Goal: Information Seeking & Learning: Learn about a topic

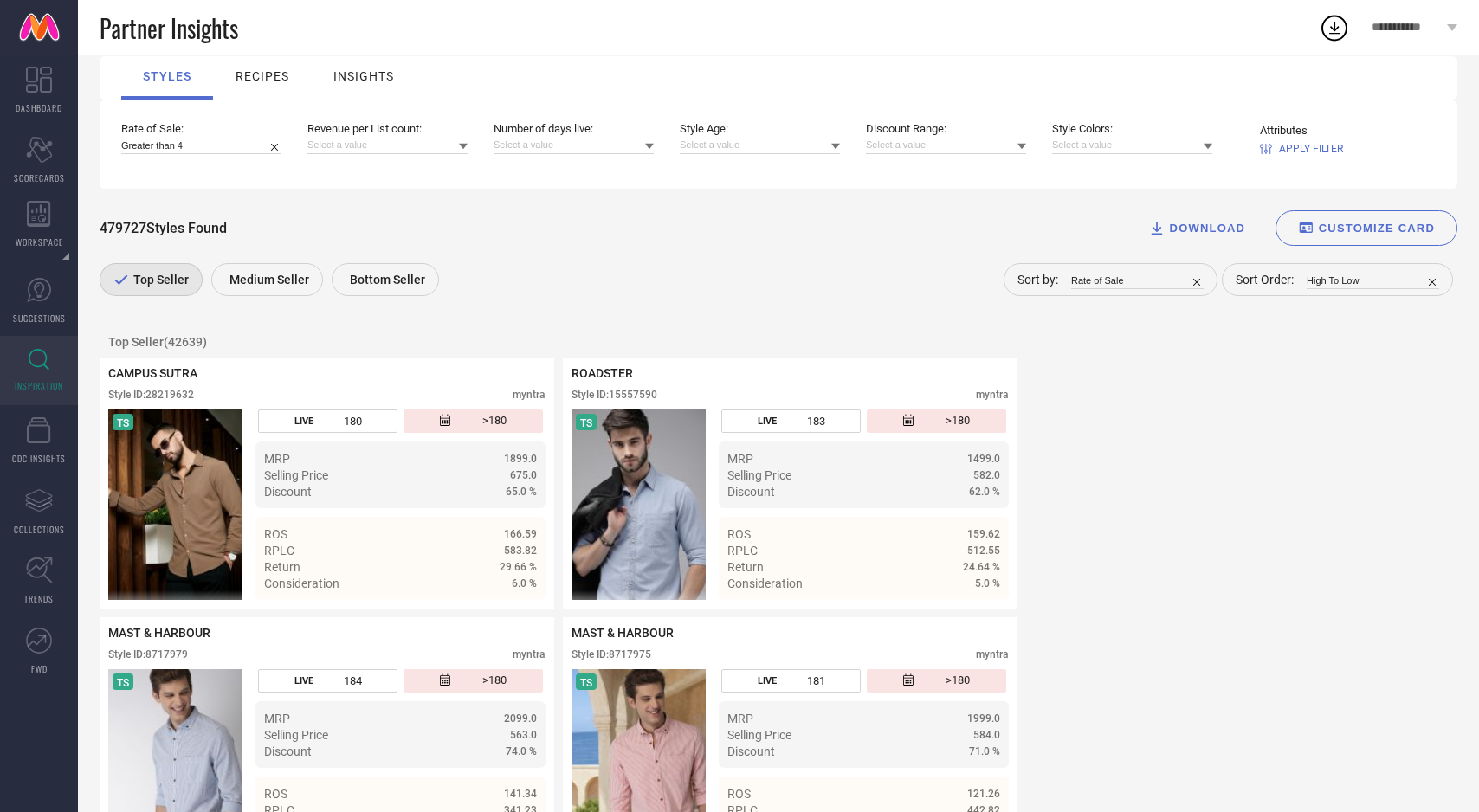
scroll to position [185, 0]
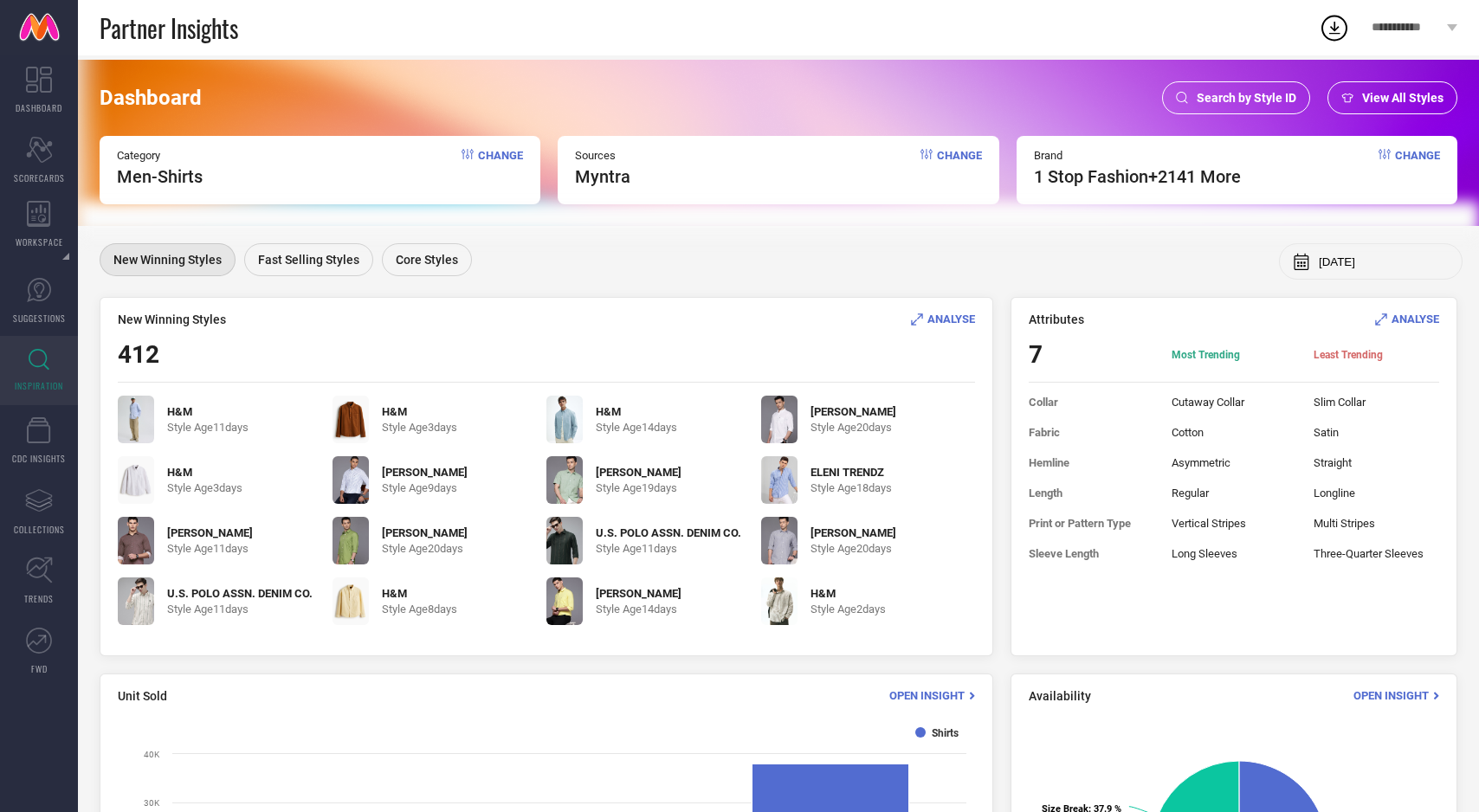
click at [1406, 101] on span "View All Styles" at bounding box center [1402, 97] width 81 height 14
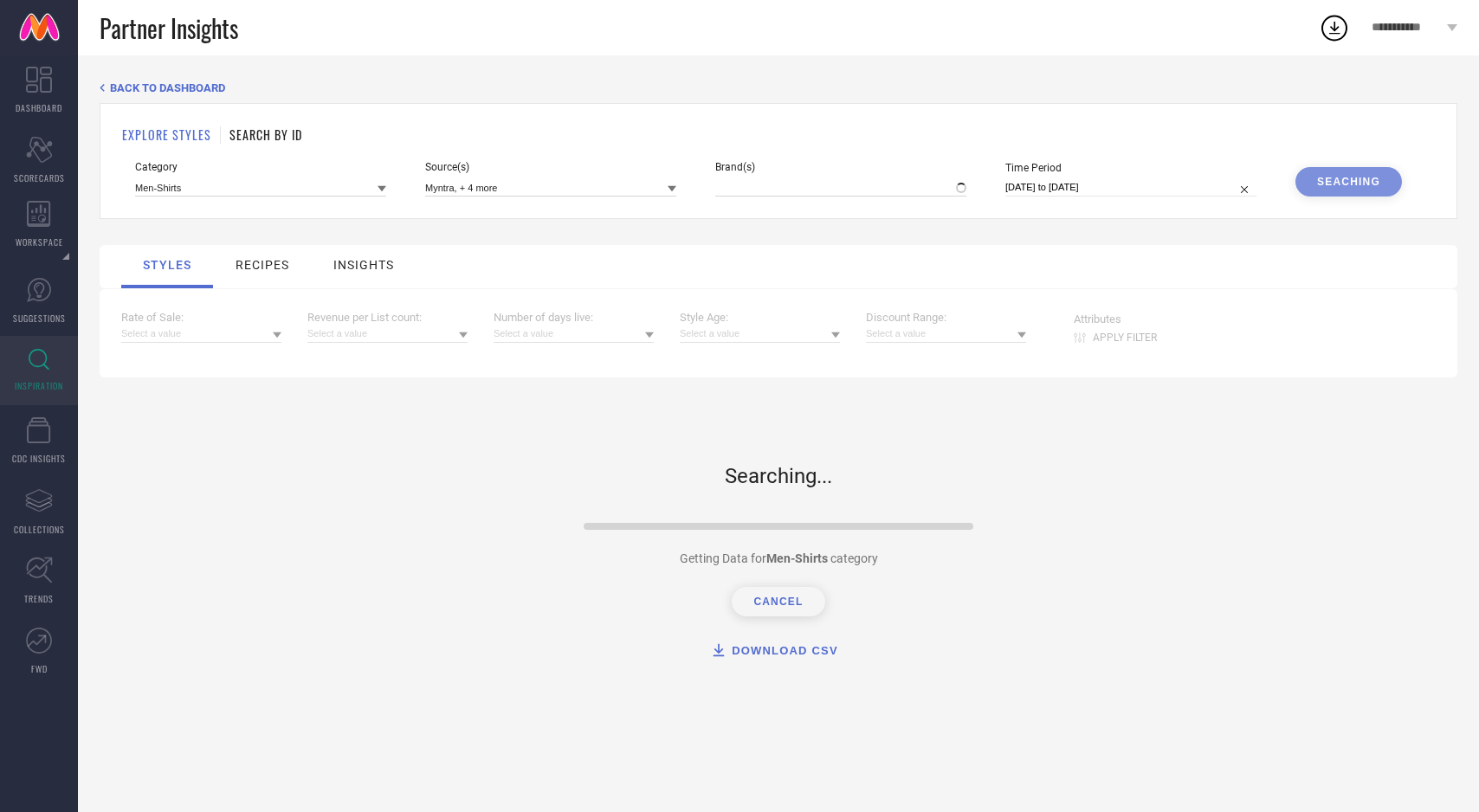
type input "1 STOP FASHION, + 2141 more"
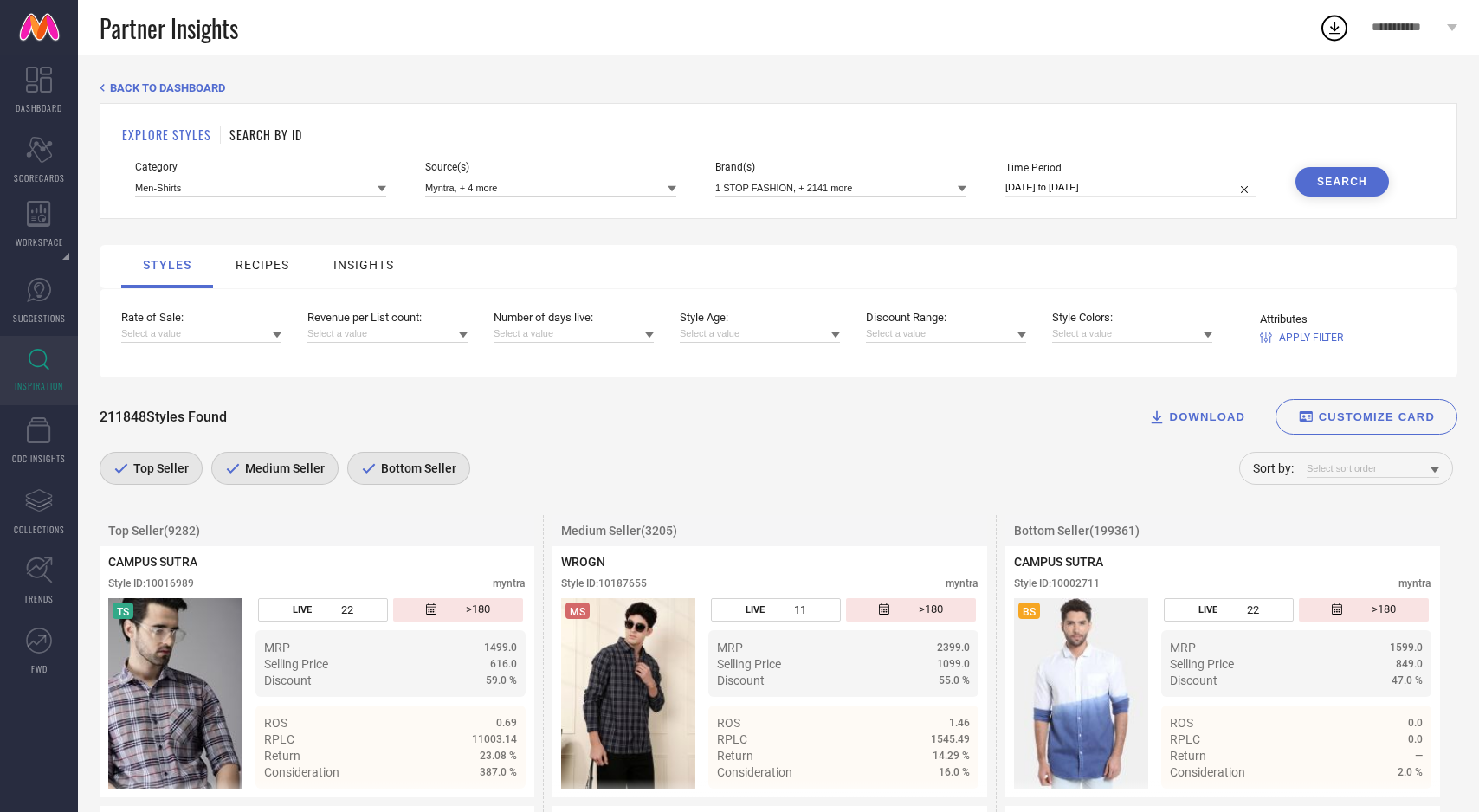
click at [439, 465] on span "Bottom Seller" at bounding box center [416, 468] width 79 height 14
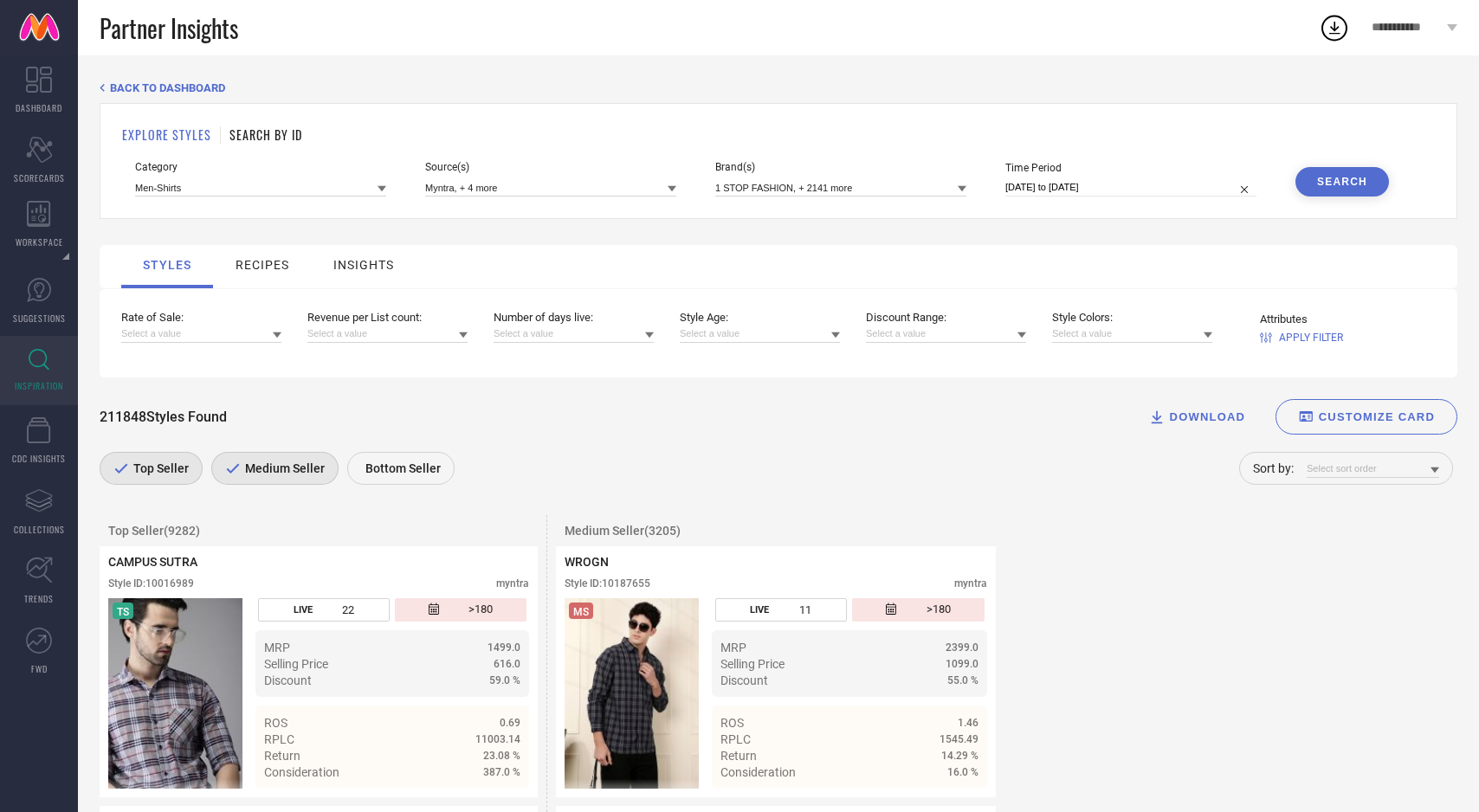
click at [284, 473] on span "Medium Seller" at bounding box center [282, 468] width 84 height 14
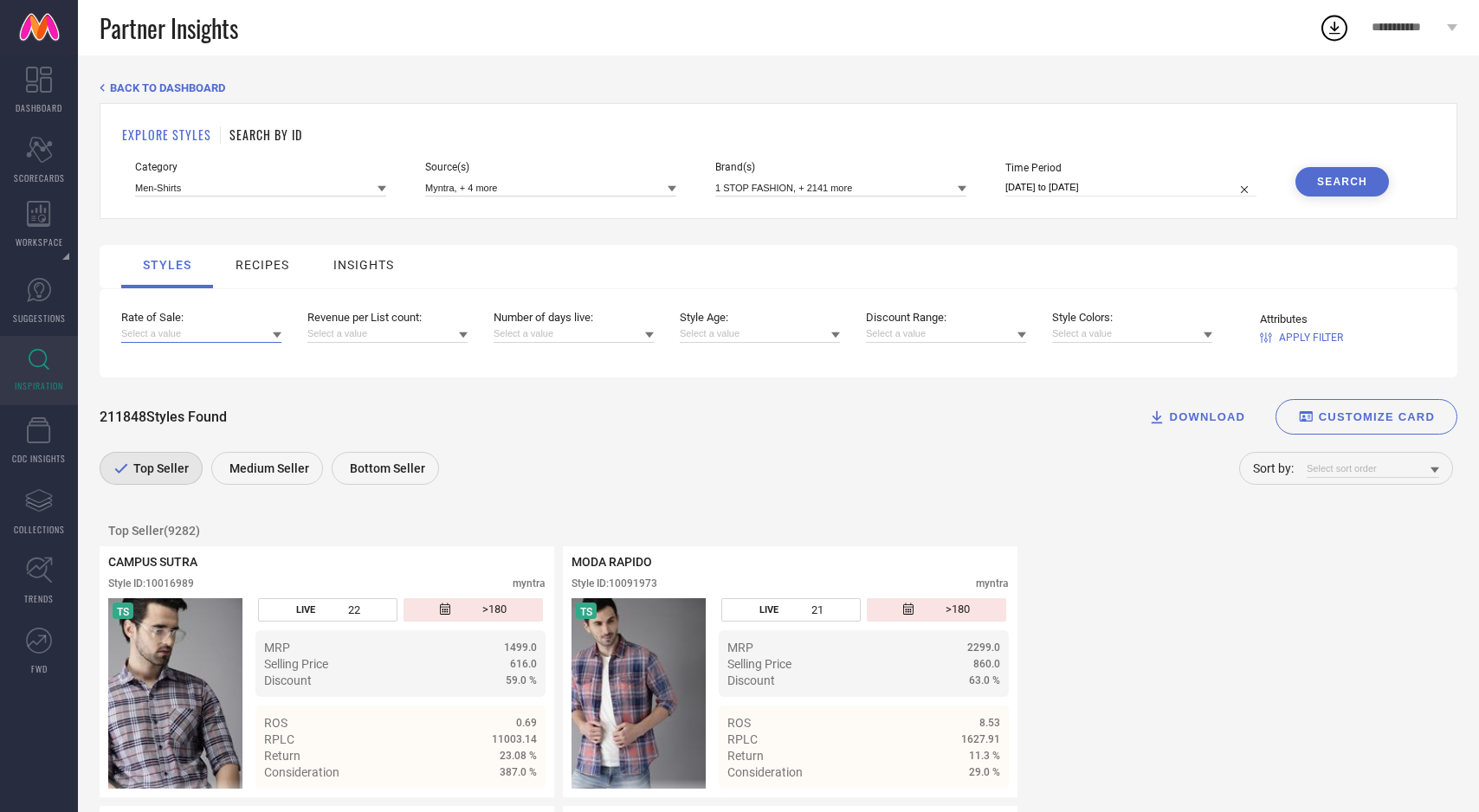
click at [240, 337] on input at bounding box center [202, 334] width 160 height 18
click at [444, 433] on div "211848 Styles Found DOWNLOAD CUSTOMIZE CARD" at bounding box center [779, 416] width 1357 height 35
click at [1430, 472] on icon at bounding box center [1435, 470] width 9 height 9
click at [1363, 506] on div "Rate of Sale" at bounding box center [1372, 492] width 132 height 30
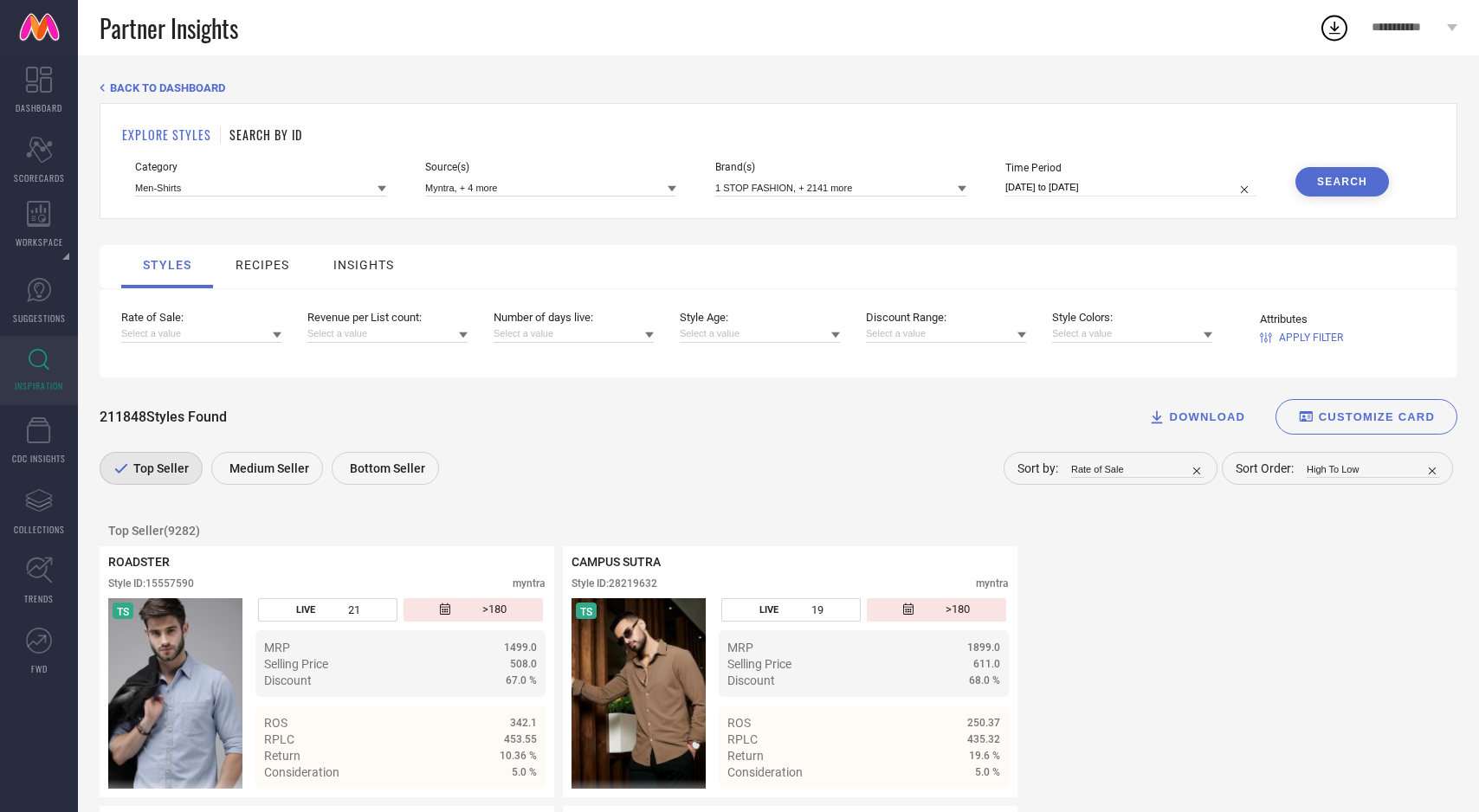
click at [1316, 336] on span "APPLY FILTER" at bounding box center [1311, 337] width 64 height 12
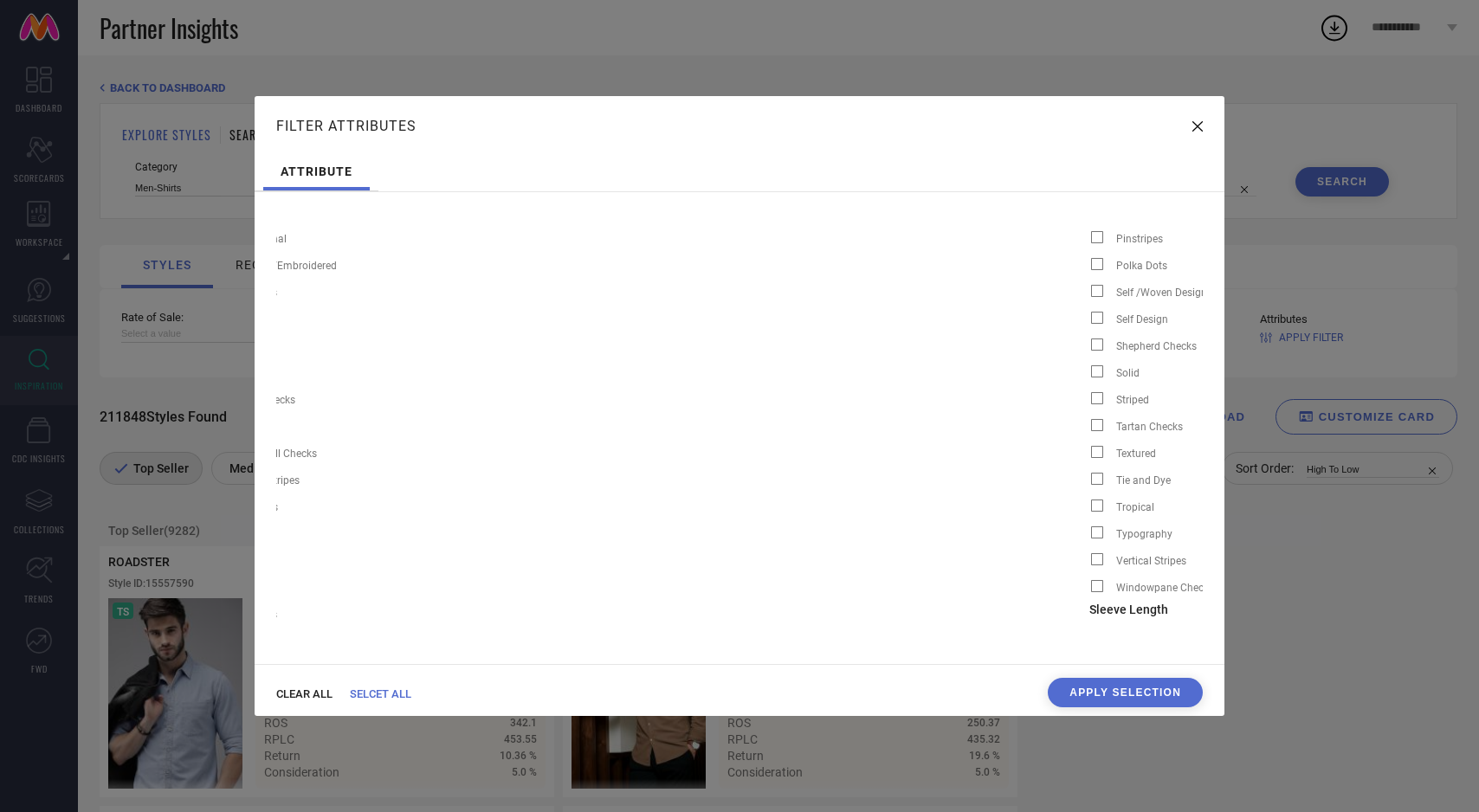
scroll to position [0, 3690]
click at [1090, 397] on span at bounding box center [1096, 398] width 12 height 12
click at [1088, 403] on input "Striped" at bounding box center [1088, 403] width 0 height 0
click at [1090, 562] on span at bounding box center [1096, 559] width 12 height 12
click at [1088, 564] on input "Vertical Stripes" at bounding box center [1088, 564] width 0 height 0
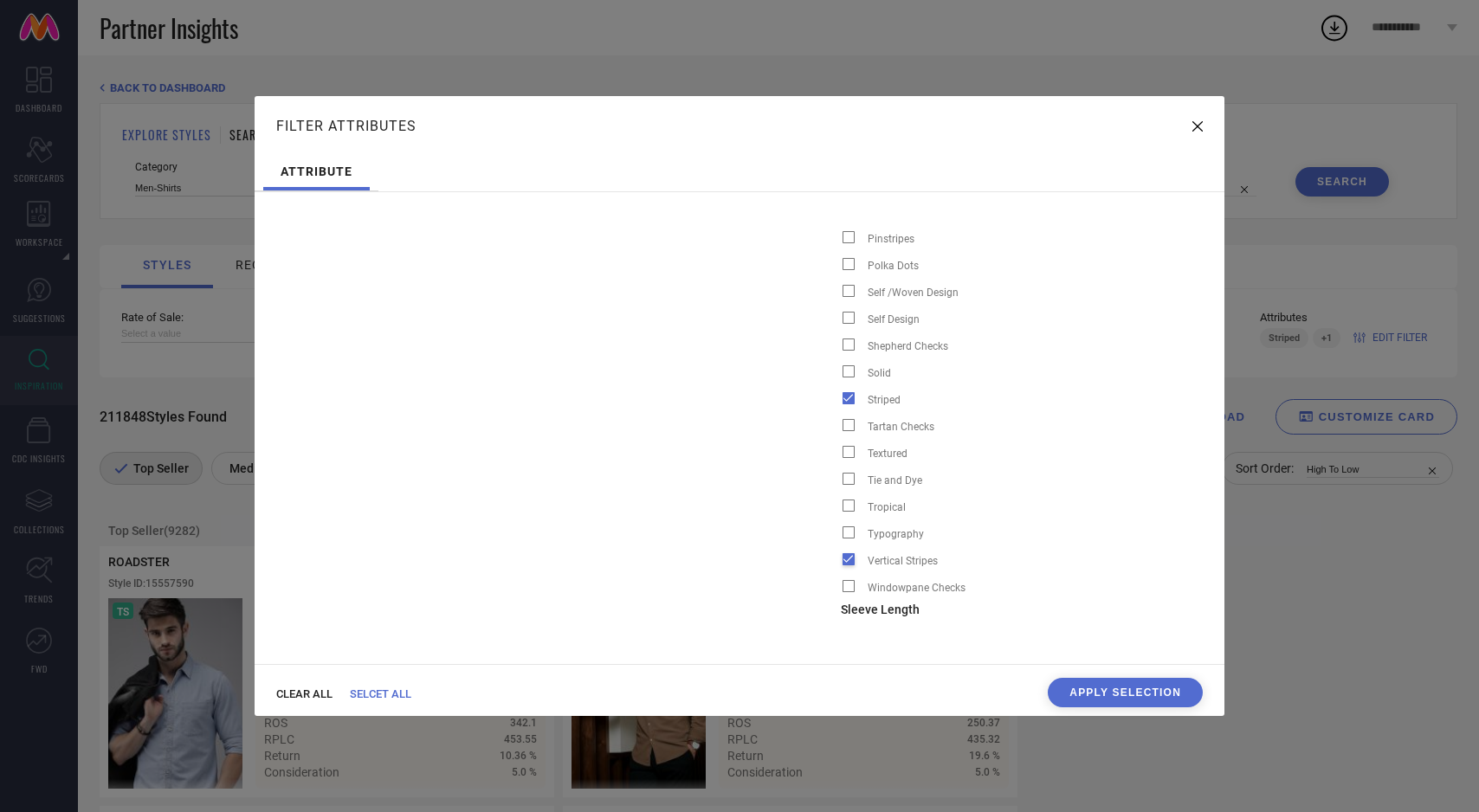
scroll to position [0, 3955]
click at [1150, 702] on button "Apply Selection" at bounding box center [1125, 692] width 155 height 30
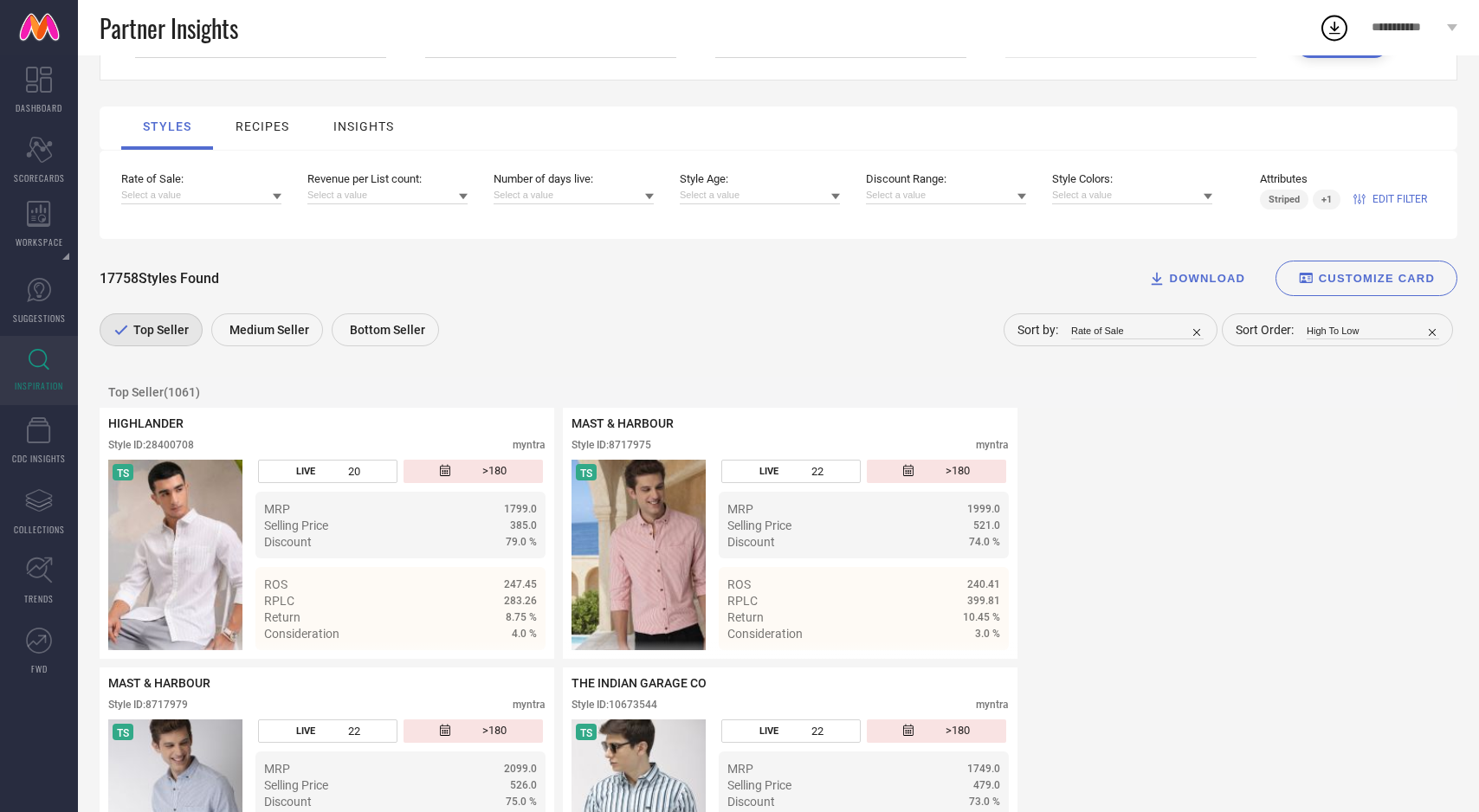
scroll to position [149, 0]
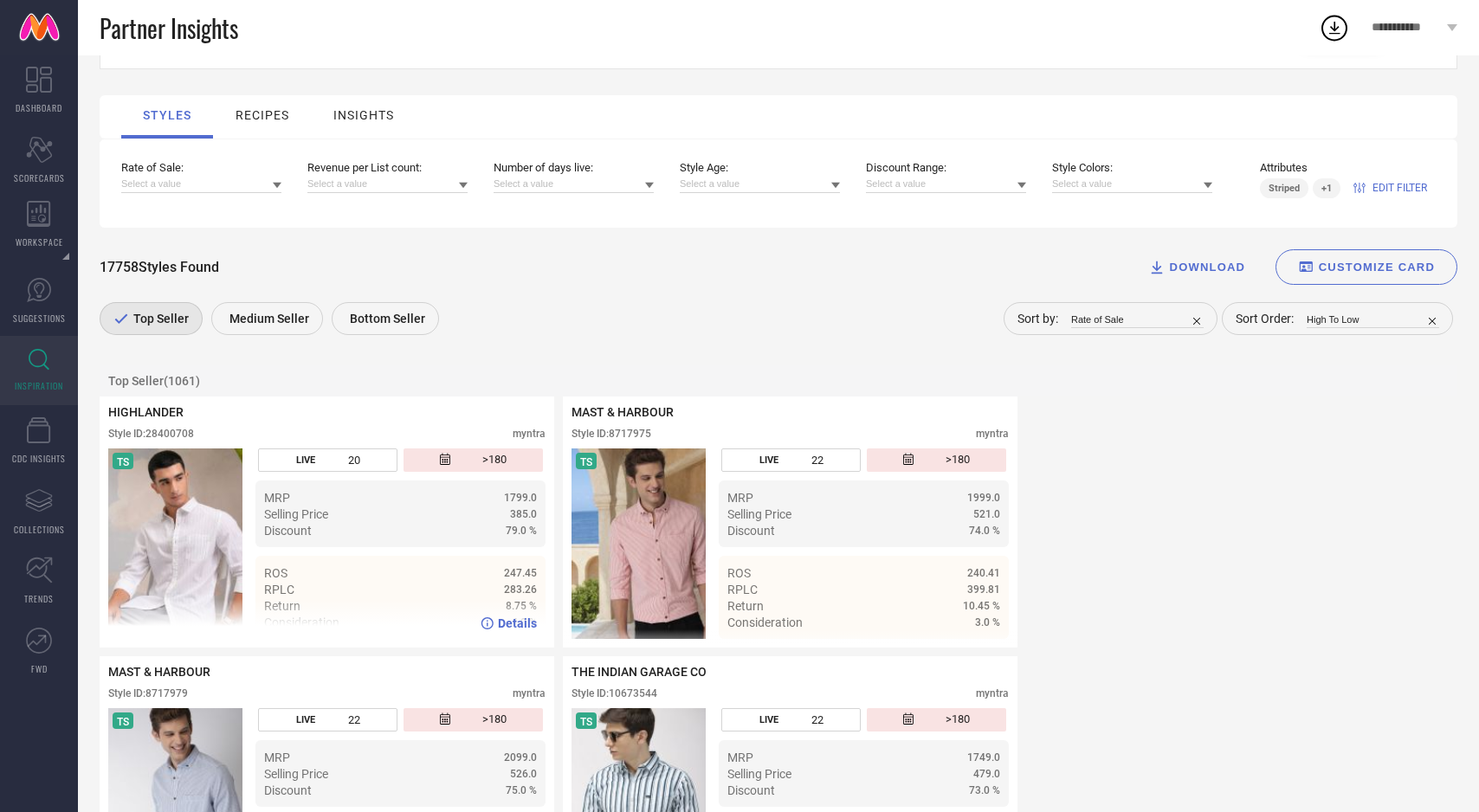
click at [150, 549] on img at bounding box center [175, 544] width 134 height 191
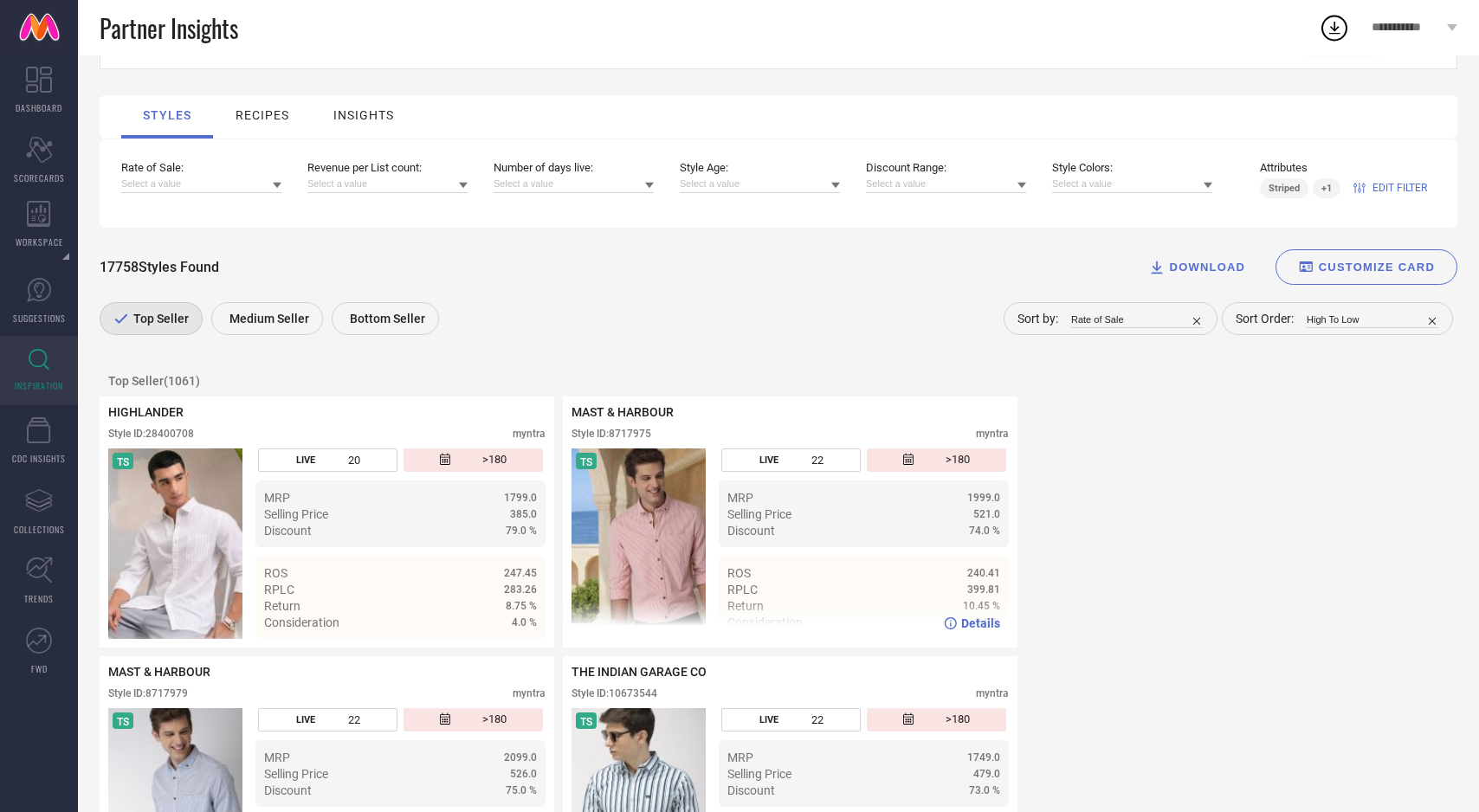
click at [643, 565] on img at bounding box center [638, 544] width 134 height 191
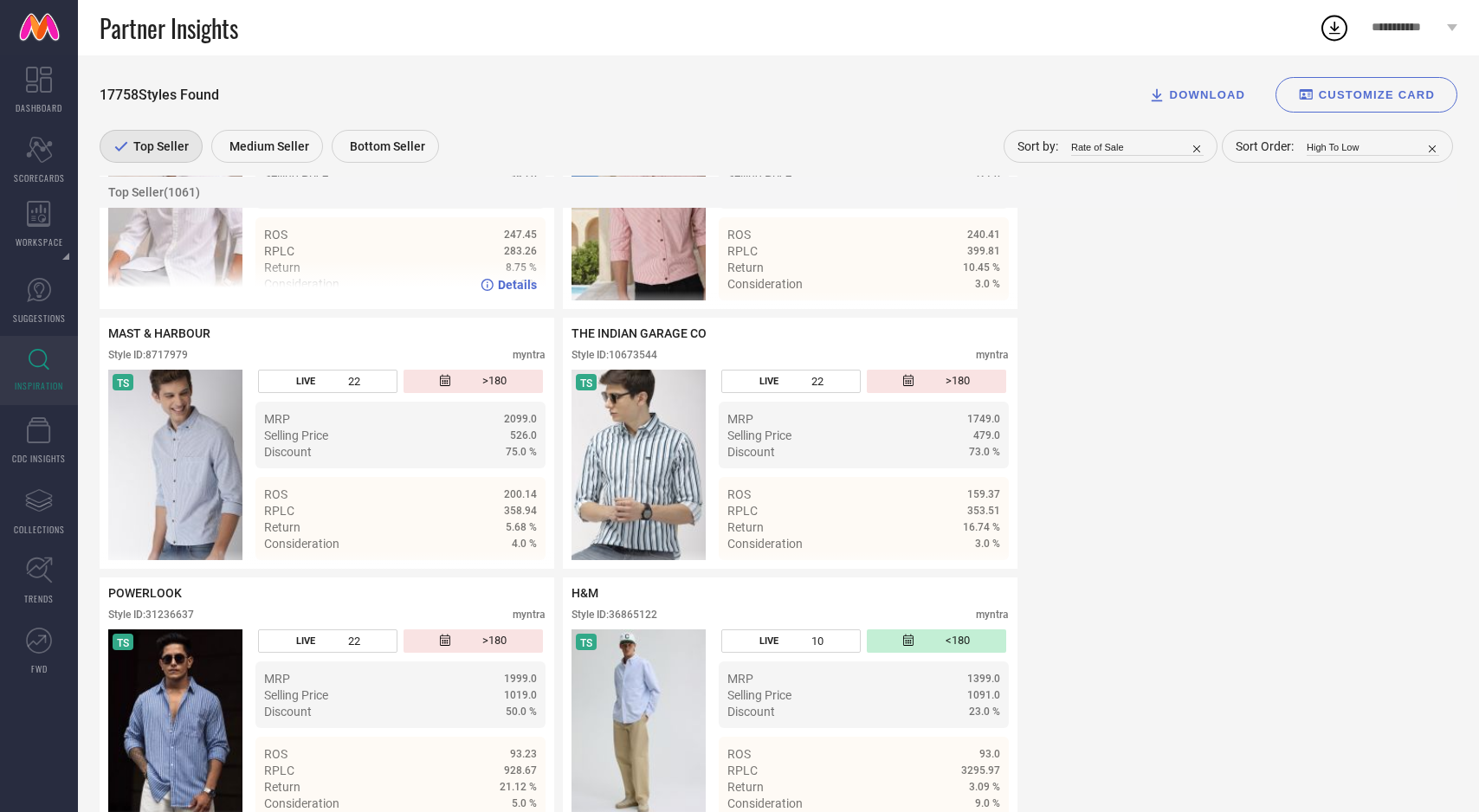
scroll to position [500, 0]
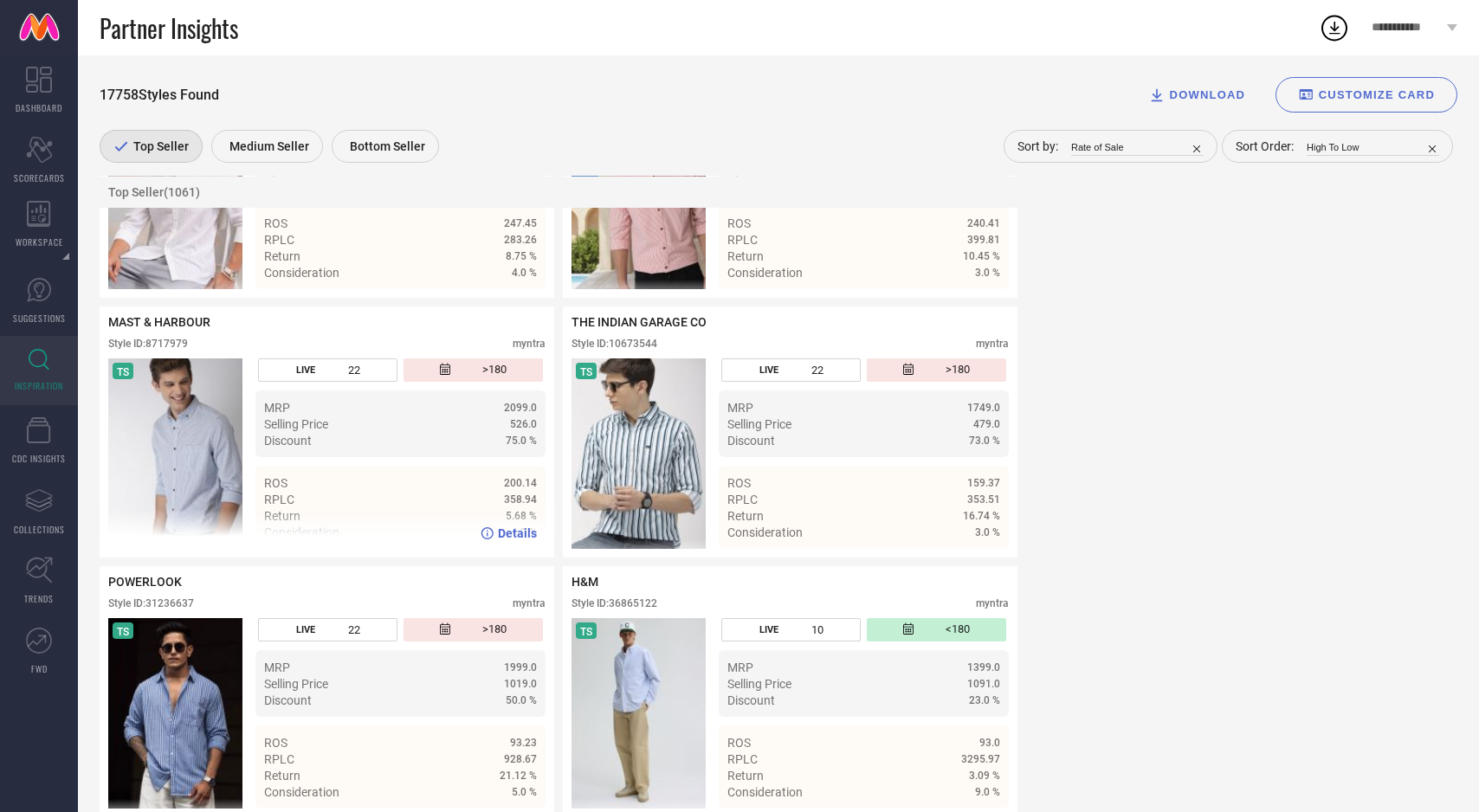
click at [185, 444] on img at bounding box center [175, 454] width 134 height 191
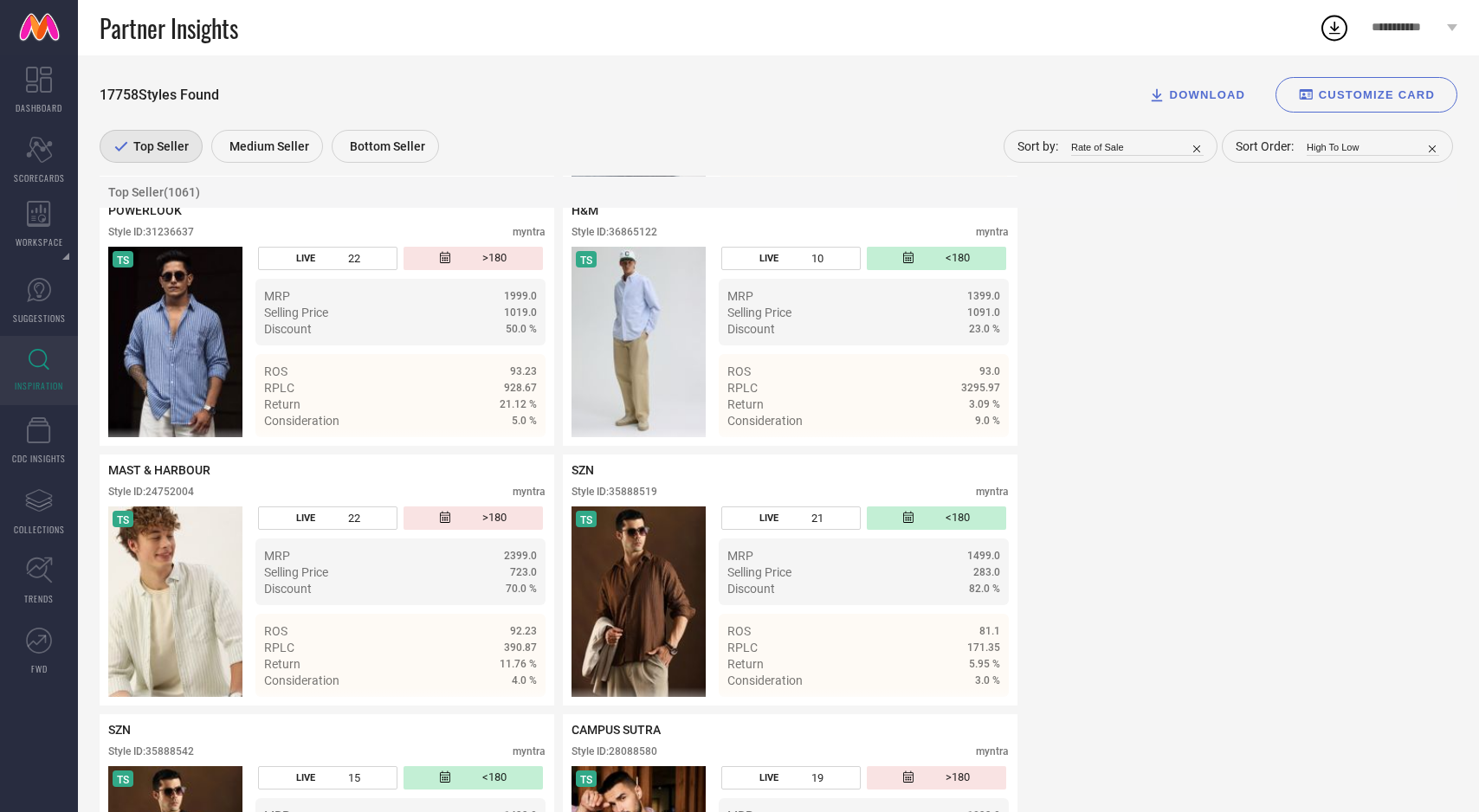
scroll to position [871, 0]
click at [167, 596] on img at bounding box center [175, 601] width 134 height 191
click at [203, 603] on img at bounding box center [175, 601] width 134 height 191
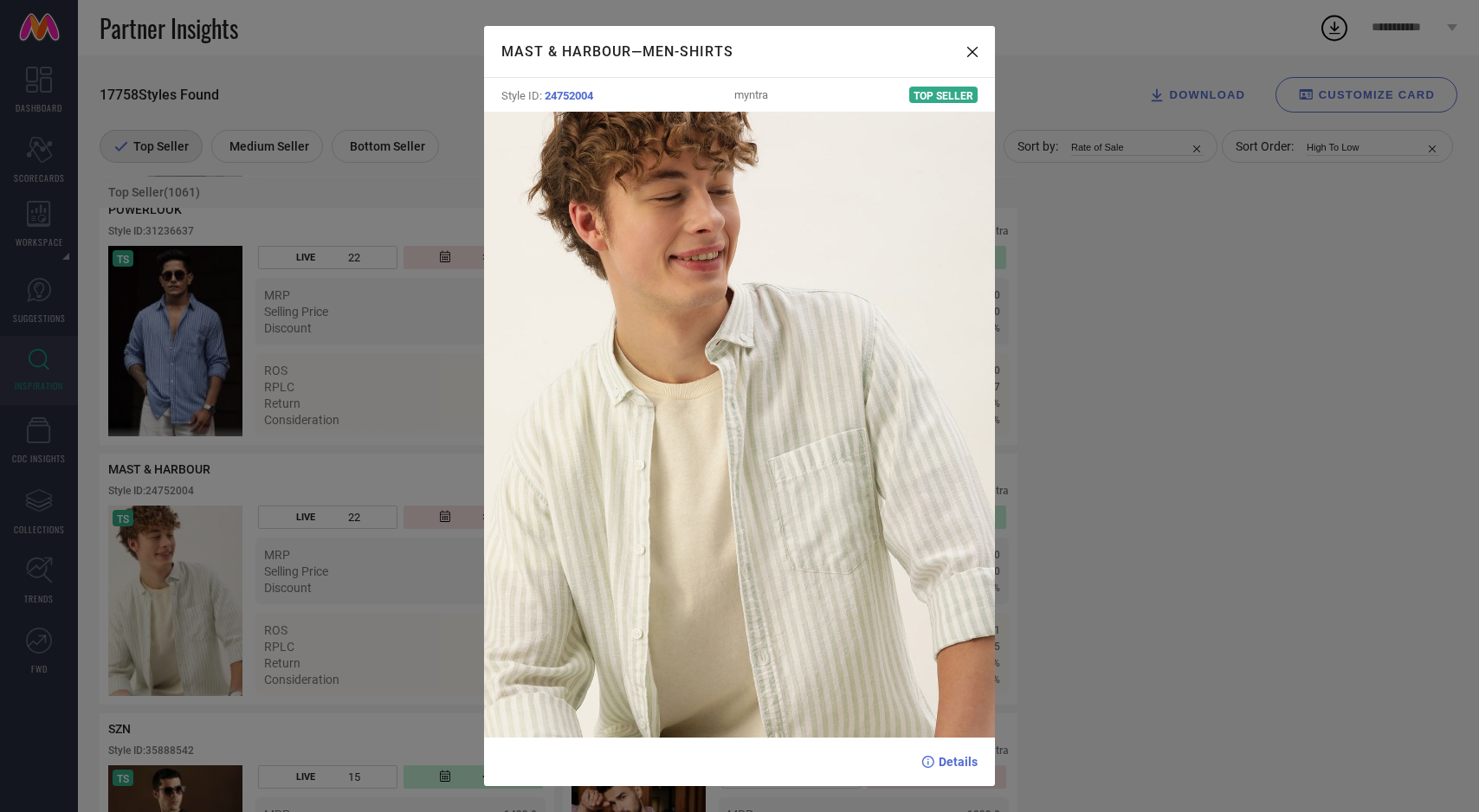
click at [209, 607] on div "MAST & HARBOUR — Men-Shirts Style ID: 24752004 myntra Top Seller Details" at bounding box center [739, 406] width 1479 height 812
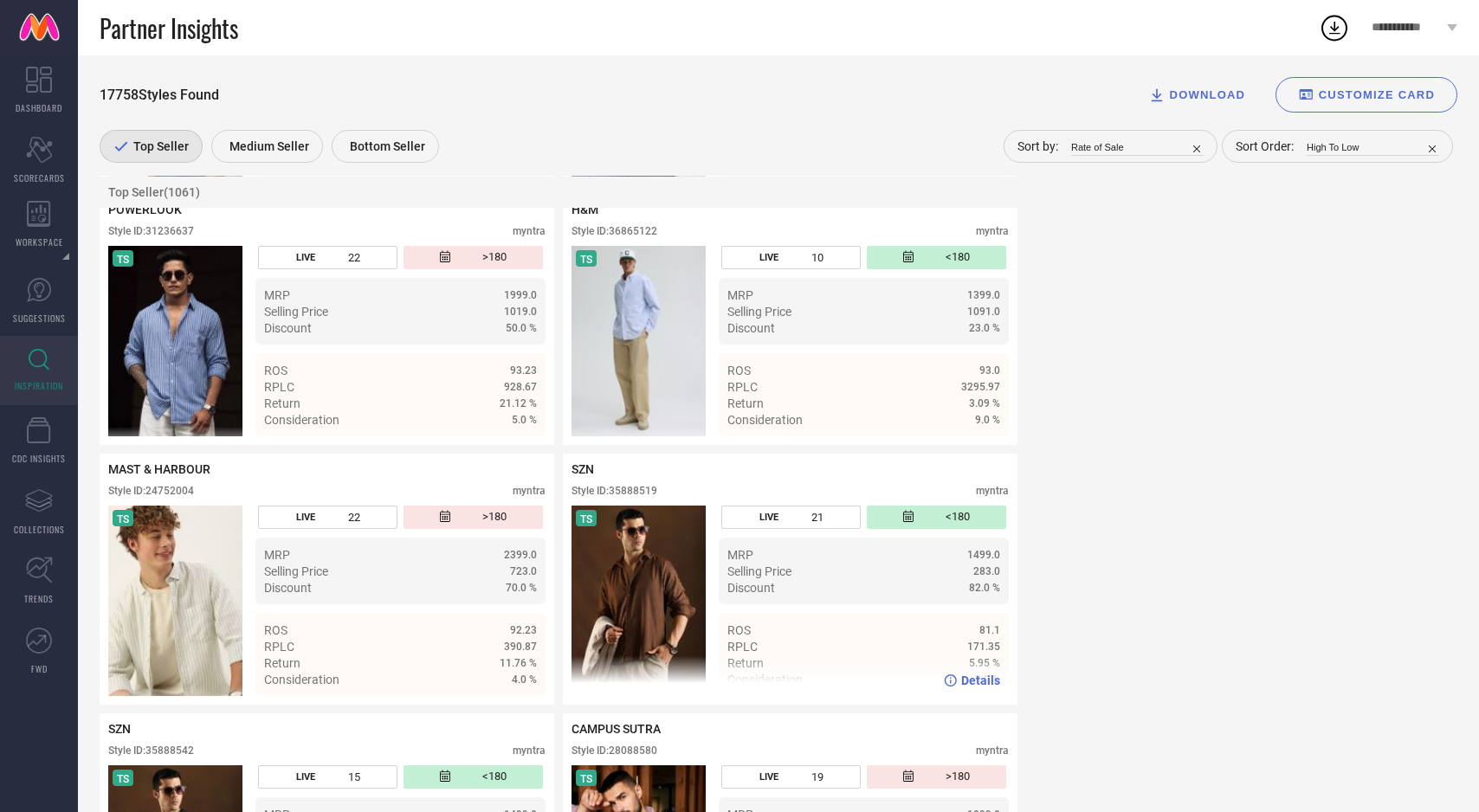
click at [623, 571] on img at bounding box center [638, 601] width 134 height 191
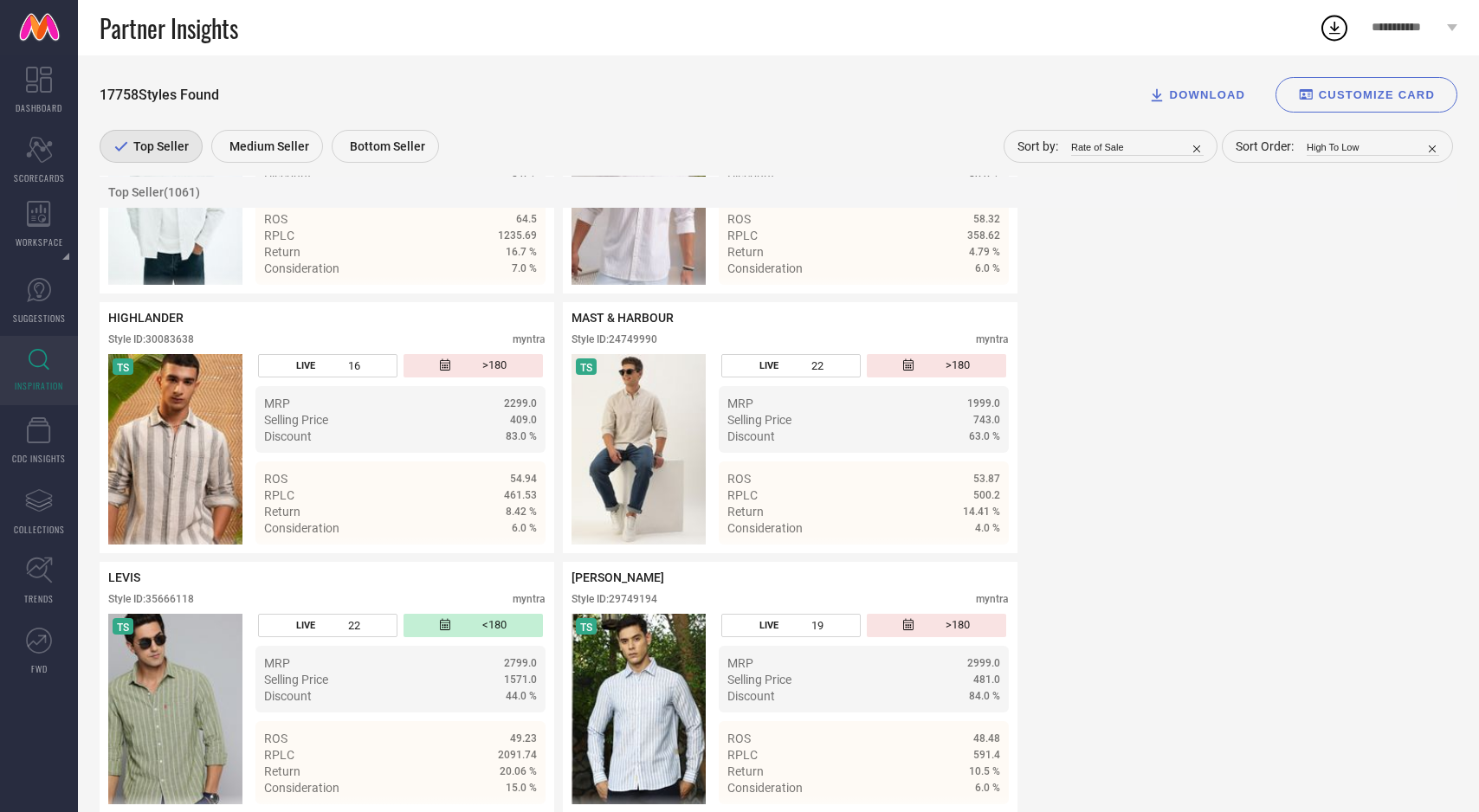
scroll to position [2064, 0]
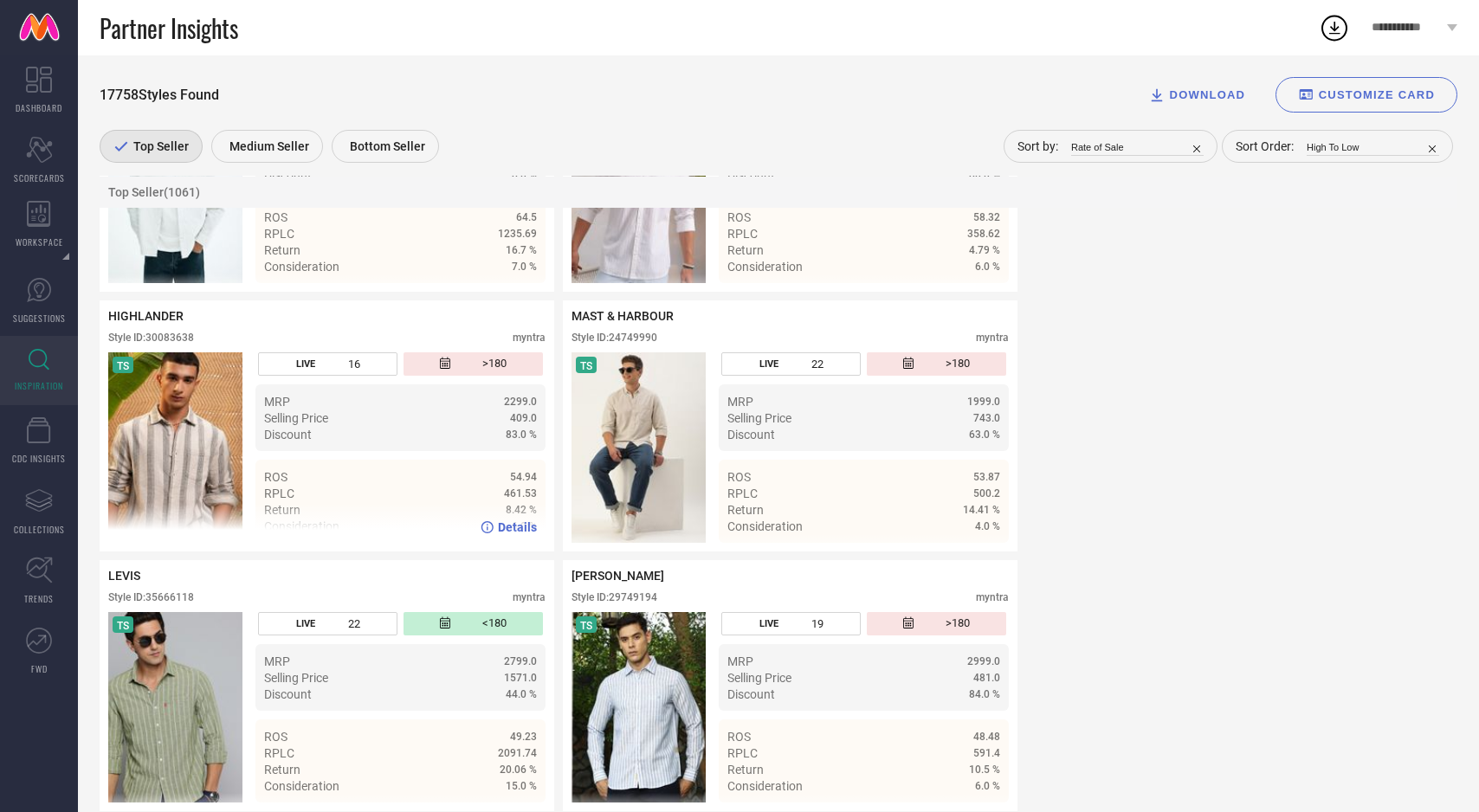
click at [167, 446] on img at bounding box center [175, 447] width 134 height 191
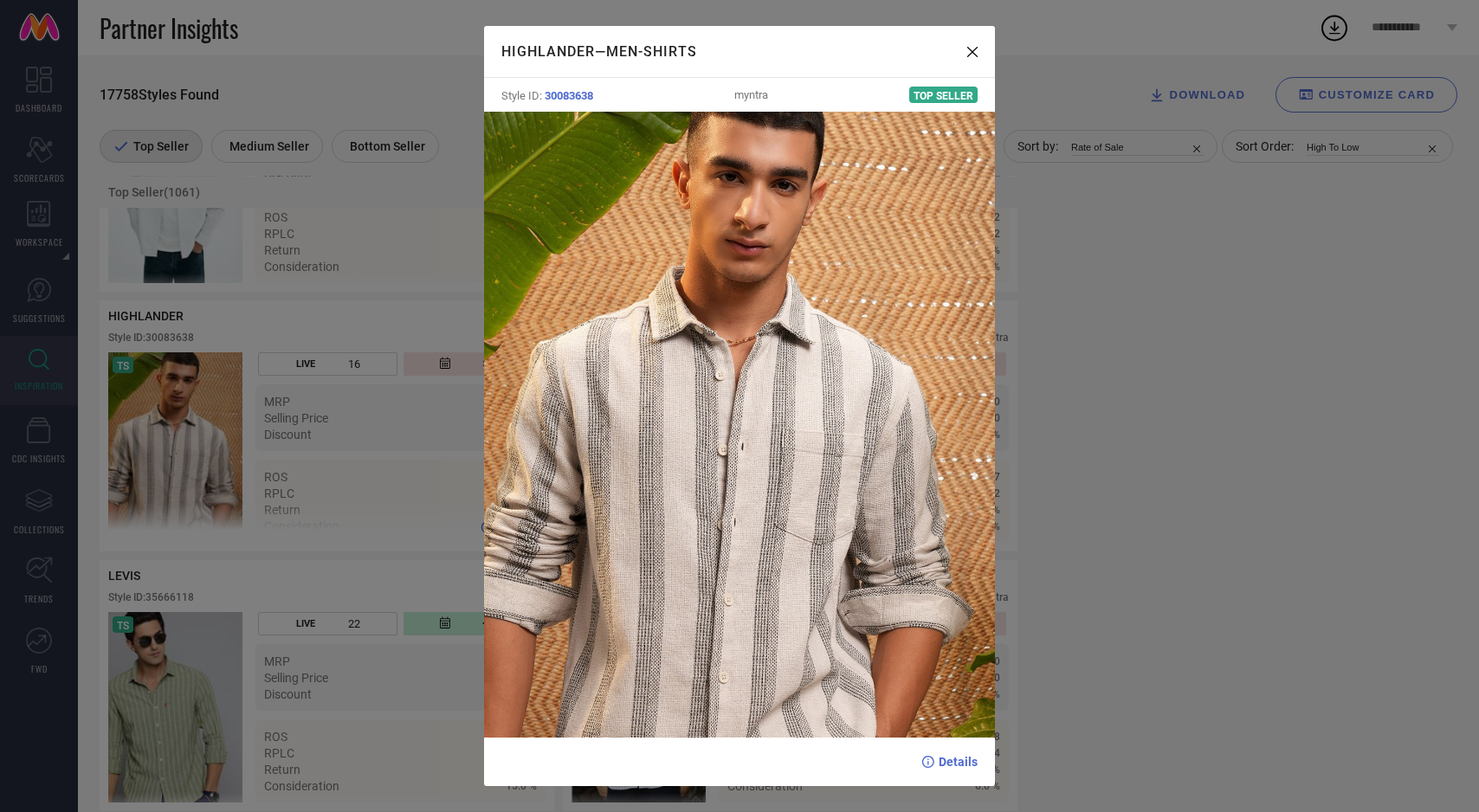
click at [167, 446] on div "HIGHLANDER — Men-Shirts Style ID: 30083638 myntra Top Seller Details" at bounding box center [739, 406] width 1479 height 812
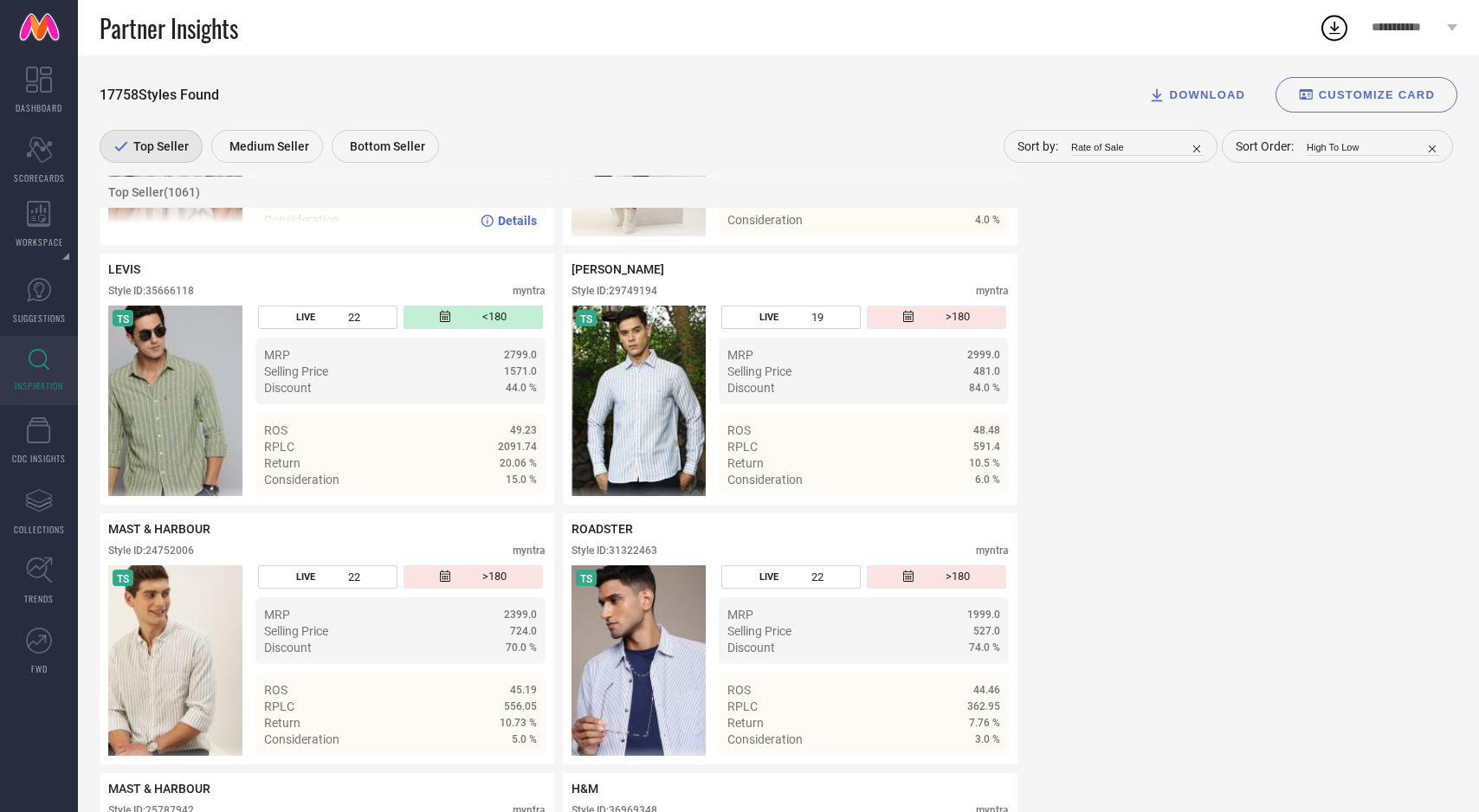
scroll to position [2371, 0]
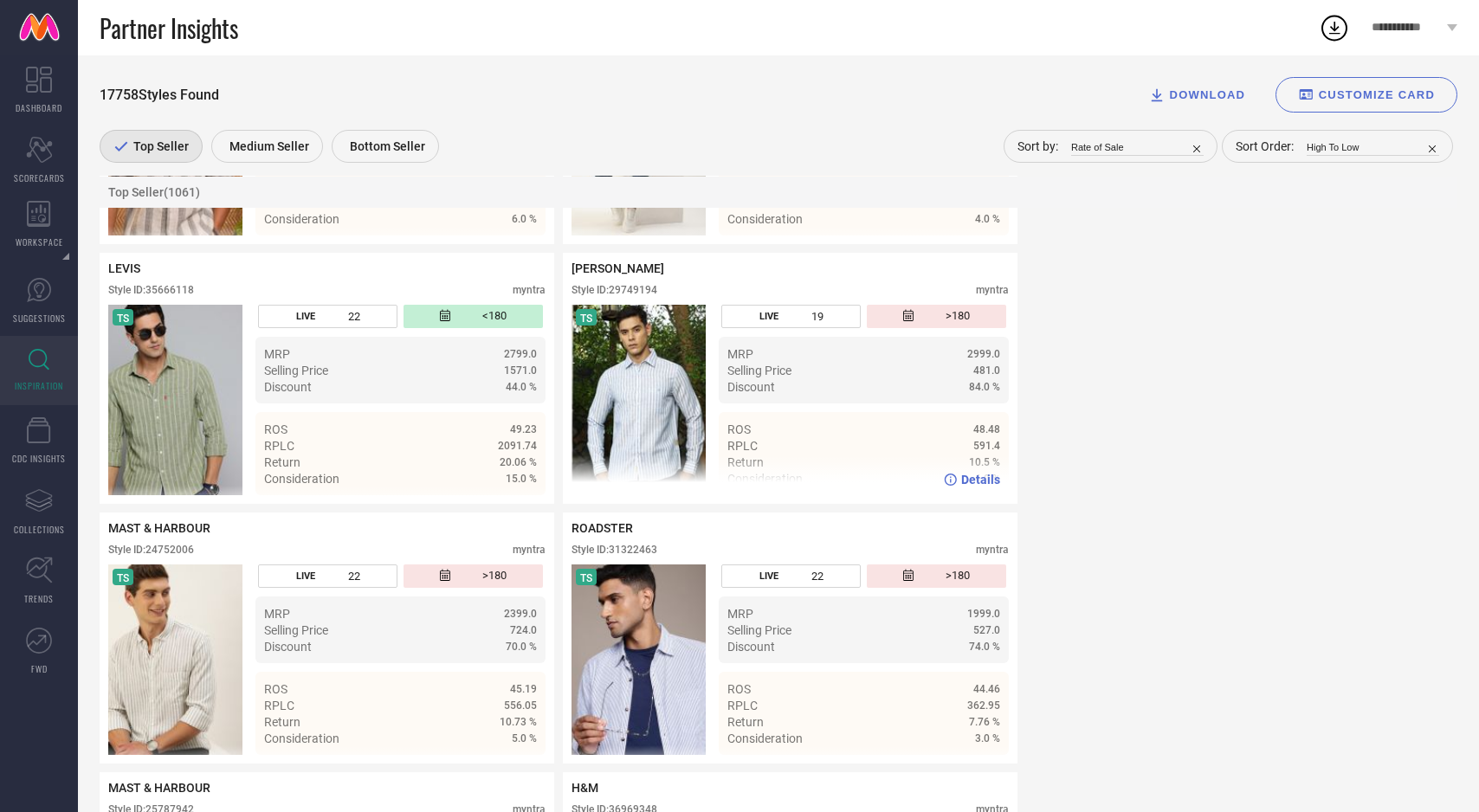
click at [695, 381] on img at bounding box center [638, 401] width 134 height 191
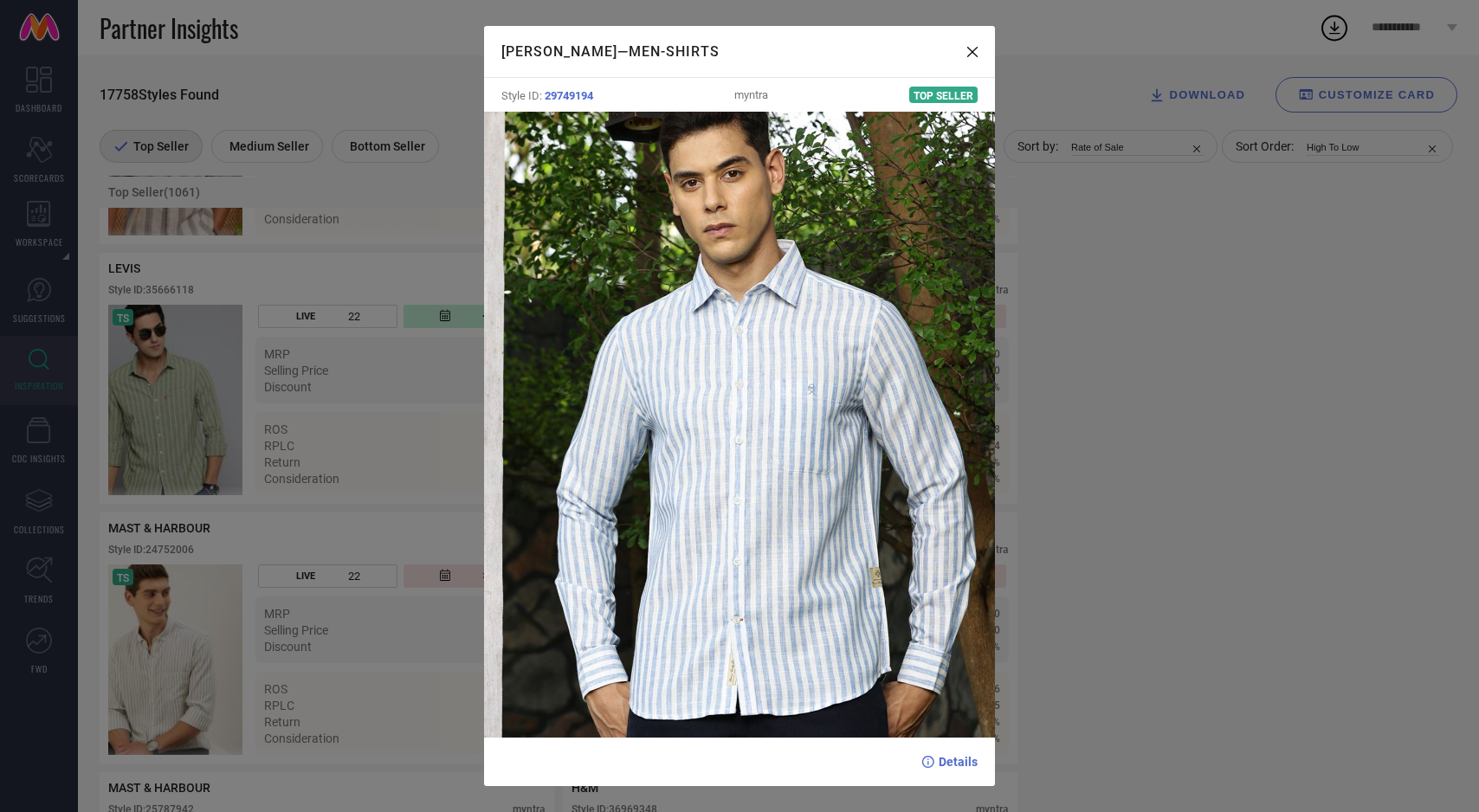
click at [150, 448] on div "THOMAS SCOTT — Men-Shirts Style ID: 29749194 myntra Top Seller Details" at bounding box center [739, 406] width 1479 height 812
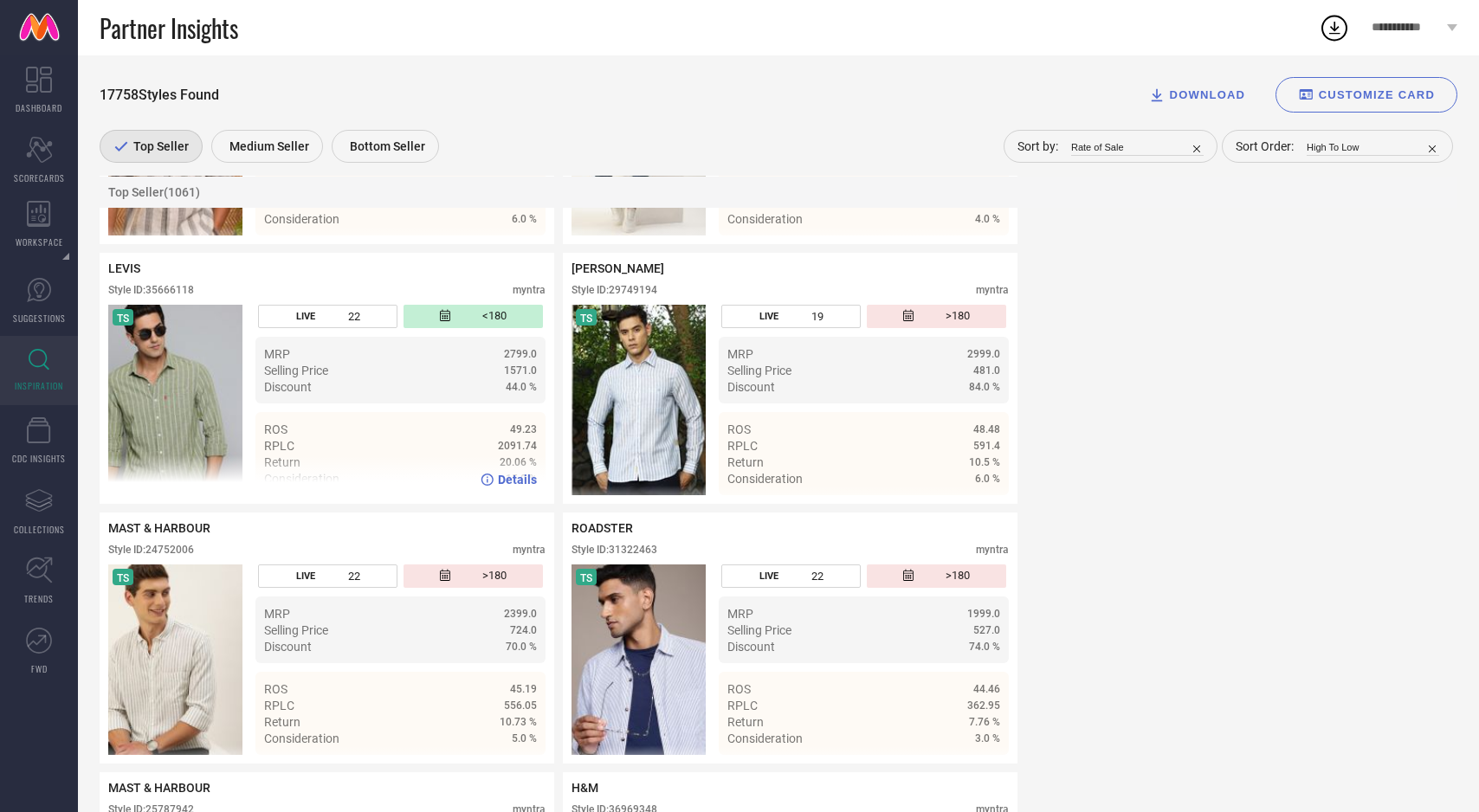
click at [198, 417] on img at bounding box center [175, 401] width 134 height 191
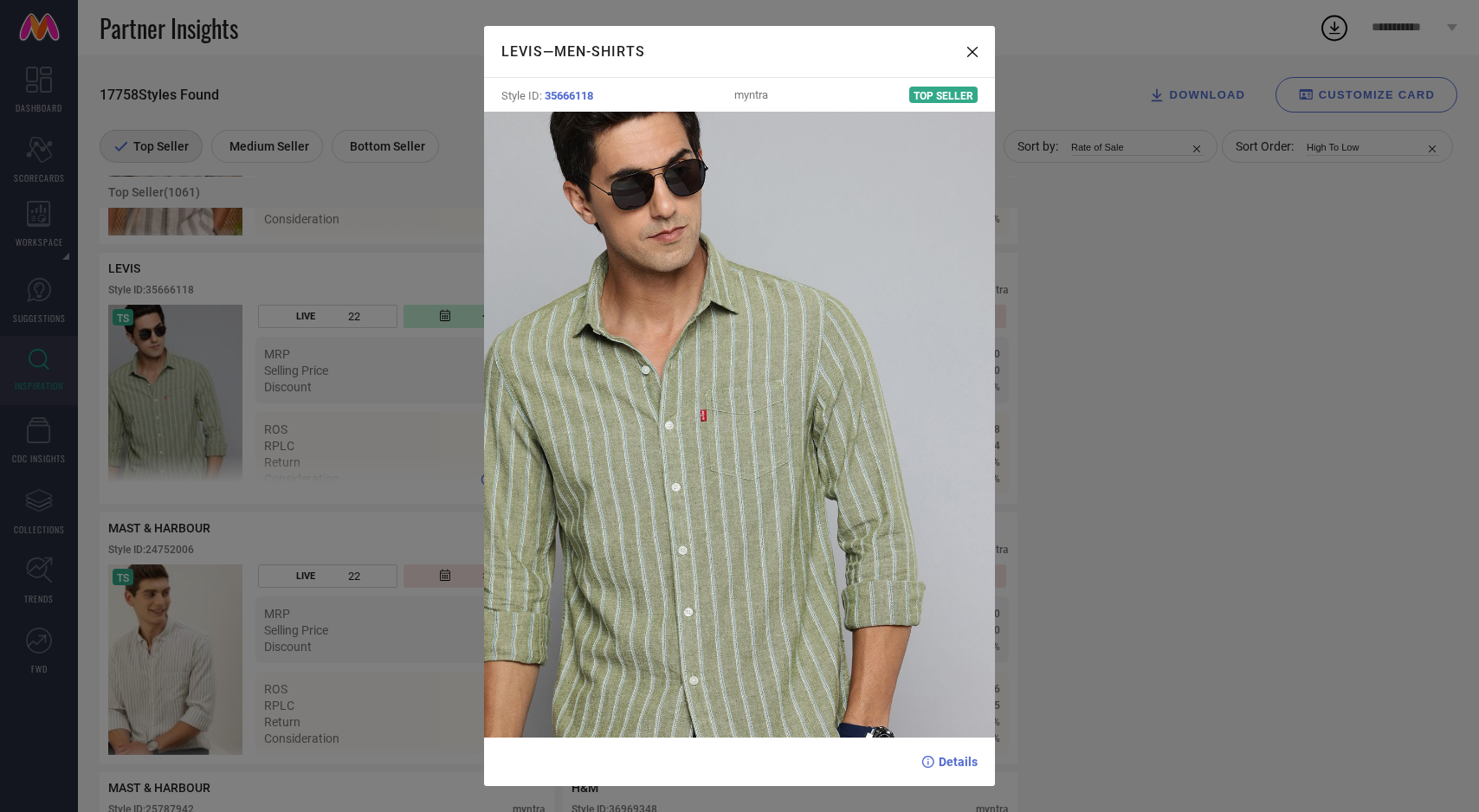
click at [198, 417] on div "LEVIS — Men-Shirts Style ID: 35666118 myntra Top Seller Details" at bounding box center [739, 406] width 1479 height 812
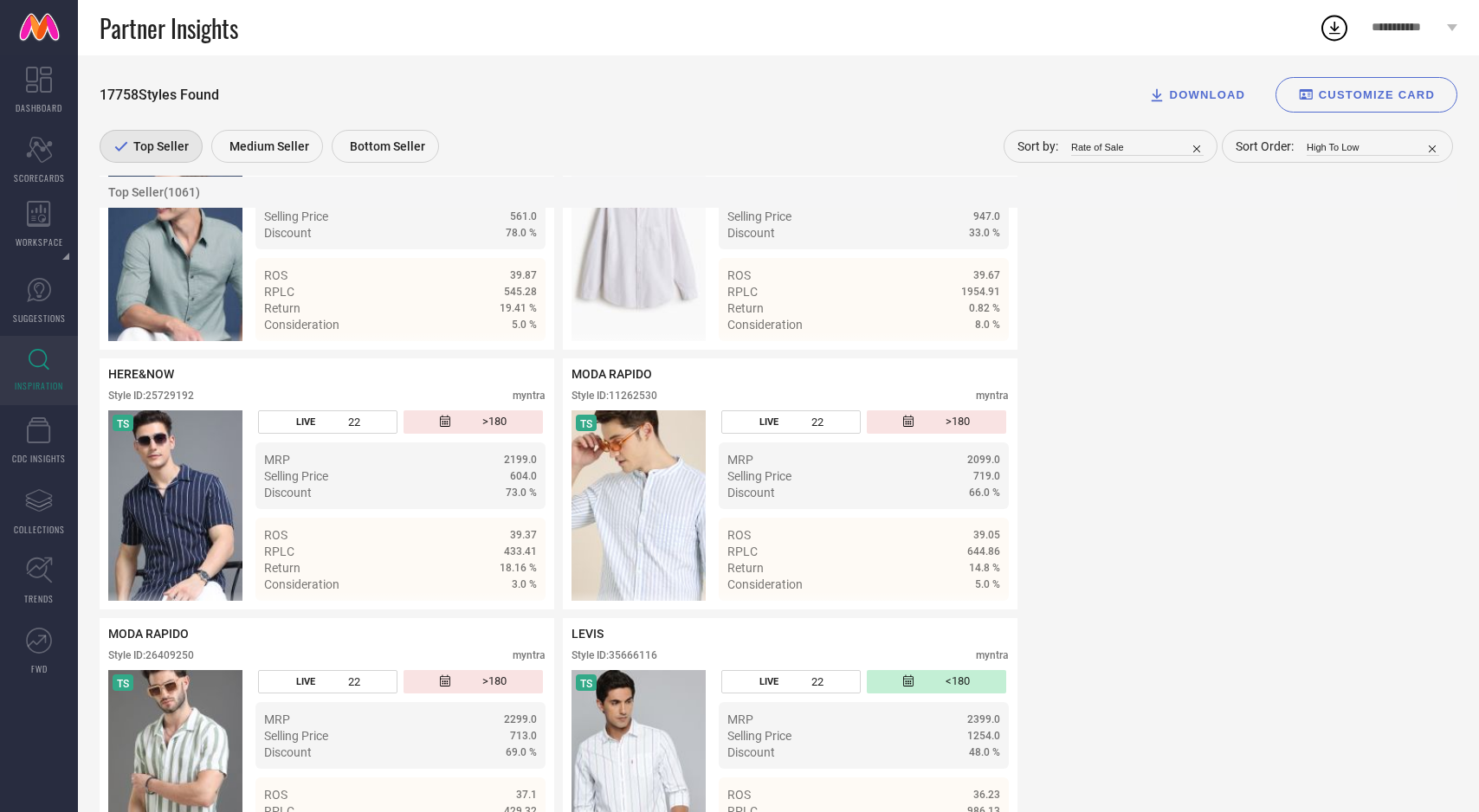
scroll to position [3053, 0]
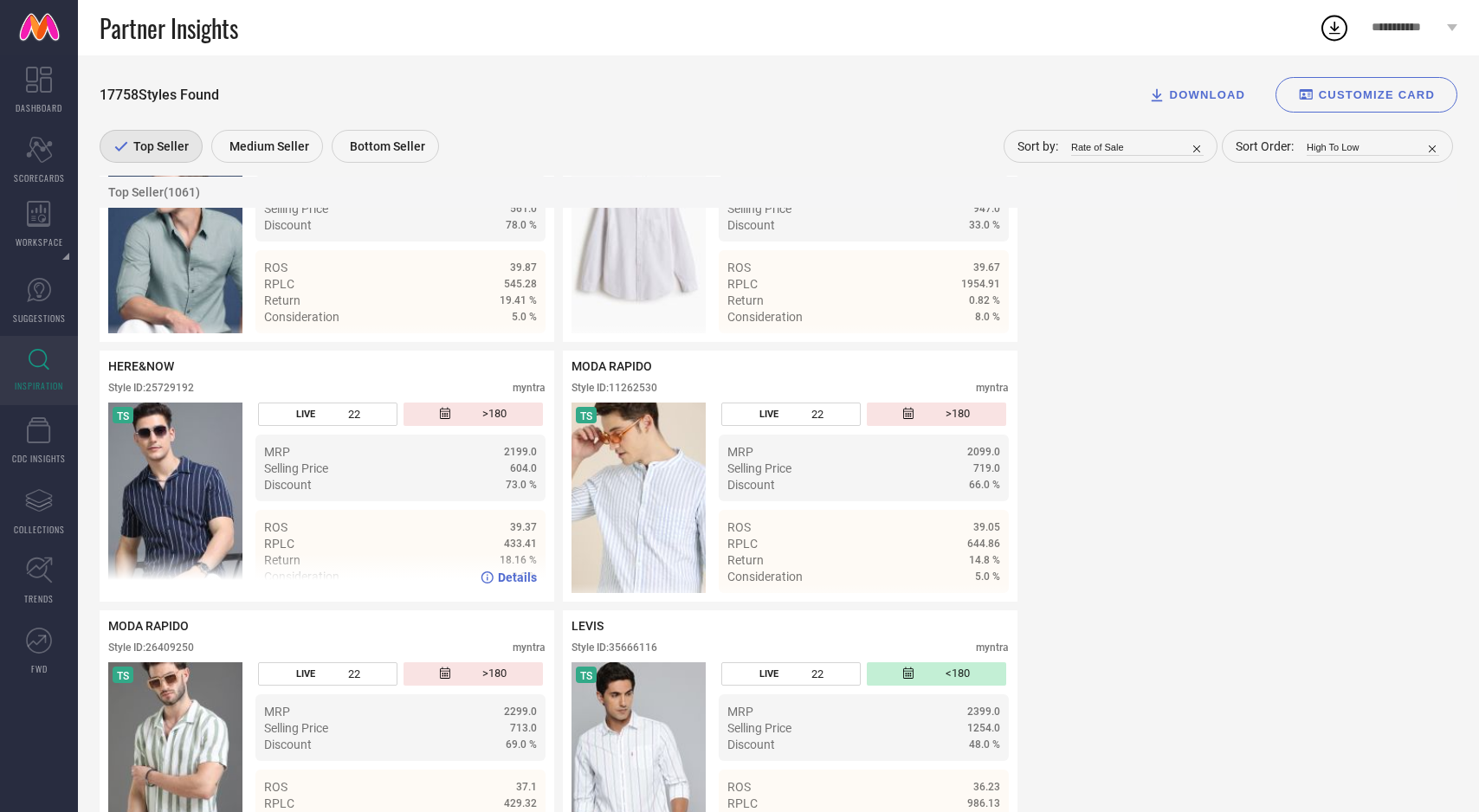
click at [193, 547] on img at bounding box center [175, 498] width 134 height 191
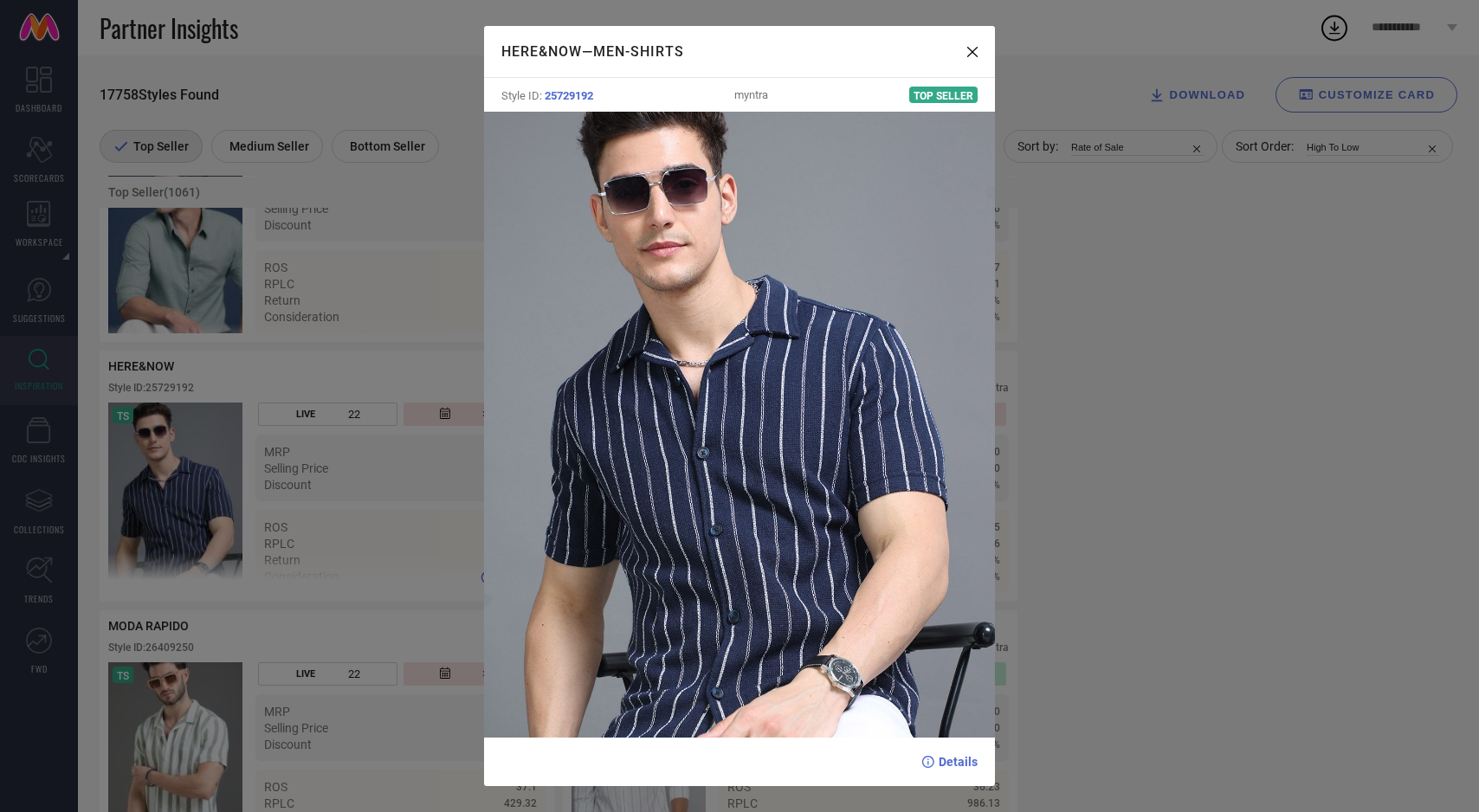
click at [193, 547] on div "HERE&NOW — Men-Shirts Style ID: 25729192 myntra Top Seller Details" at bounding box center [739, 406] width 1479 height 812
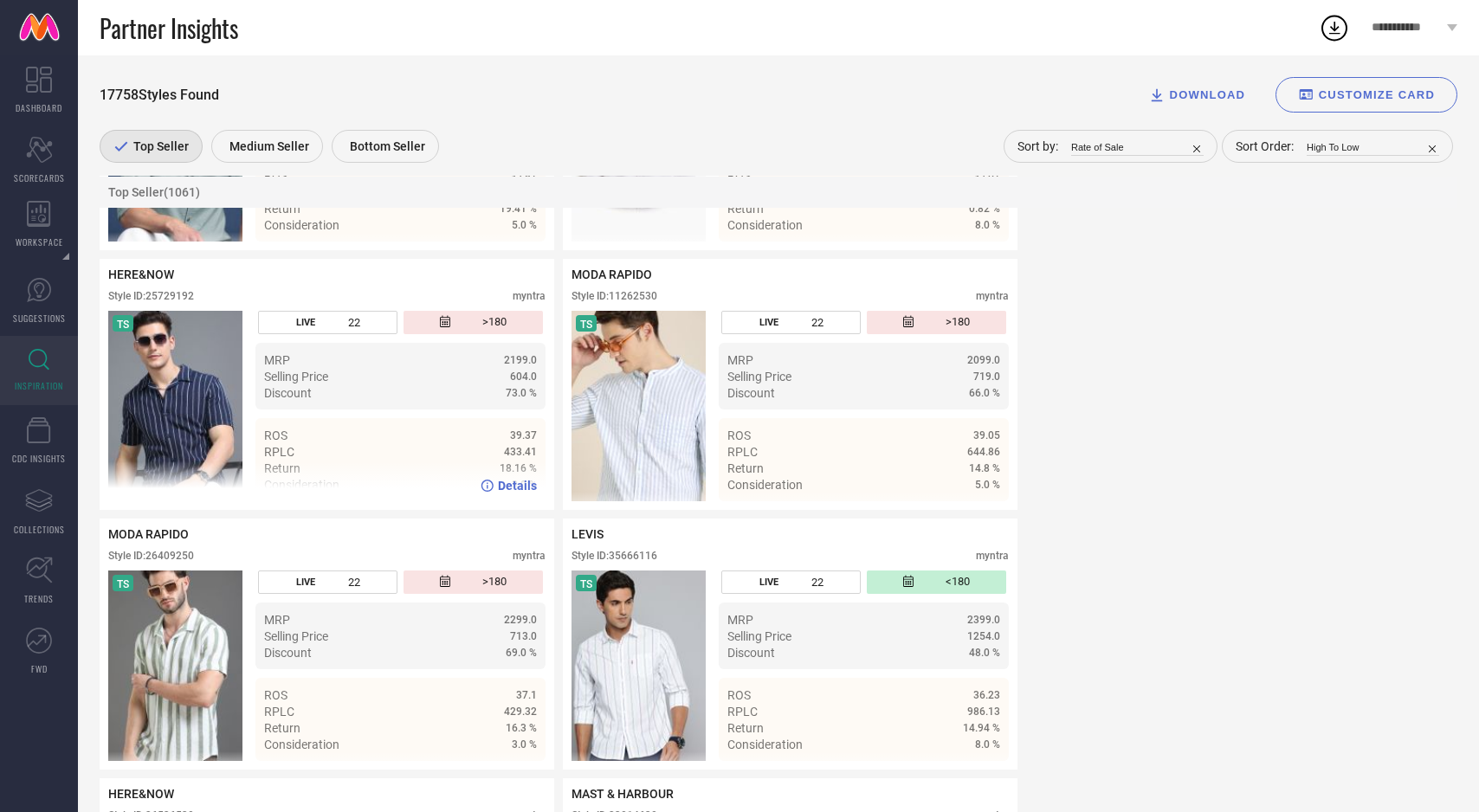
scroll to position [3179, 0]
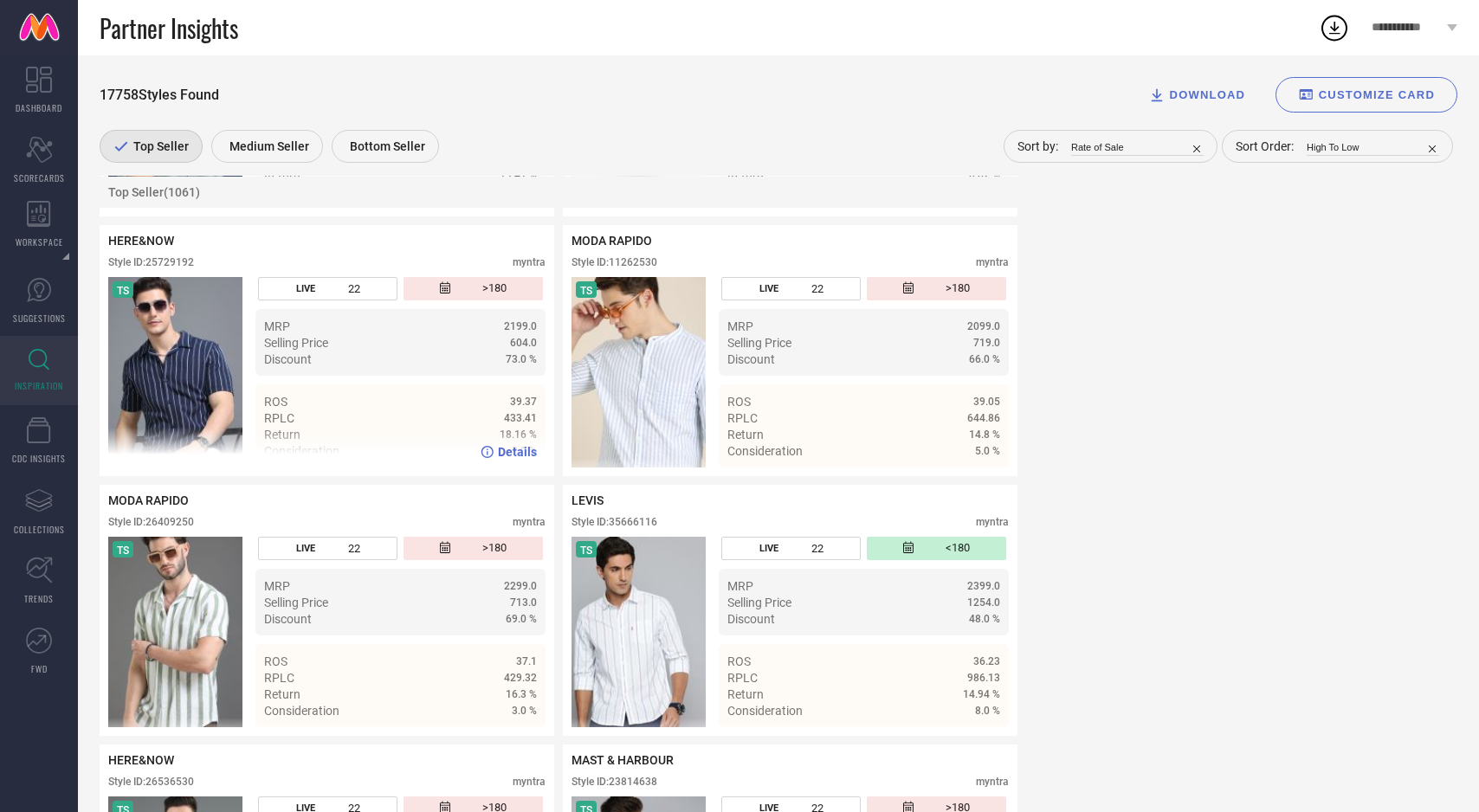
click at [188, 355] on img at bounding box center [175, 373] width 134 height 191
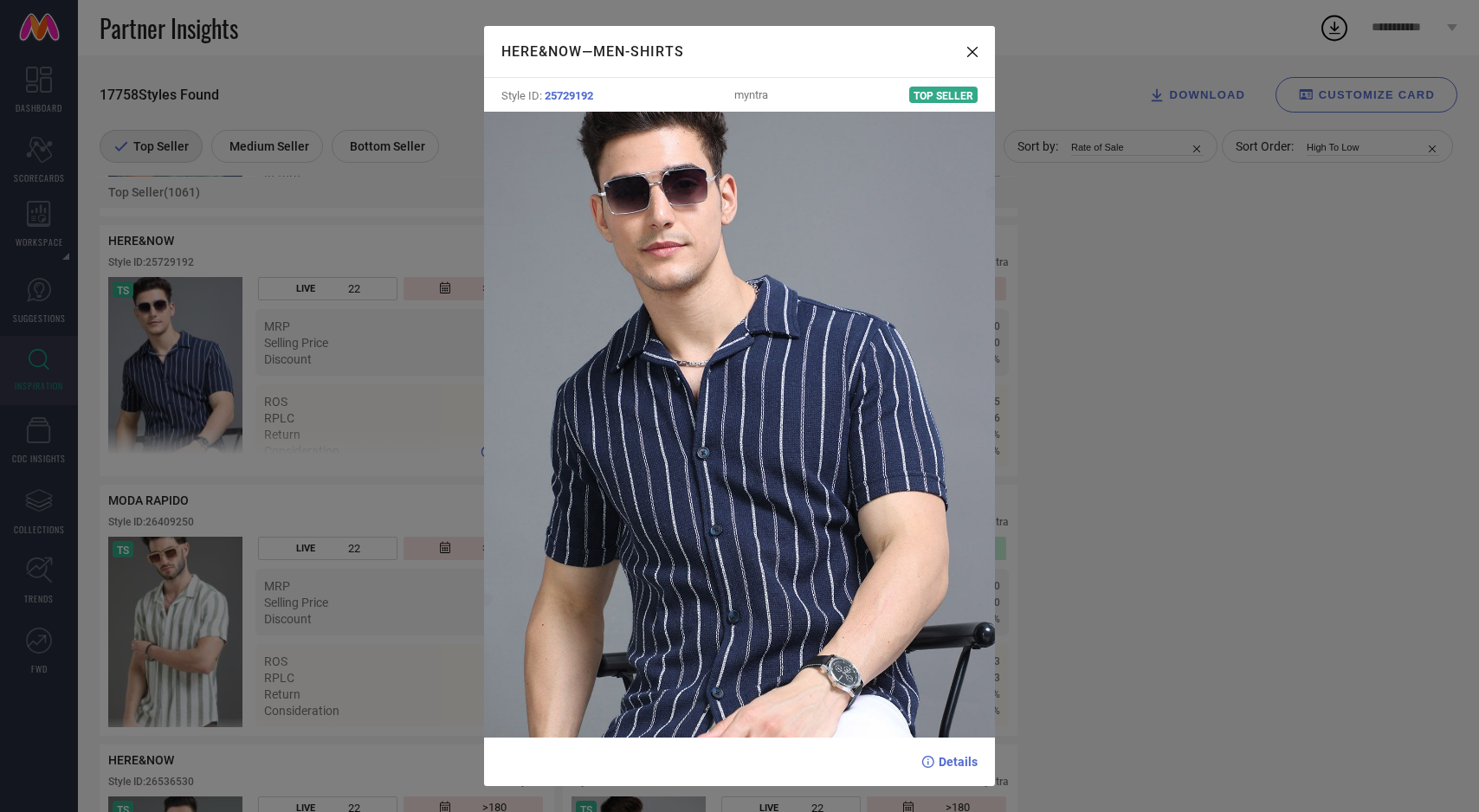
click at [188, 355] on div "HERE&NOW — Men-Shirts Style ID: 25729192 myntra Top Seller Details" at bounding box center [739, 406] width 1479 height 812
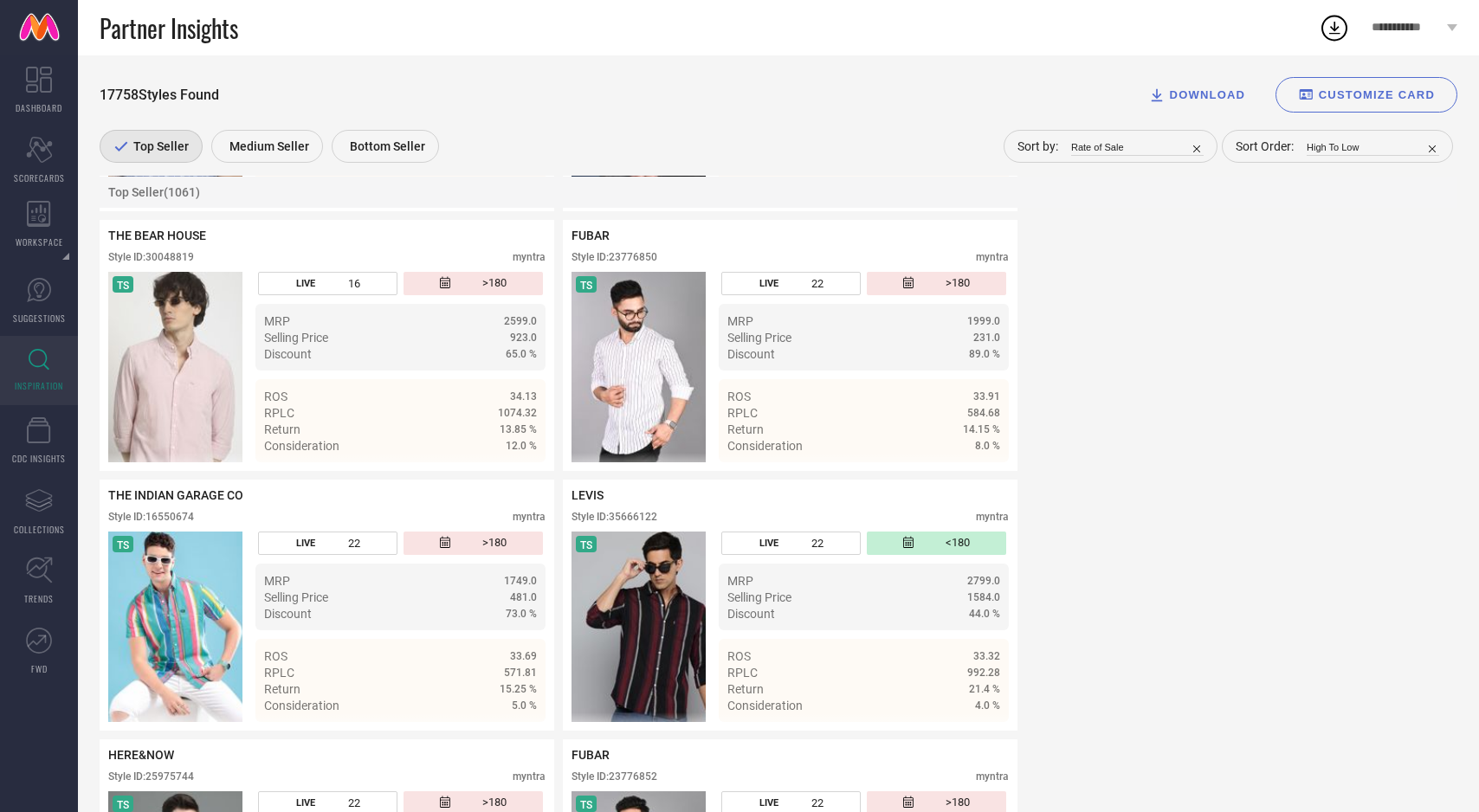
scroll to position [4235, 0]
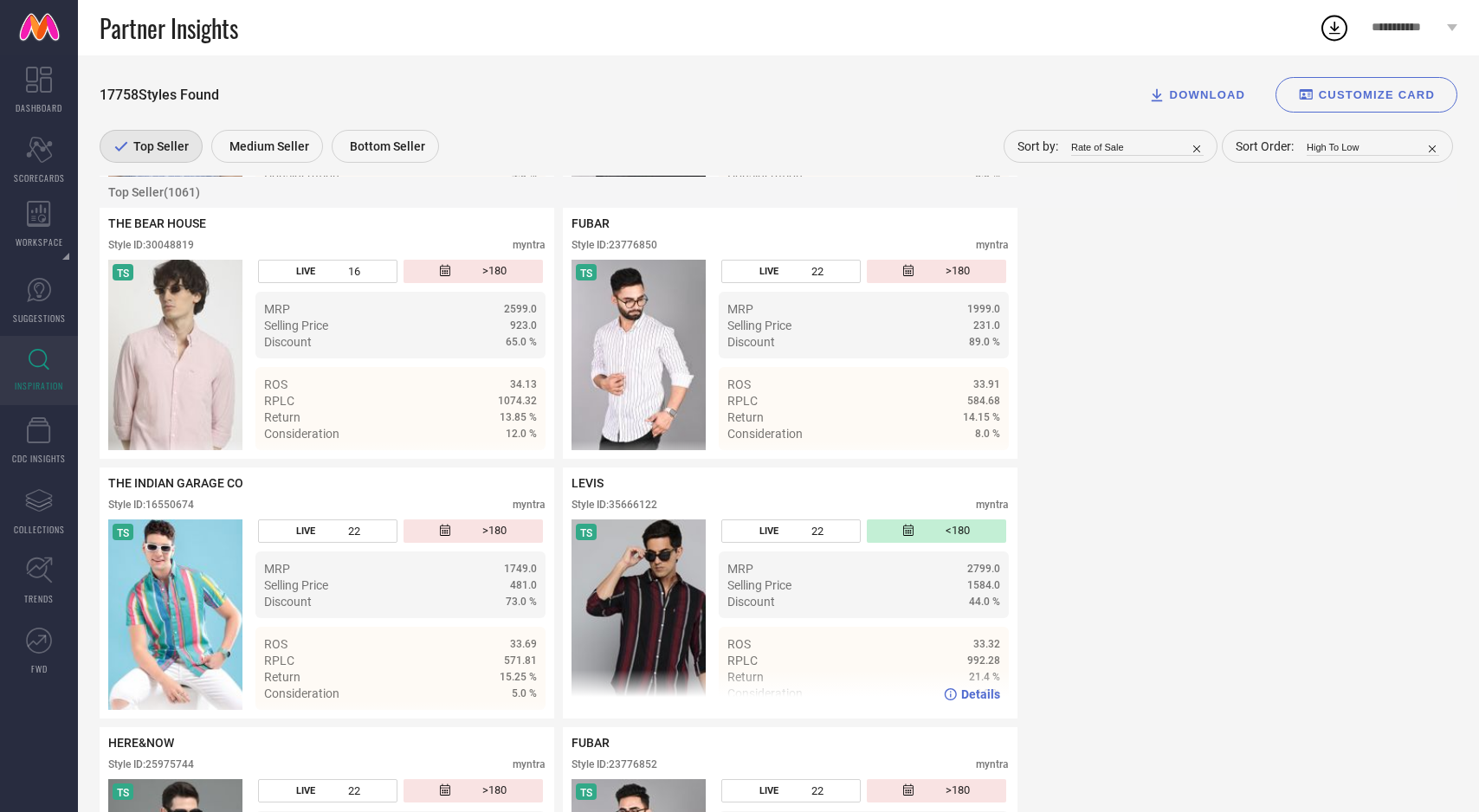
click at [641, 581] on img at bounding box center [638, 615] width 134 height 191
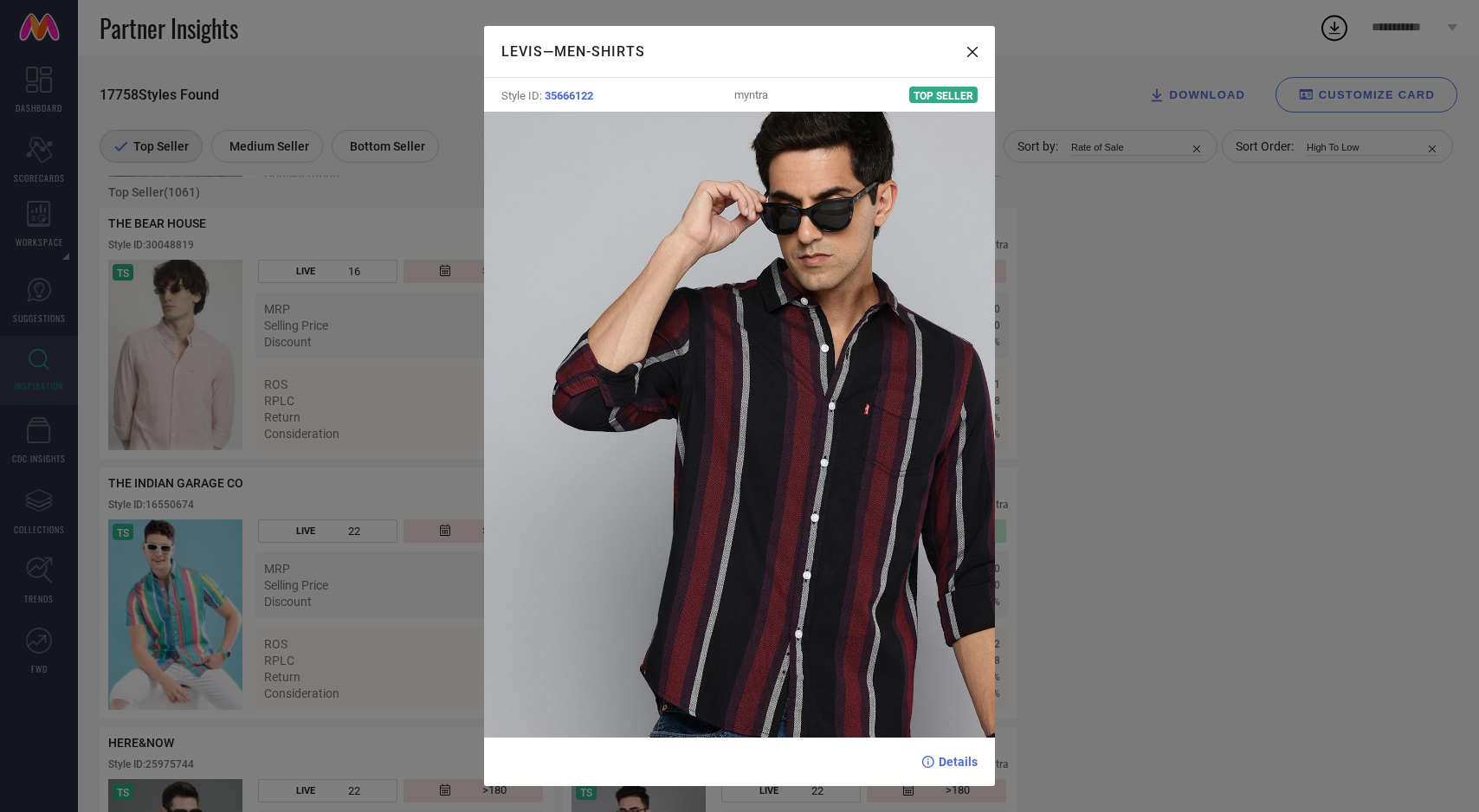
click at [460, 555] on div "LEVIS — Men-Shirts Style ID: 35666122 myntra Top Seller Details" at bounding box center [739, 406] width 1479 height 812
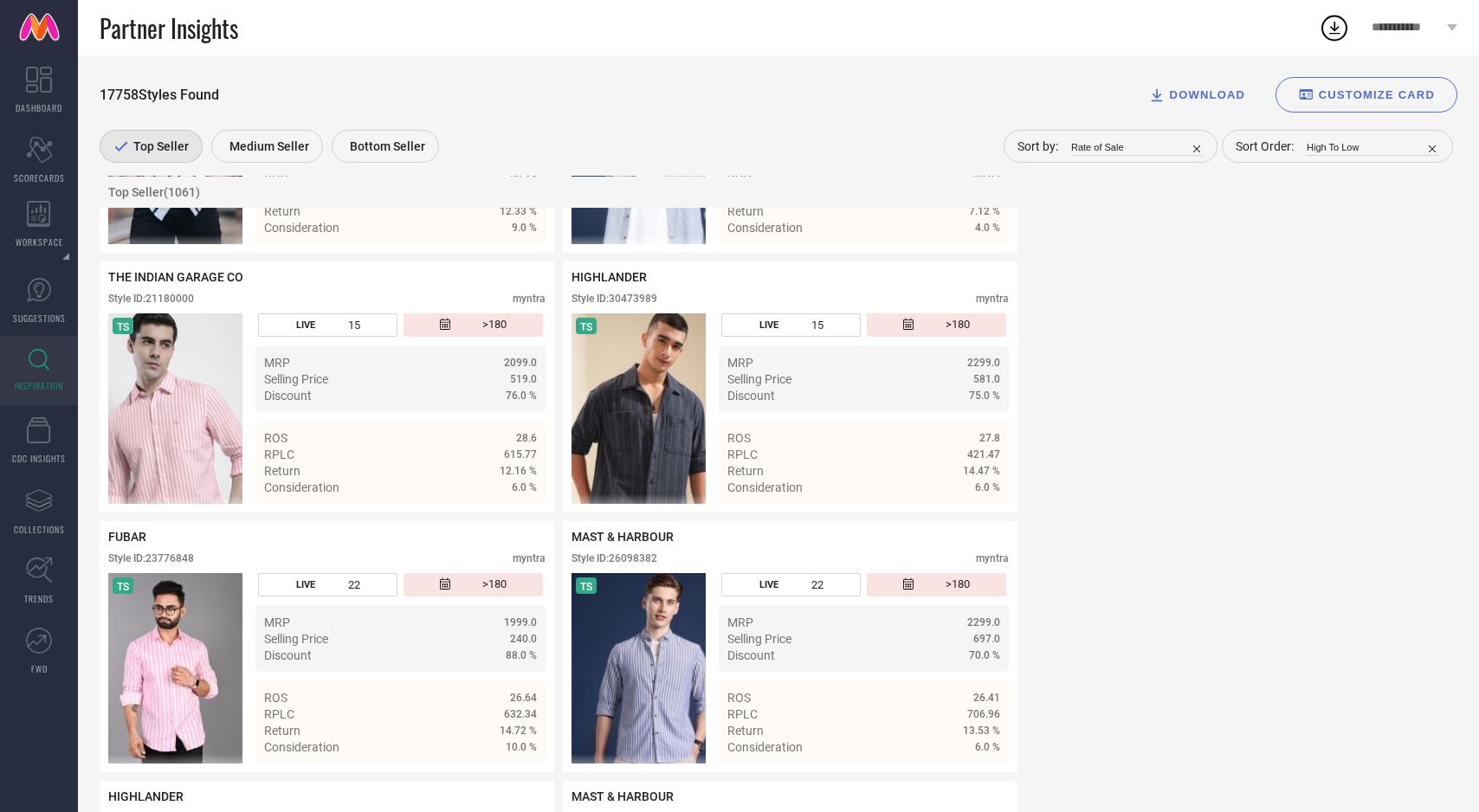
scroll to position [5492, 0]
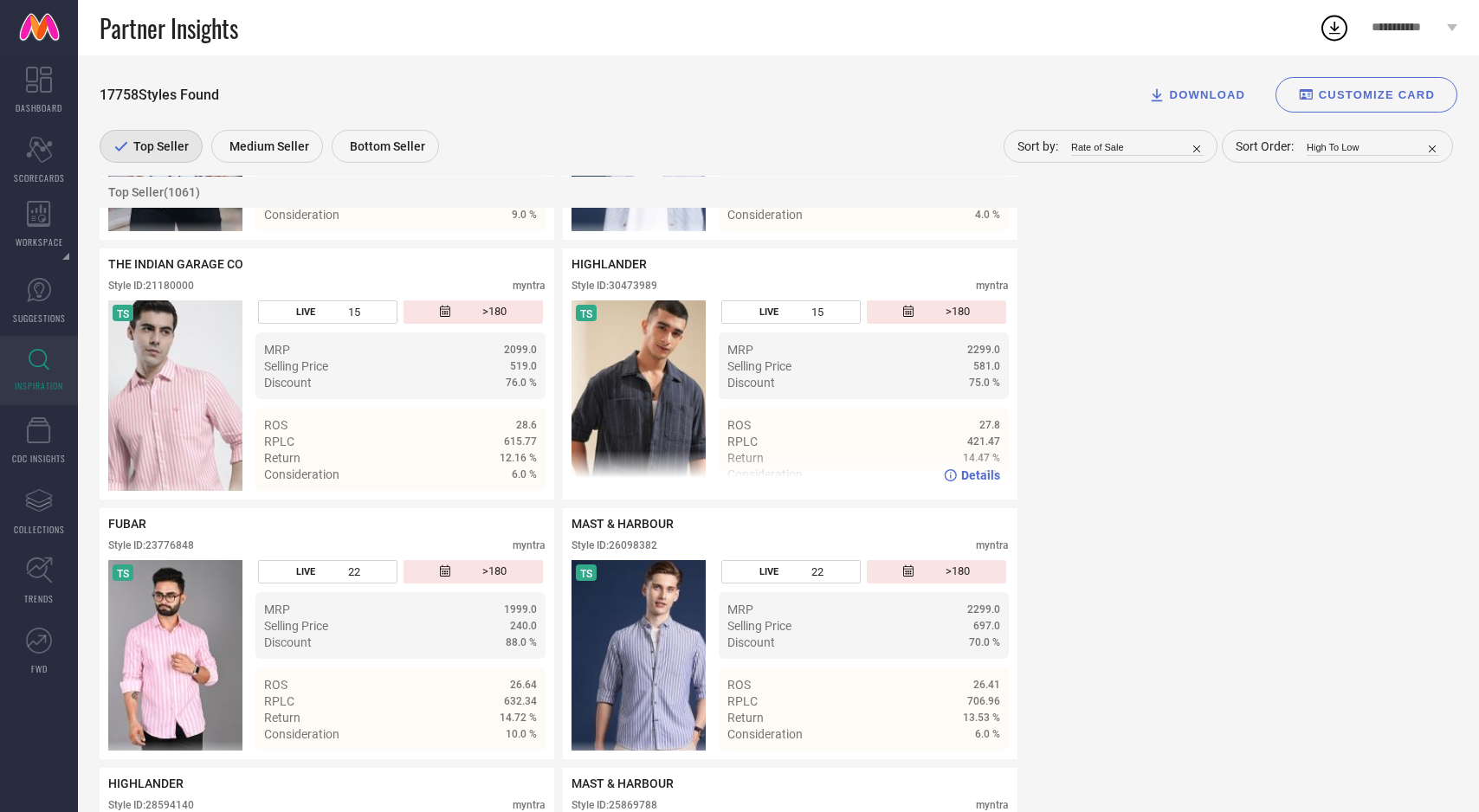
click at [654, 415] on img at bounding box center [638, 396] width 134 height 191
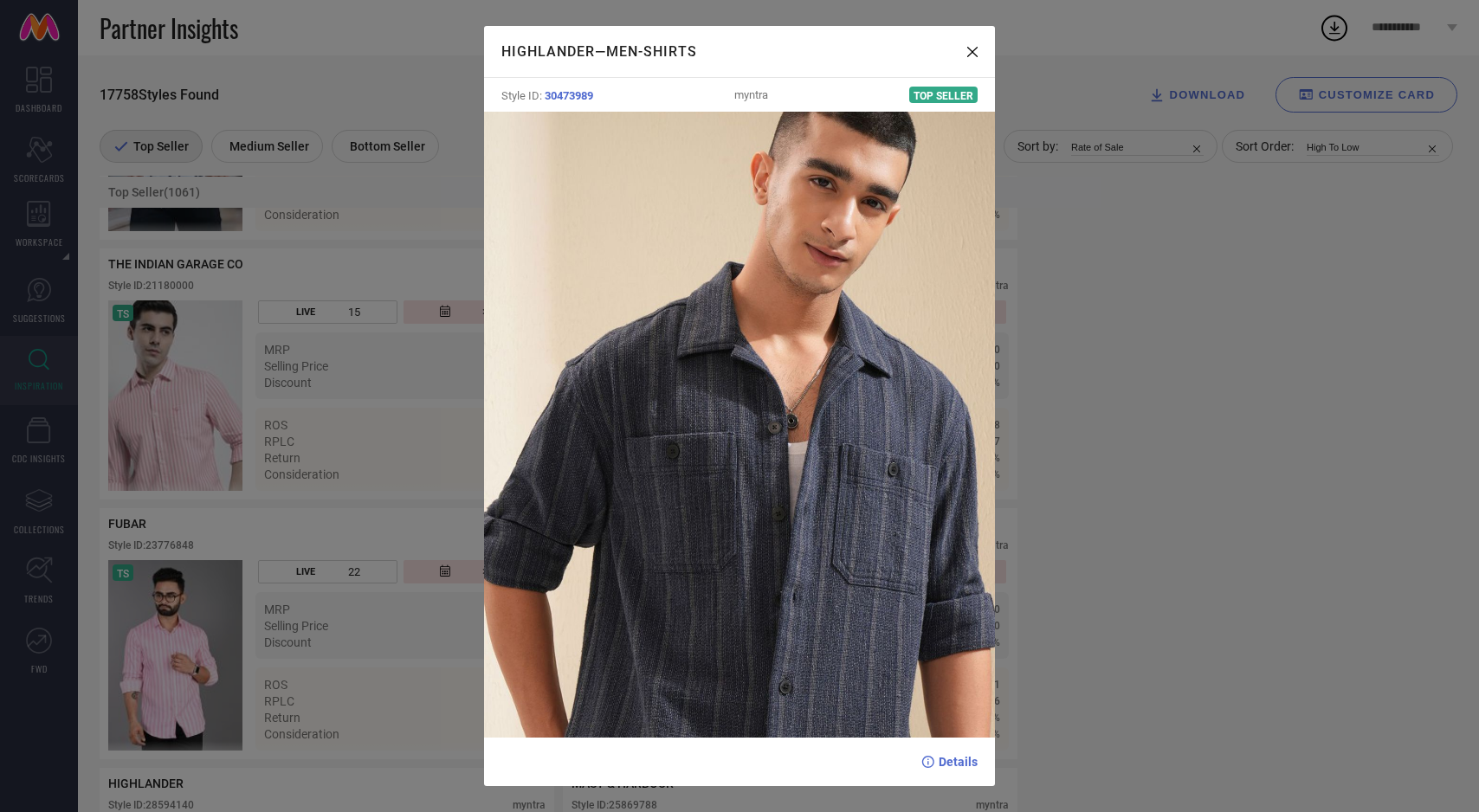
click at [446, 450] on div "HIGHLANDER — Men-Shirts Style ID: 30473989 myntra Top Seller Details" at bounding box center [739, 406] width 1479 height 812
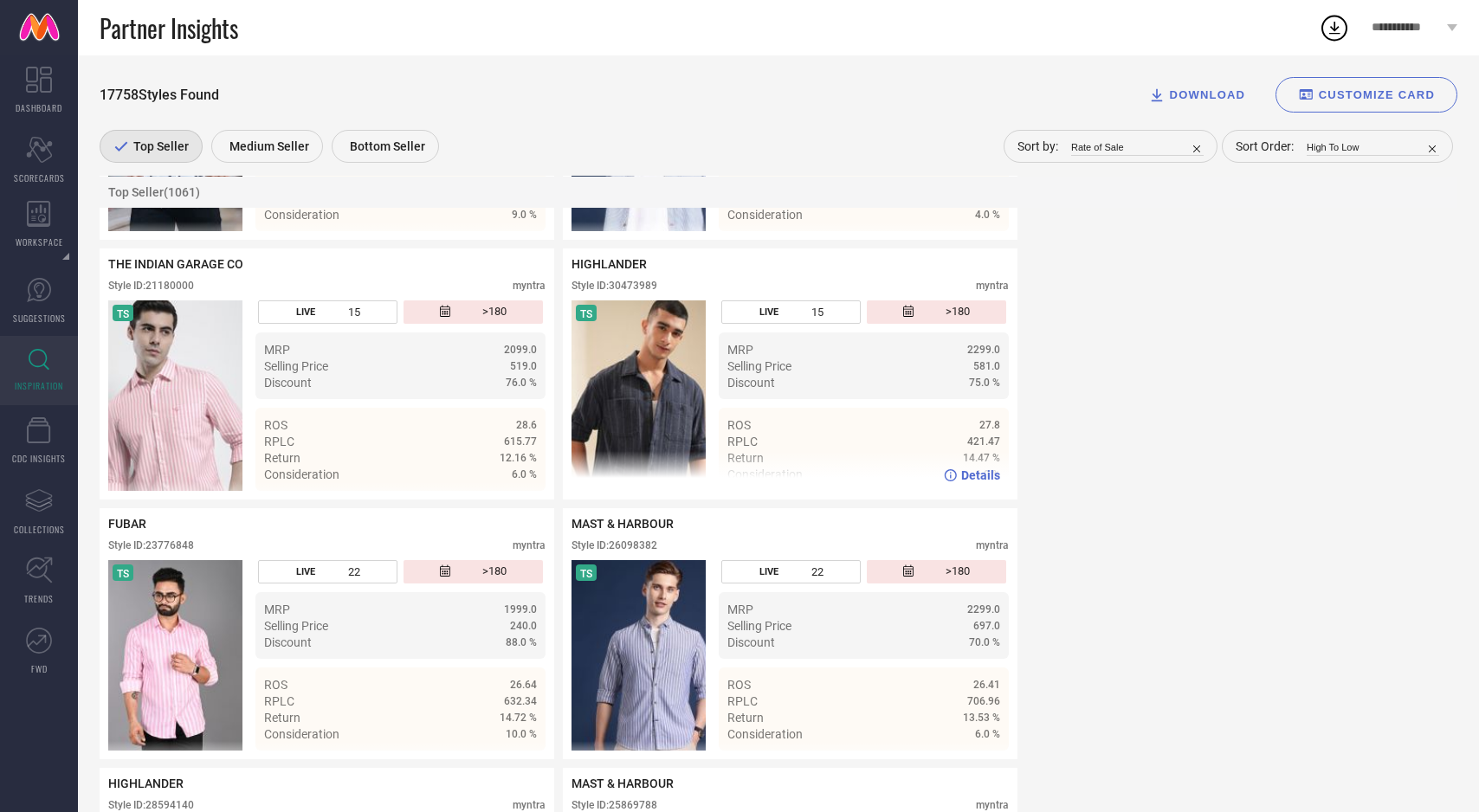
click at [980, 483] on span "Details" at bounding box center [980, 474] width 39 height 14
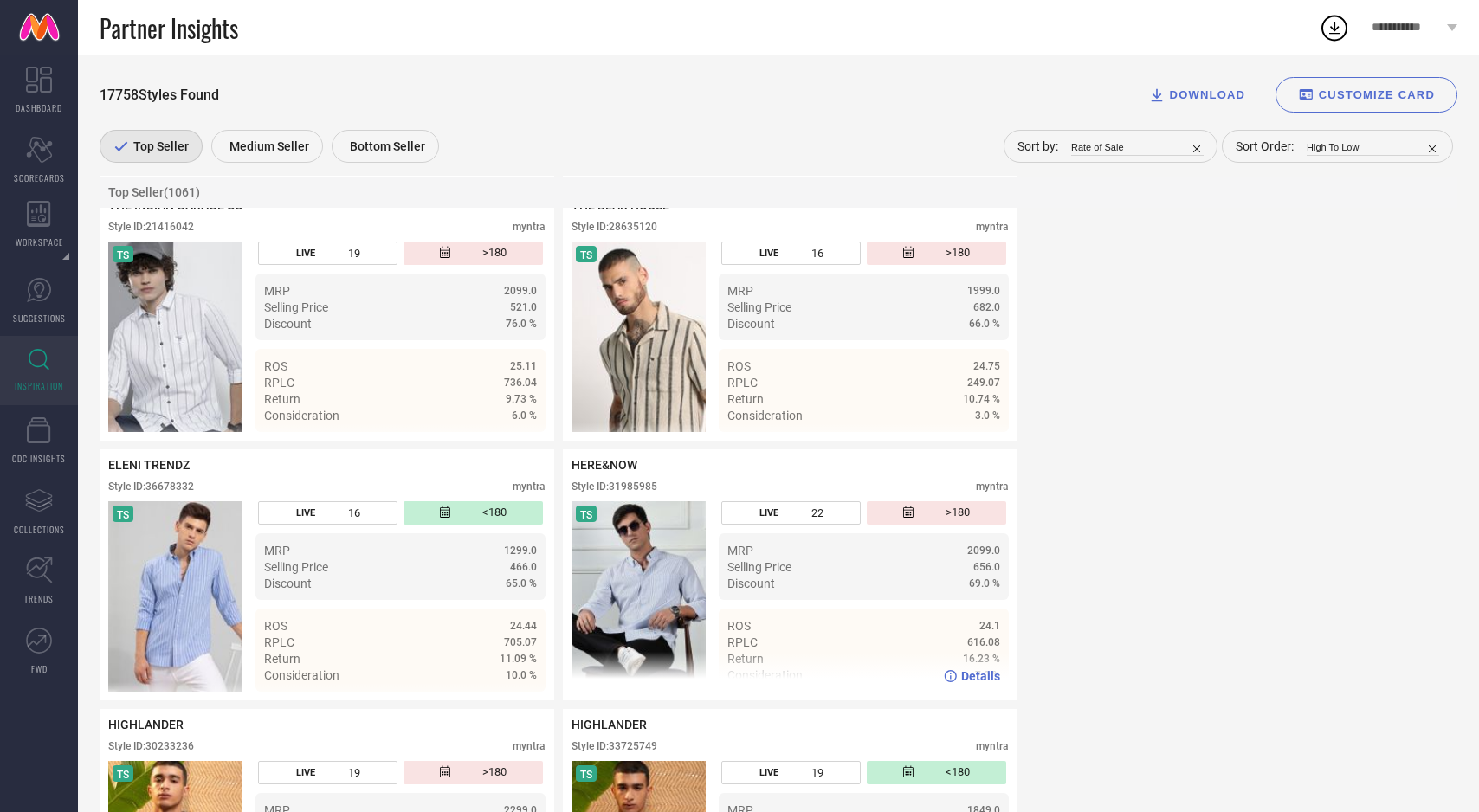
scroll to position [6588, 0]
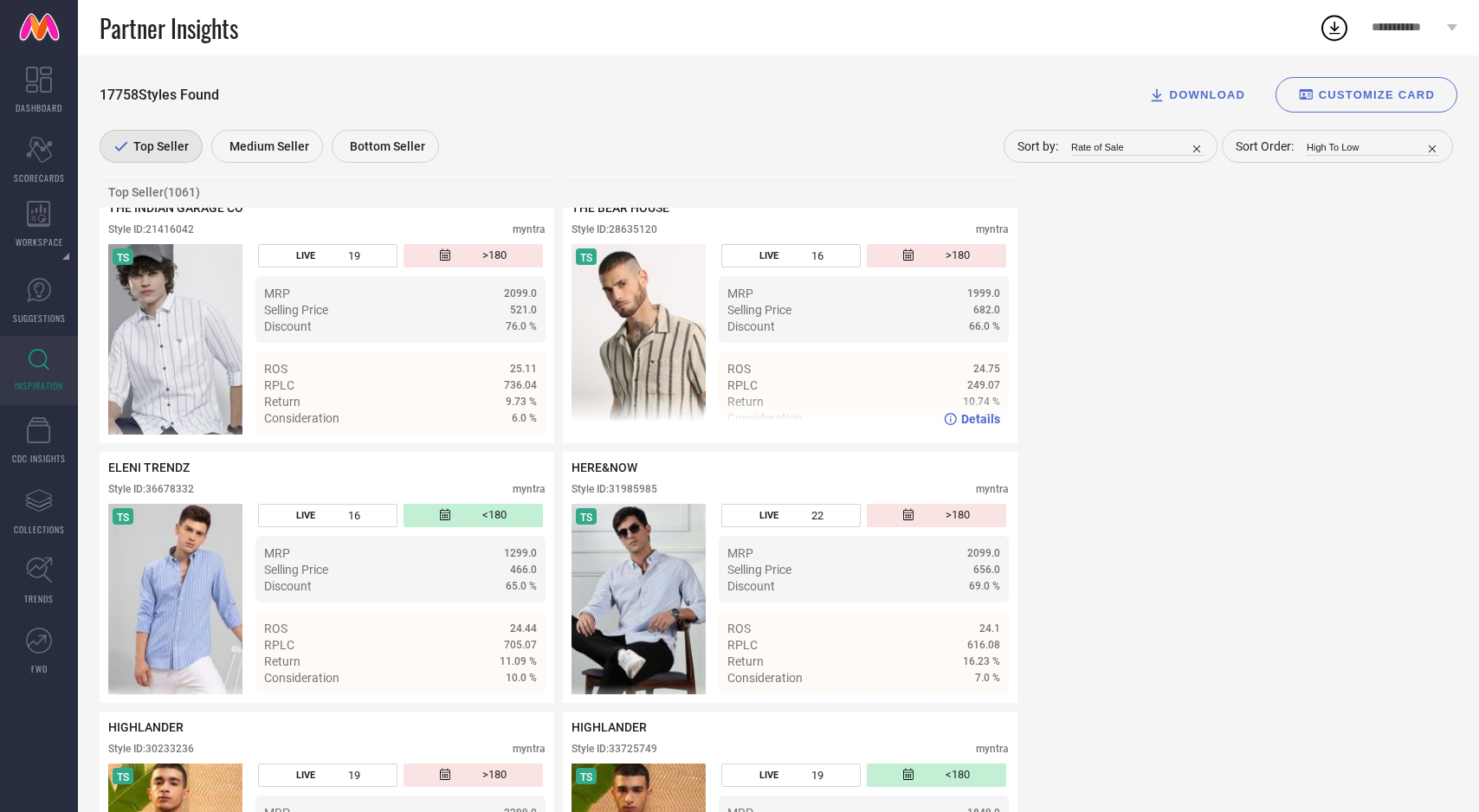
click at [645, 347] on img at bounding box center [638, 339] width 134 height 191
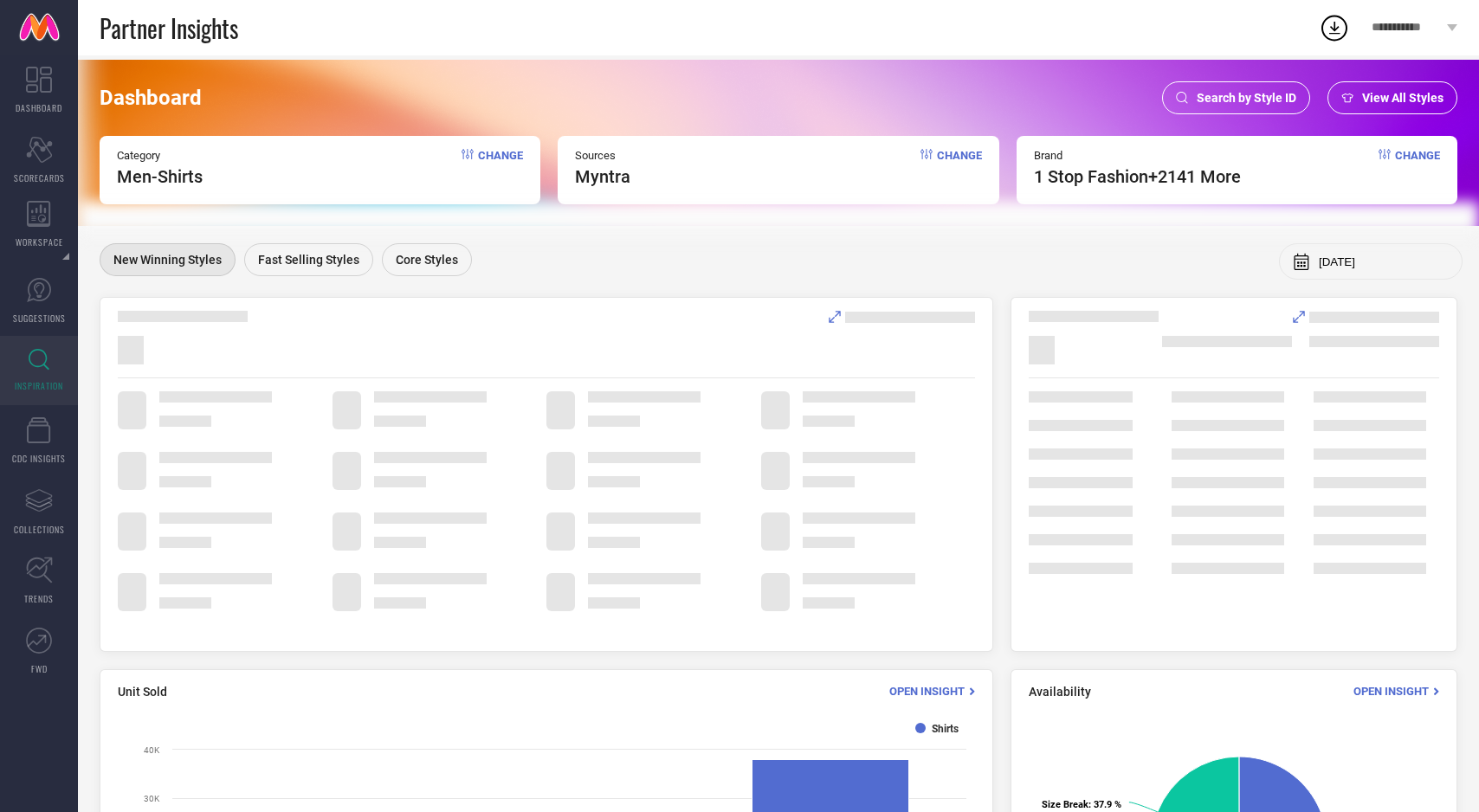
click at [1384, 87] on div "View All Styles" at bounding box center [1392, 97] width 130 height 33
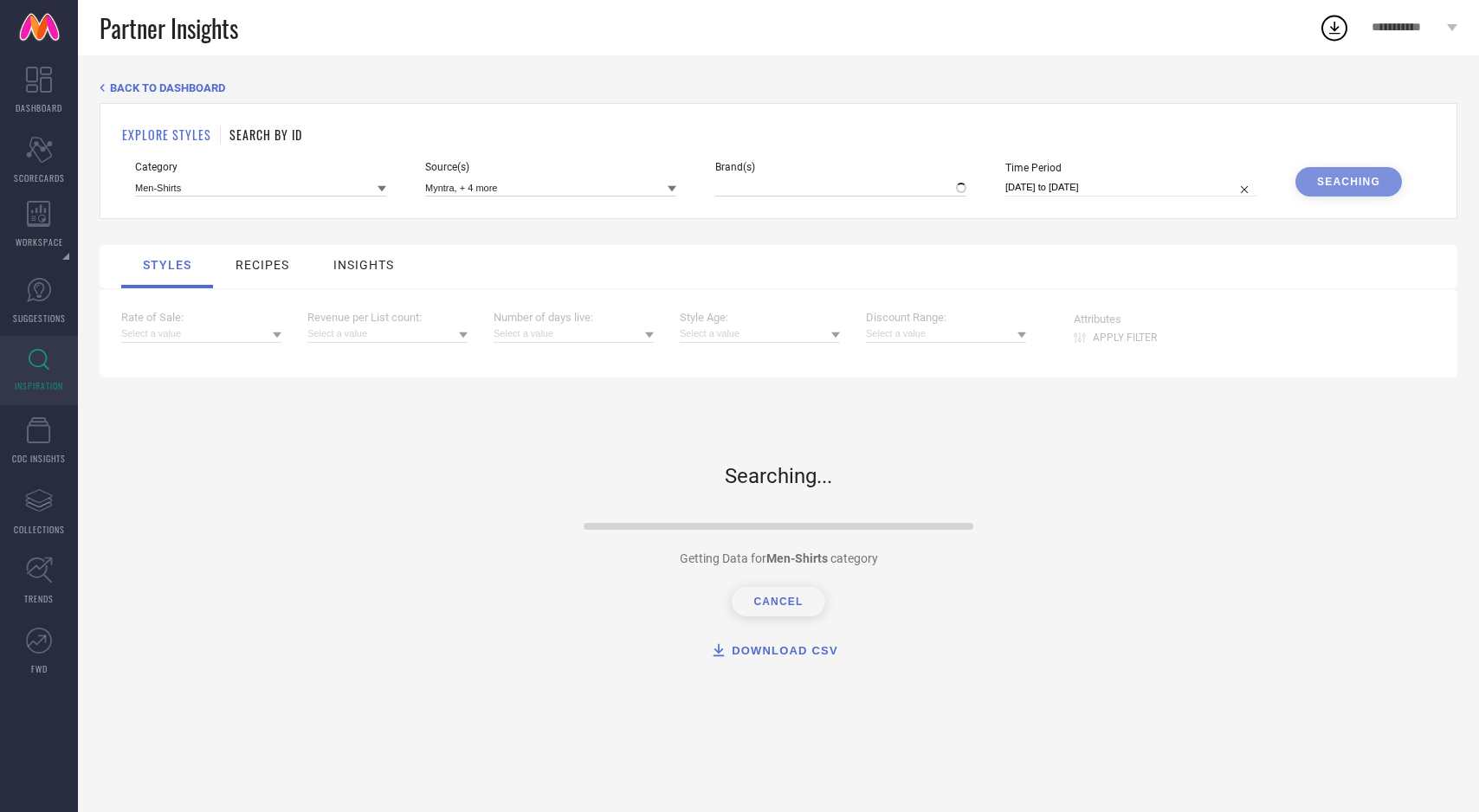
type input "1 STOP FASHION, + 2141 more"
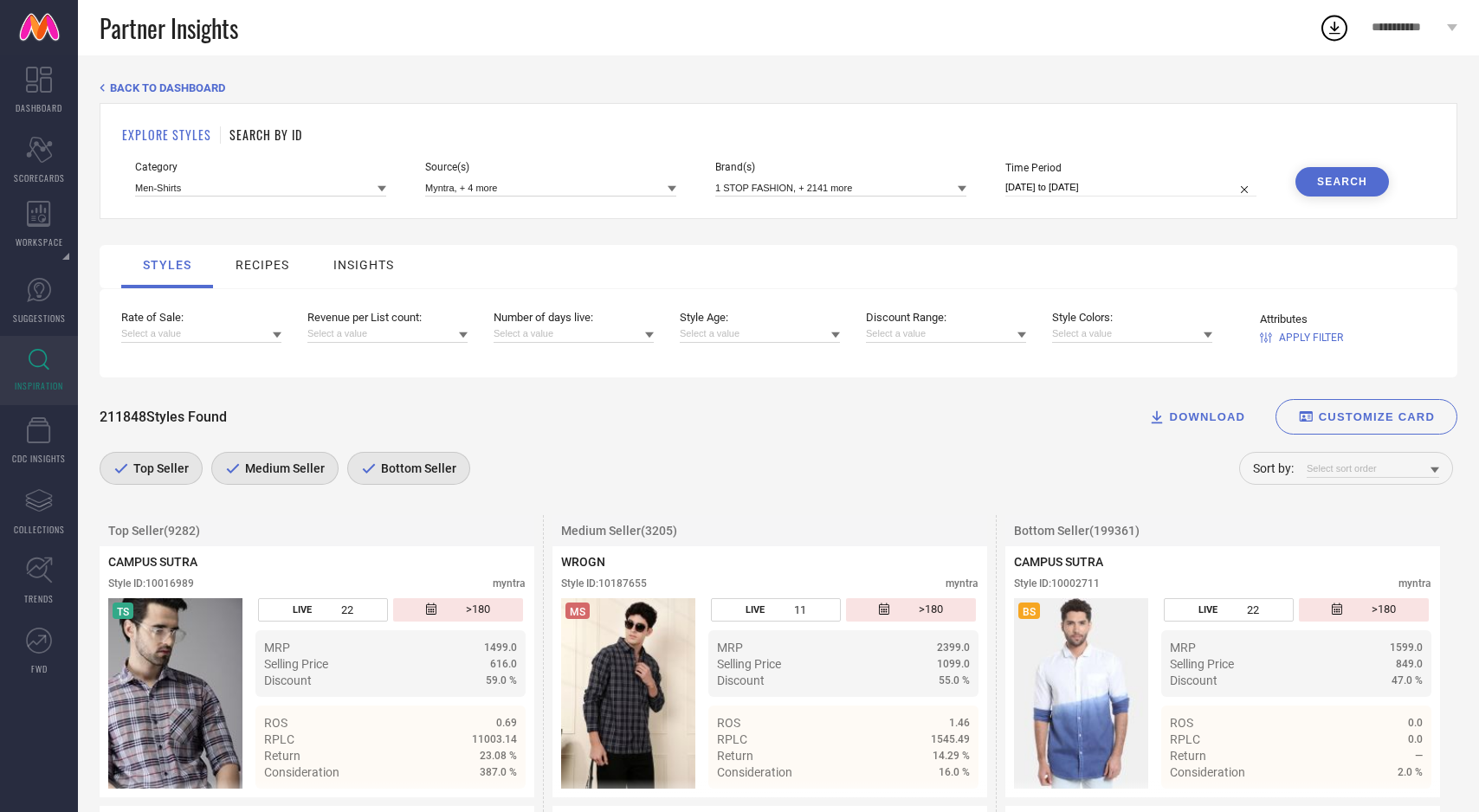
drag, startPoint x: 444, startPoint y: 467, endPoint x: 377, endPoint y: 467, distance: 67.0
click at [442, 467] on span "Bottom Seller" at bounding box center [416, 468] width 79 height 14
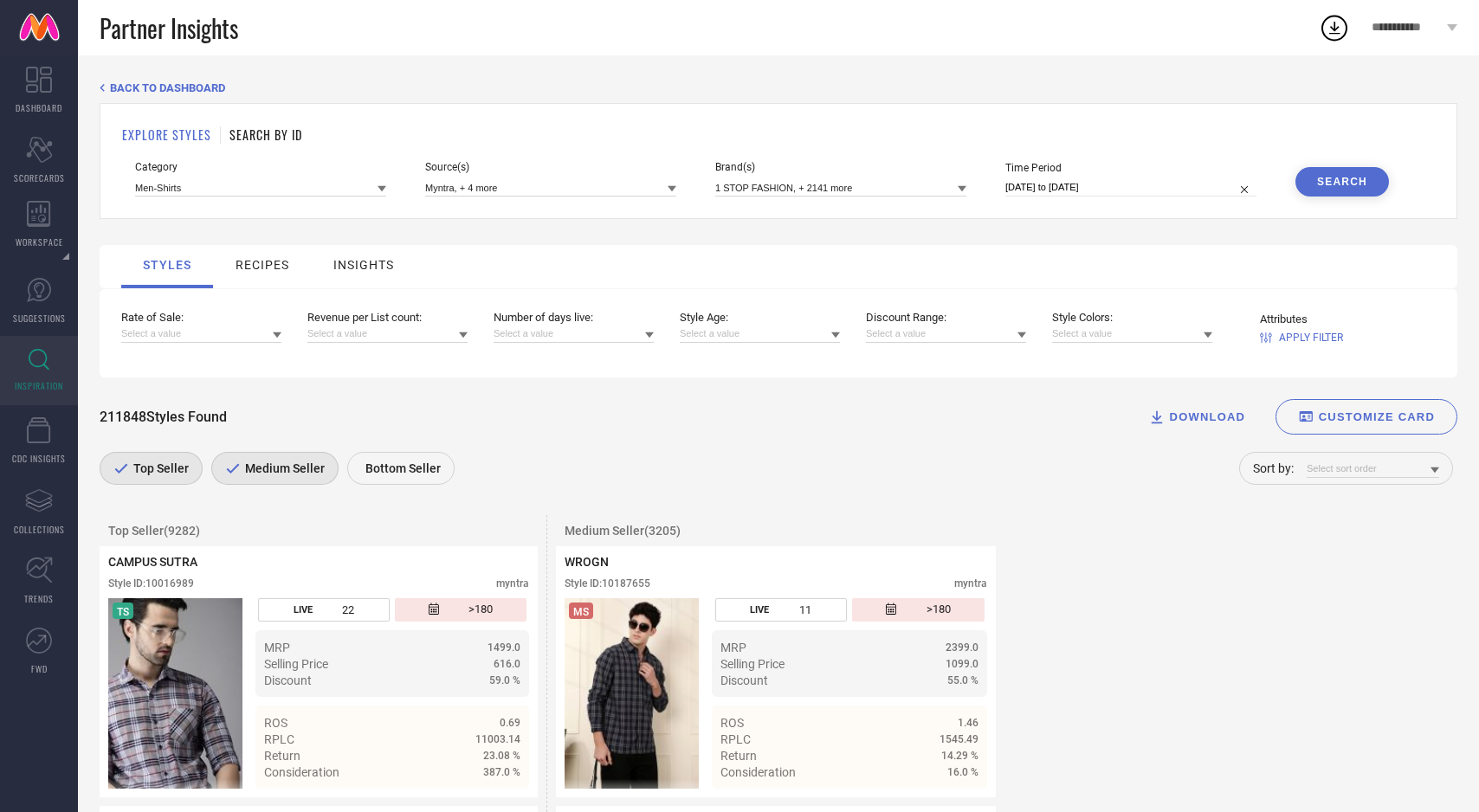
click at [309, 470] on span "Medium Seller" at bounding box center [282, 468] width 84 height 14
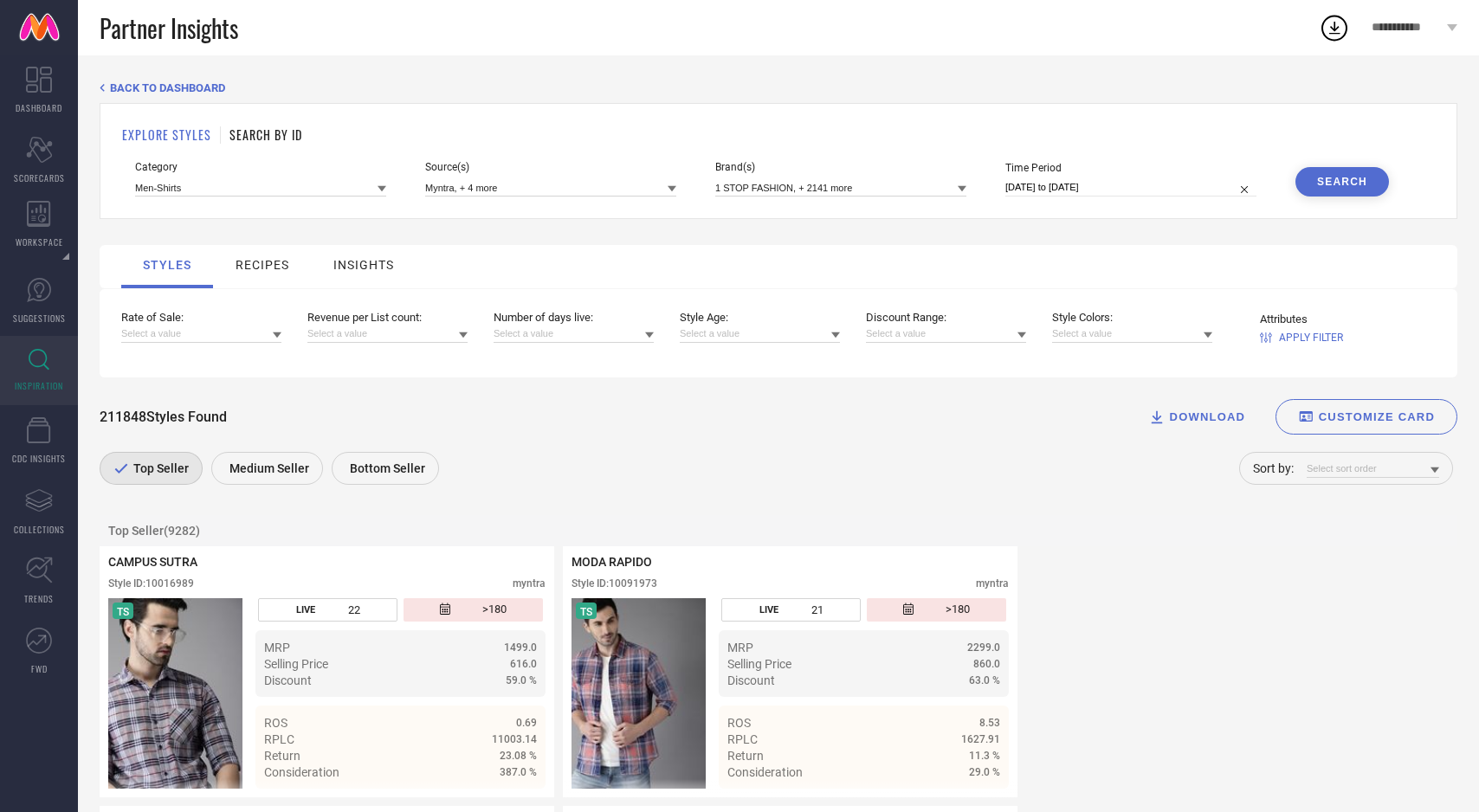
click at [1307, 336] on span "APPLY FILTER" at bounding box center [1311, 337] width 64 height 12
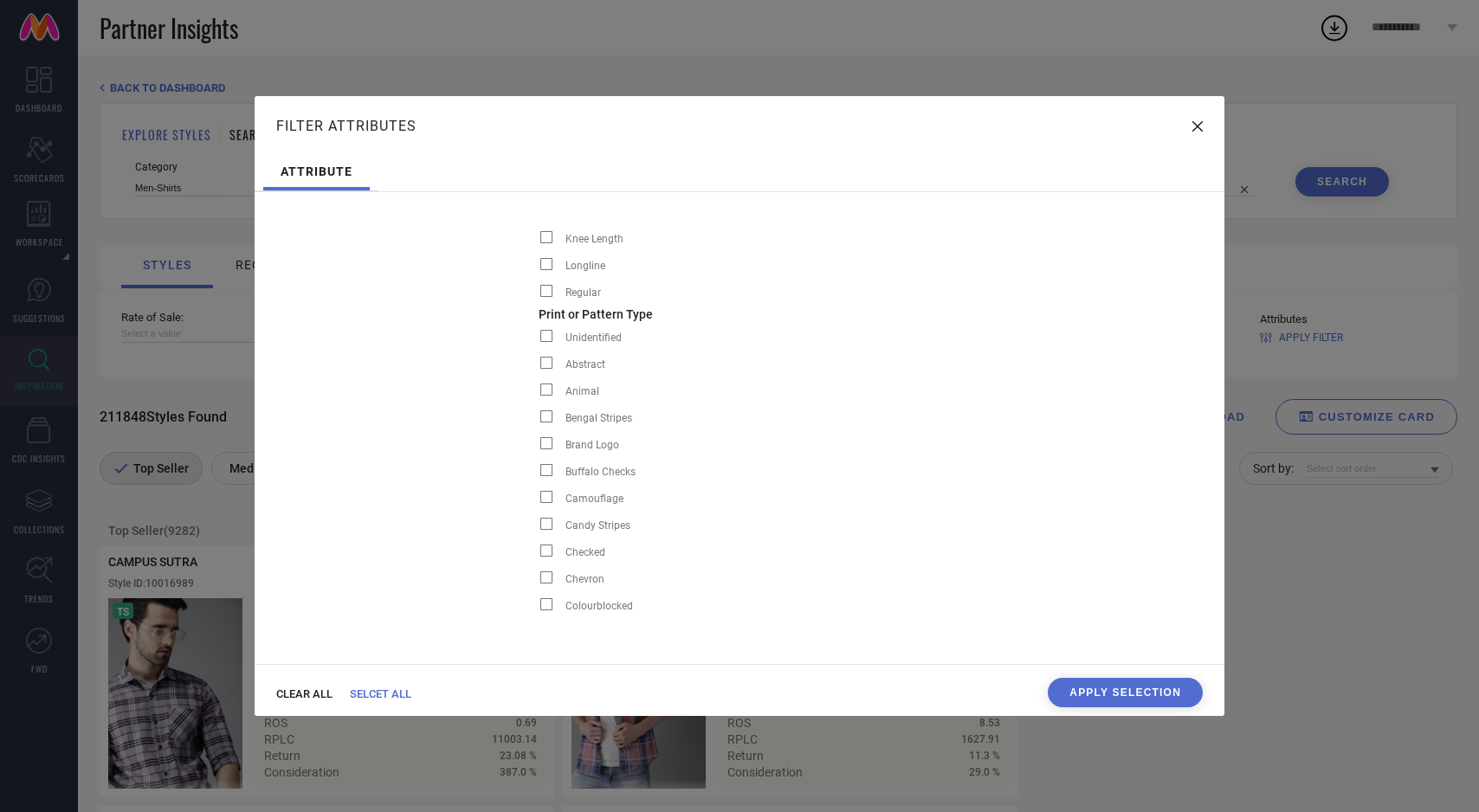
scroll to position [0, 2440]
click at [538, 552] on span at bounding box center [544, 550] width 12 height 12
click at [537, 555] on input "Checked" at bounding box center [537, 555] width 0 height 0
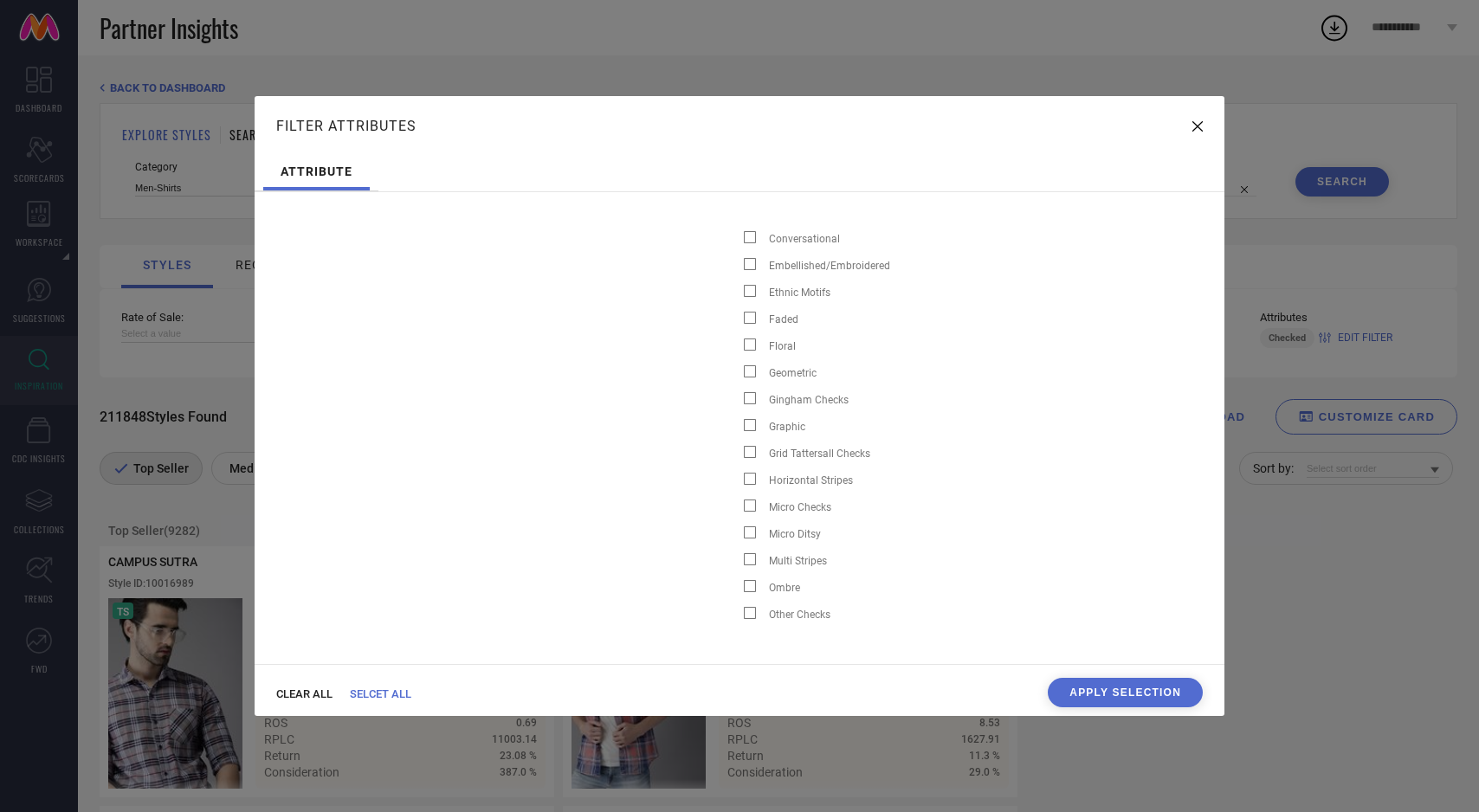
scroll to position [0, 3136]
click at [743, 396] on span at bounding box center [748, 398] width 12 height 12
click at [741, 403] on input "Gingham Checks" at bounding box center [741, 403] width 0 height 0
click at [743, 504] on span at bounding box center [748, 505] width 12 height 12
click at [741, 510] on input "Micro Checks" at bounding box center [741, 510] width 0 height 0
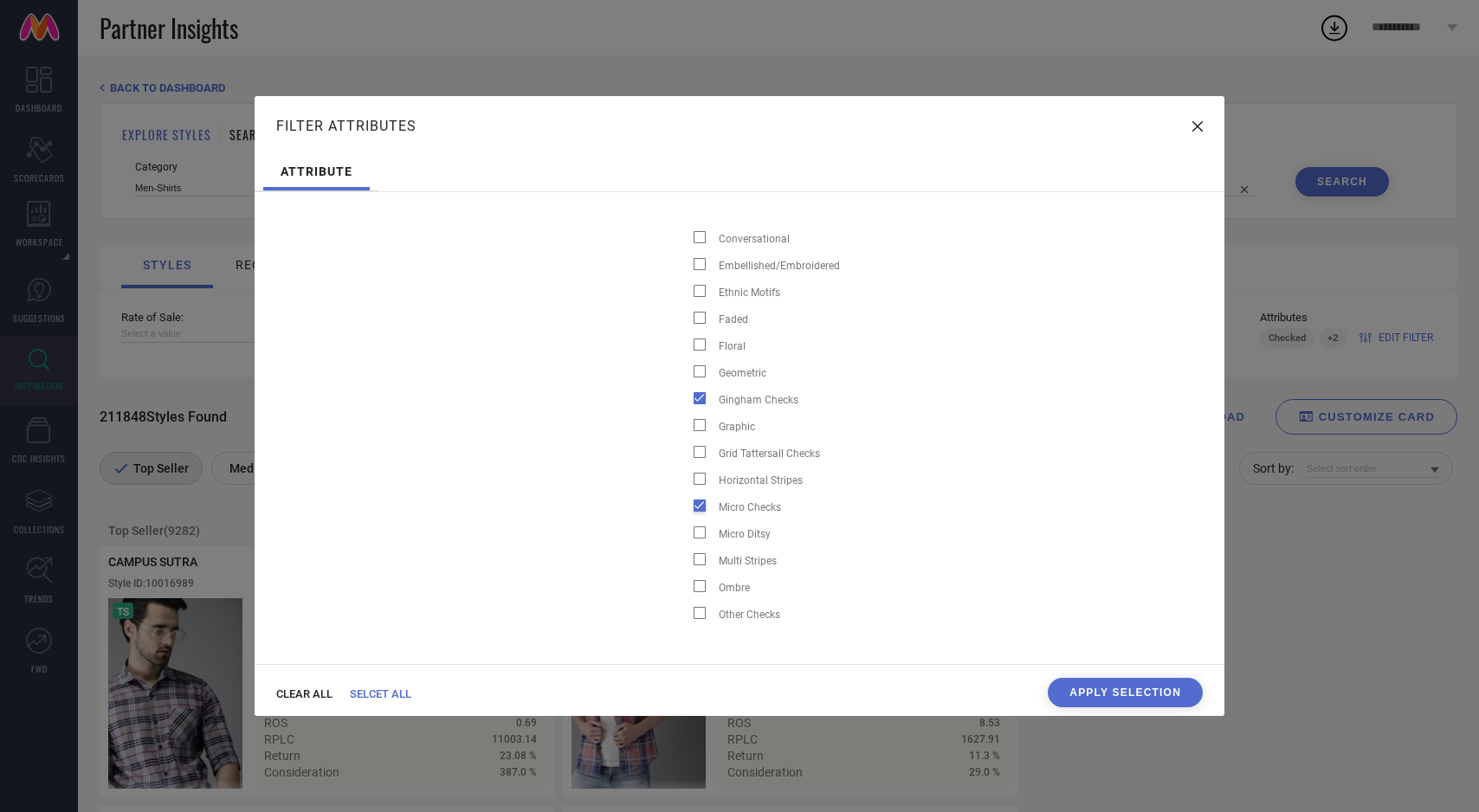
scroll to position [0, 3188]
click at [691, 615] on span at bounding box center [697, 612] width 12 height 12
click at [690, 618] on input "Other Checks" at bounding box center [690, 618] width 0 height 0
click at [726, 429] on span at bounding box center [732, 424] width 12 height 12
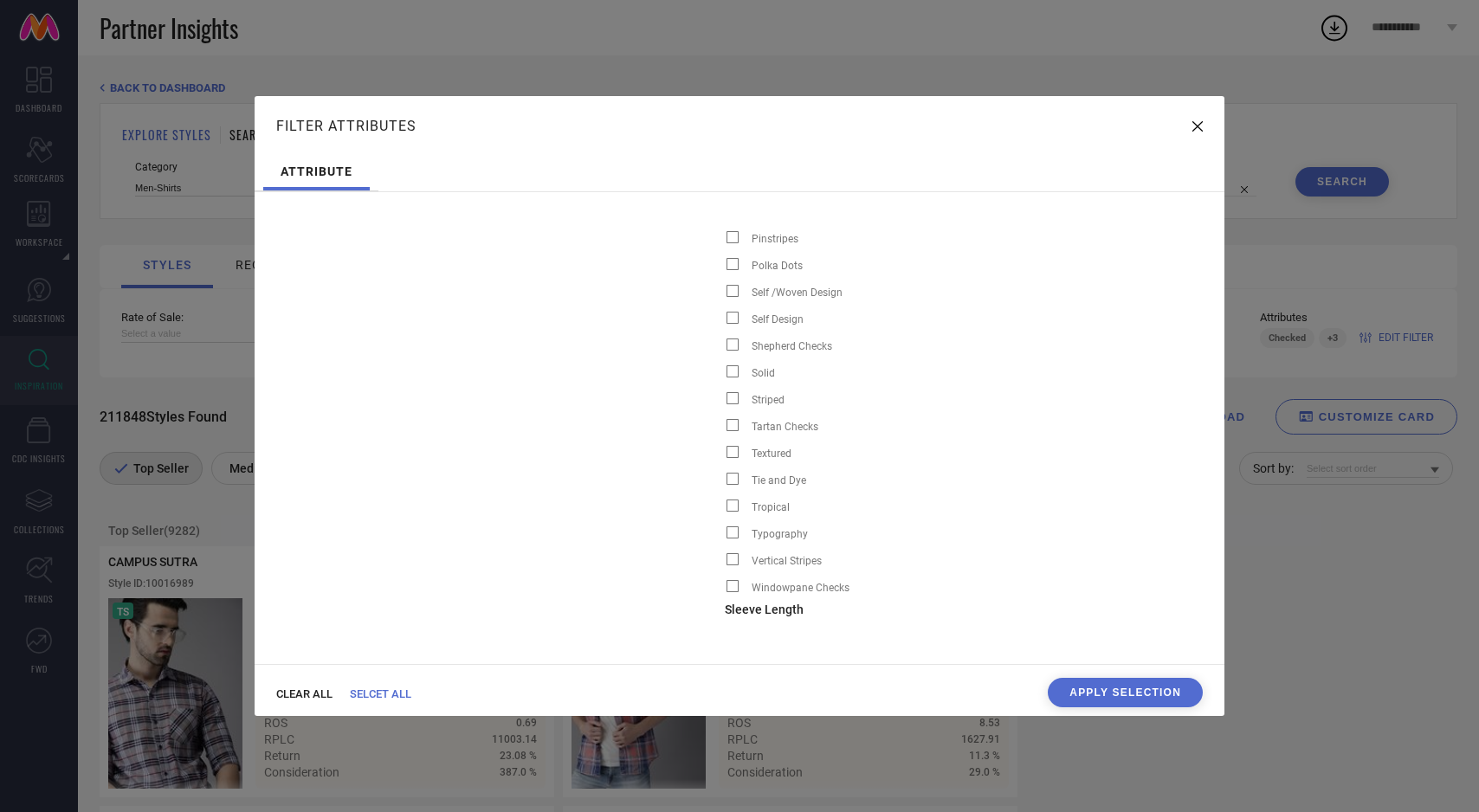
click at [725, 430] on input "Tartan Checks" at bounding box center [725, 430] width 0 height 0
click at [726, 588] on span at bounding box center [732, 585] width 12 height 12
click at [725, 591] on input "Windowpane Checks" at bounding box center [725, 591] width 0 height 0
click at [1081, 707] on button "Apply Selection" at bounding box center [1125, 692] width 155 height 30
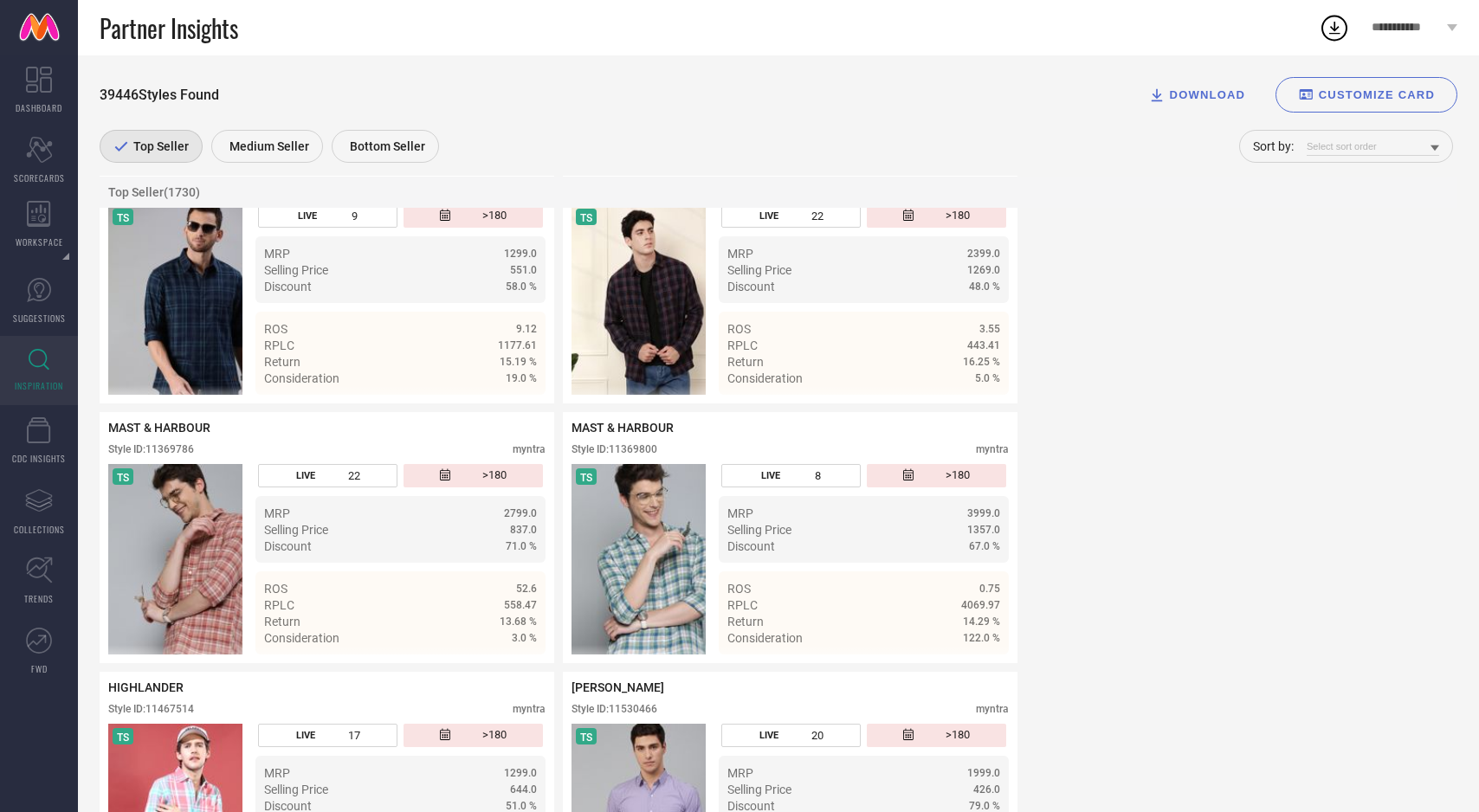
scroll to position [6330, 0]
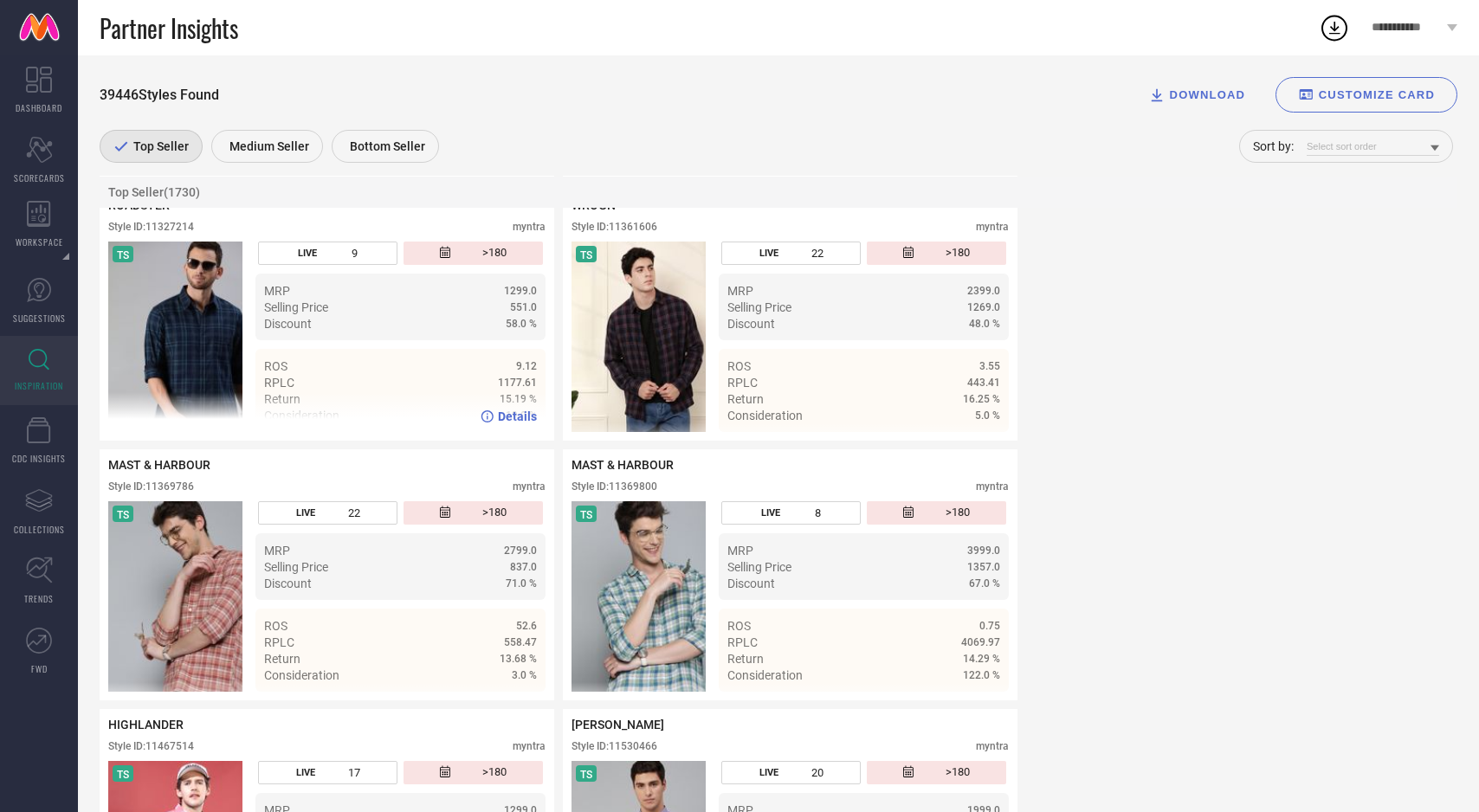
click at [189, 356] on img at bounding box center [175, 337] width 134 height 191
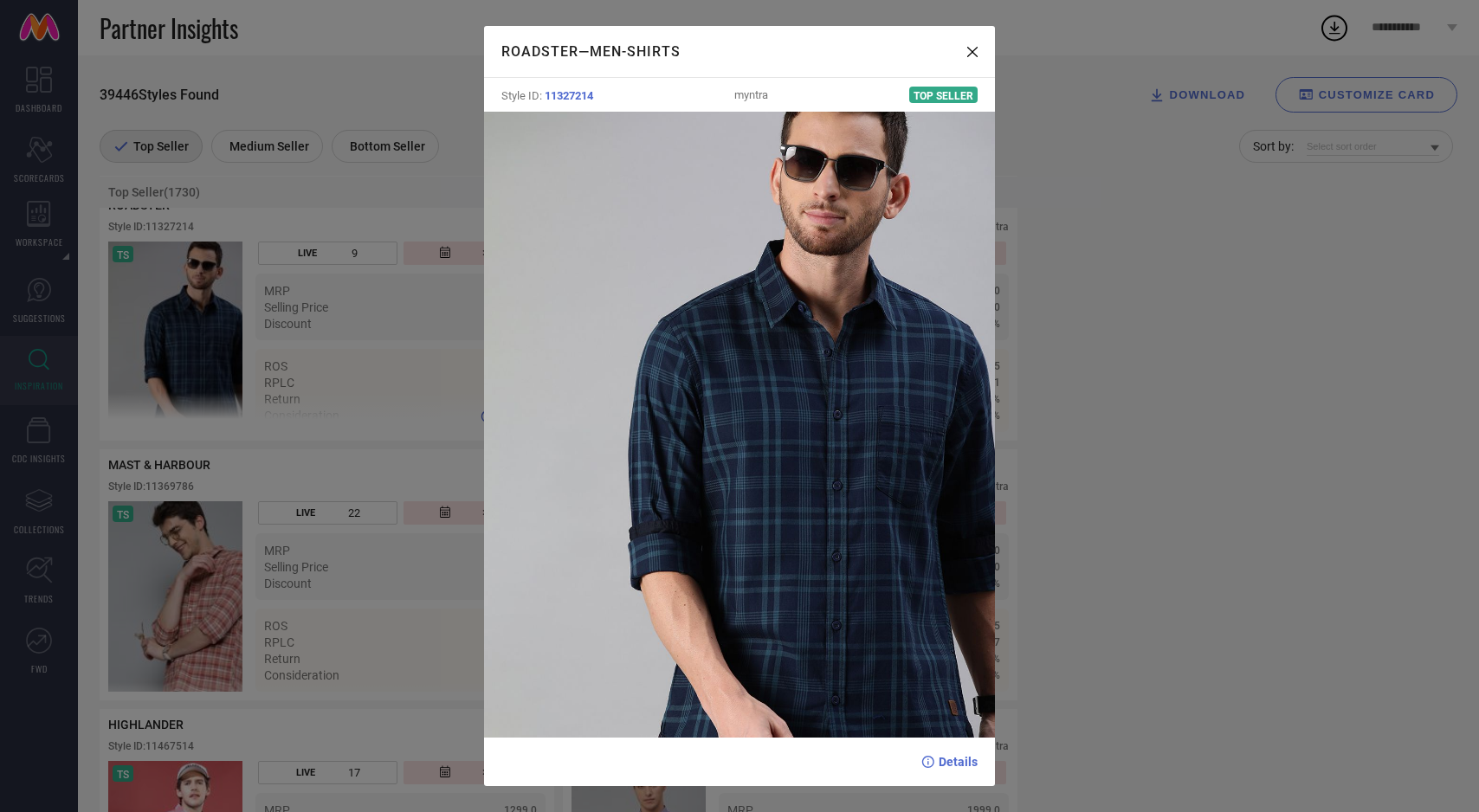
click at [189, 356] on div "ROADSTER — Men-Shirts Style ID: 11327214 myntra Top Seller Details" at bounding box center [739, 406] width 1479 height 812
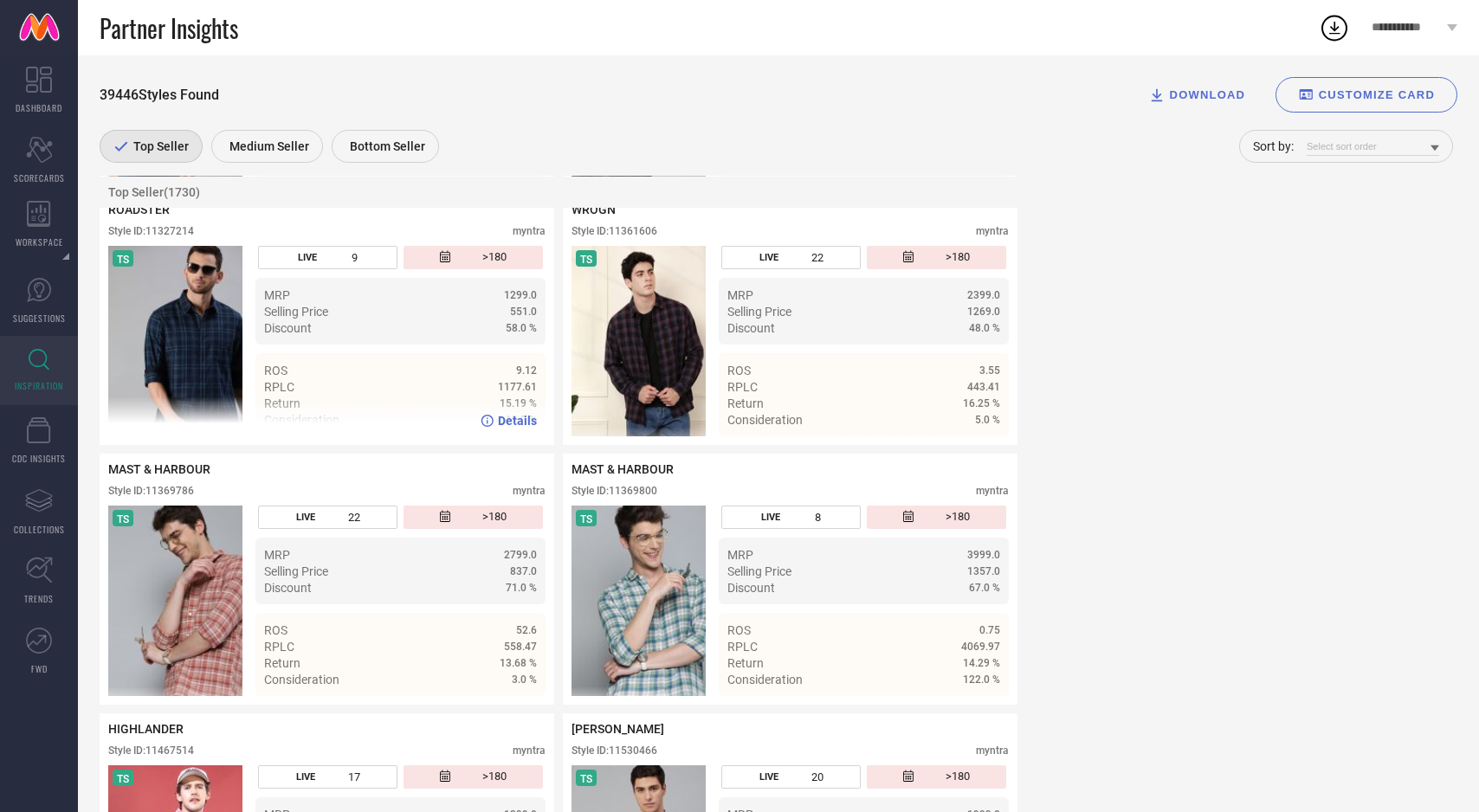
scroll to position [6316, 0]
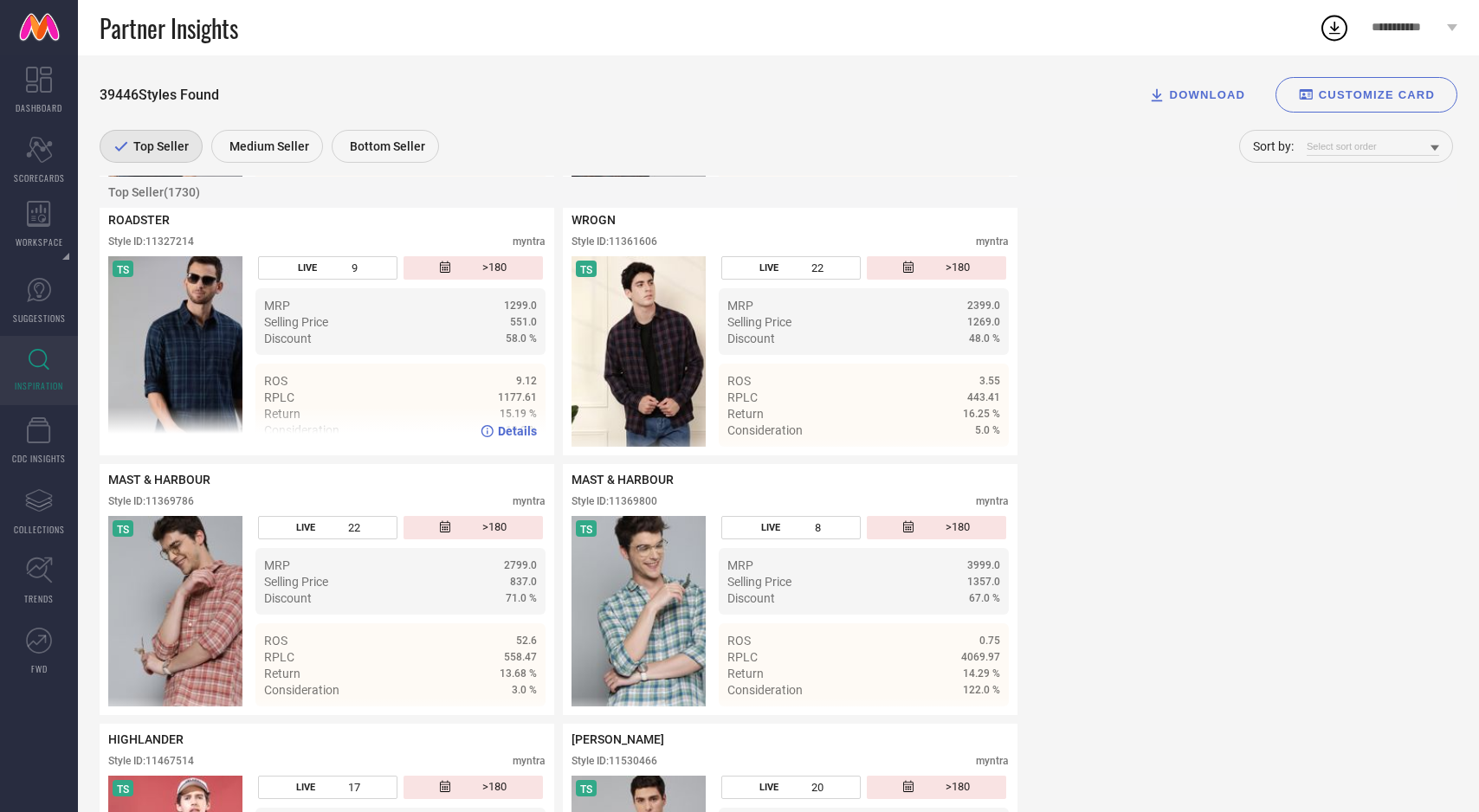
click at [189, 356] on img at bounding box center [175, 352] width 134 height 191
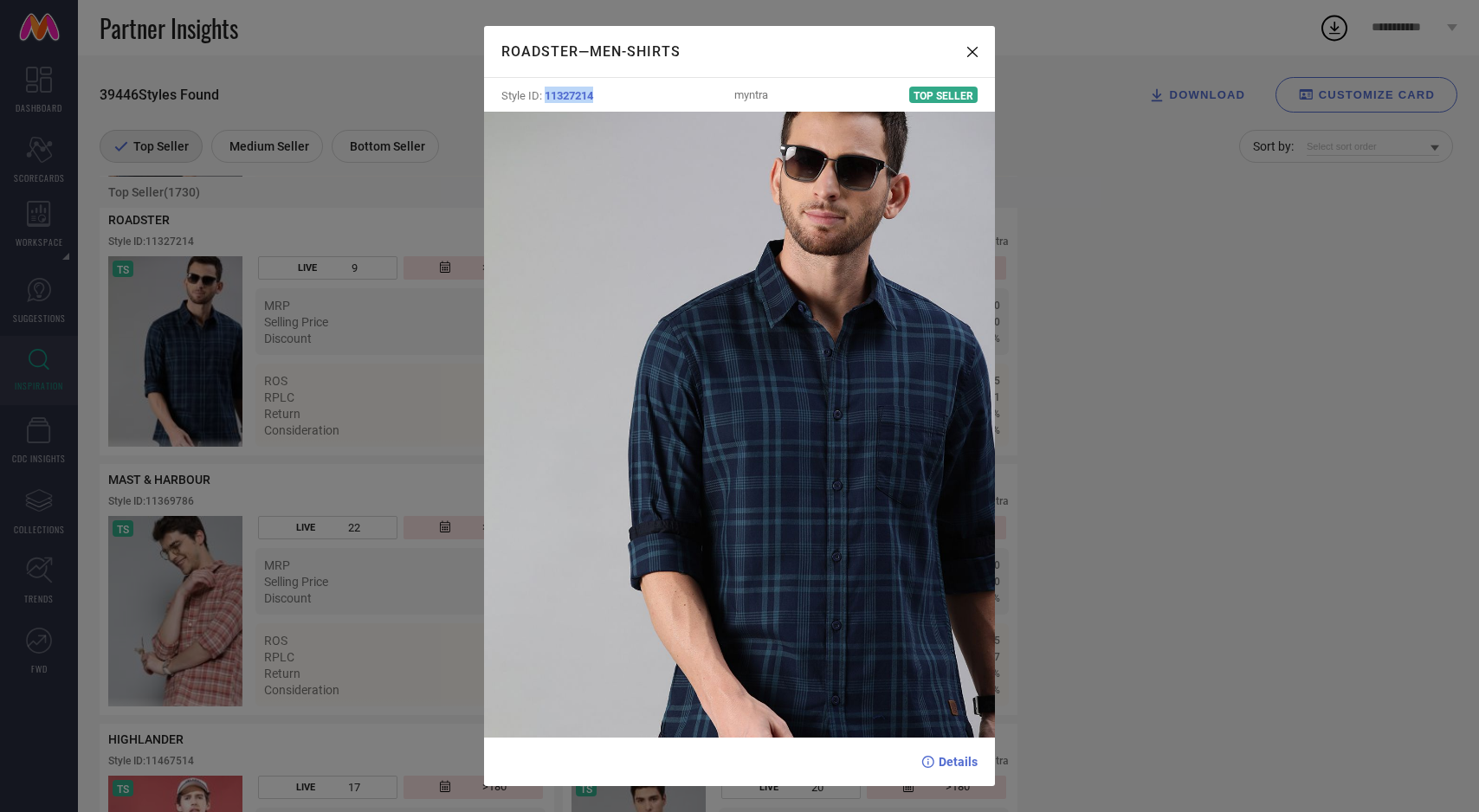
drag, startPoint x: 544, startPoint y: 95, endPoint x: 633, endPoint y: 94, distance: 89.0
click at [633, 94] on div "Style ID: 11327214 myntra Top Seller" at bounding box center [740, 95] width 511 height 34
copy span "11327214"
click at [1075, 534] on div "ROADSTER — Men-Shirts Style ID: 11327214 myntra Top Seller Details" at bounding box center [739, 406] width 1479 height 812
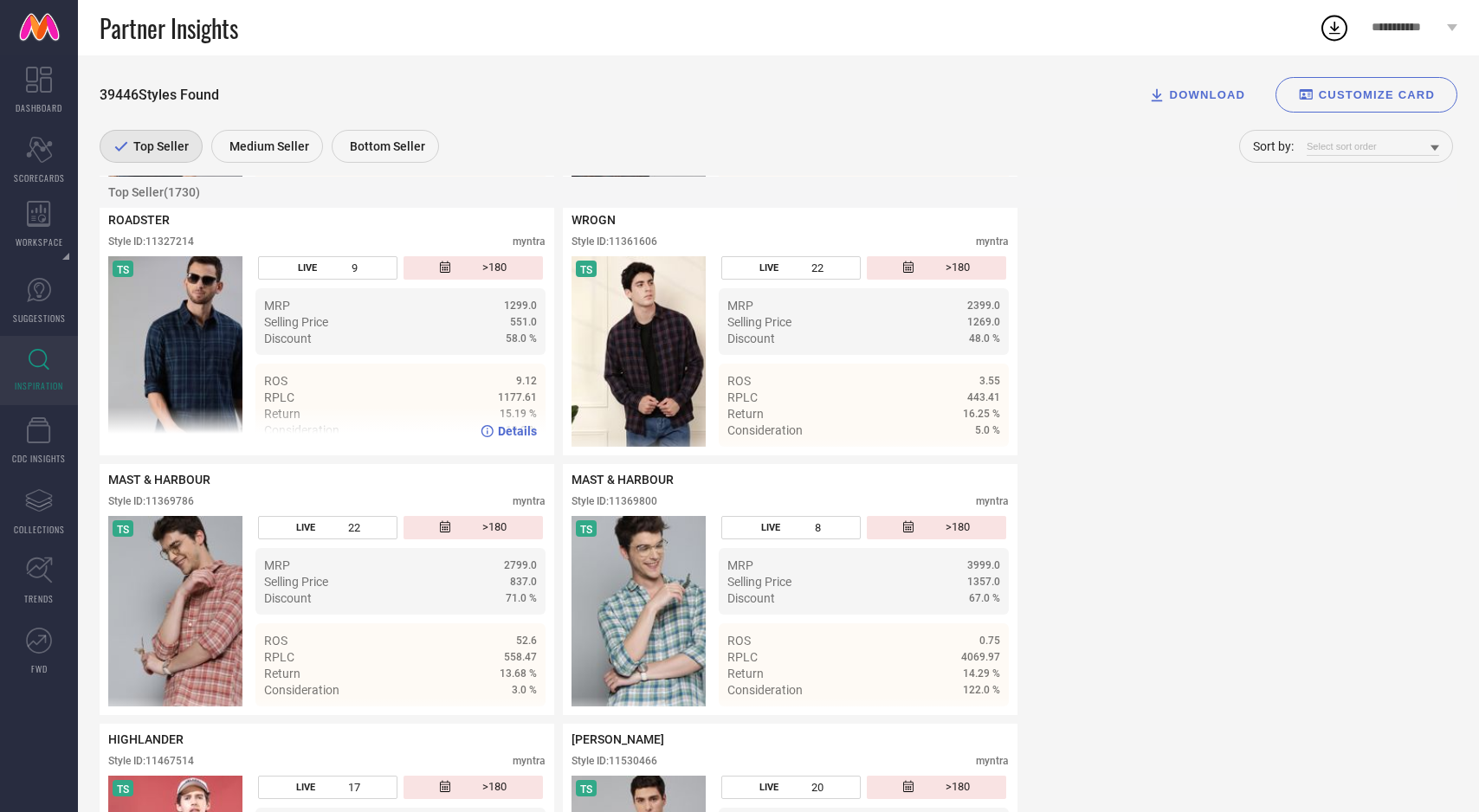
click at [510, 438] on span "Details" at bounding box center [517, 430] width 39 height 14
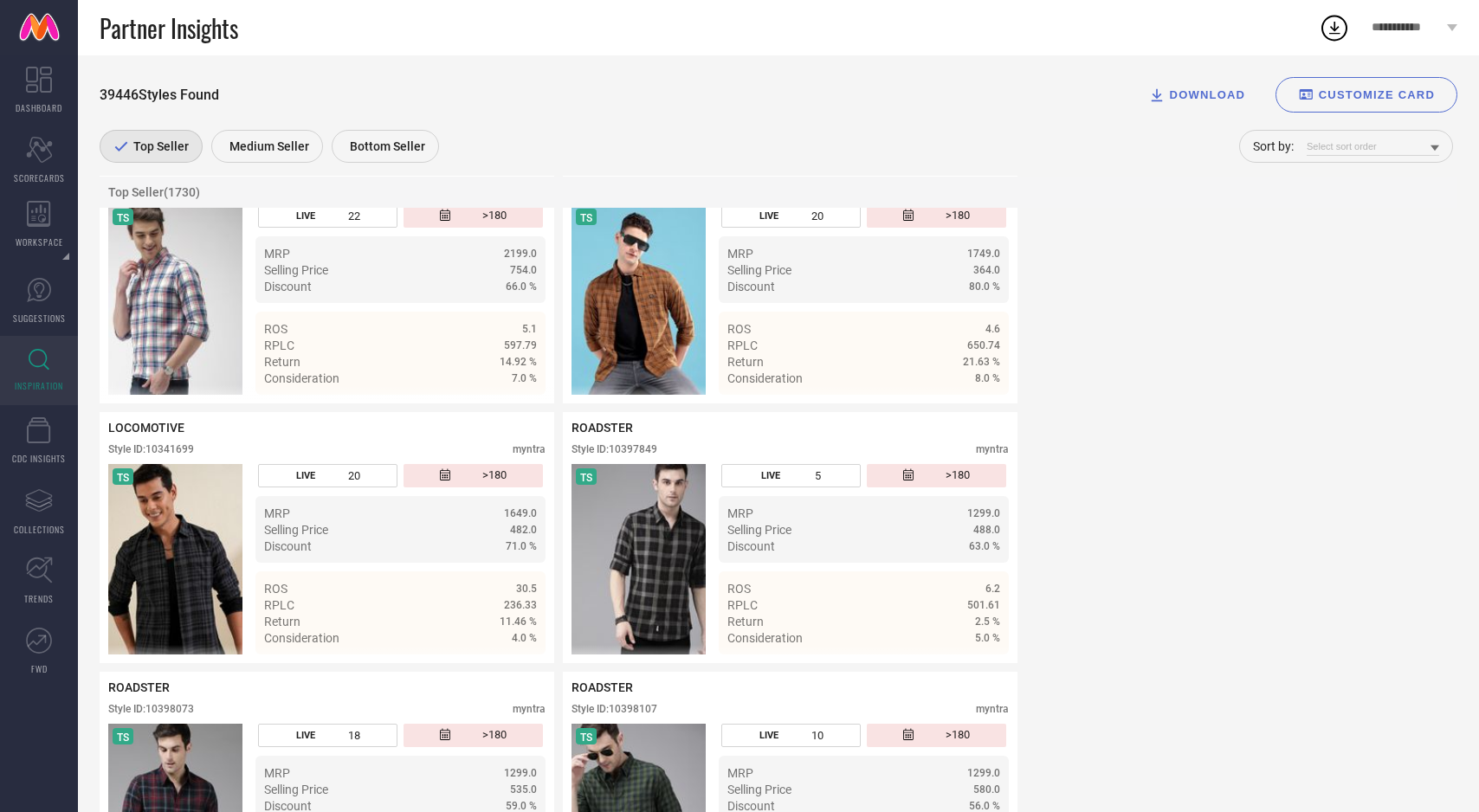
scroll to position [0, 0]
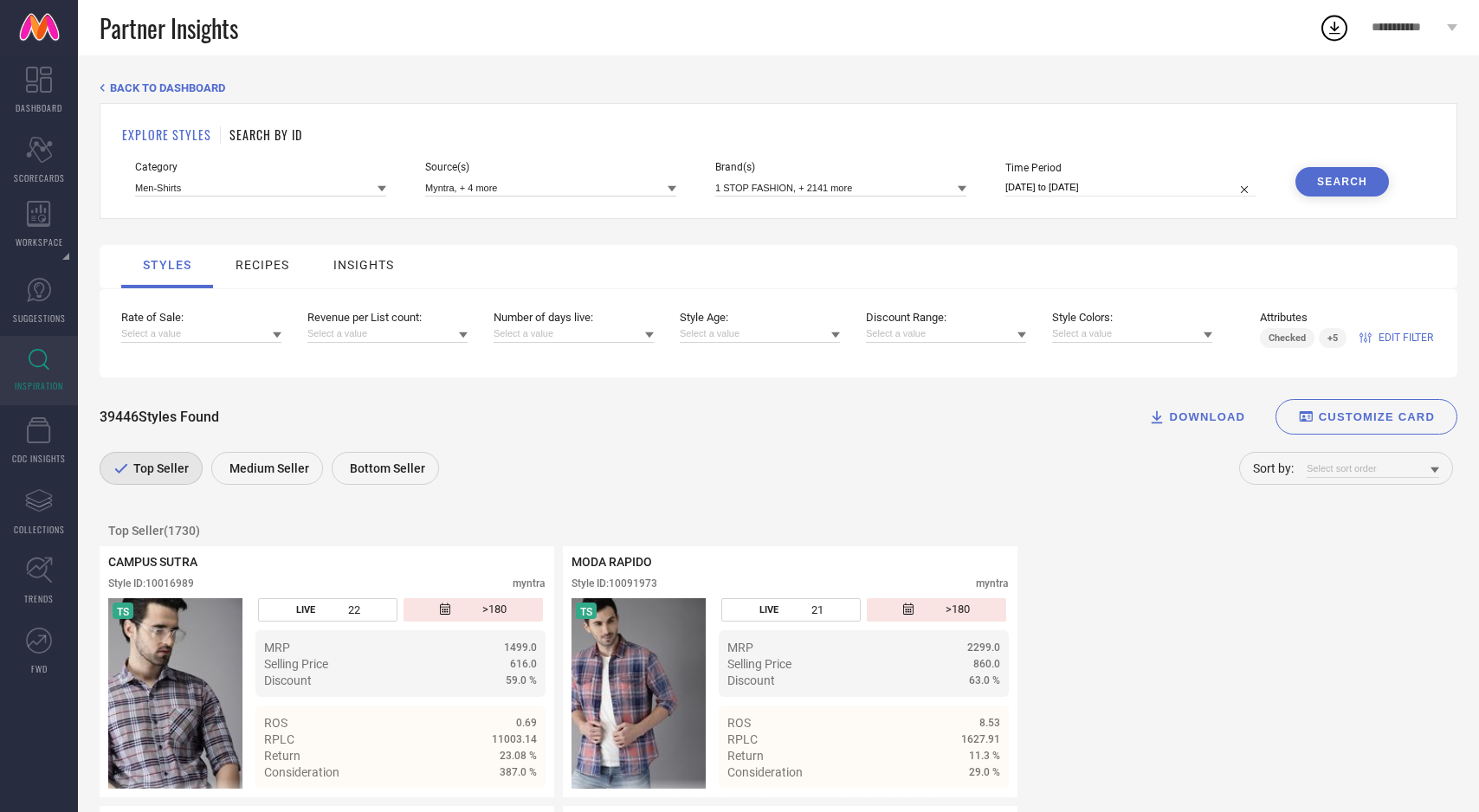
click at [1394, 338] on span "EDIT FILTER" at bounding box center [1405, 337] width 55 height 12
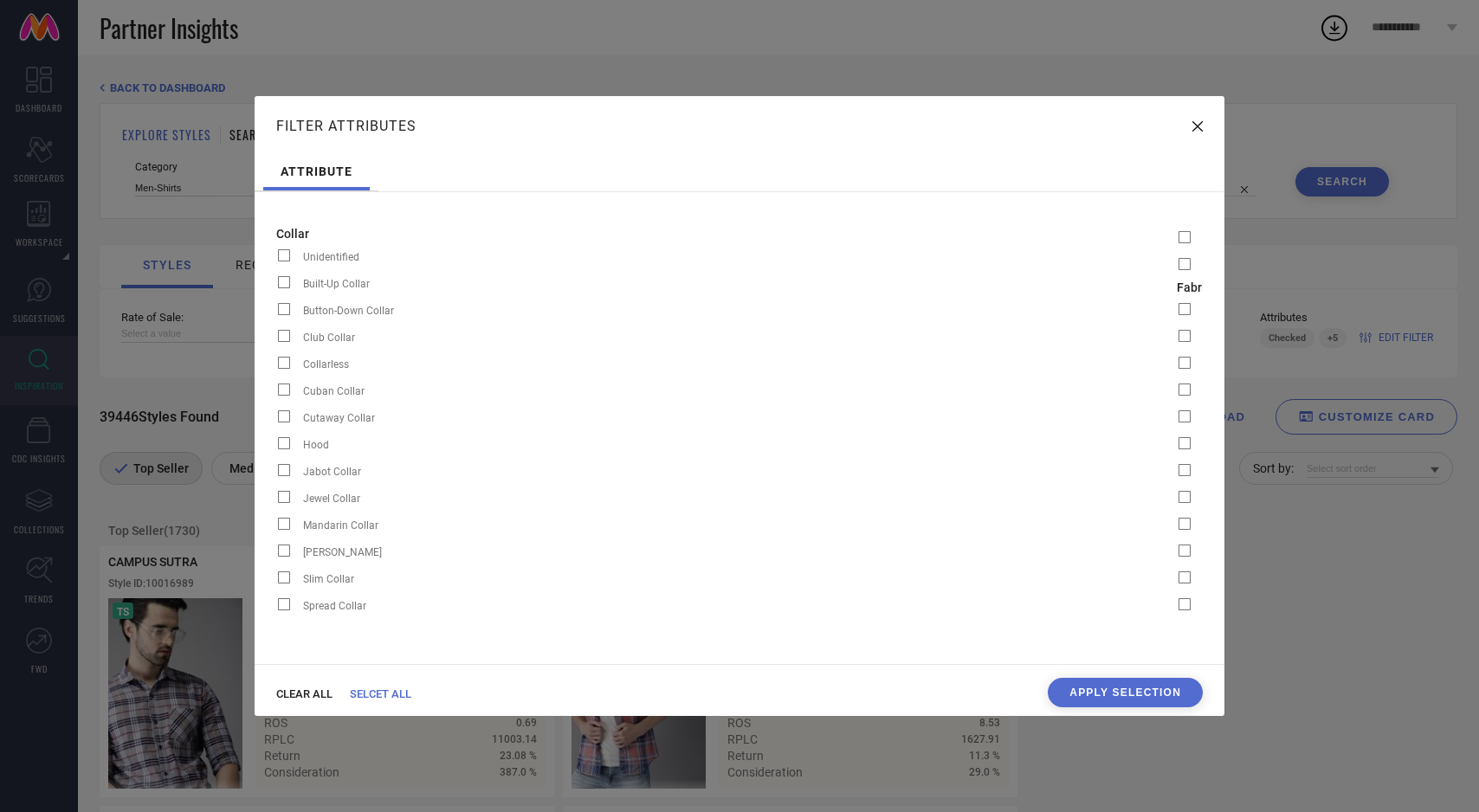
click at [286, 691] on span "CLEAR ALL" at bounding box center [304, 694] width 57 height 13
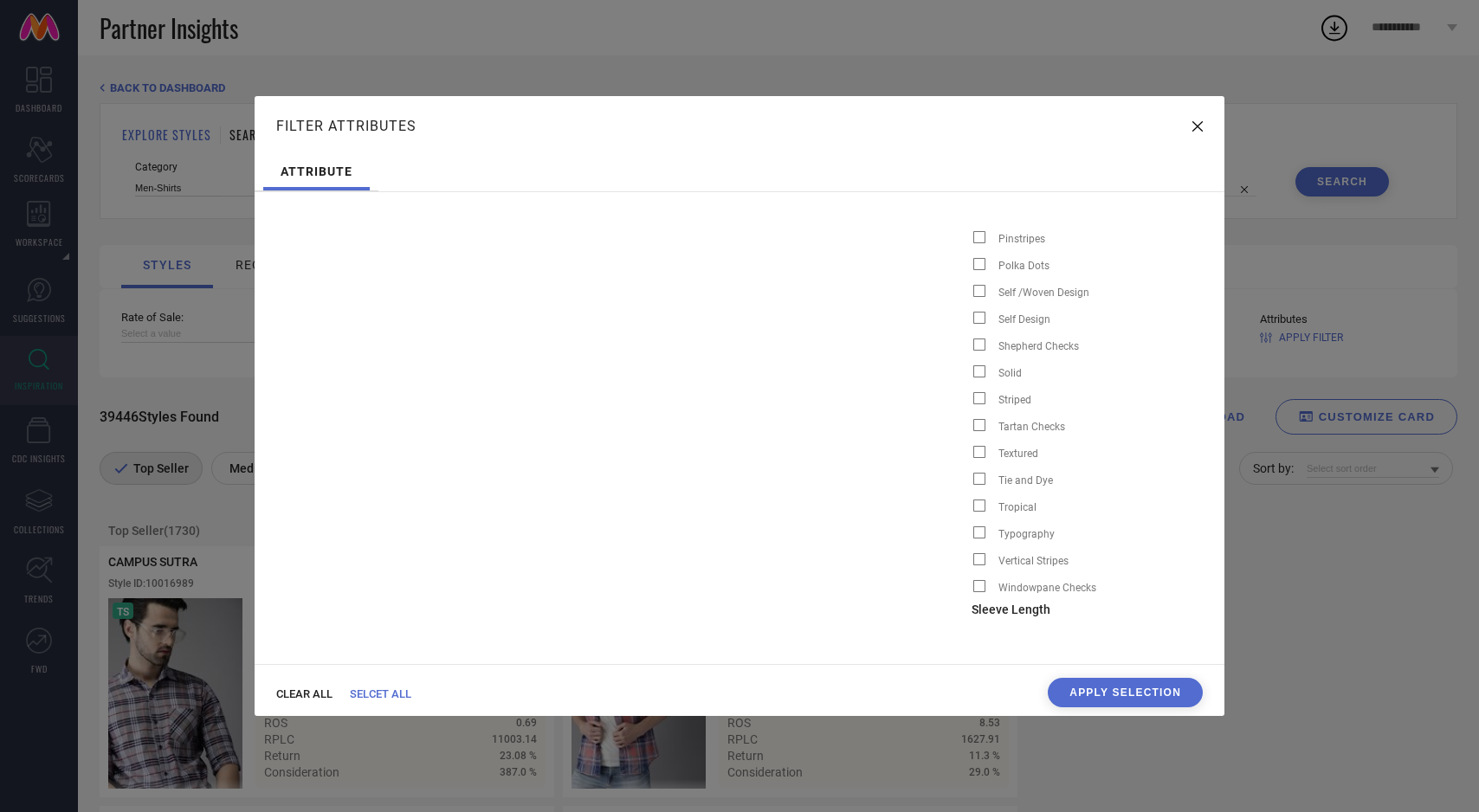
scroll to position [0, 3806]
click at [974, 562] on span at bounding box center [979, 559] width 12 height 12
click at [972, 564] on input "Vertical Stripes" at bounding box center [972, 564] width 0 height 0
click at [974, 397] on span at bounding box center [979, 398] width 12 height 12
click at [972, 403] on input "Striped" at bounding box center [972, 403] width 0 height 0
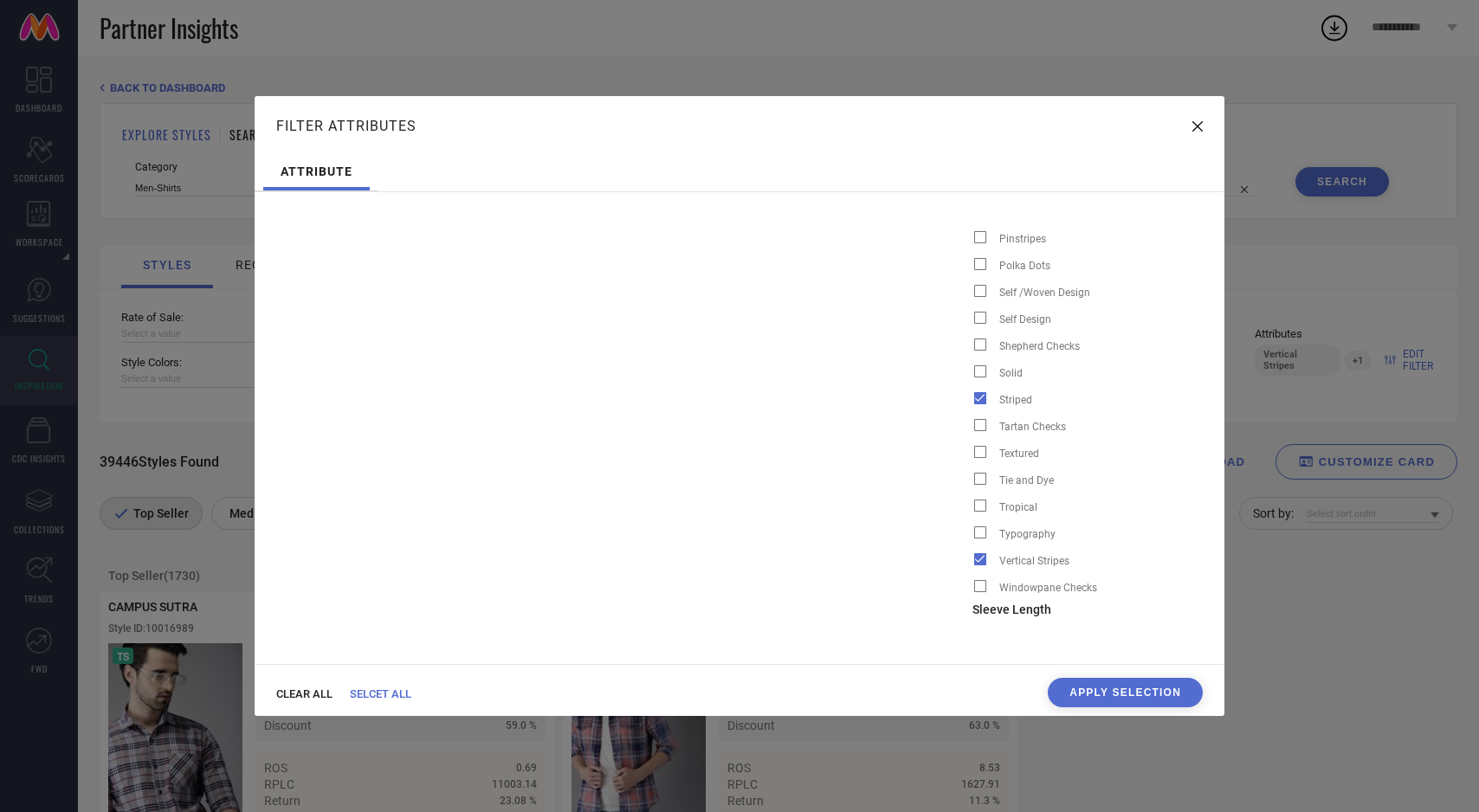
click at [1110, 696] on button "Apply Selection" at bounding box center [1125, 692] width 155 height 30
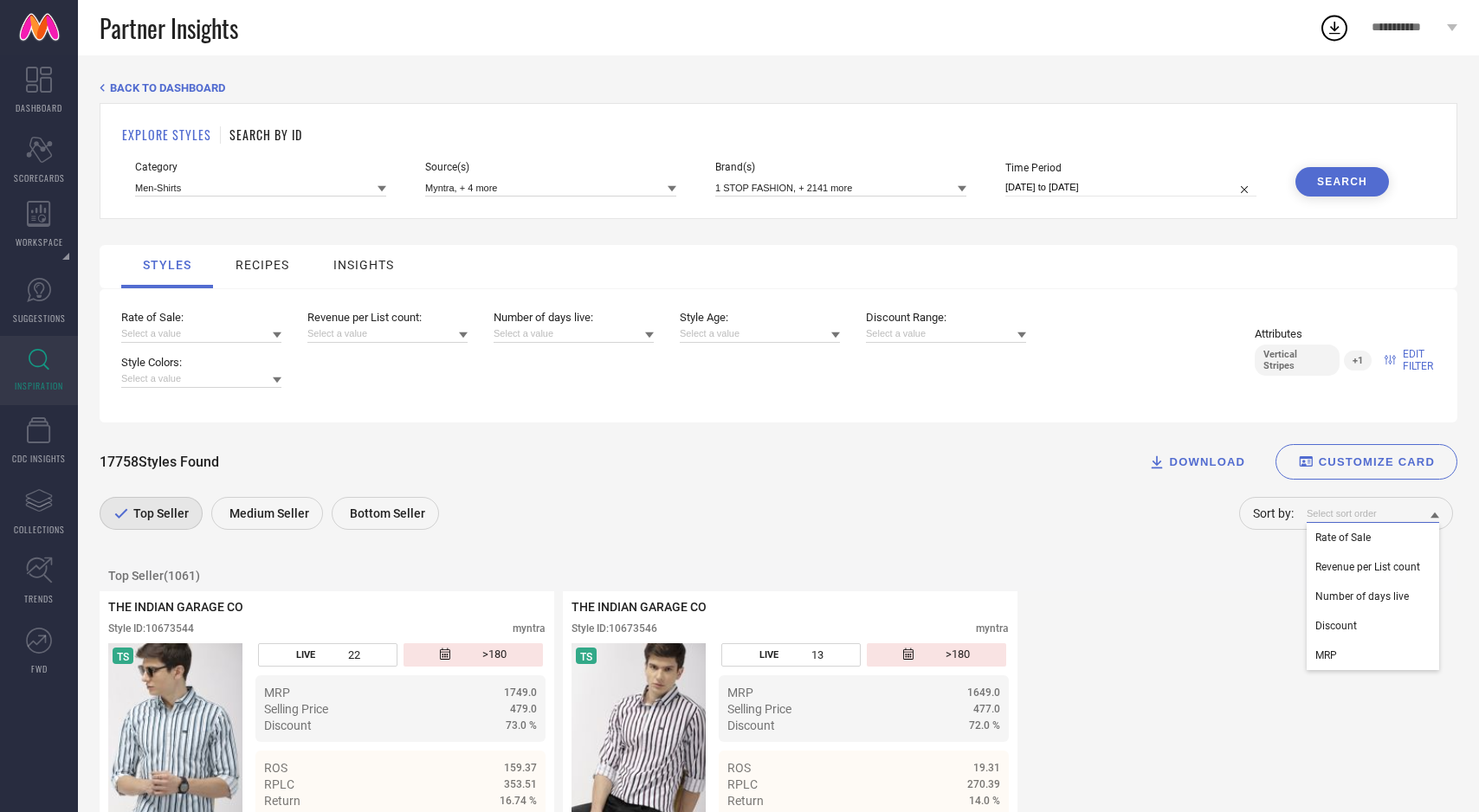
click at [1405, 510] on input at bounding box center [1372, 514] width 132 height 18
click at [1370, 544] on span "Rate of Sale" at bounding box center [1343, 537] width 56 height 12
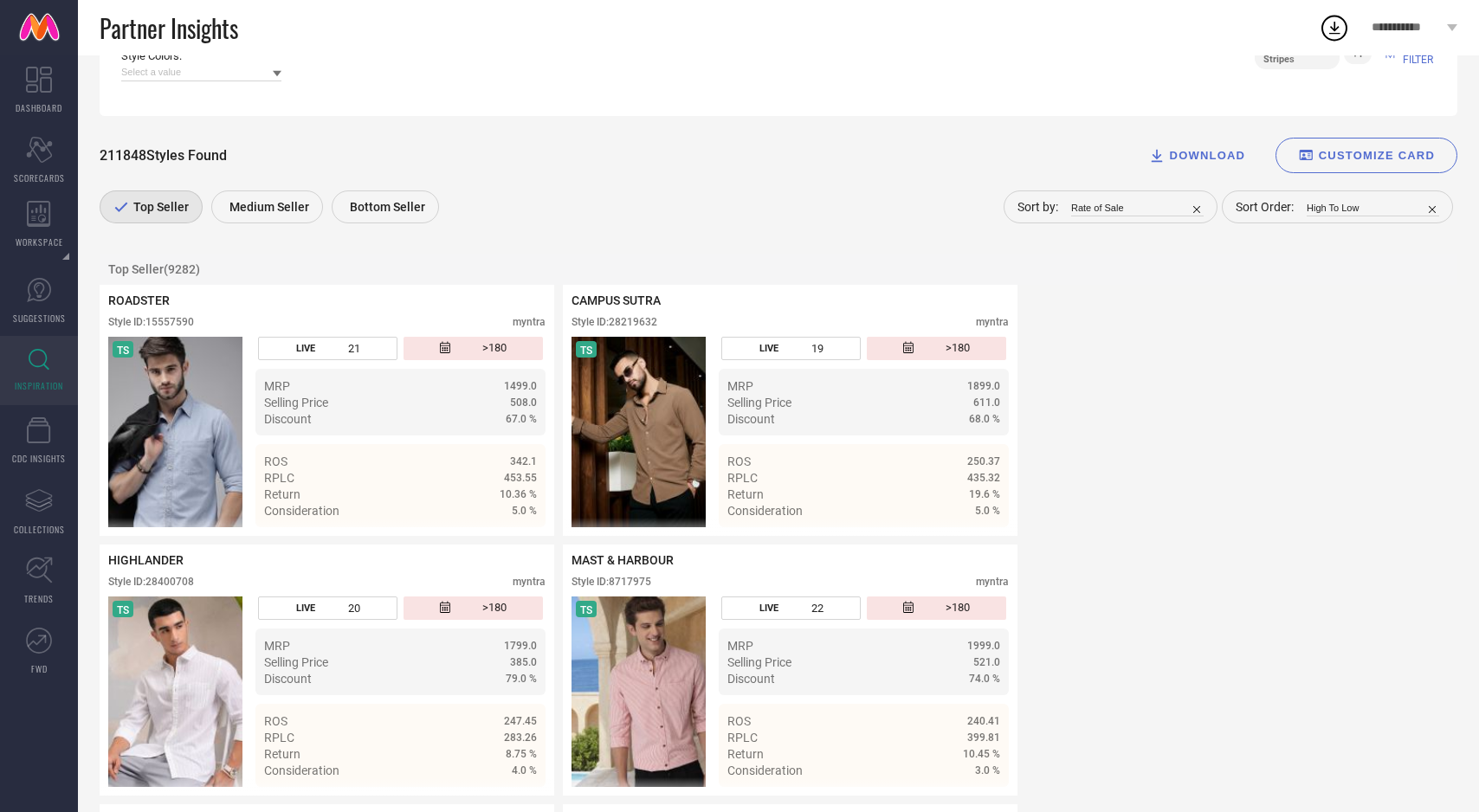
scroll to position [326, 0]
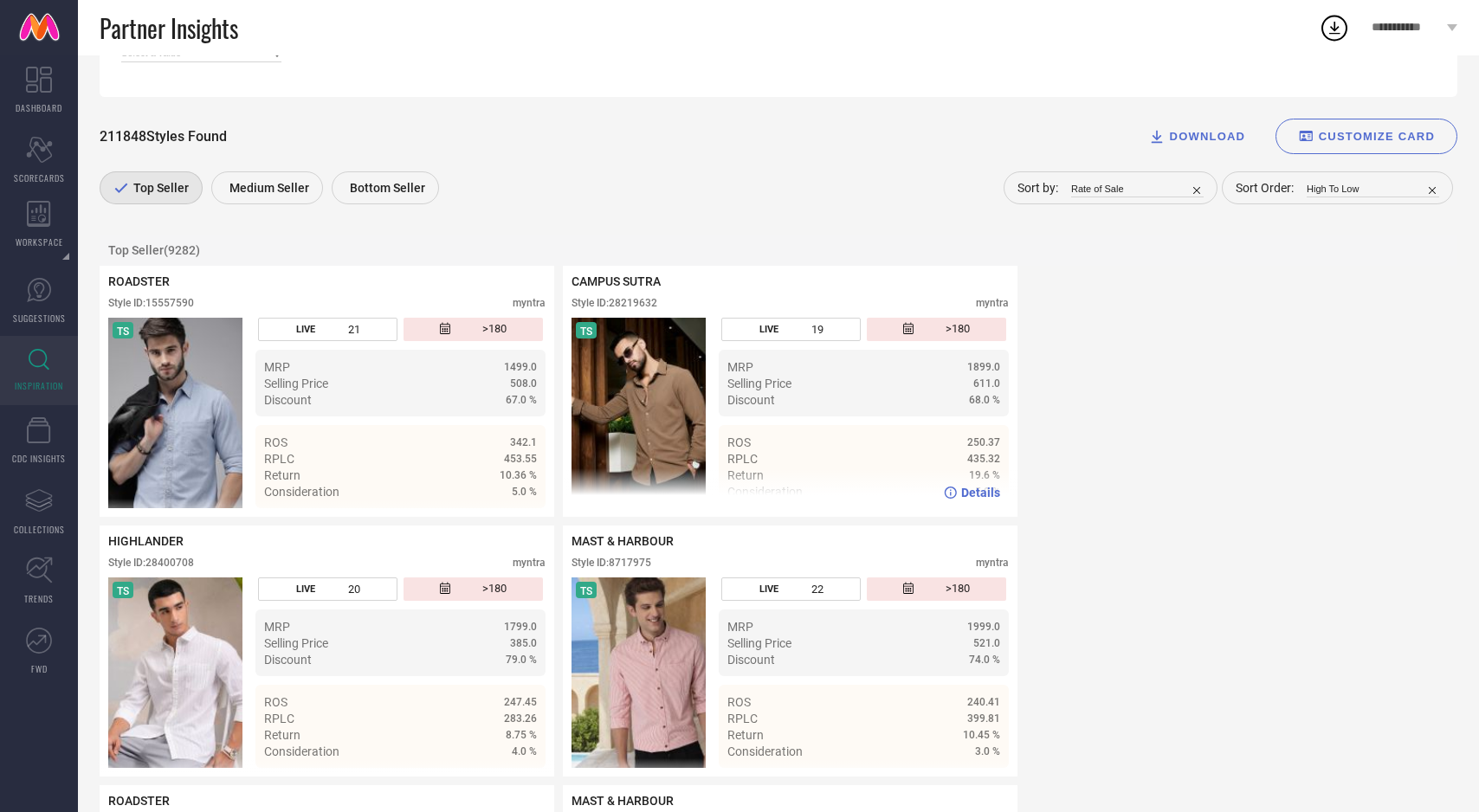
click at [645, 374] on img at bounding box center [638, 413] width 134 height 191
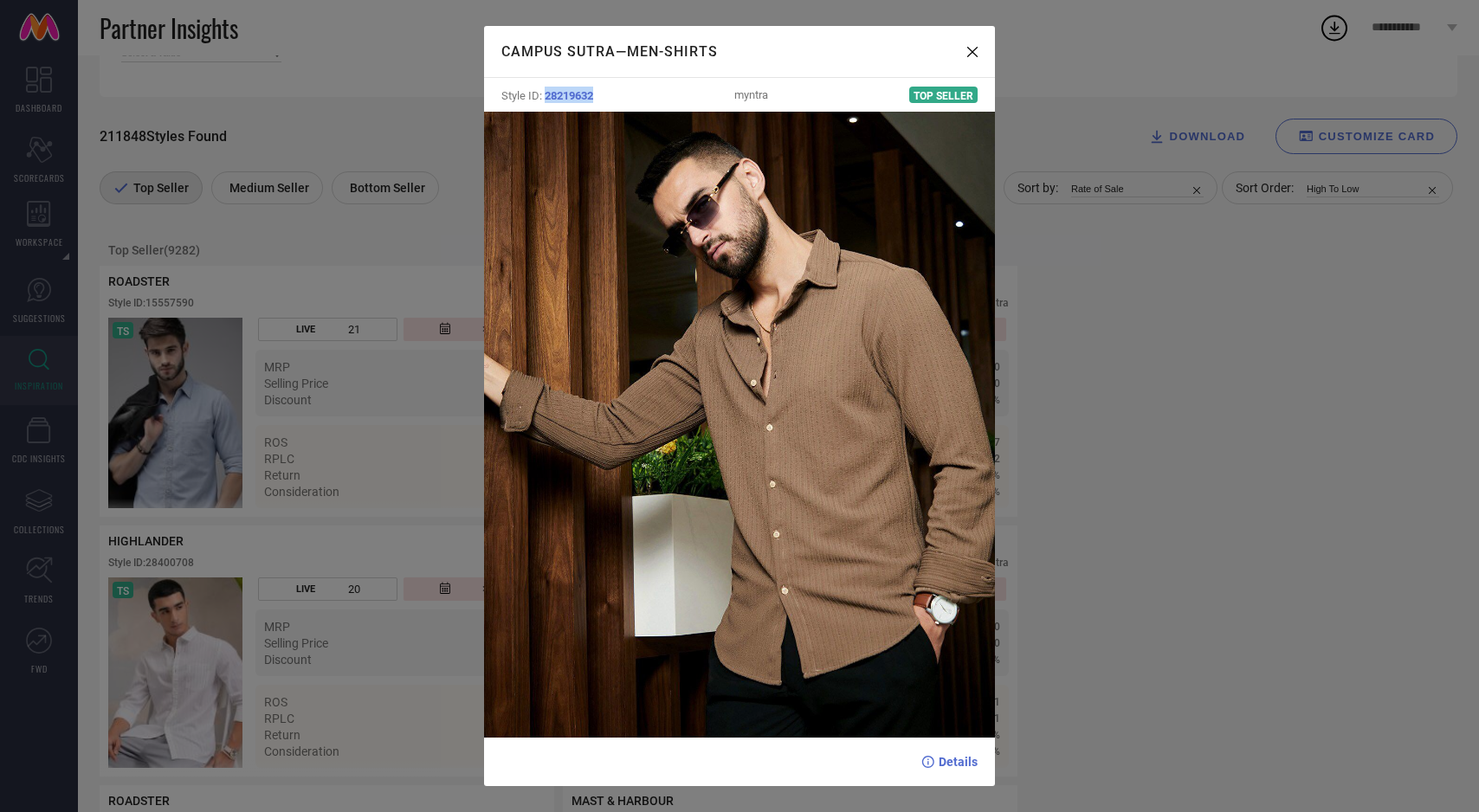
drag, startPoint x: 545, startPoint y: 98, endPoint x: 599, endPoint y: 97, distance: 54.0
click at [600, 97] on div "Style ID: 28219632 myntra Top Seller" at bounding box center [740, 95] width 511 height 34
copy span "28219632"
click at [438, 238] on div "CAMPUS SUTRA — Men-Shirts Style ID: 28219632 myntra Top Seller Details" at bounding box center [739, 406] width 1479 height 812
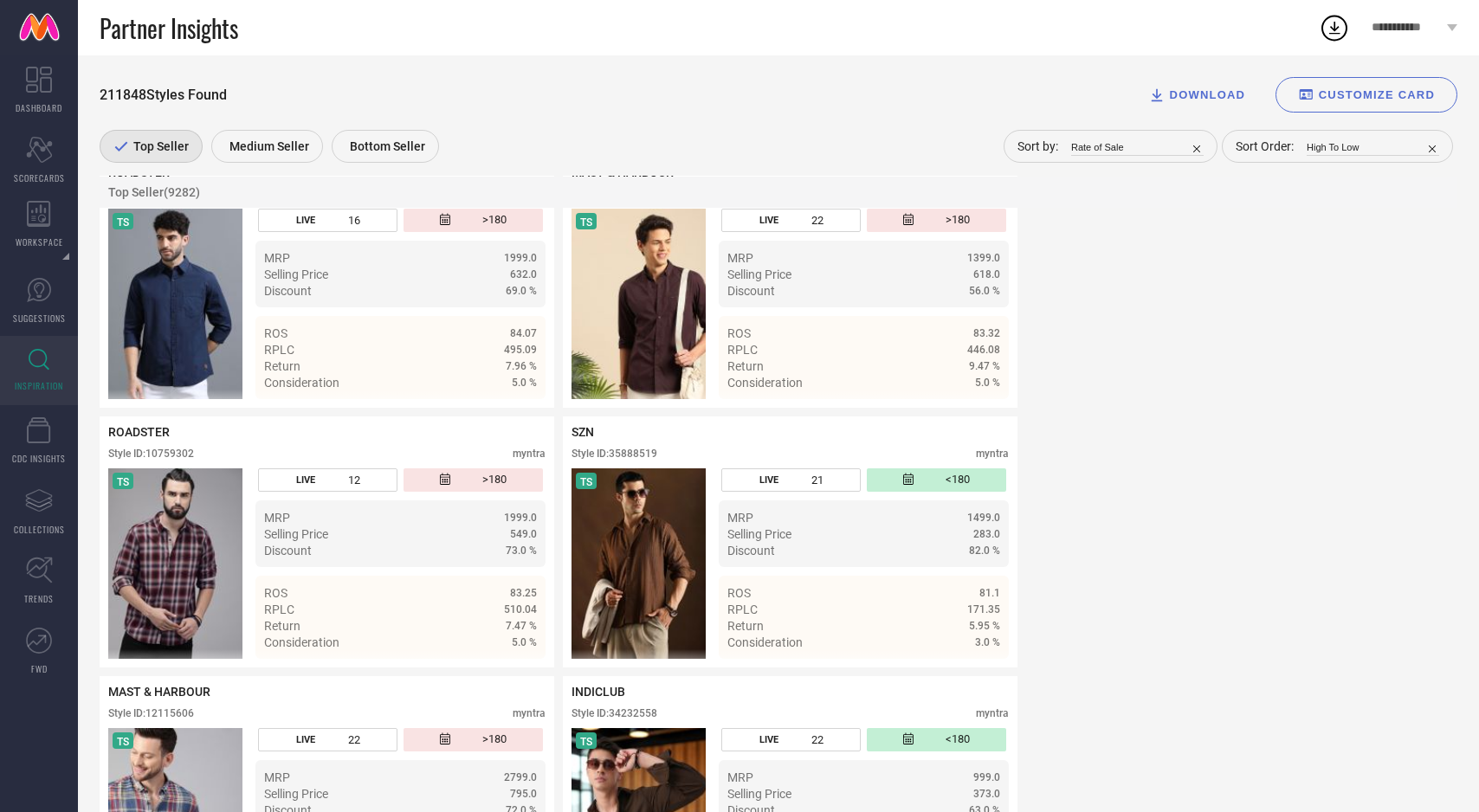
scroll to position [5427, 0]
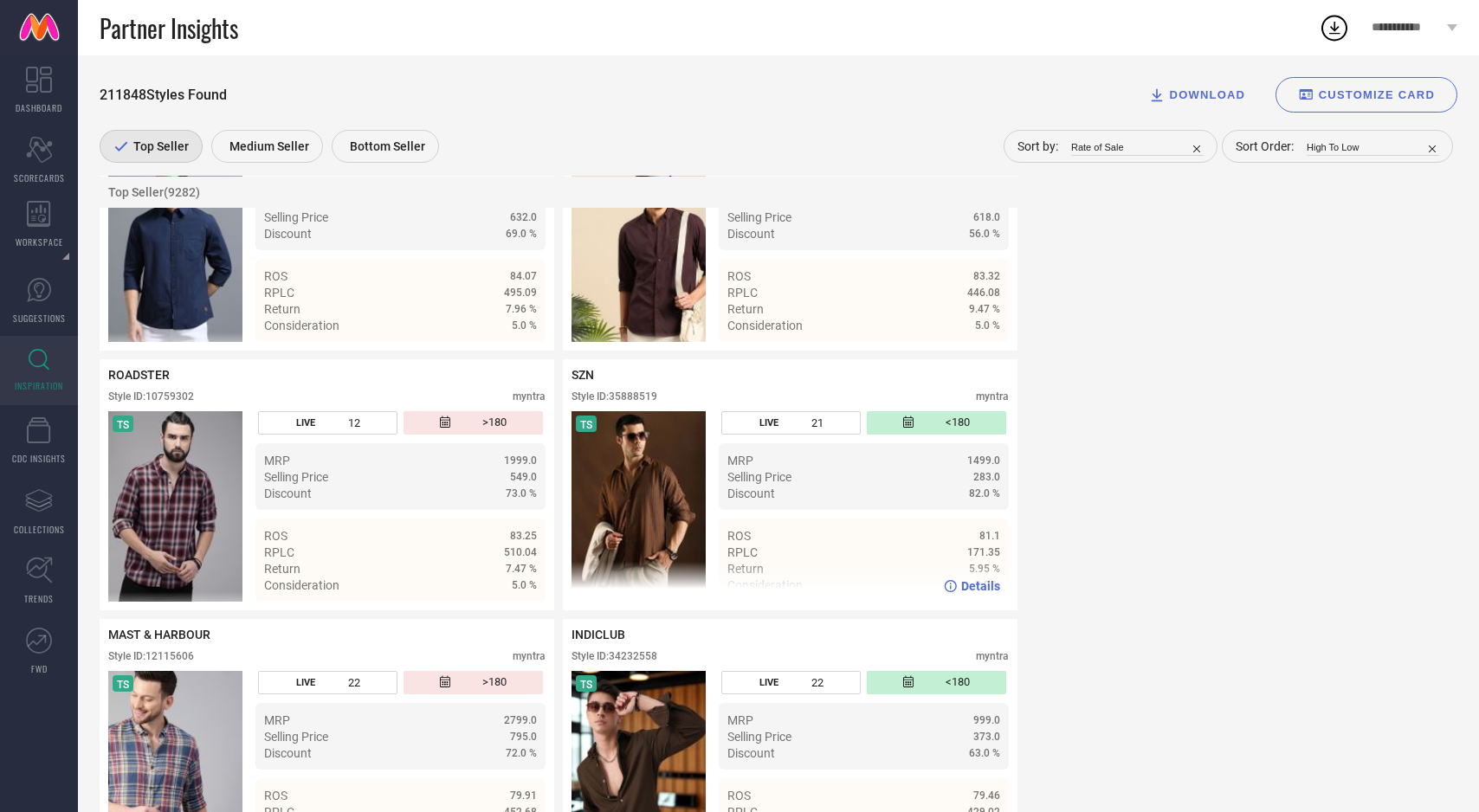
click at [666, 495] on img at bounding box center [638, 507] width 134 height 191
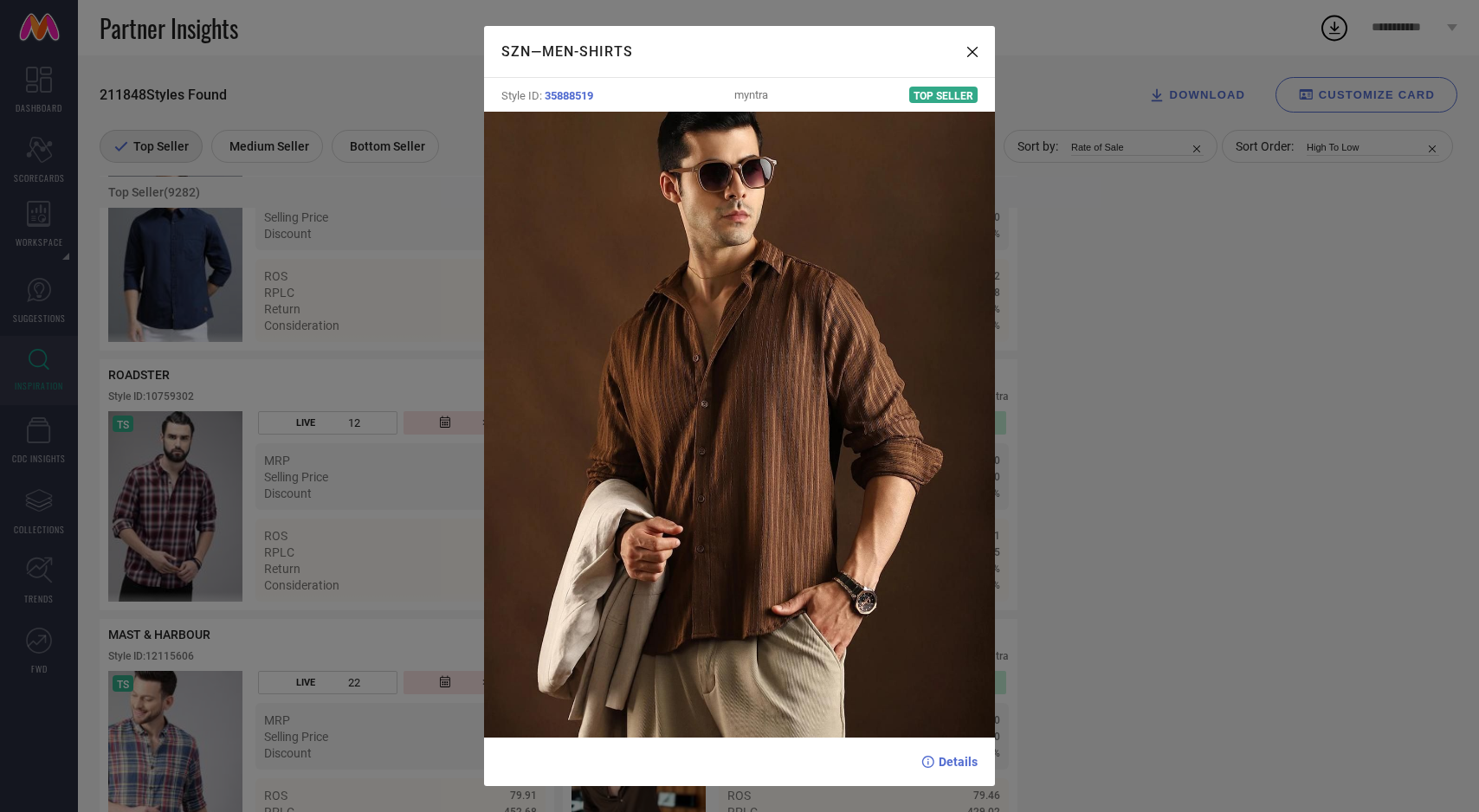
click at [346, 515] on div "SZN — Men-Shirts Style ID: 35888519 myntra Top Seller Details" at bounding box center [739, 406] width 1479 height 812
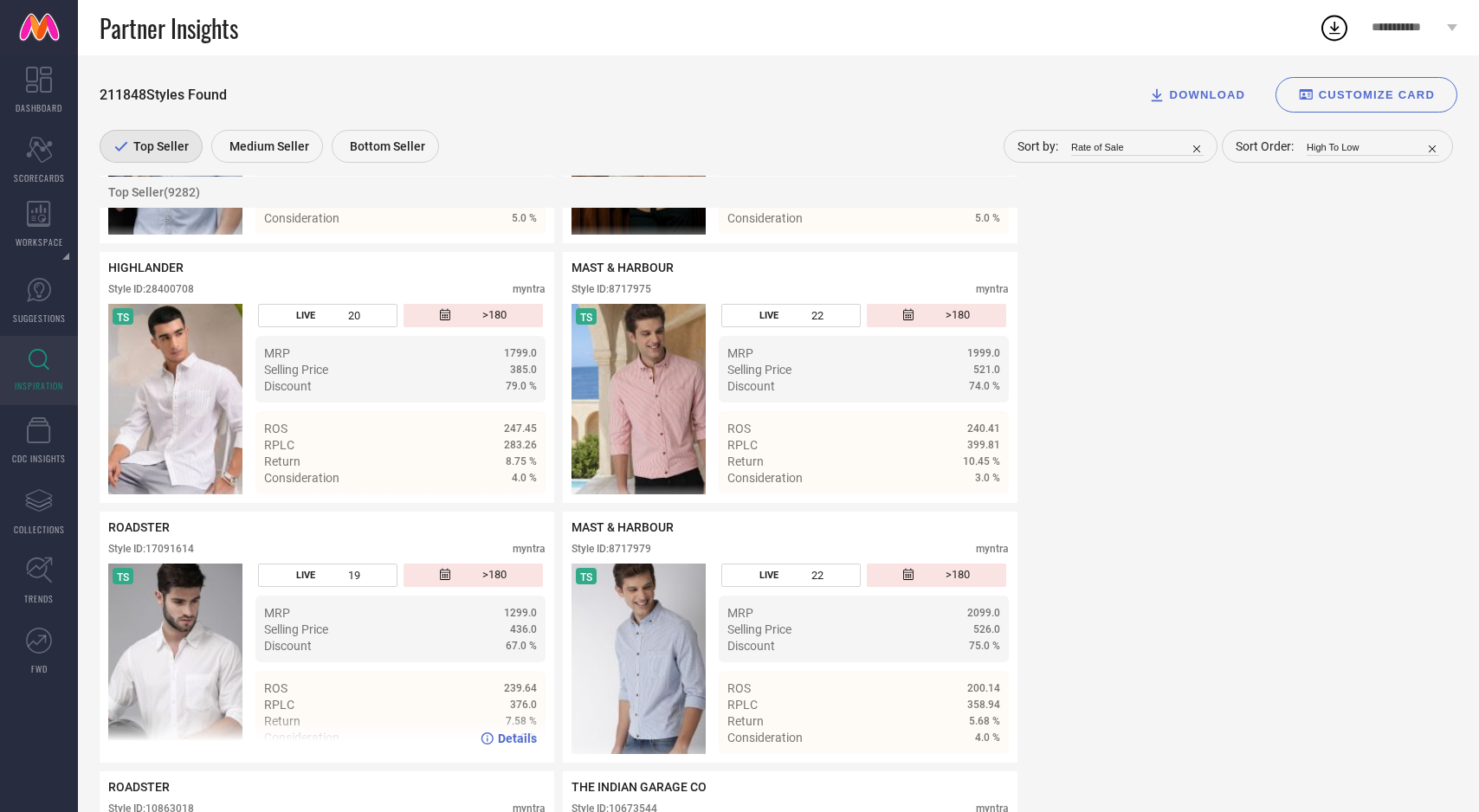
scroll to position [0, 0]
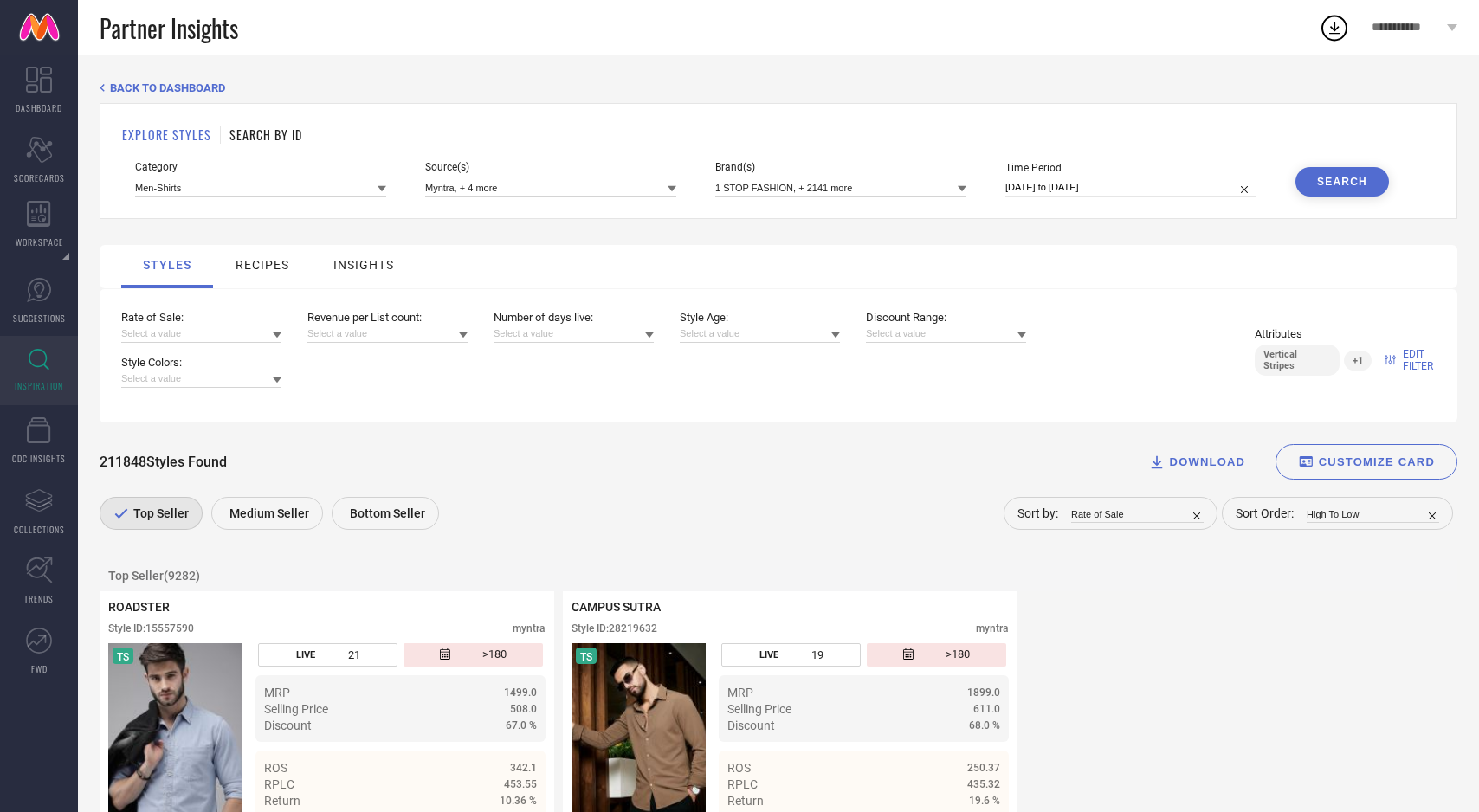
click at [1410, 366] on span "EDIT FILTER" at bounding box center [1429, 360] width 55 height 24
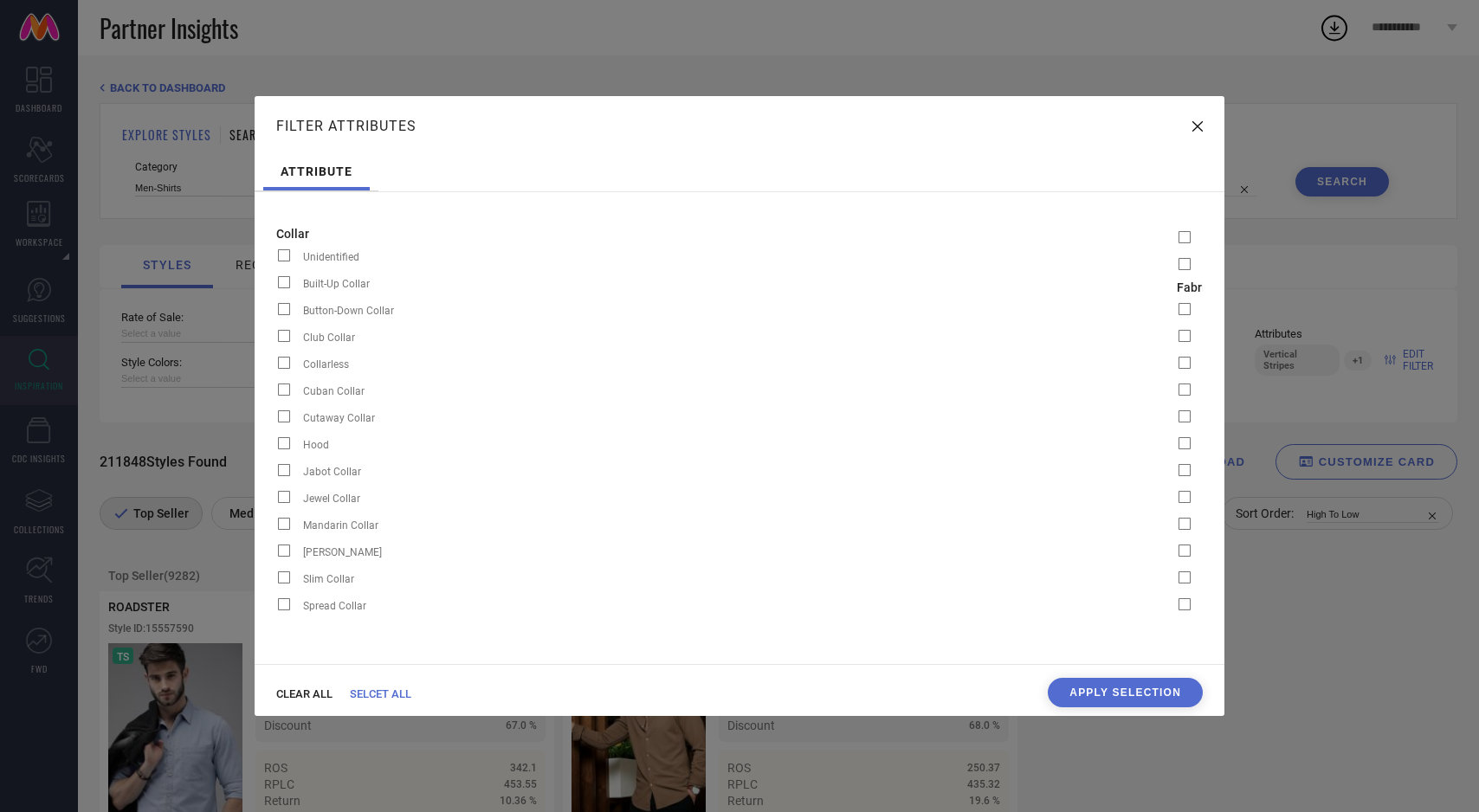
click at [318, 690] on span "CLEAR ALL" at bounding box center [304, 694] width 57 height 13
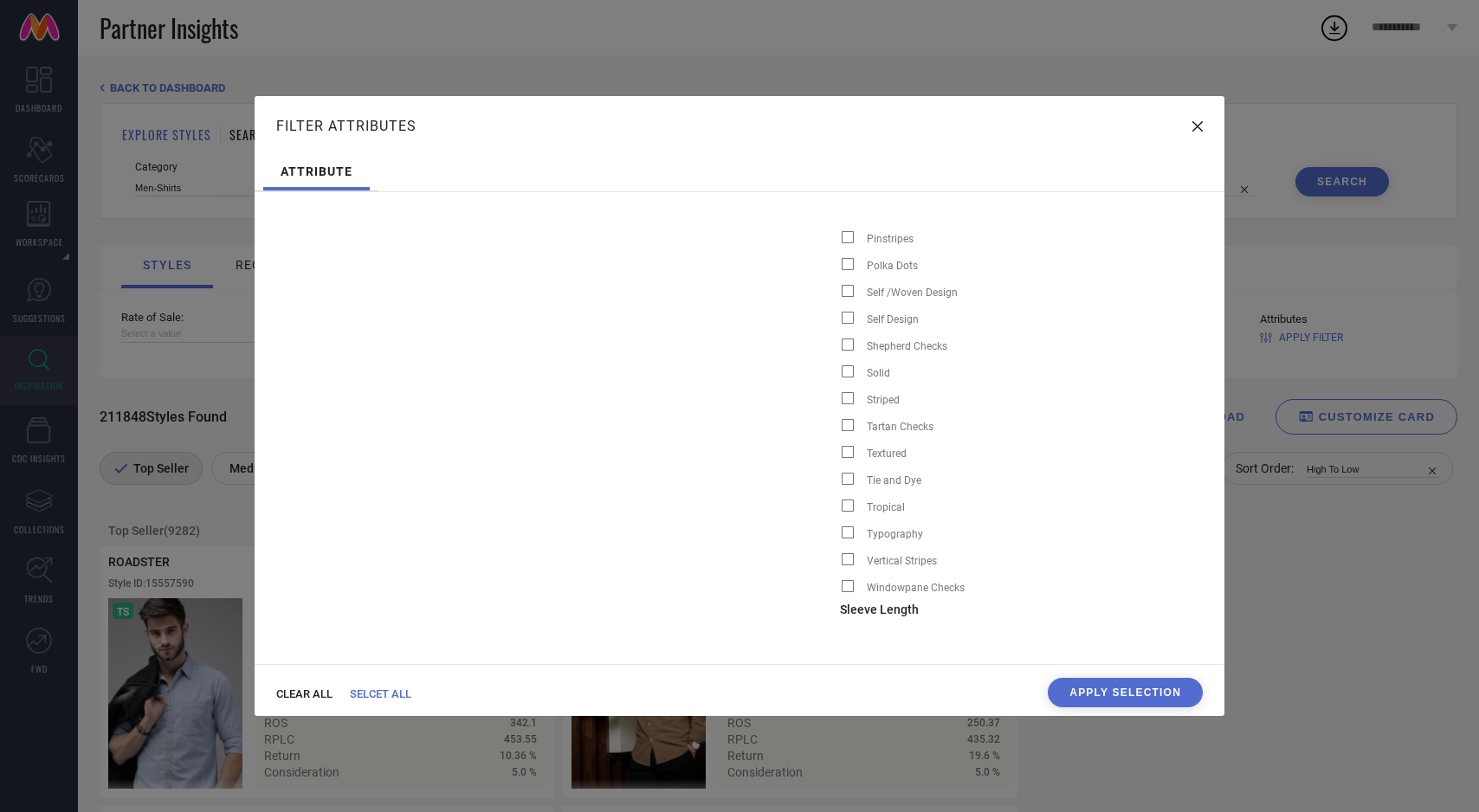
scroll to position [0, 3939]
click at [841, 398] on span at bounding box center [846, 398] width 12 height 12
click at [839, 403] on input "Striped" at bounding box center [839, 403] width 0 height 0
click at [841, 558] on span at bounding box center [846, 559] width 12 height 12
click at [839, 564] on input "Vertical Stripes" at bounding box center [839, 564] width 0 height 0
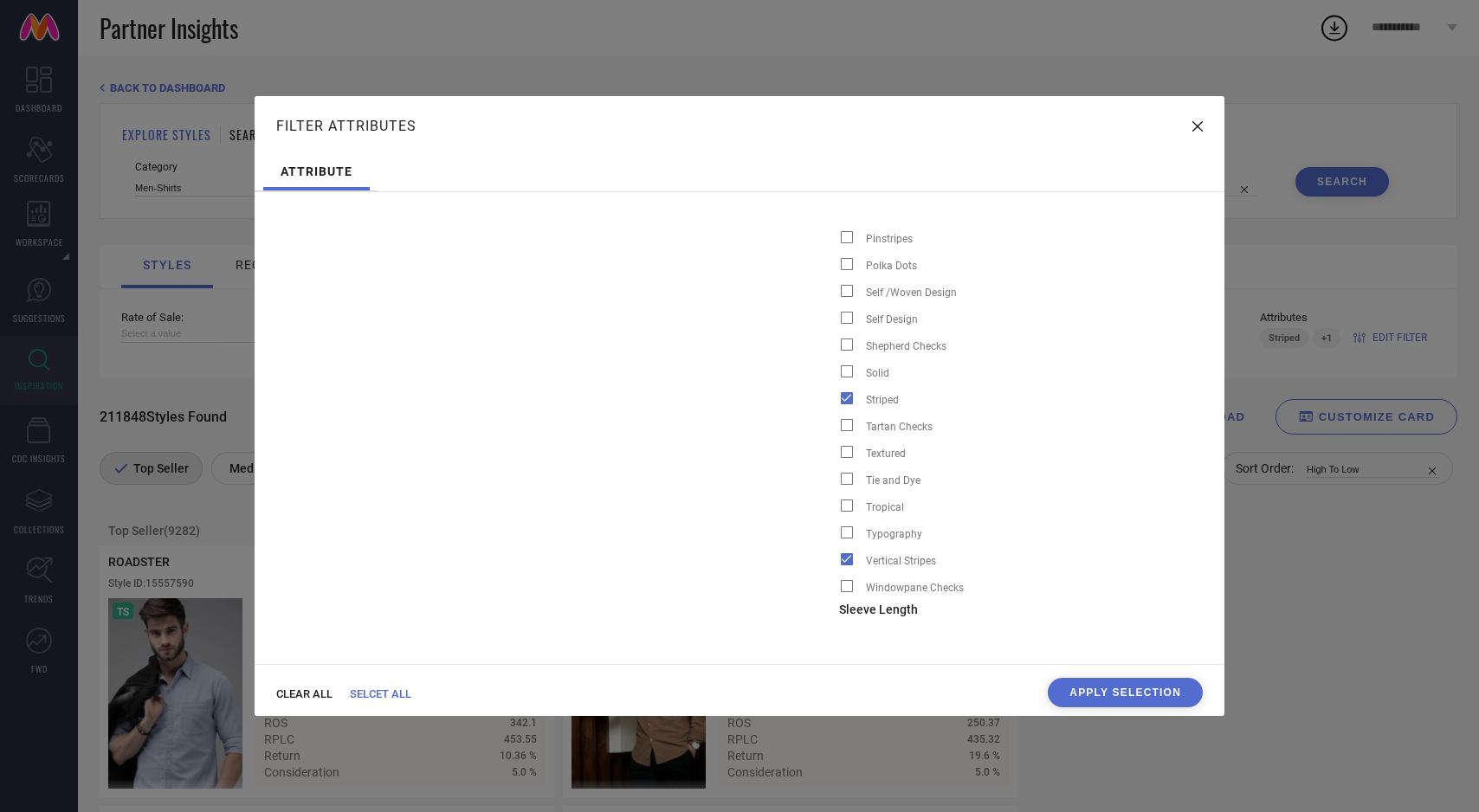
click at [1164, 692] on button "Apply Selection" at bounding box center [1125, 692] width 155 height 30
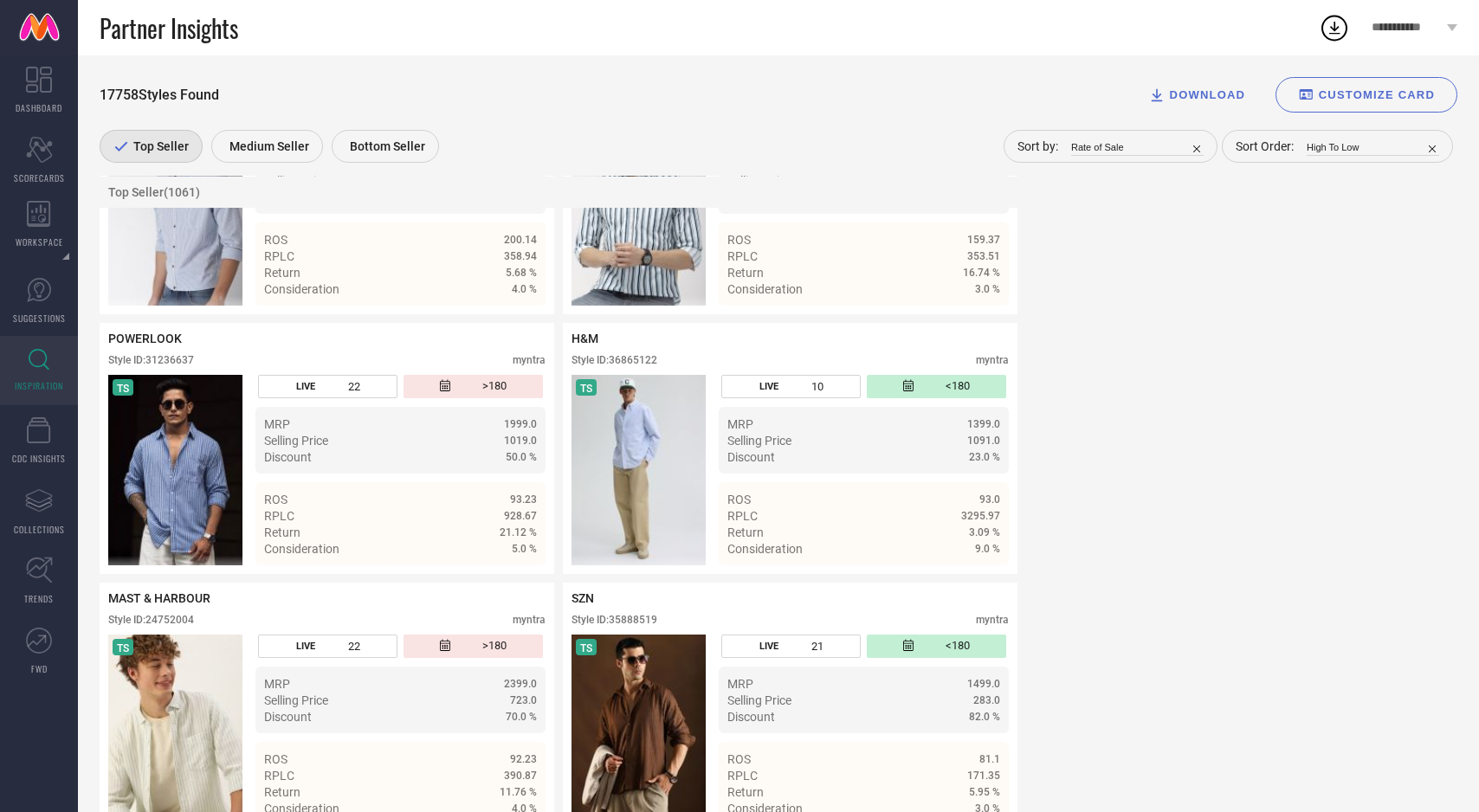
scroll to position [761, 0]
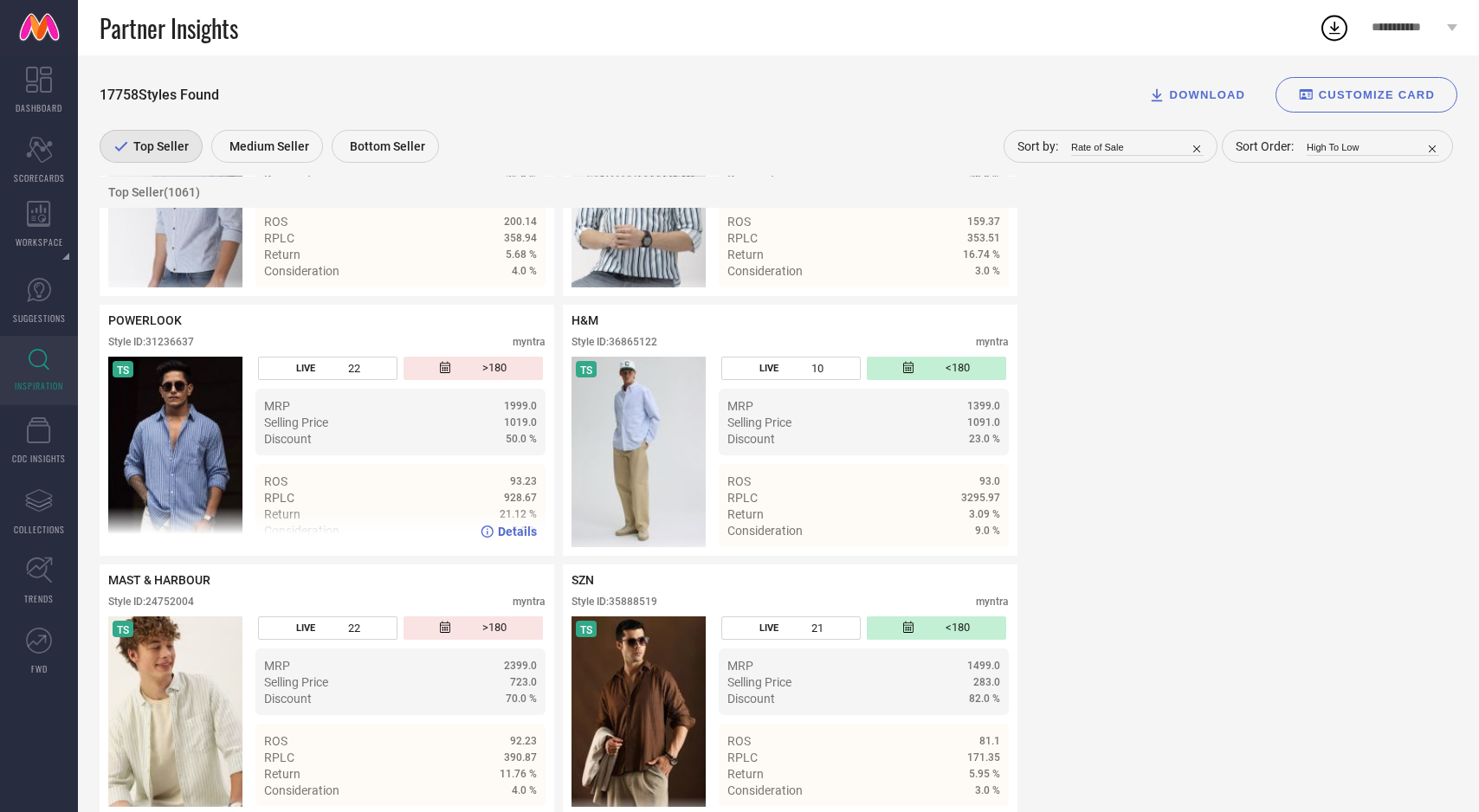
click at [196, 473] on img at bounding box center [175, 452] width 134 height 191
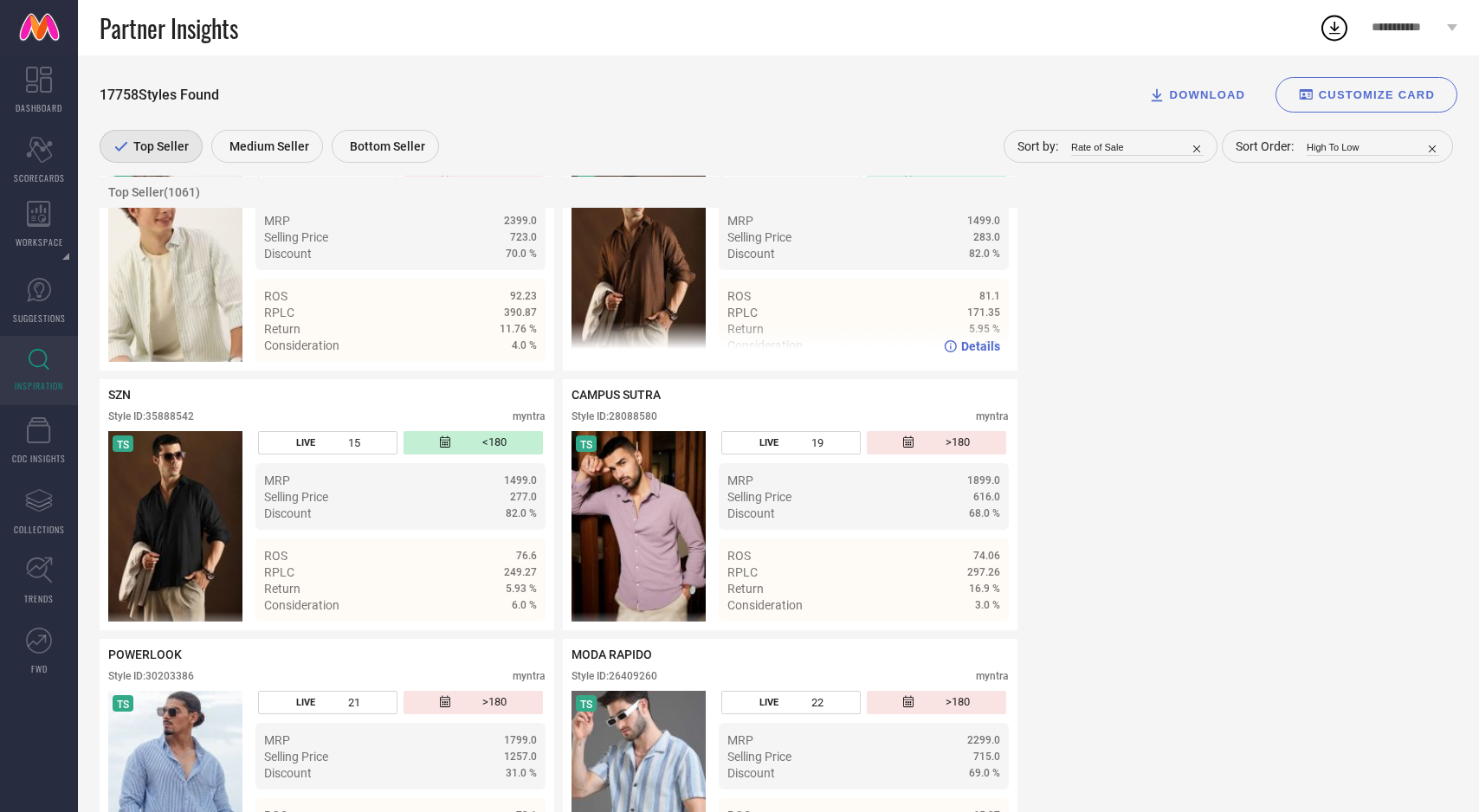
scroll to position [1223, 0]
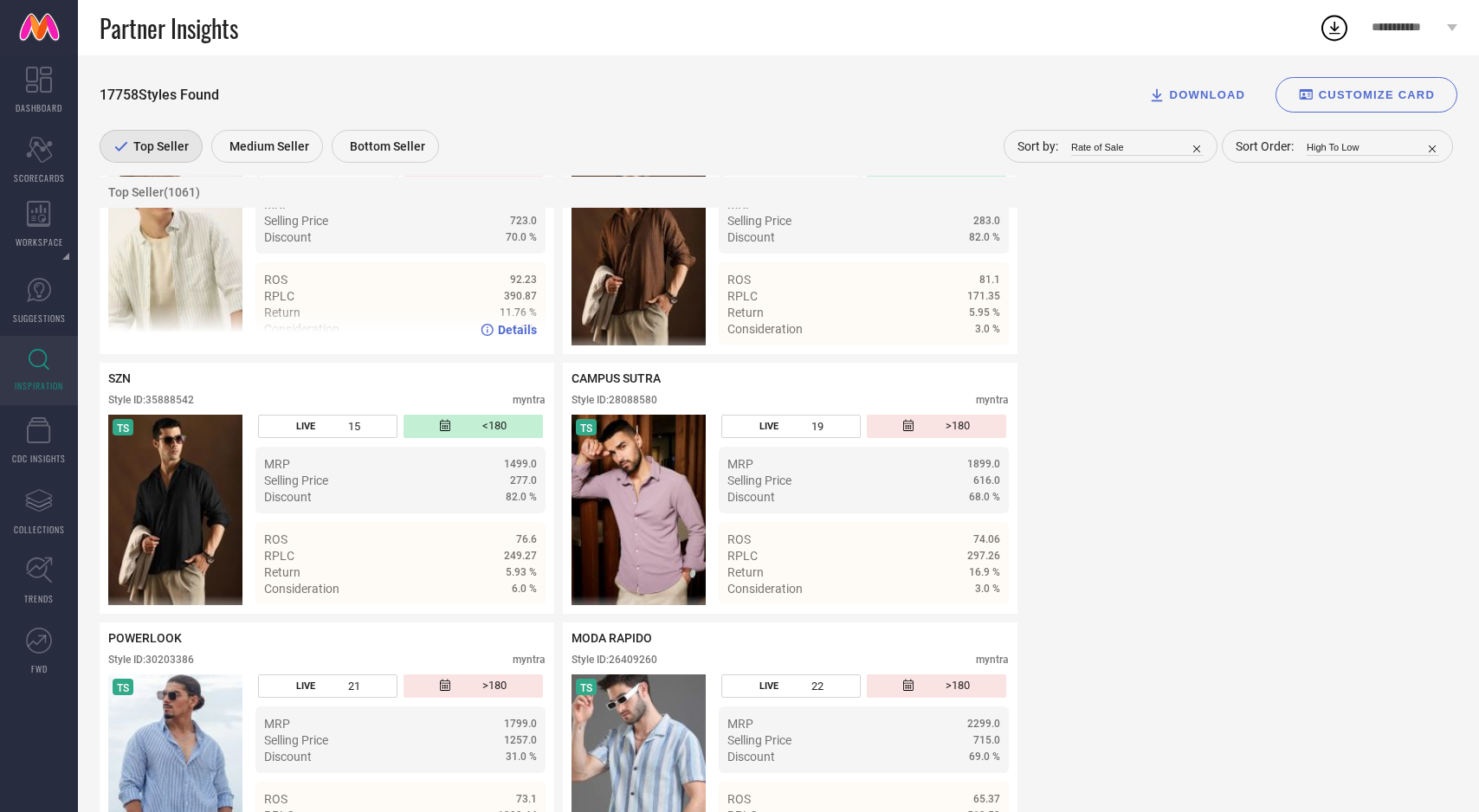
click at [206, 288] on img at bounding box center [175, 250] width 134 height 191
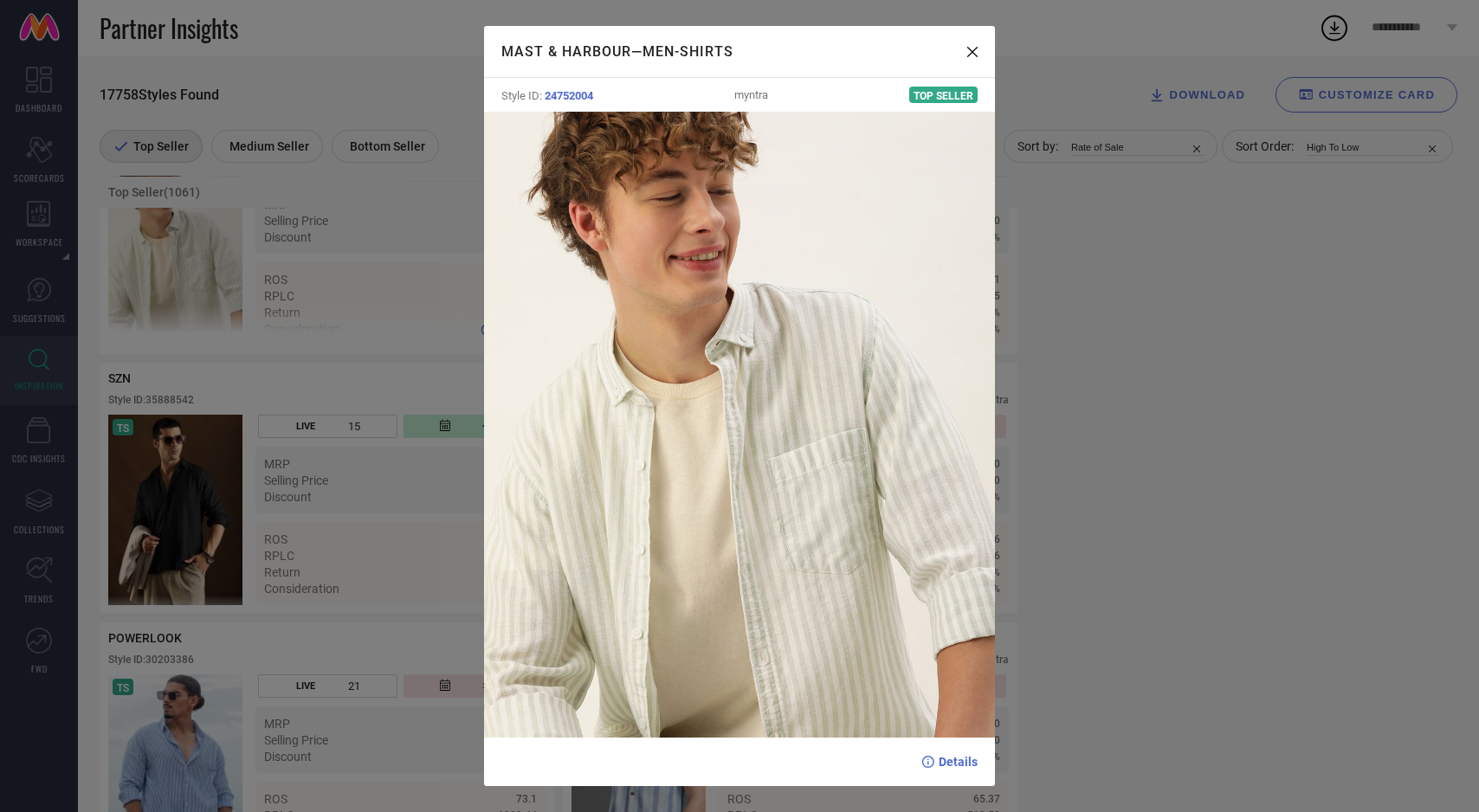
click at [206, 288] on div "MAST & HARBOUR — Men-Shirts Style ID: 24752004 myntra Top Seller Details" at bounding box center [739, 406] width 1479 height 812
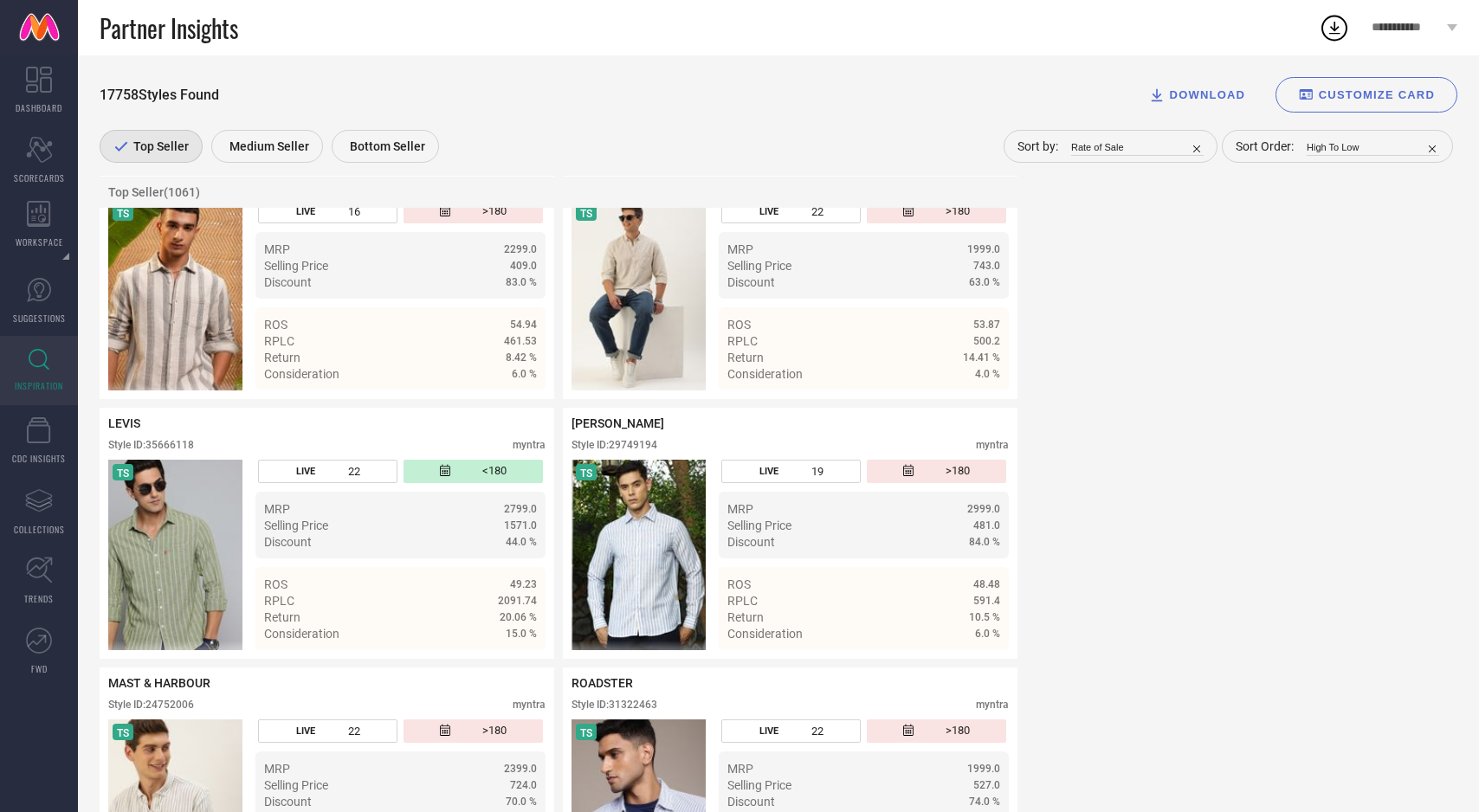
scroll to position [2224, 0]
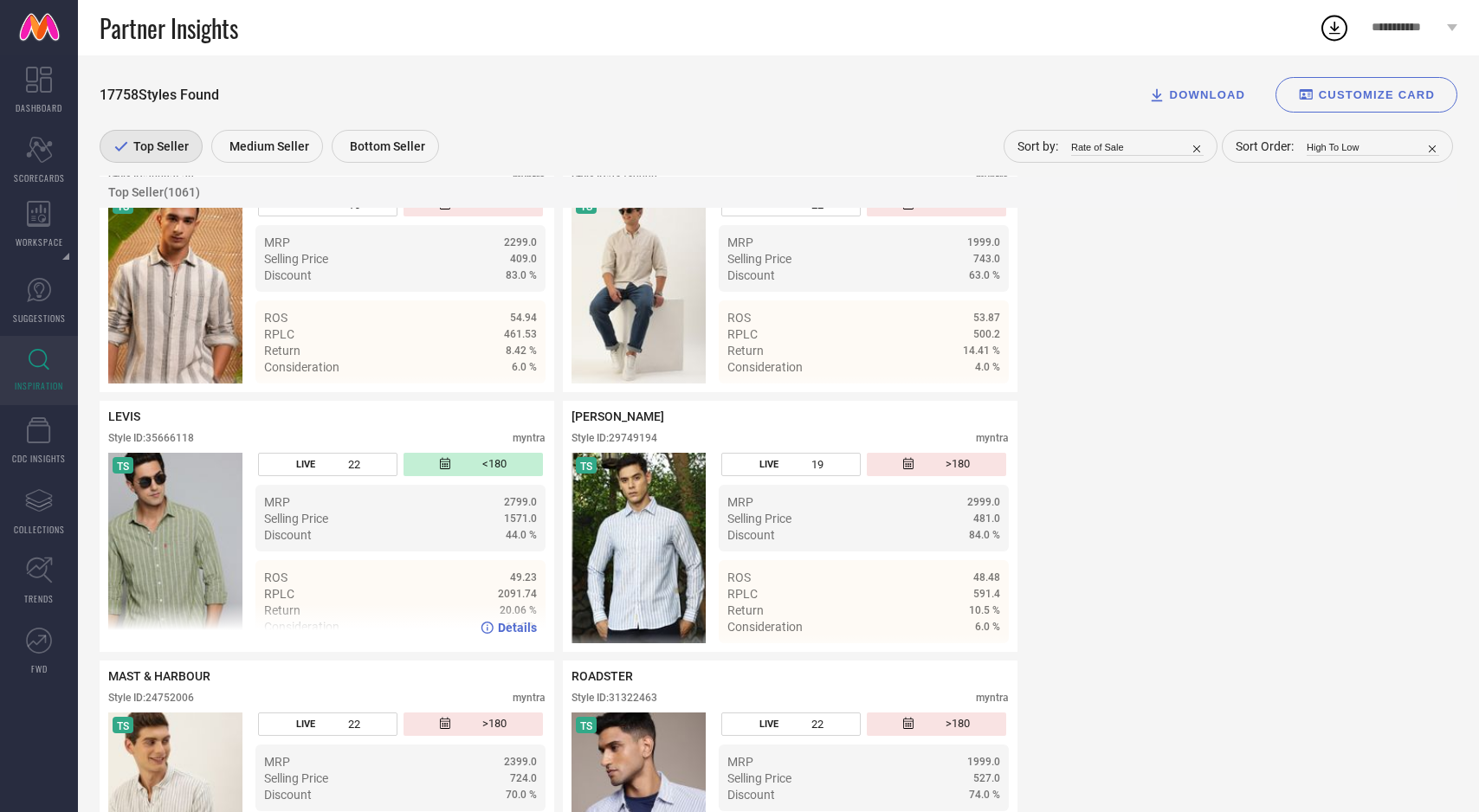
click at [147, 532] on img at bounding box center [175, 548] width 134 height 191
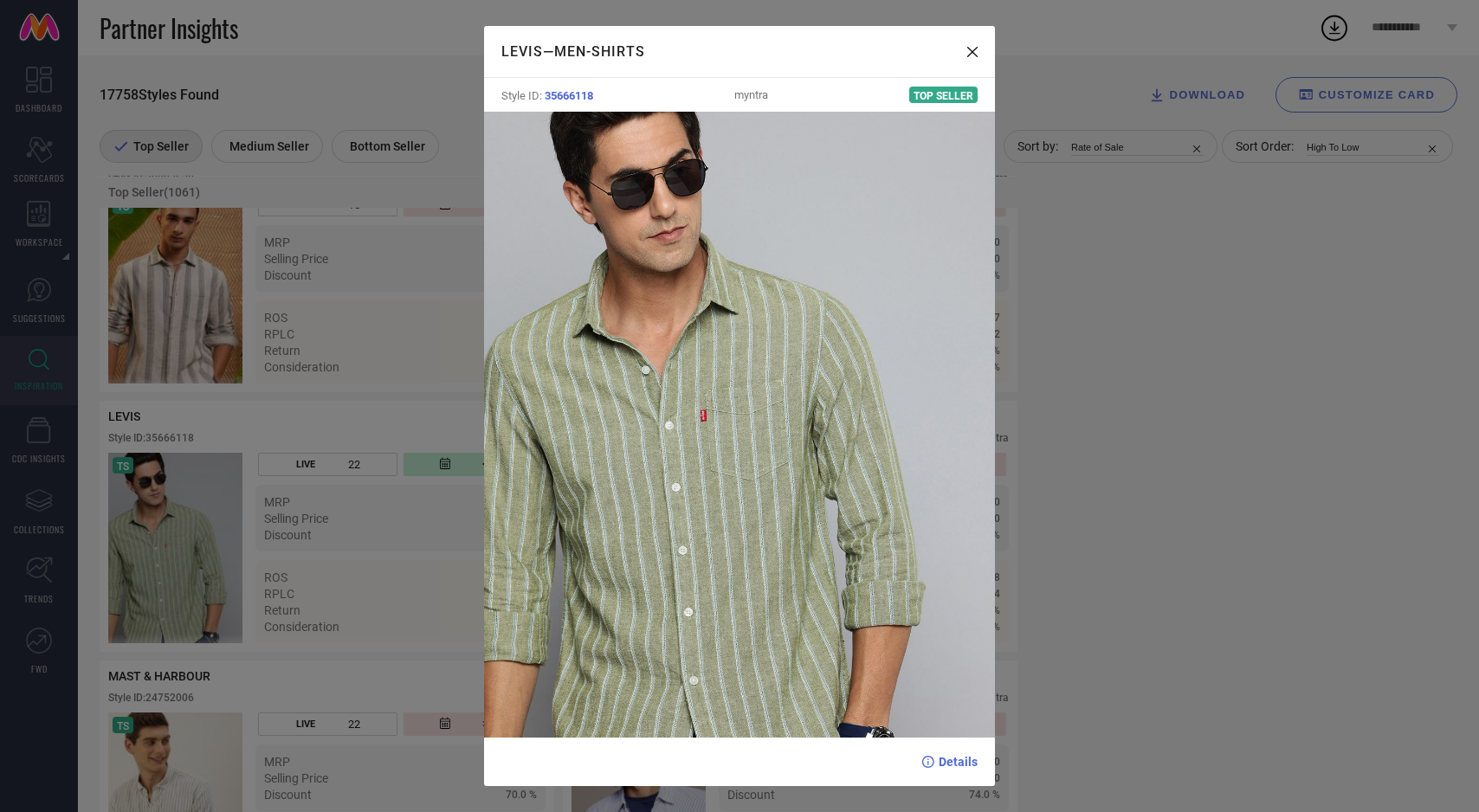
click at [181, 668] on div "LEVIS — Men-Shirts Style ID: 35666118 myntra Top Seller Details" at bounding box center [739, 406] width 1479 height 812
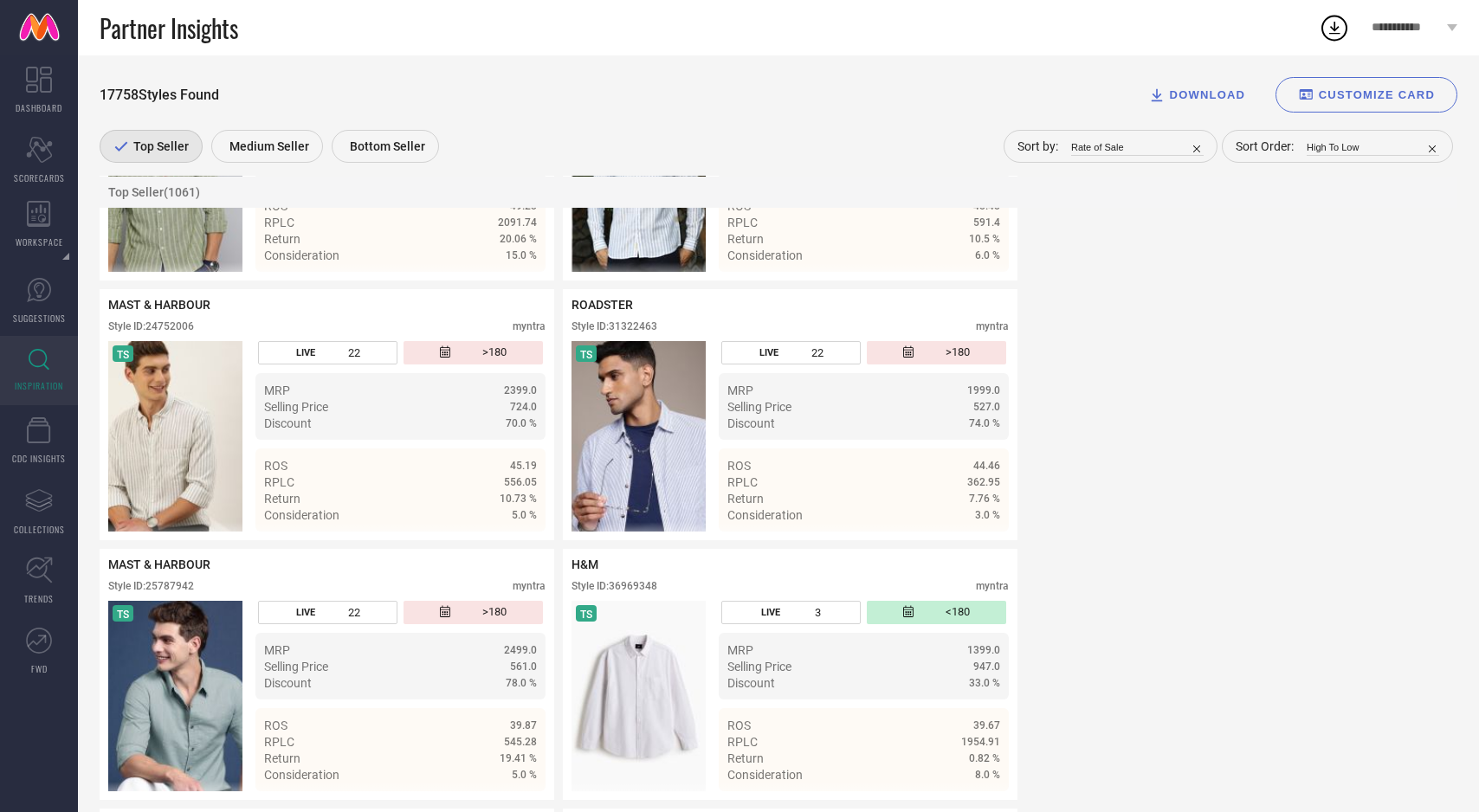
scroll to position [2612, 0]
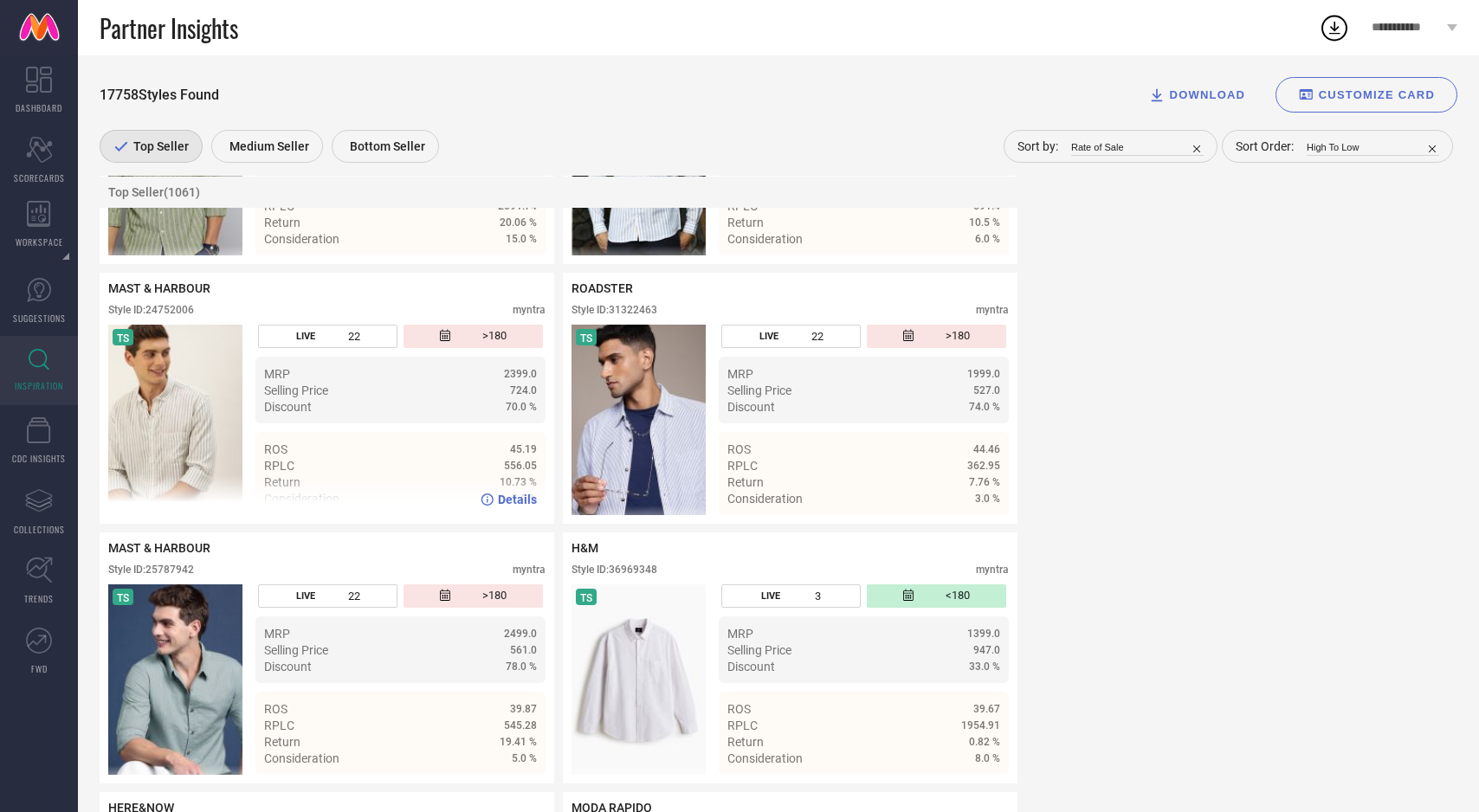
click at [169, 448] on img at bounding box center [175, 420] width 134 height 191
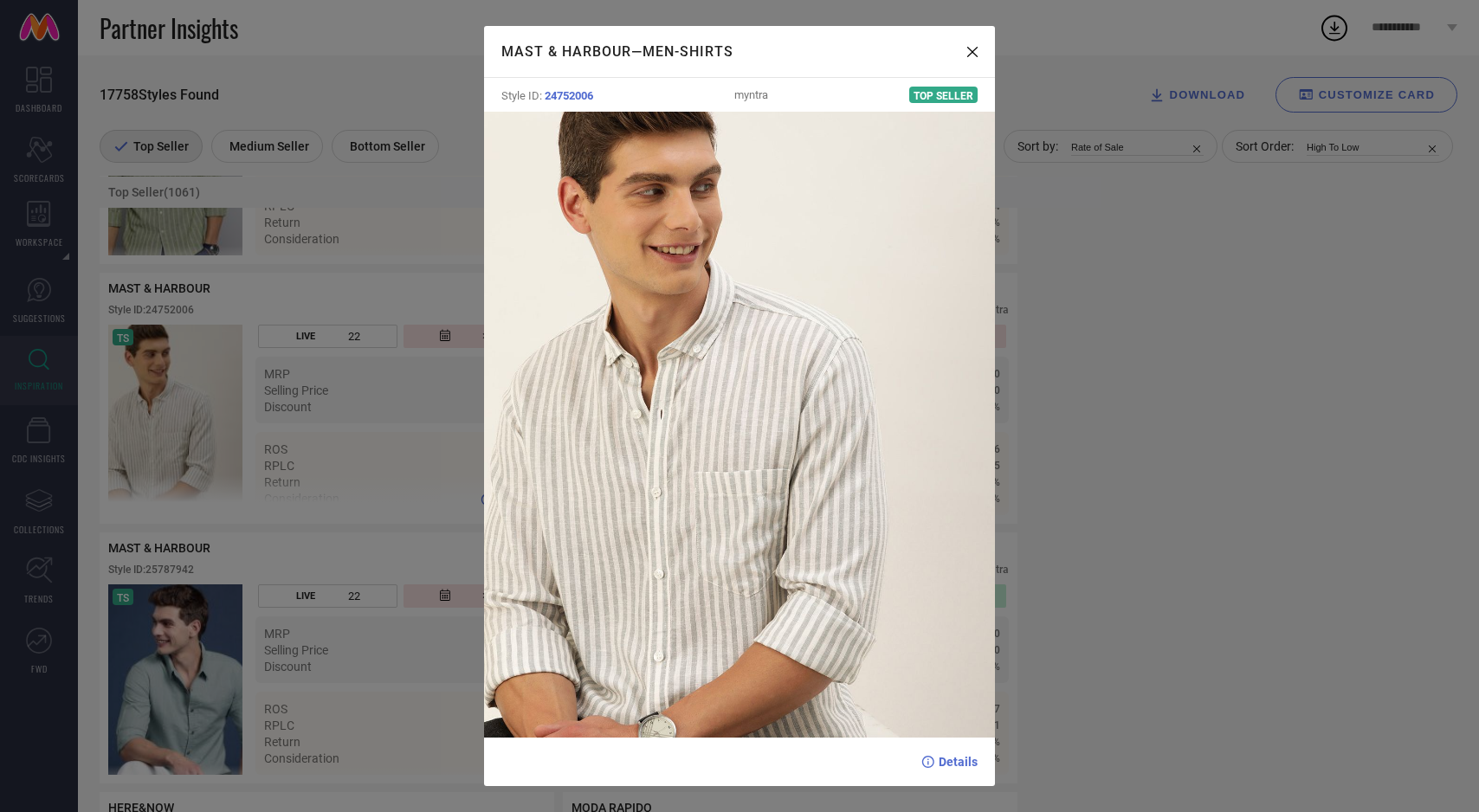
click at [169, 448] on div "MAST & HARBOUR — Men-Shirts Style ID: 24752006 myntra Top Seller Details" at bounding box center [739, 406] width 1479 height 812
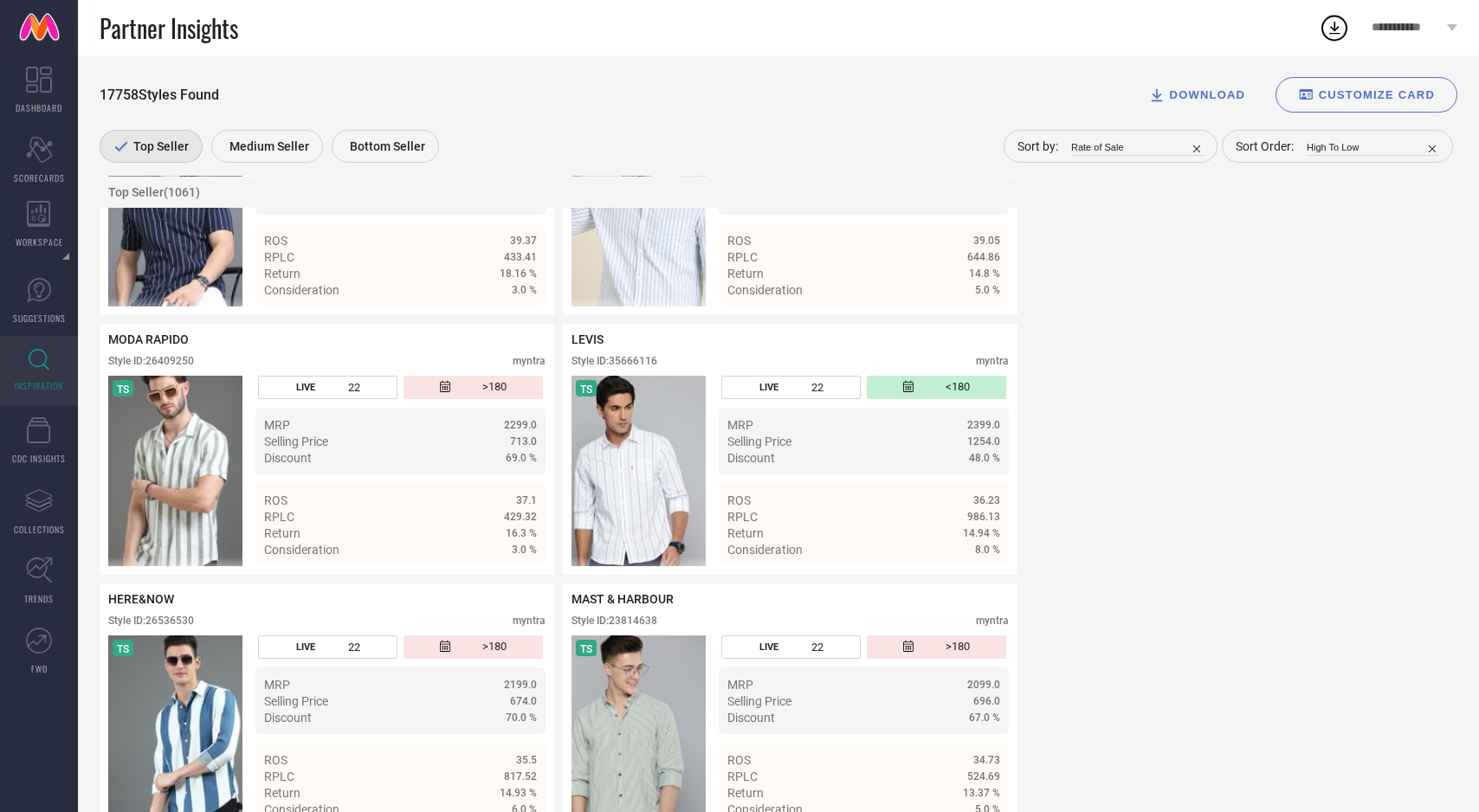
scroll to position [3350, 0]
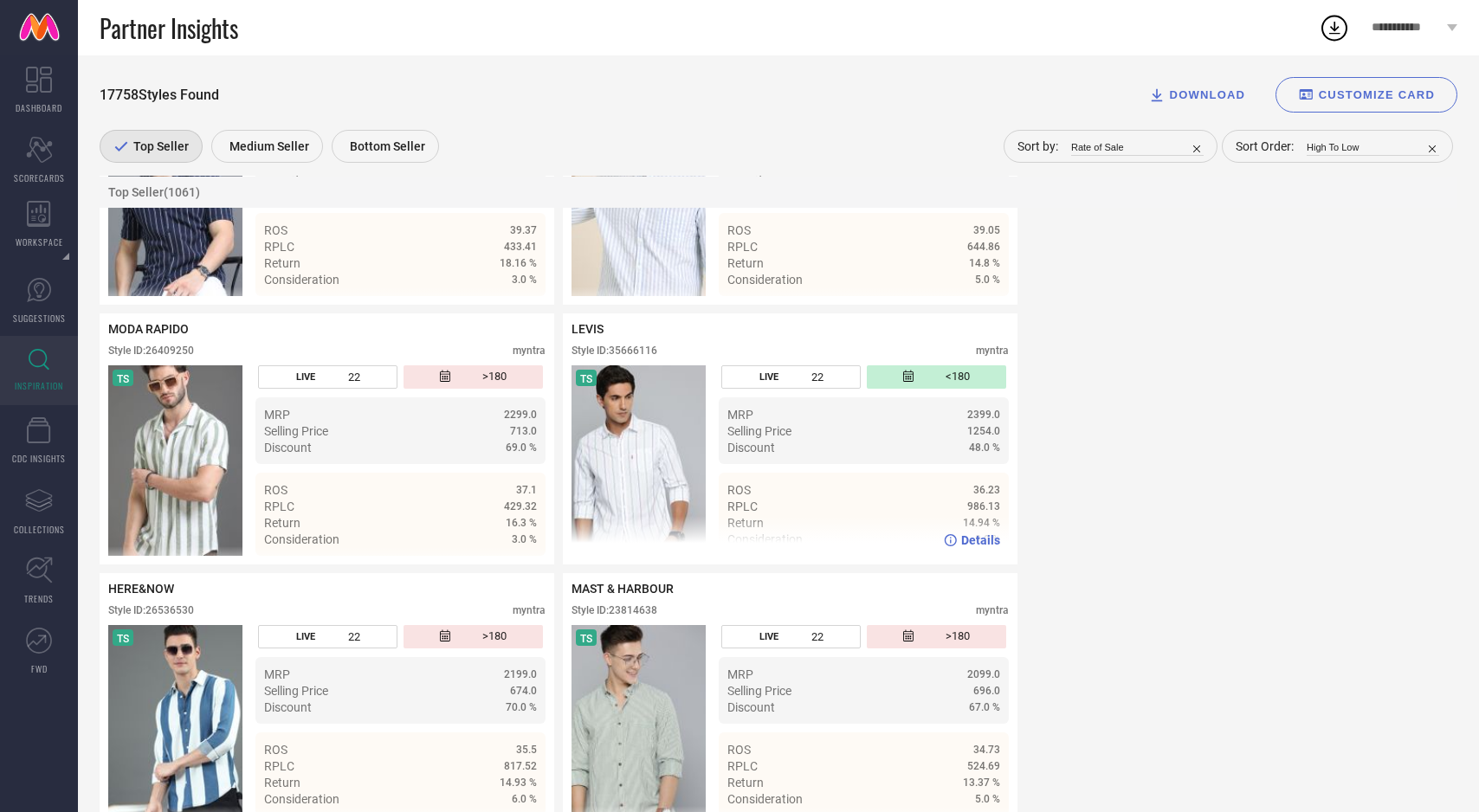
click at [650, 466] on img at bounding box center [638, 461] width 134 height 191
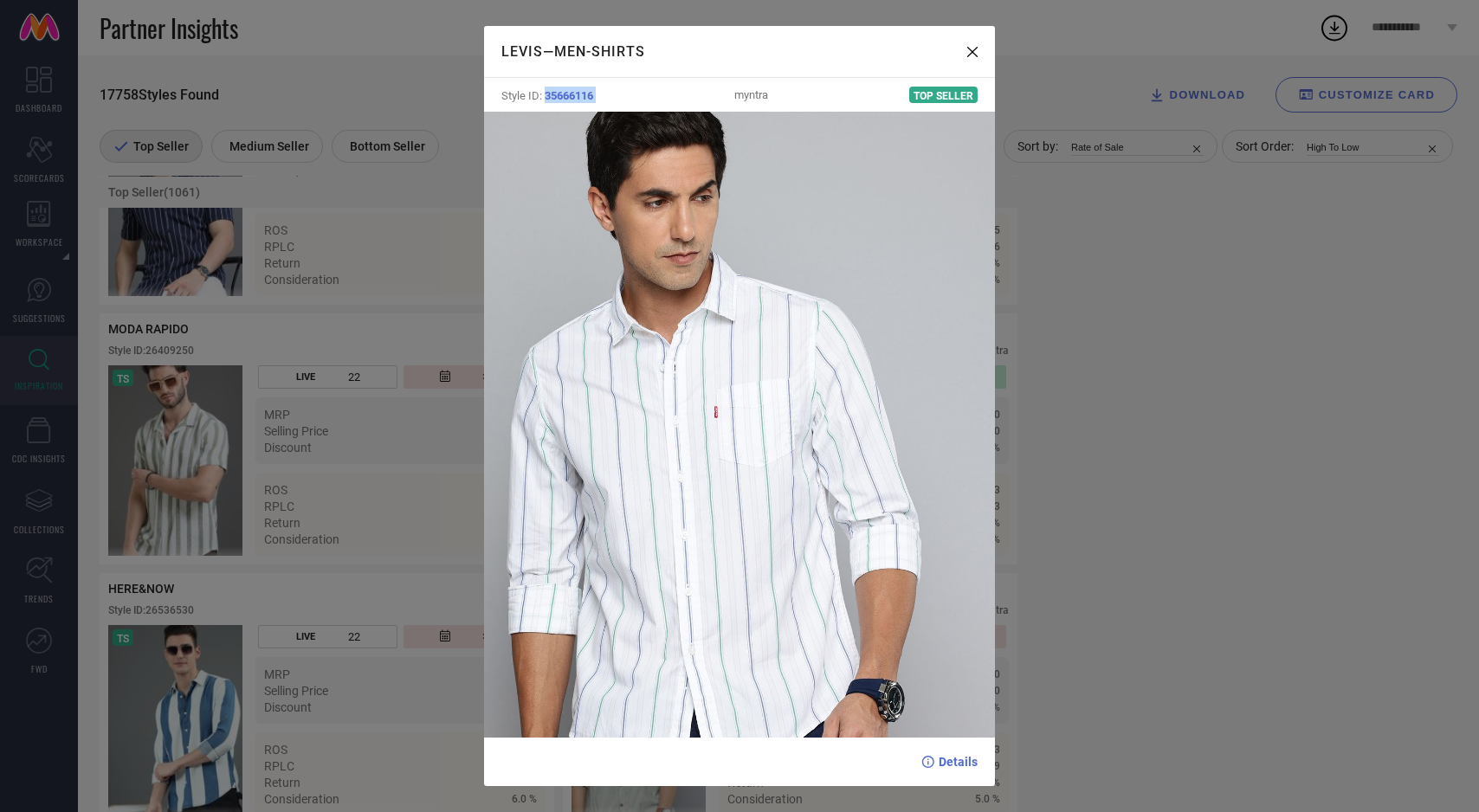
drag, startPoint x: 544, startPoint y: 95, endPoint x: 670, endPoint y: 94, distance: 126.0
click at [670, 94] on div "Style ID: 35666116 myntra Top Seller" at bounding box center [740, 95] width 511 height 34
copy span "35666116"
click at [347, 311] on div "LEVIS — Men-Shirts Style ID: 35666116 myntra Top Seller Details" at bounding box center [739, 406] width 1479 height 812
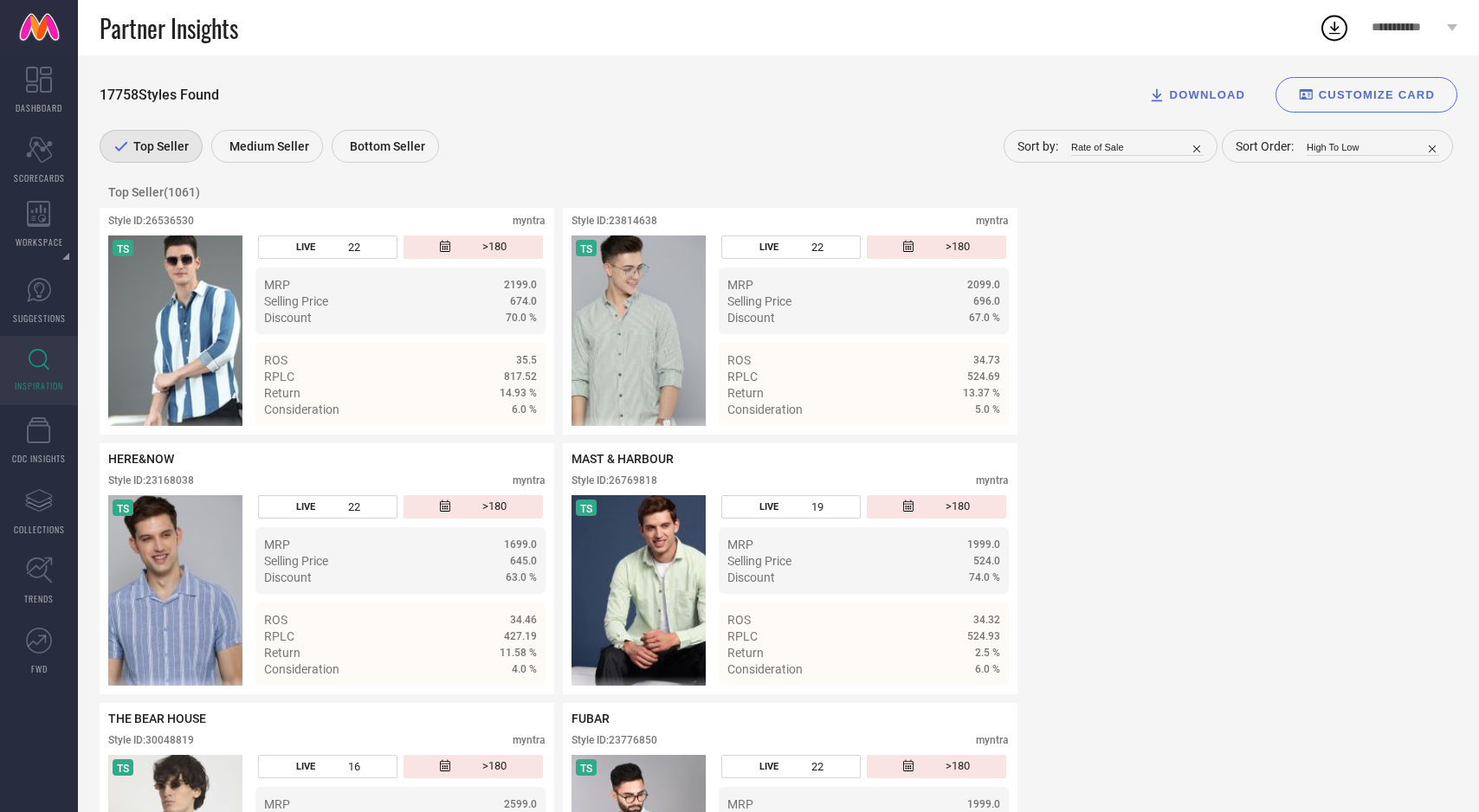
scroll to position [3759, 0]
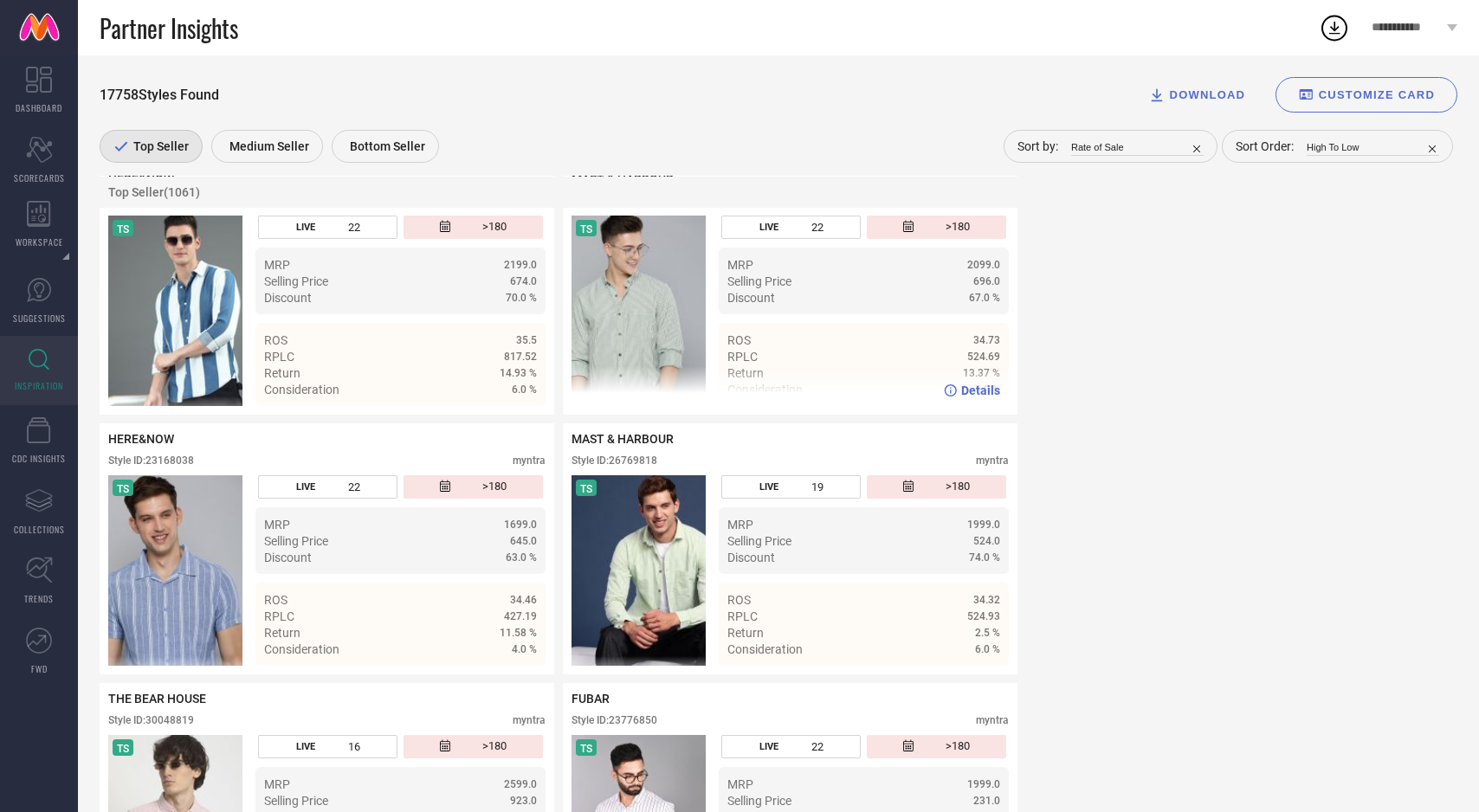
click at [611, 356] on img at bounding box center [638, 311] width 134 height 191
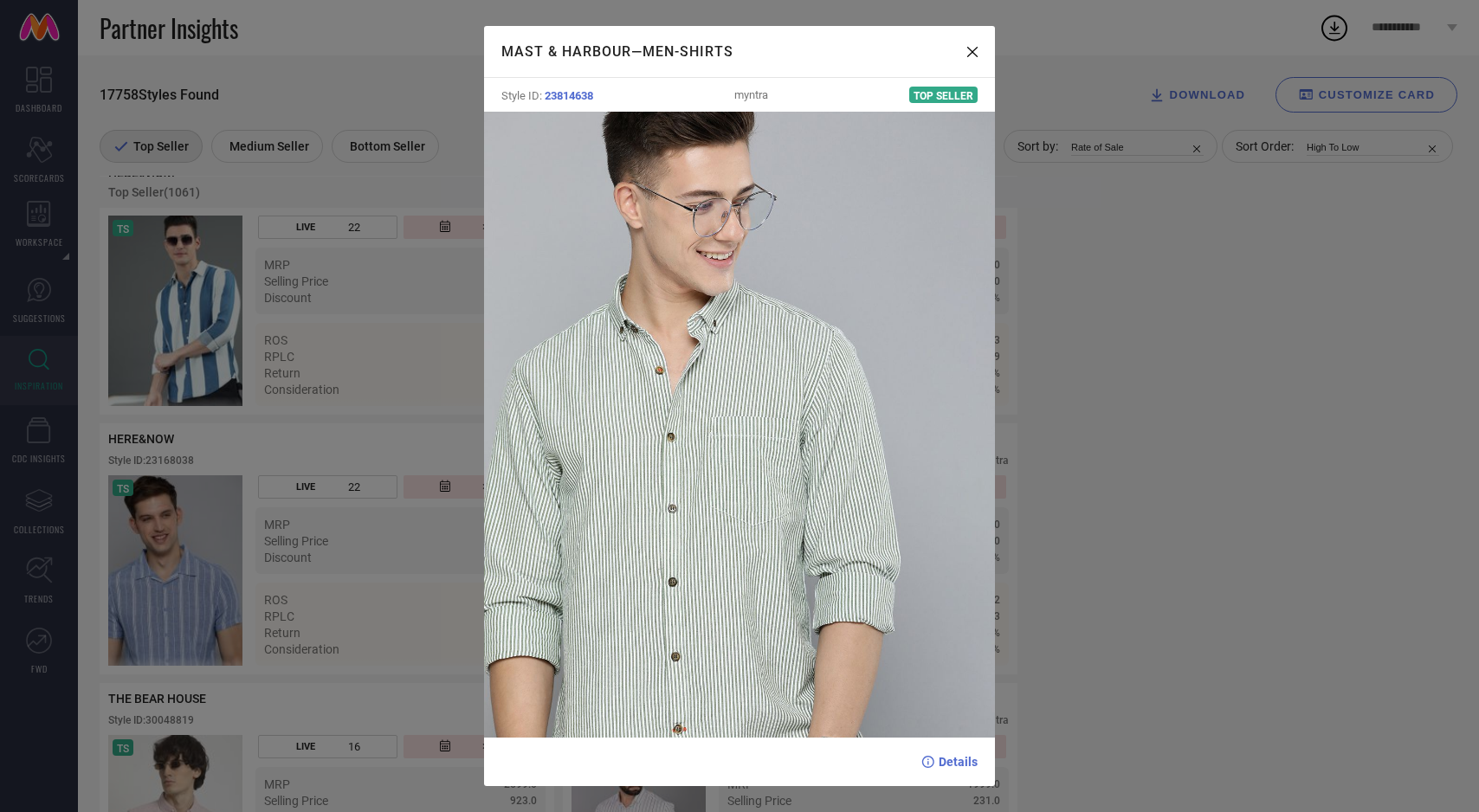
click at [409, 392] on div "MAST & HARBOUR — Men-Shirts Style ID: 23814638 myntra Top Seller Details" at bounding box center [739, 406] width 1479 height 812
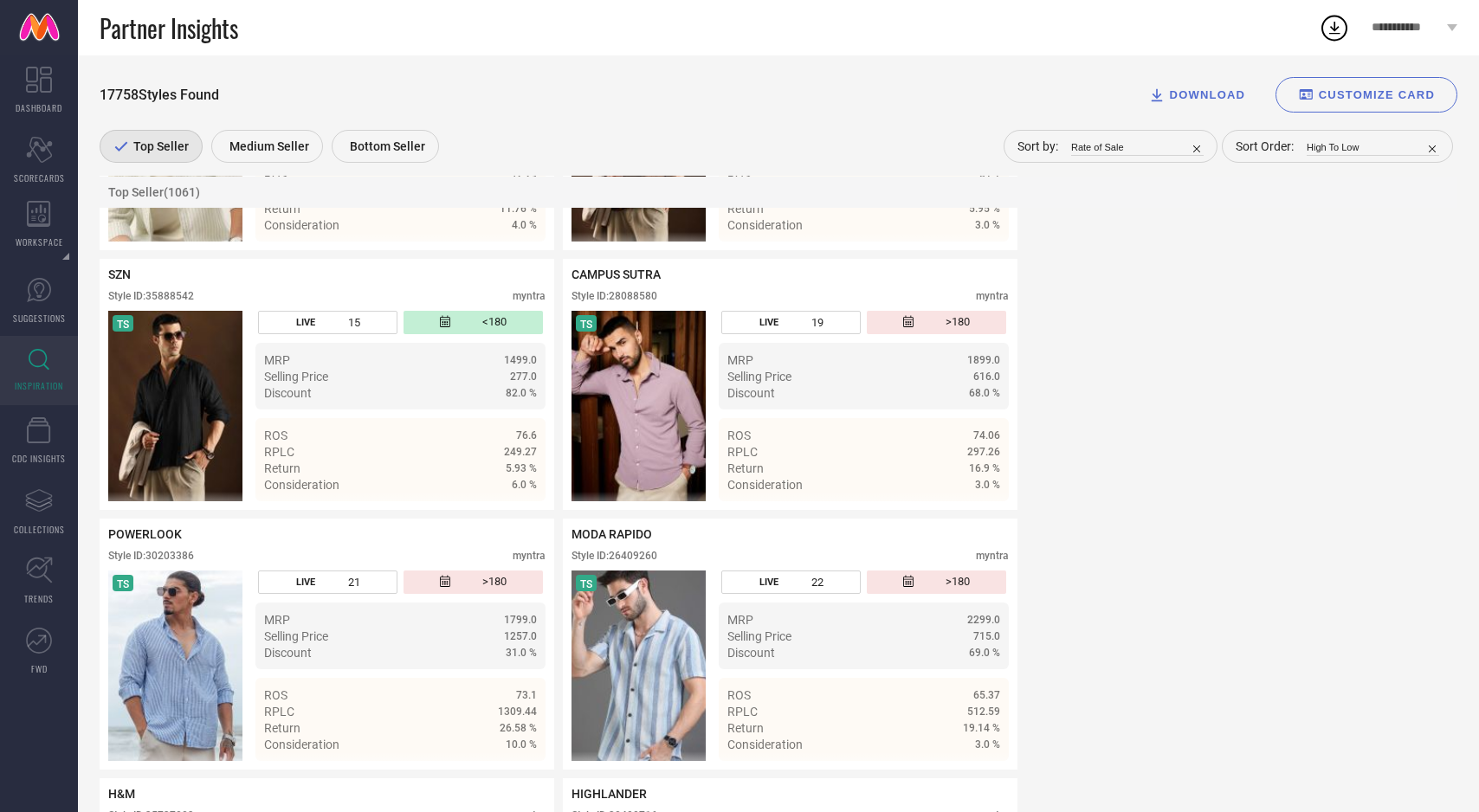
scroll to position [0, 0]
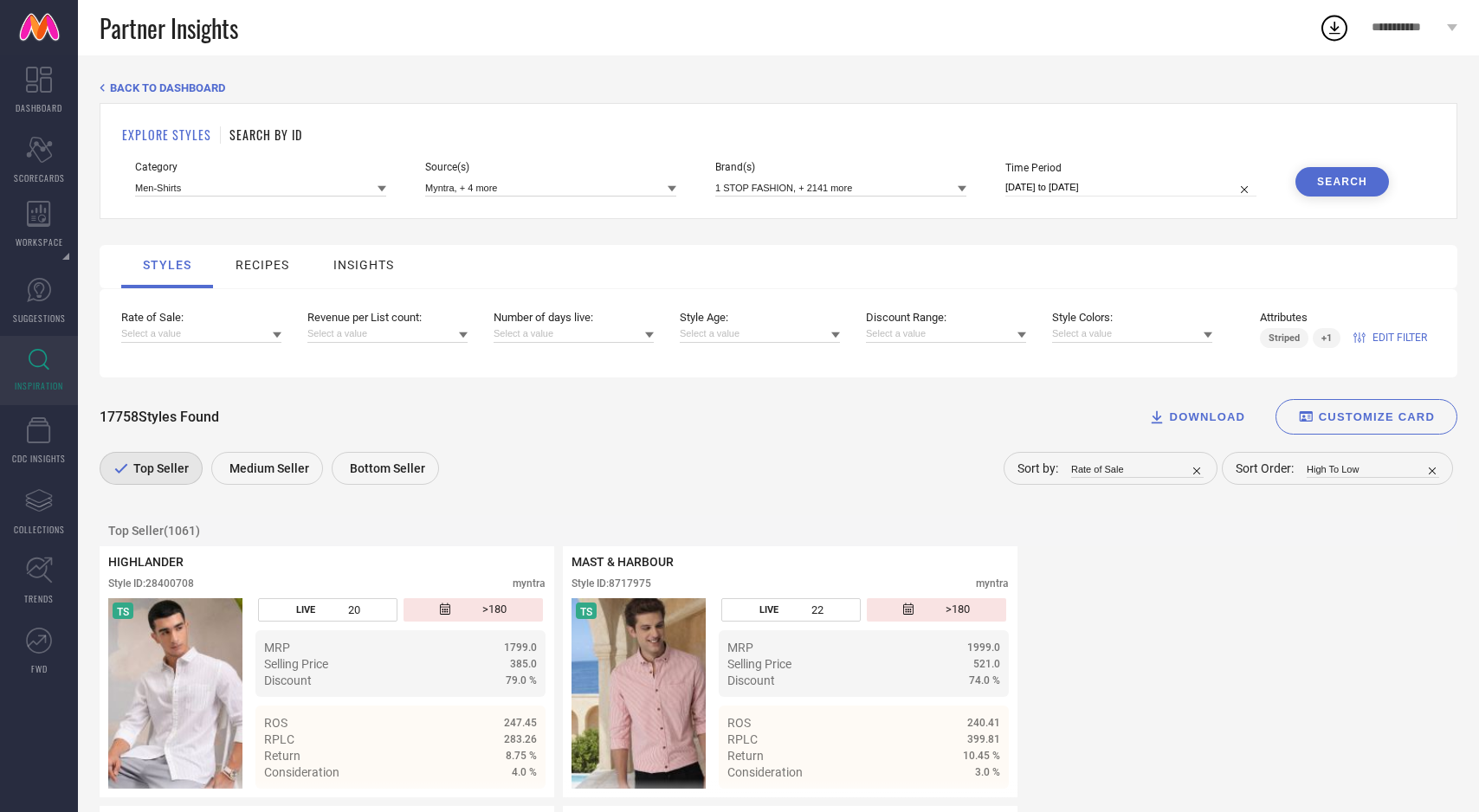
click at [1390, 341] on span "EDIT FILTER" at bounding box center [1399, 337] width 55 height 12
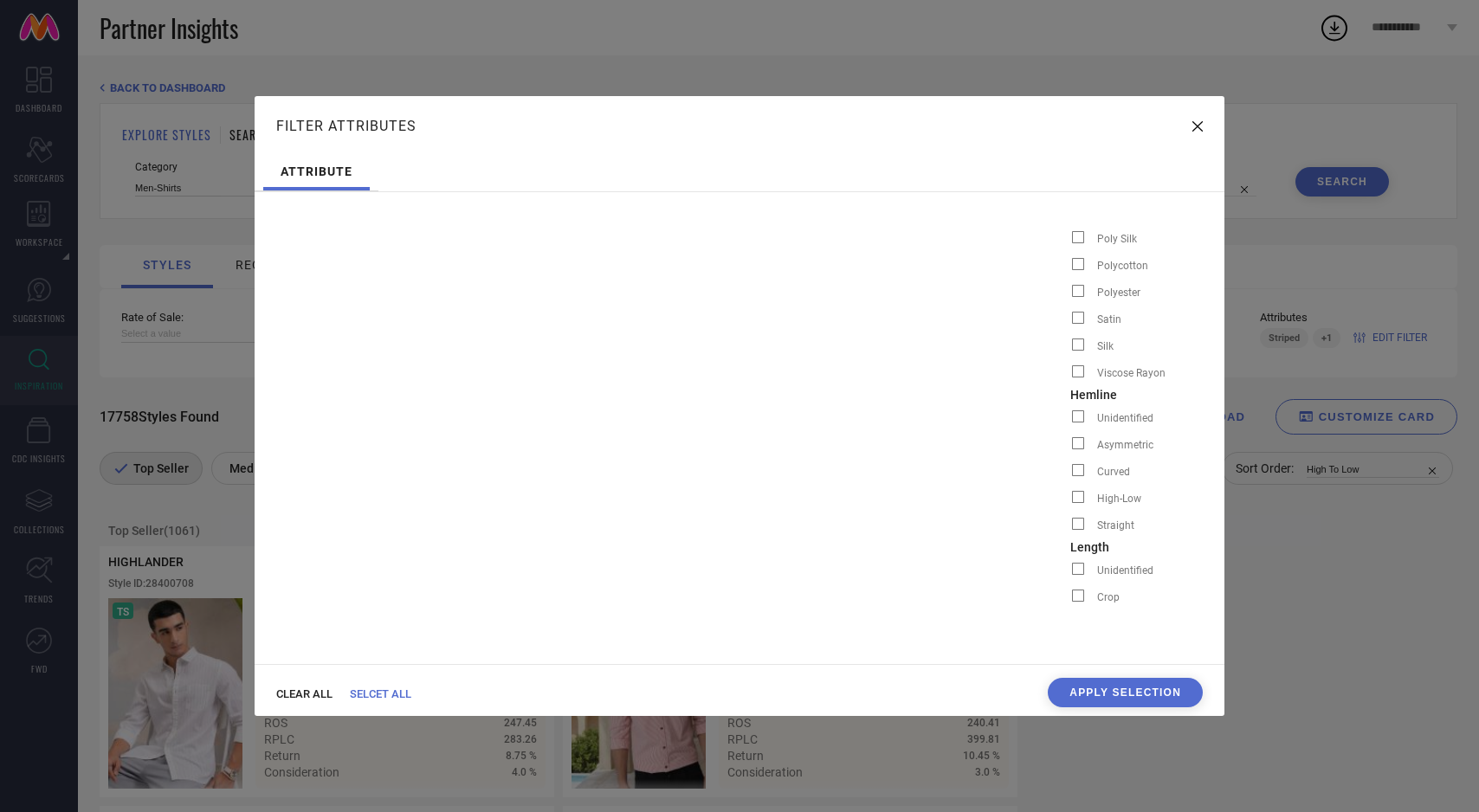
scroll to position [0, 1009]
click at [317, 690] on span "CLEAR ALL" at bounding box center [304, 694] width 57 height 13
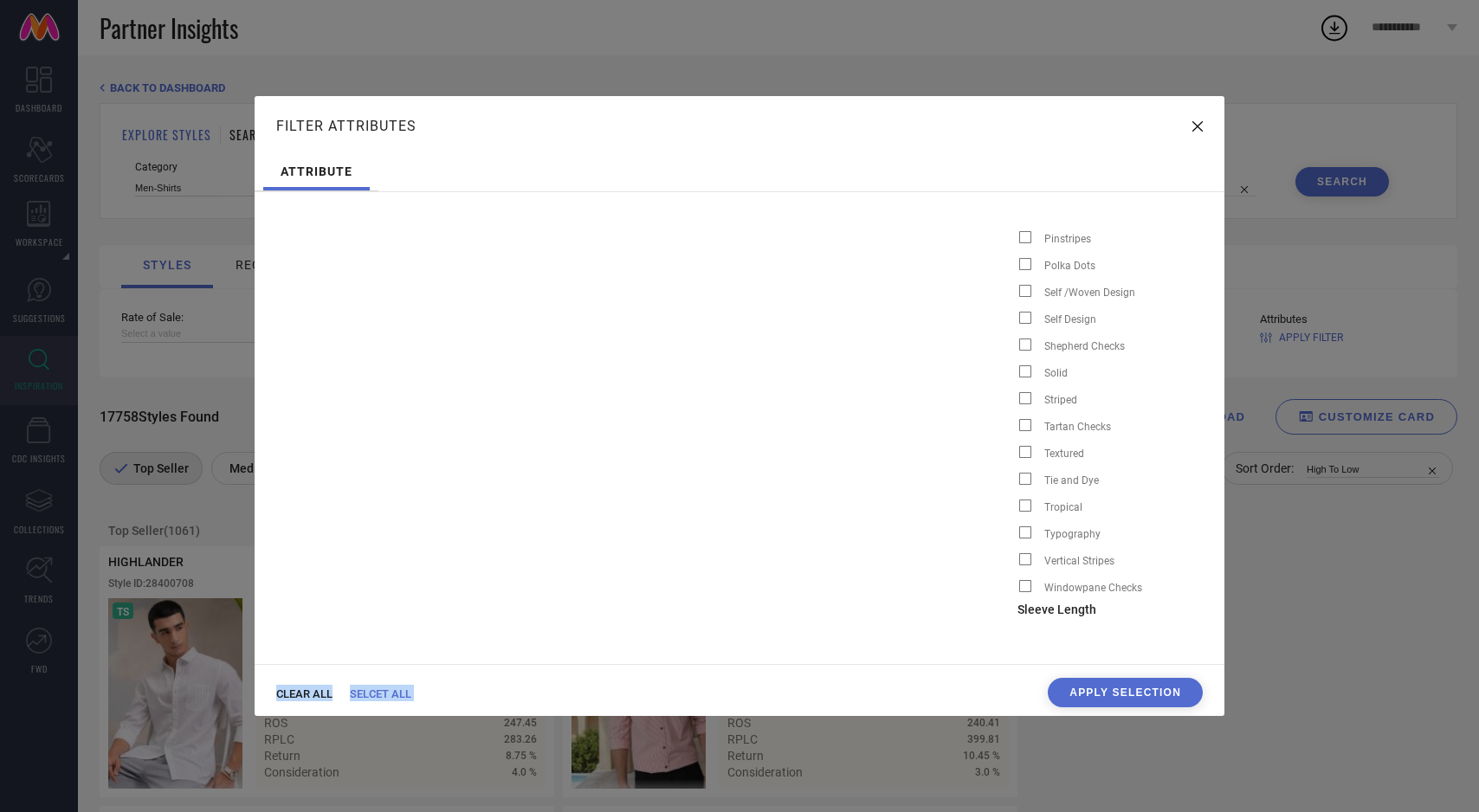
scroll to position [0, 3762]
click at [1018, 317] on span at bounding box center [1024, 317] width 12 height 12
click at [1016, 323] on input "Self Design" at bounding box center [1016, 323] width 0 height 0
click at [1018, 289] on span at bounding box center [1024, 290] width 12 height 12
click at [1016, 296] on input "Self /Woven Design" at bounding box center [1016, 296] width 0 height 0
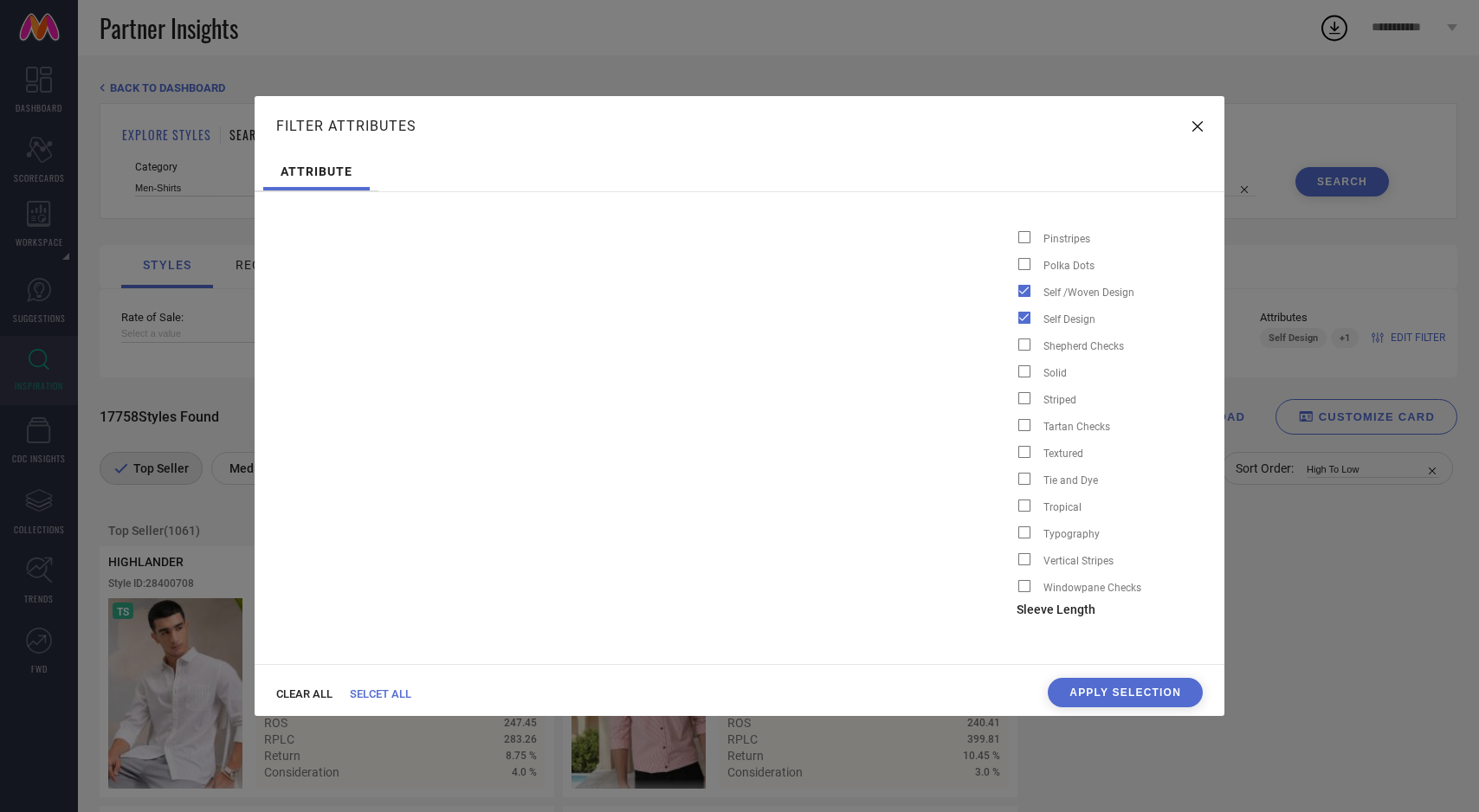
click at [1018, 450] on span at bounding box center [1024, 451] width 12 height 12
click at [1016, 457] on input "Textured" at bounding box center [1016, 457] width 0 height 0
click at [1052, 373] on span at bounding box center [1058, 371] width 12 height 12
click at [1051, 376] on input "Solid" at bounding box center [1051, 376] width 0 height 0
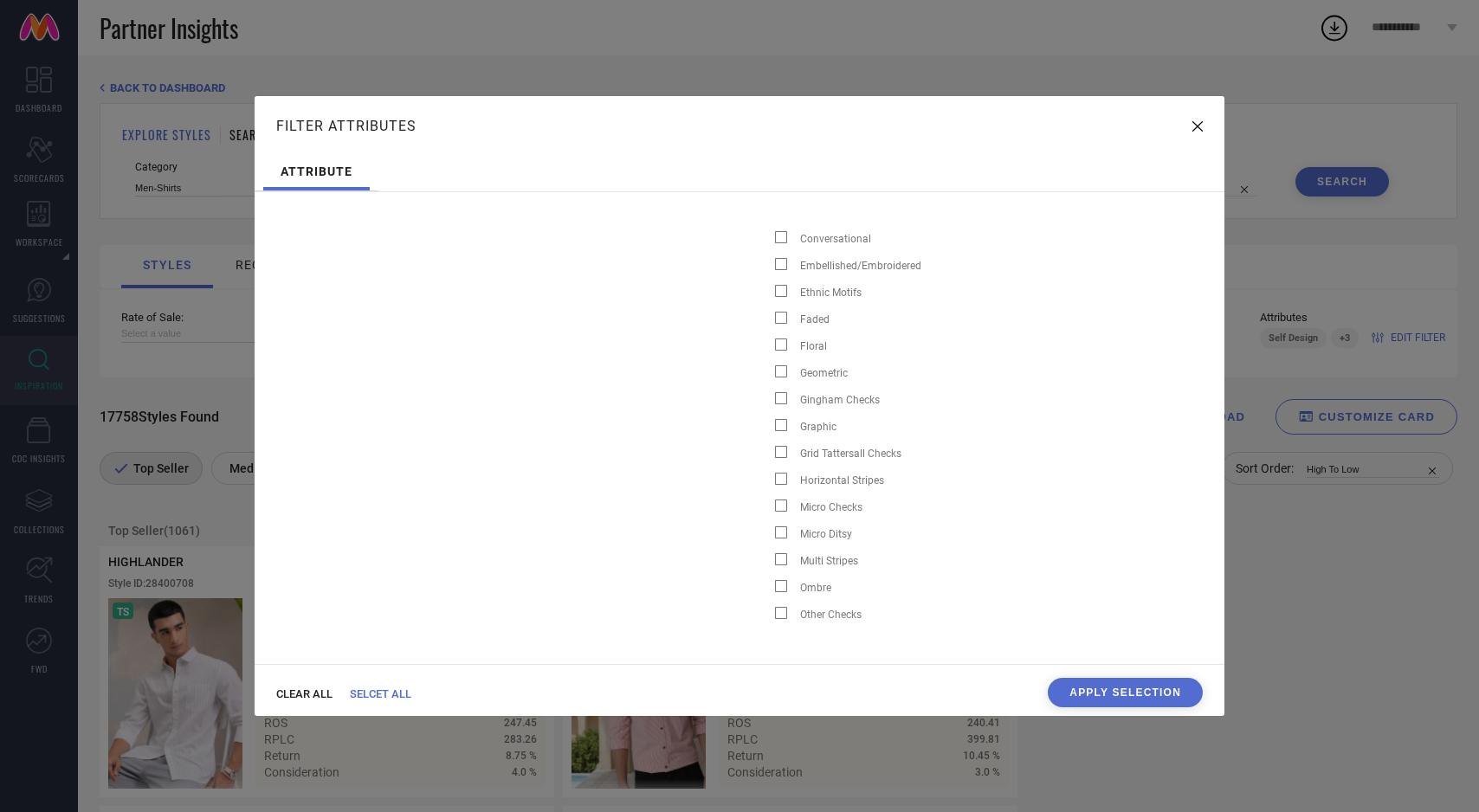
scroll to position [0, 3084]
click at [796, 262] on span at bounding box center [801, 264] width 12 height 12
click at [794, 269] on input "Embellished/Embroidered" at bounding box center [794, 269] width 0 height 0
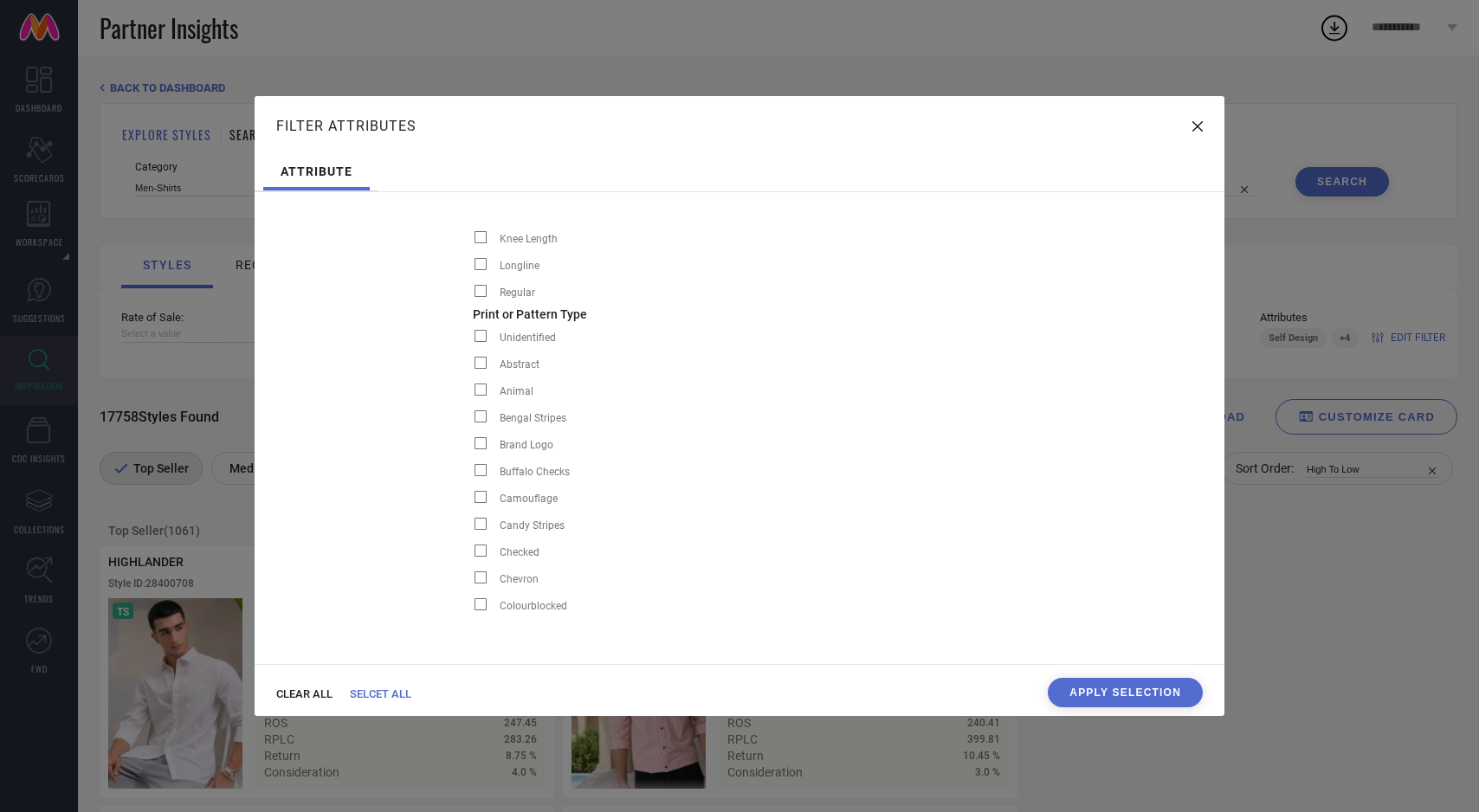
scroll to position [0, 2507]
click at [1075, 684] on button "Apply Selection" at bounding box center [1125, 692] width 155 height 30
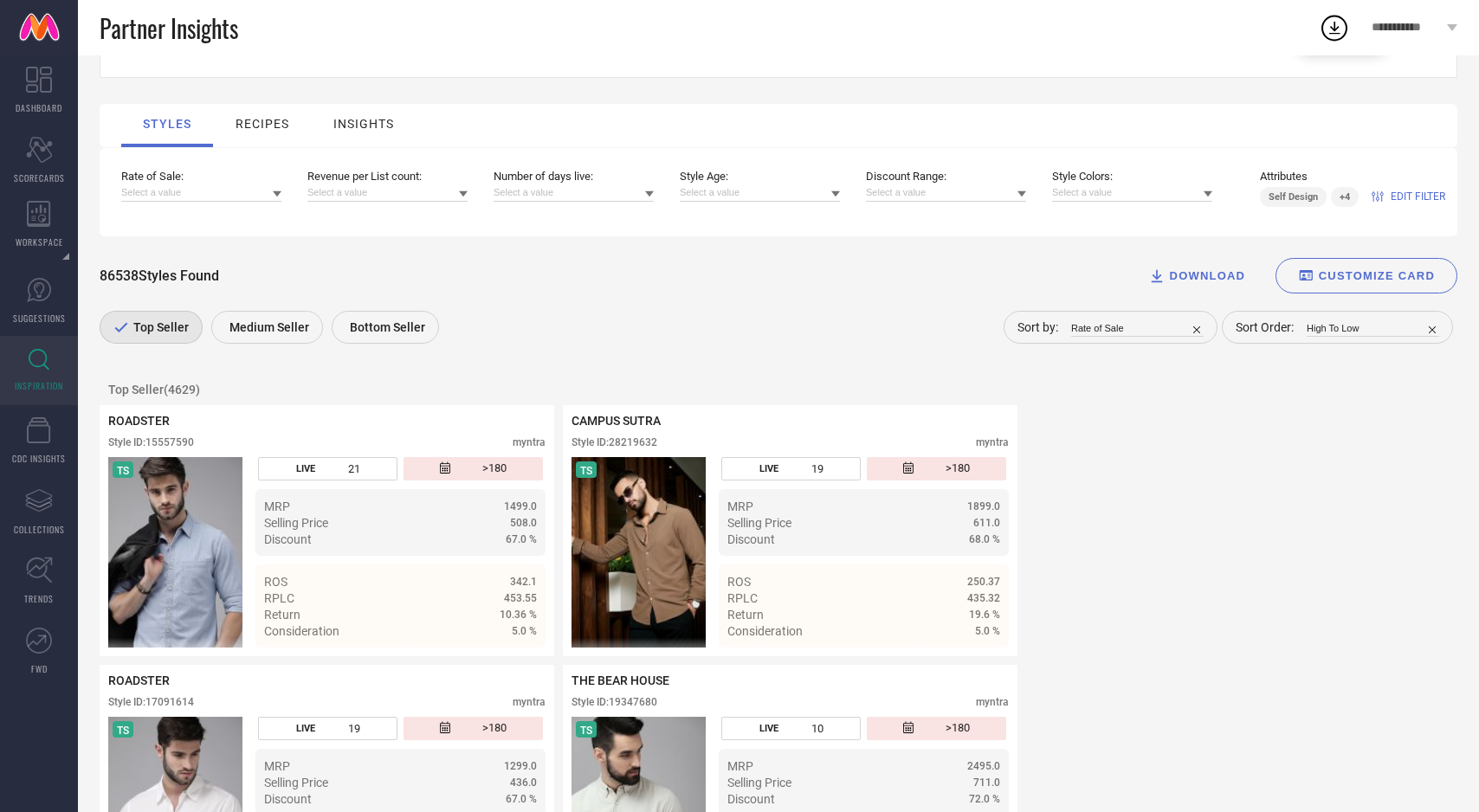
scroll to position [147, 0]
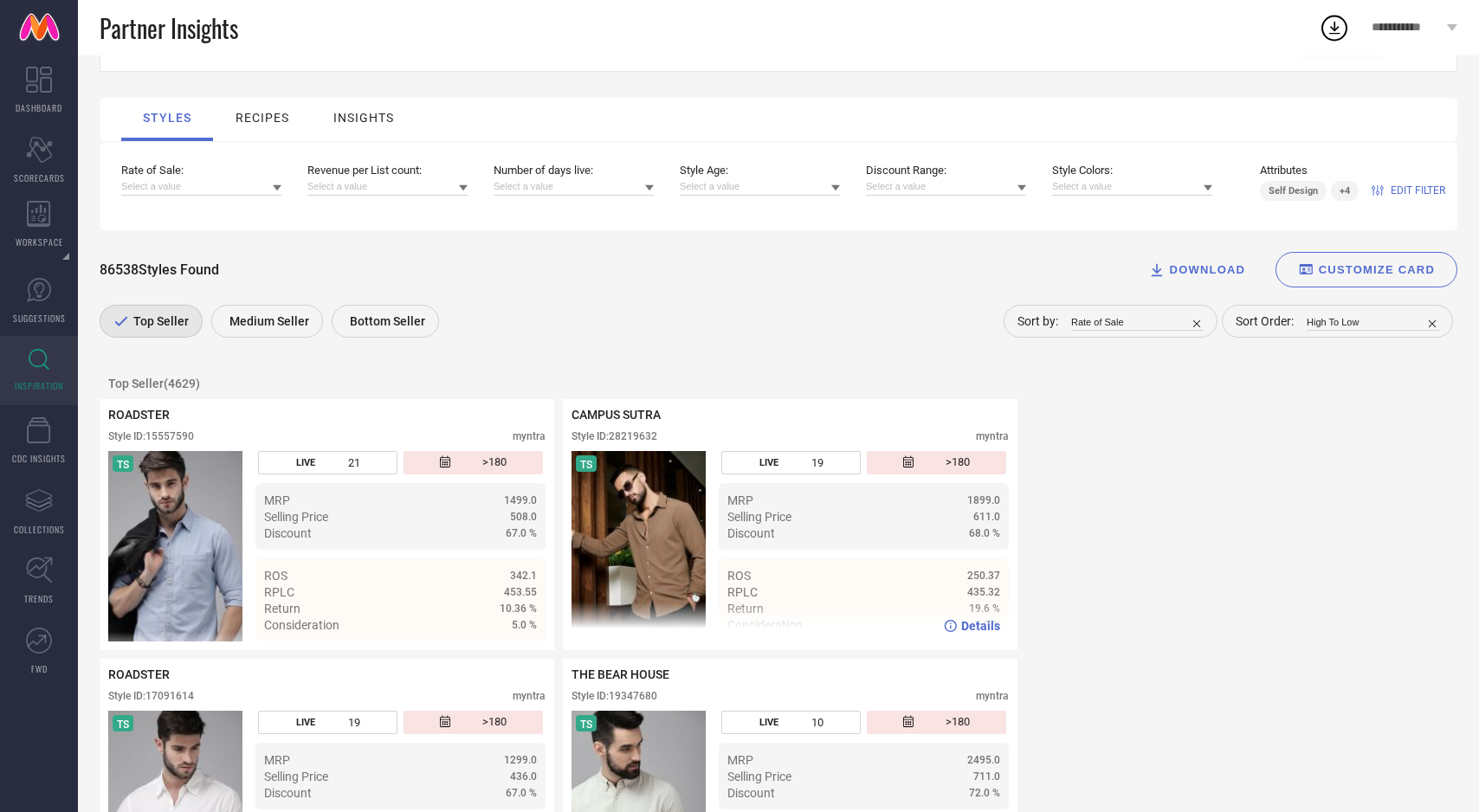
click at [642, 528] on img at bounding box center [638, 546] width 134 height 191
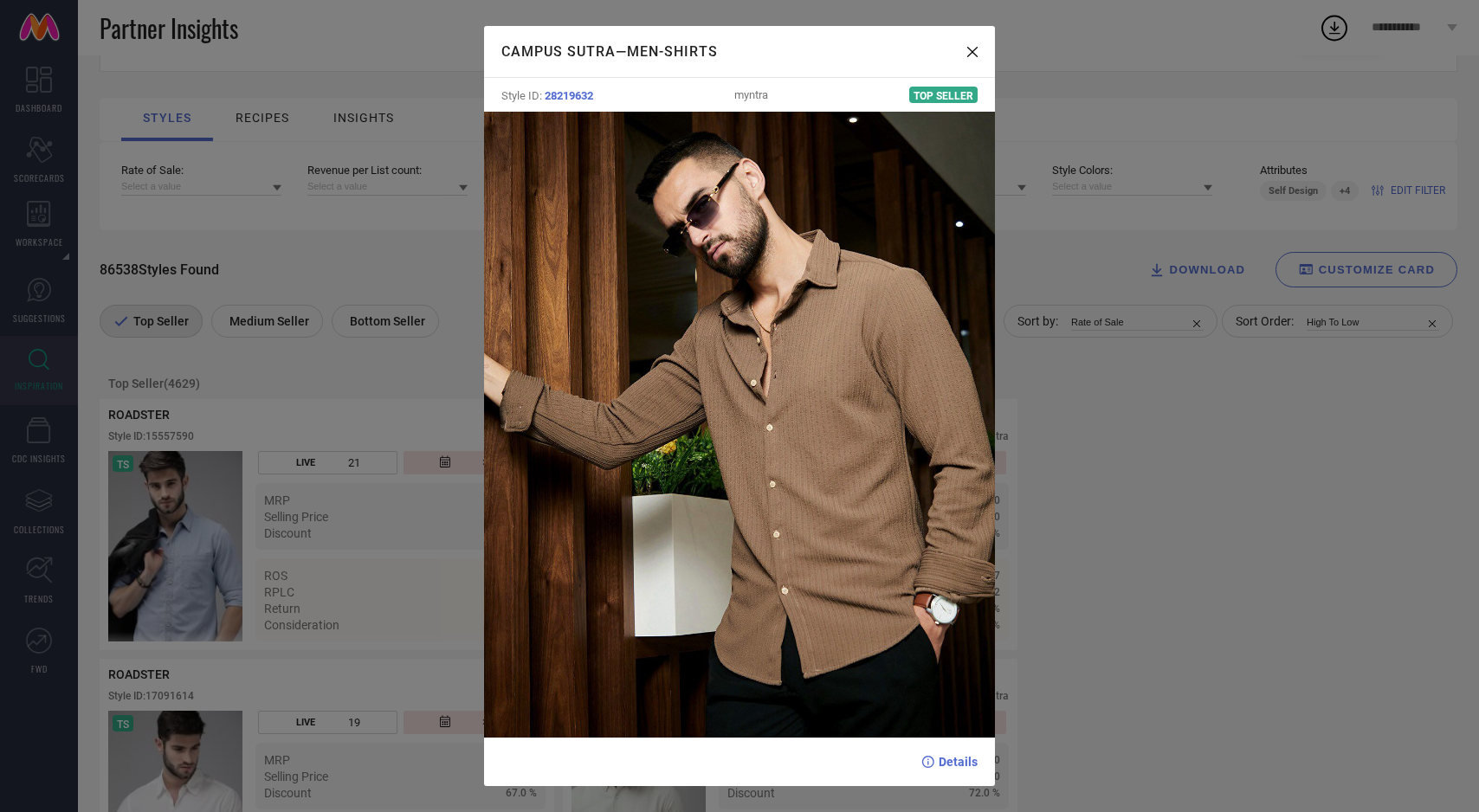
click at [406, 523] on div "CAMPUS SUTRA — Men-Shirts Style ID: 28219632 myntra Top Seller Details" at bounding box center [739, 406] width 1479 height 812
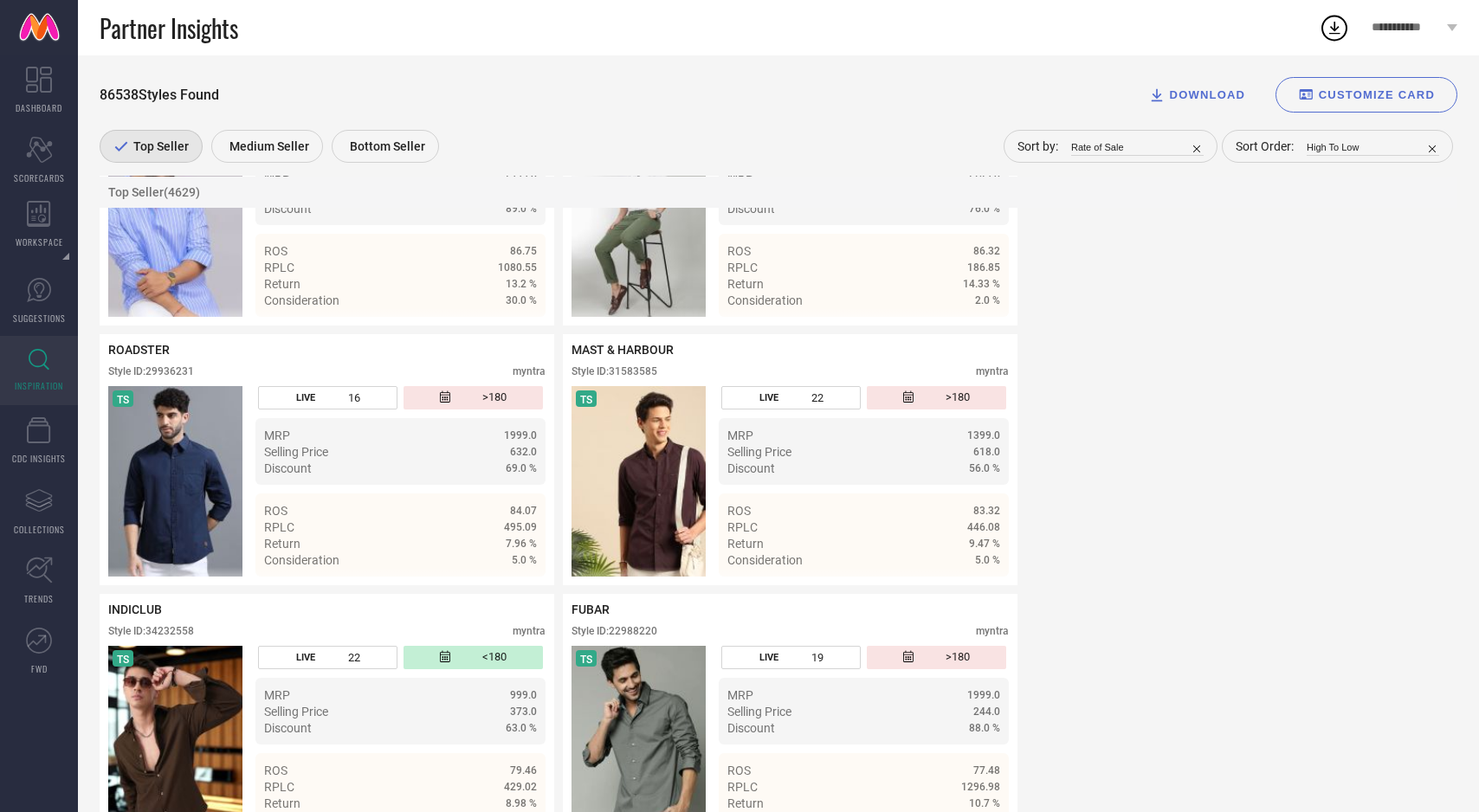
scroll to position [2047, 0]
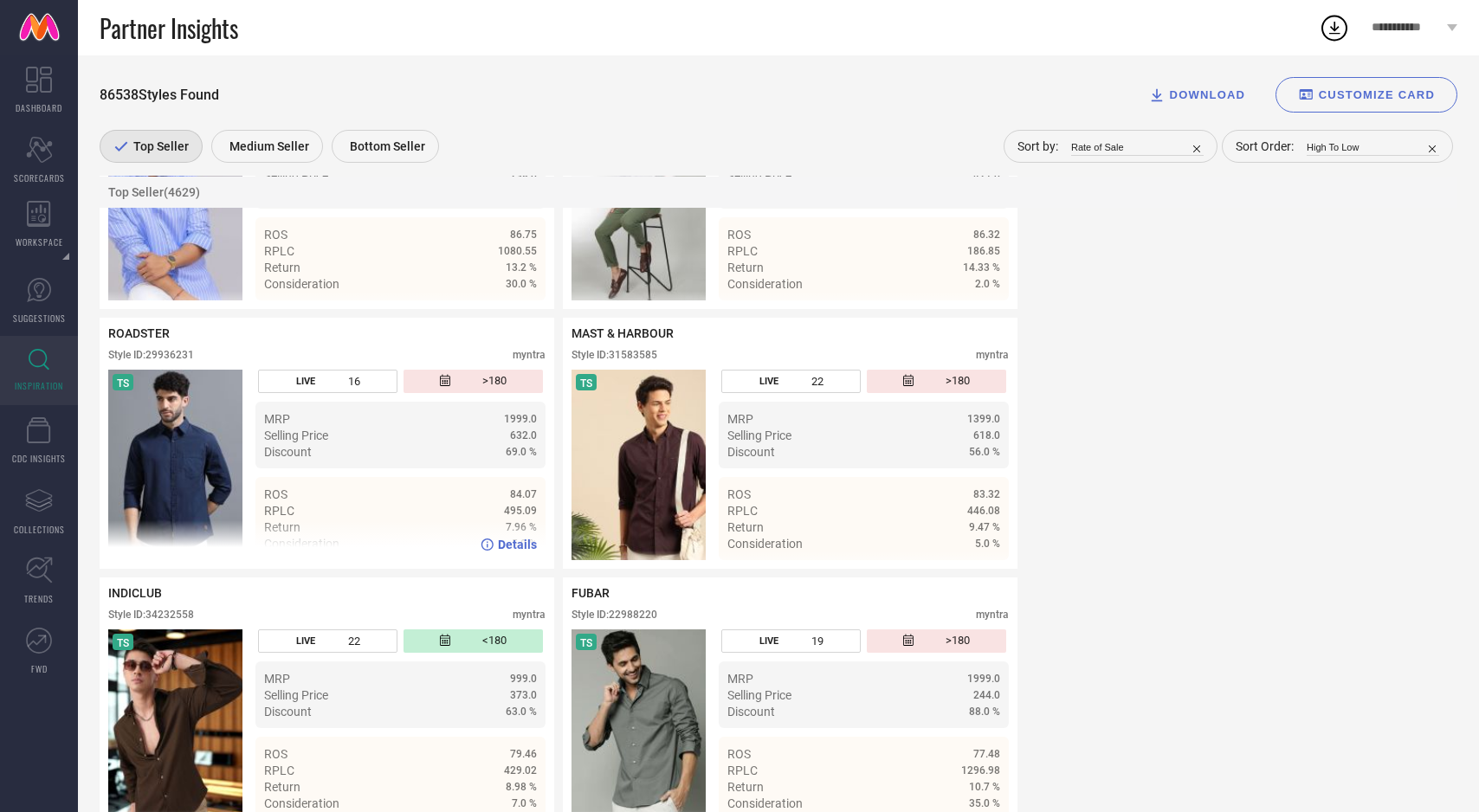
click at [161, 461] on img at bounding box center [175, 465] width 134 height 191
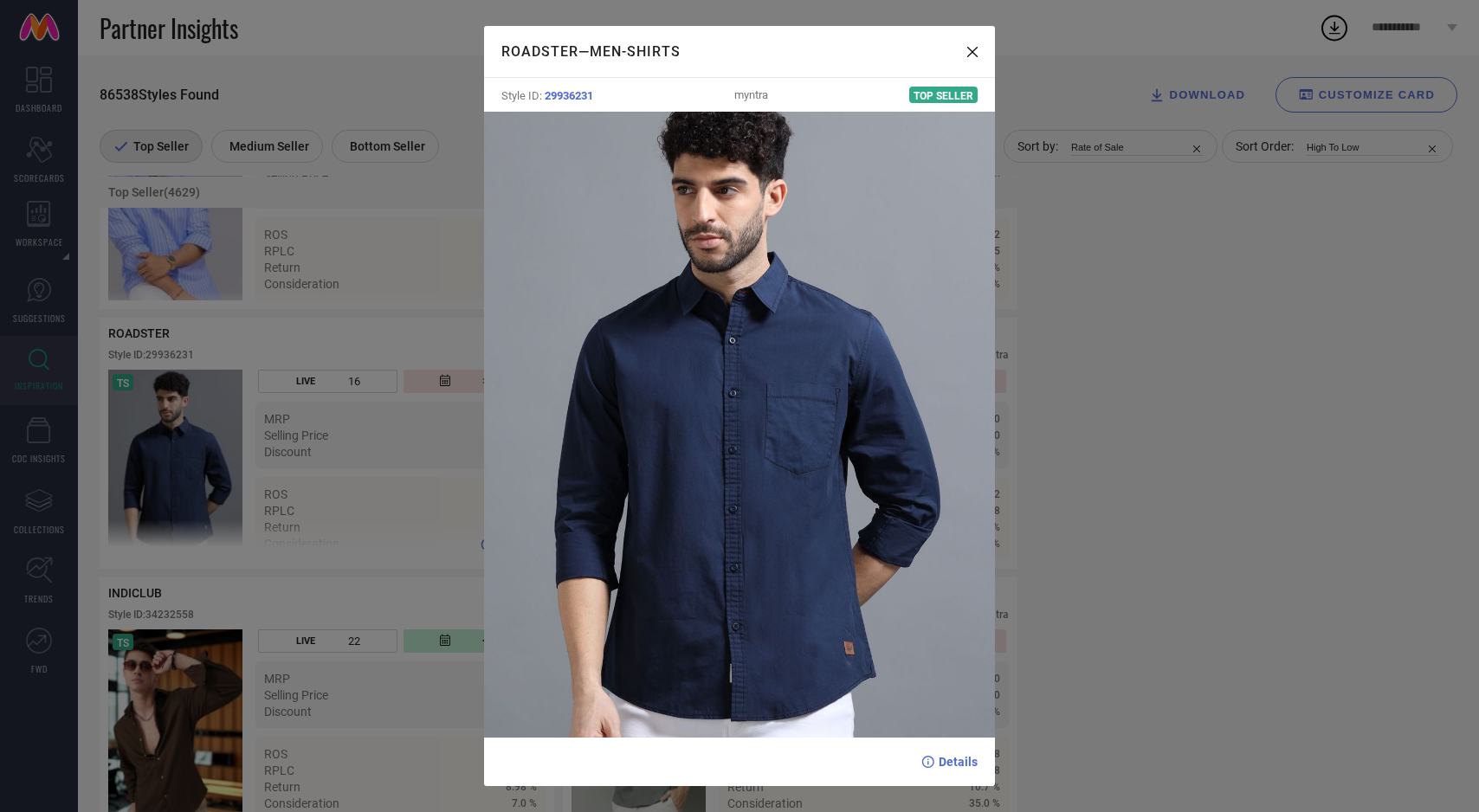
click at [161, 461] on div "ROADSTER — Men-Shirts Style ID: 29936231 myntra Top Seller Details" at bounding box center [739, 406] width 1479 height 812
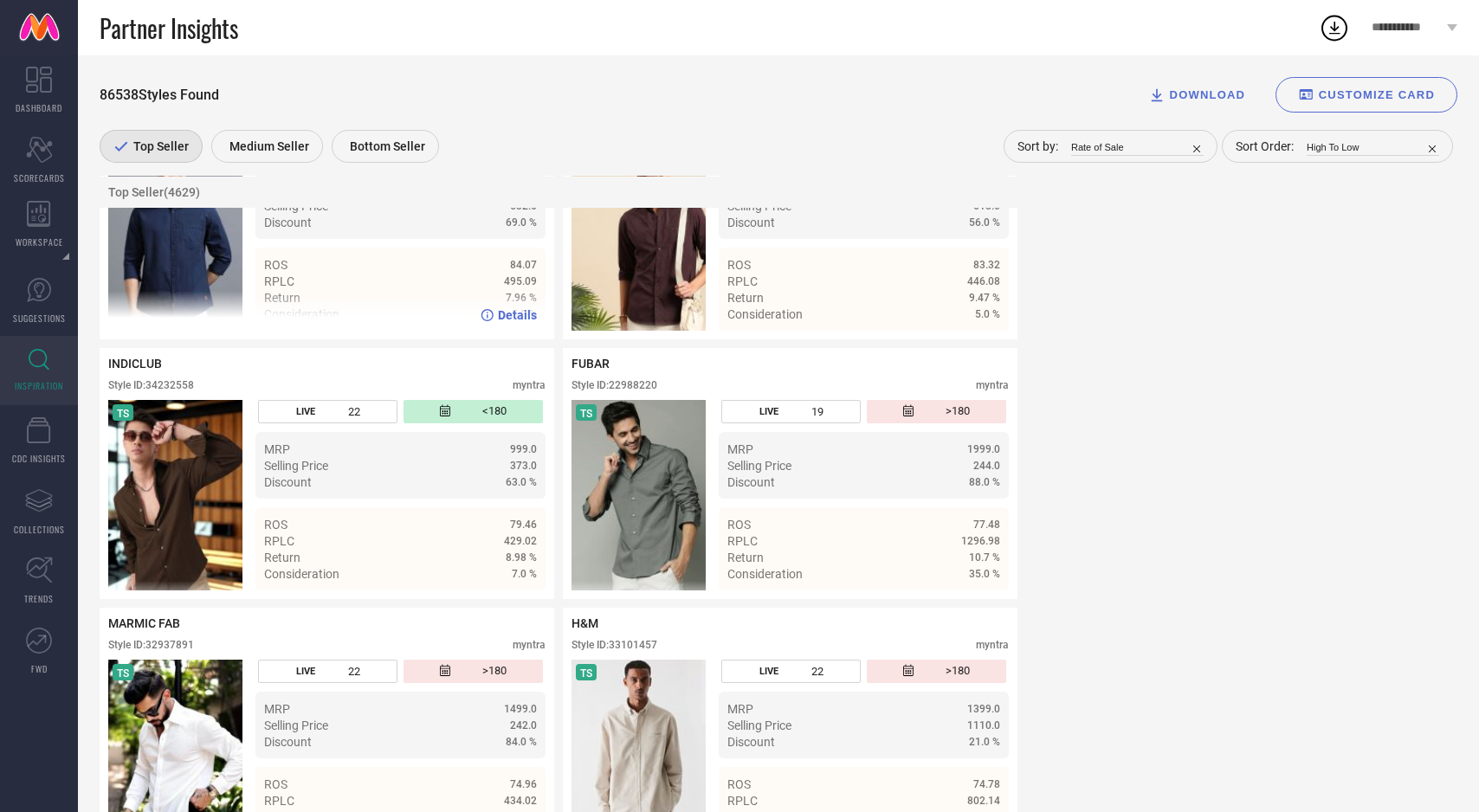
scroll to position [2274, 0]
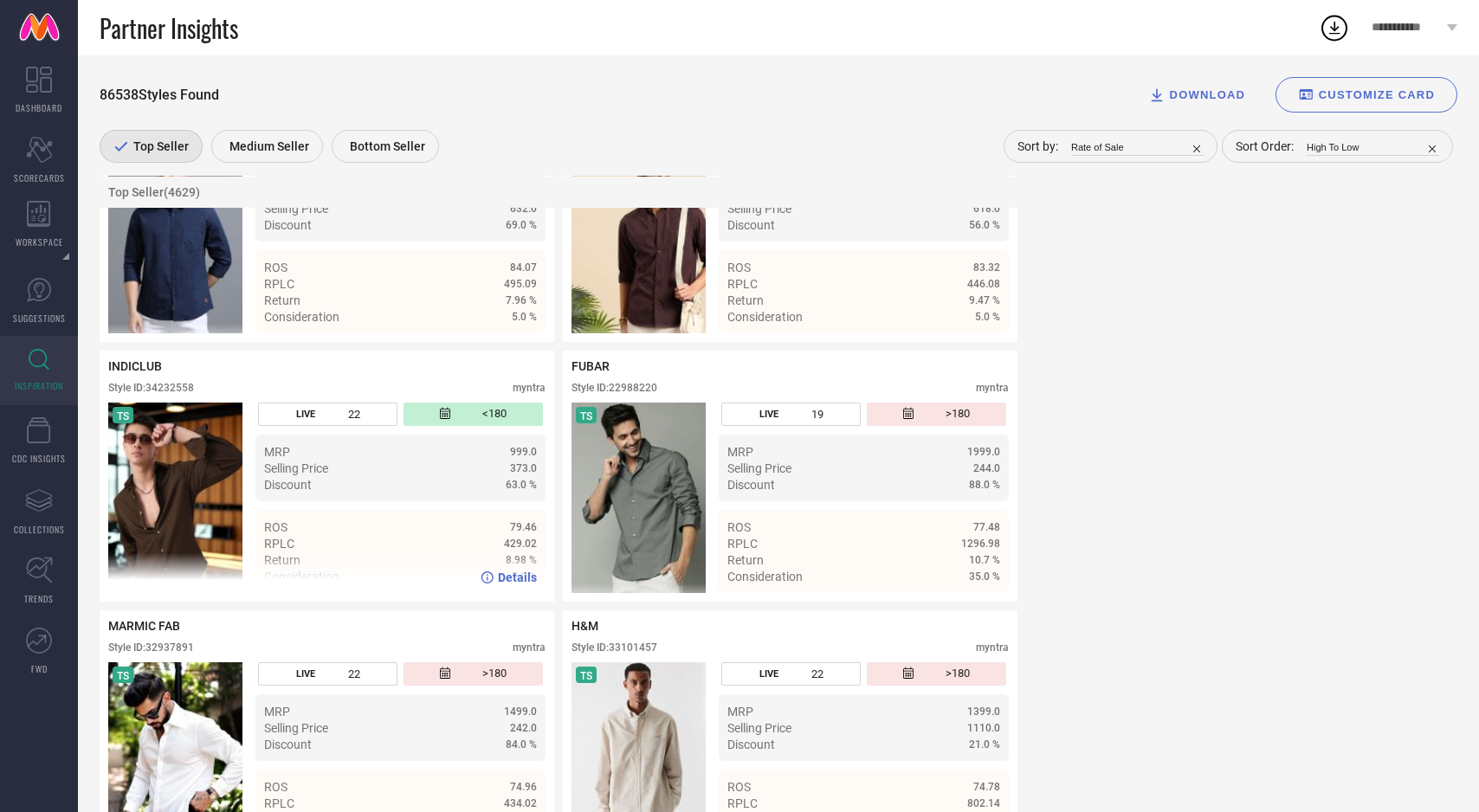
click at [194, 499] on img at bounding box center [175, 498] width 134 height 191
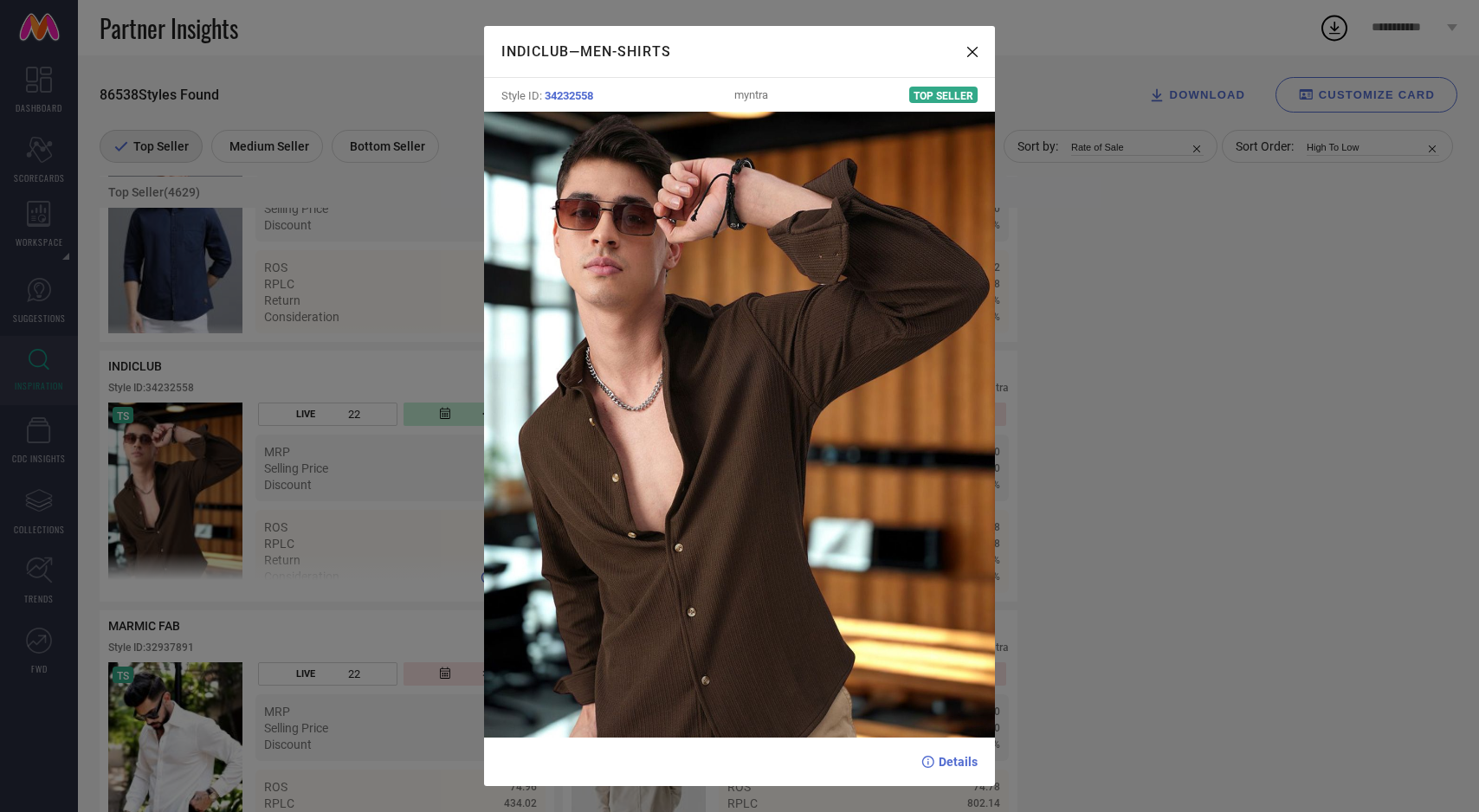
click at [194, 499] on div "INDICLUB — Men-Shirts Style ID: 34232558 myntra Top Seller Details" at bounding box center [739, 406] width 1479 height 812
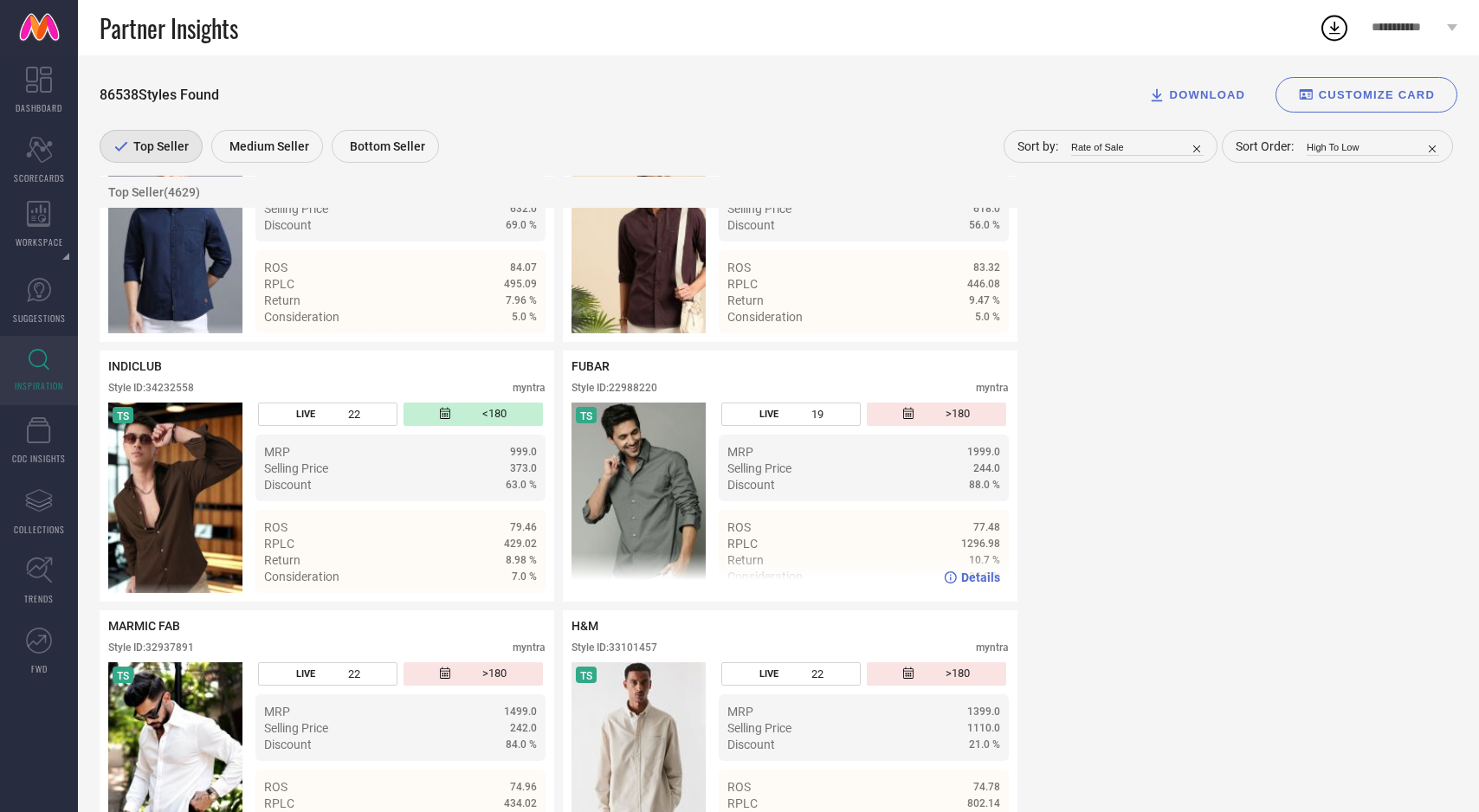
click at [645, 492] on img at bounding box center [638, 498] width 134 height 191
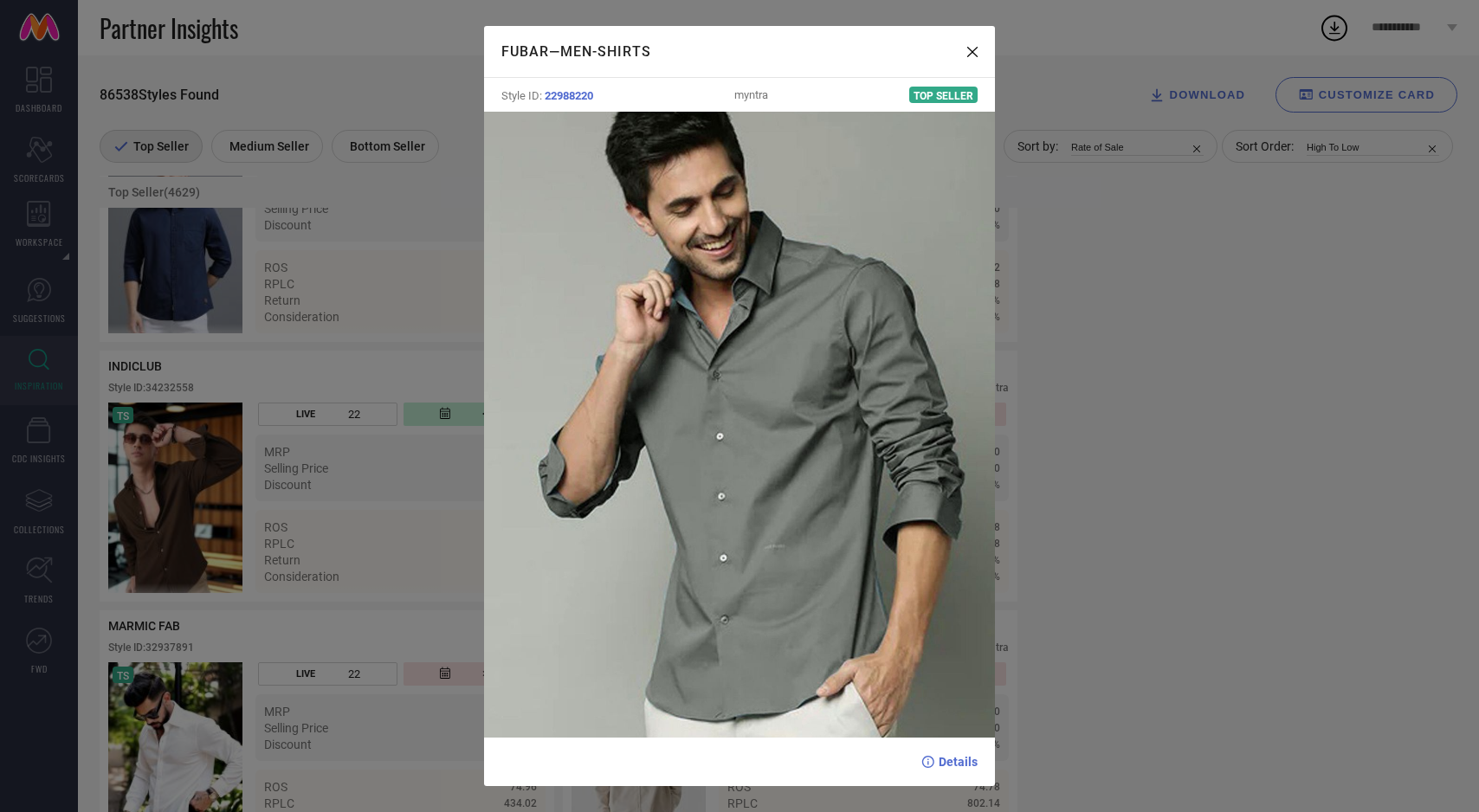
click at [304, 469] on div "FUBAR — Men-Shirts Style ID: 22988220 myntra Top Seller Details" at bounding box center [739, 406] width 1479 height 812
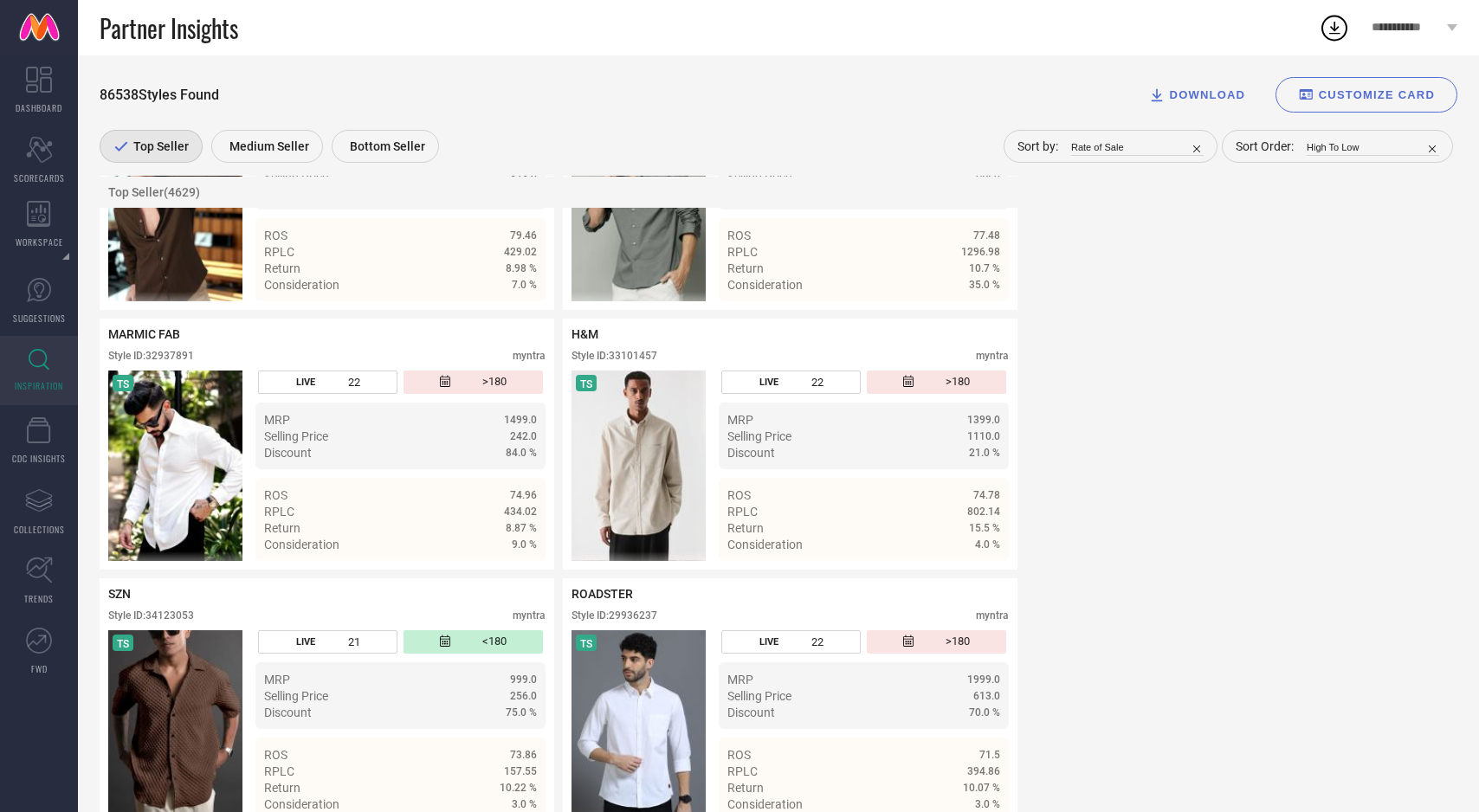
scroll to position [2578, 0]
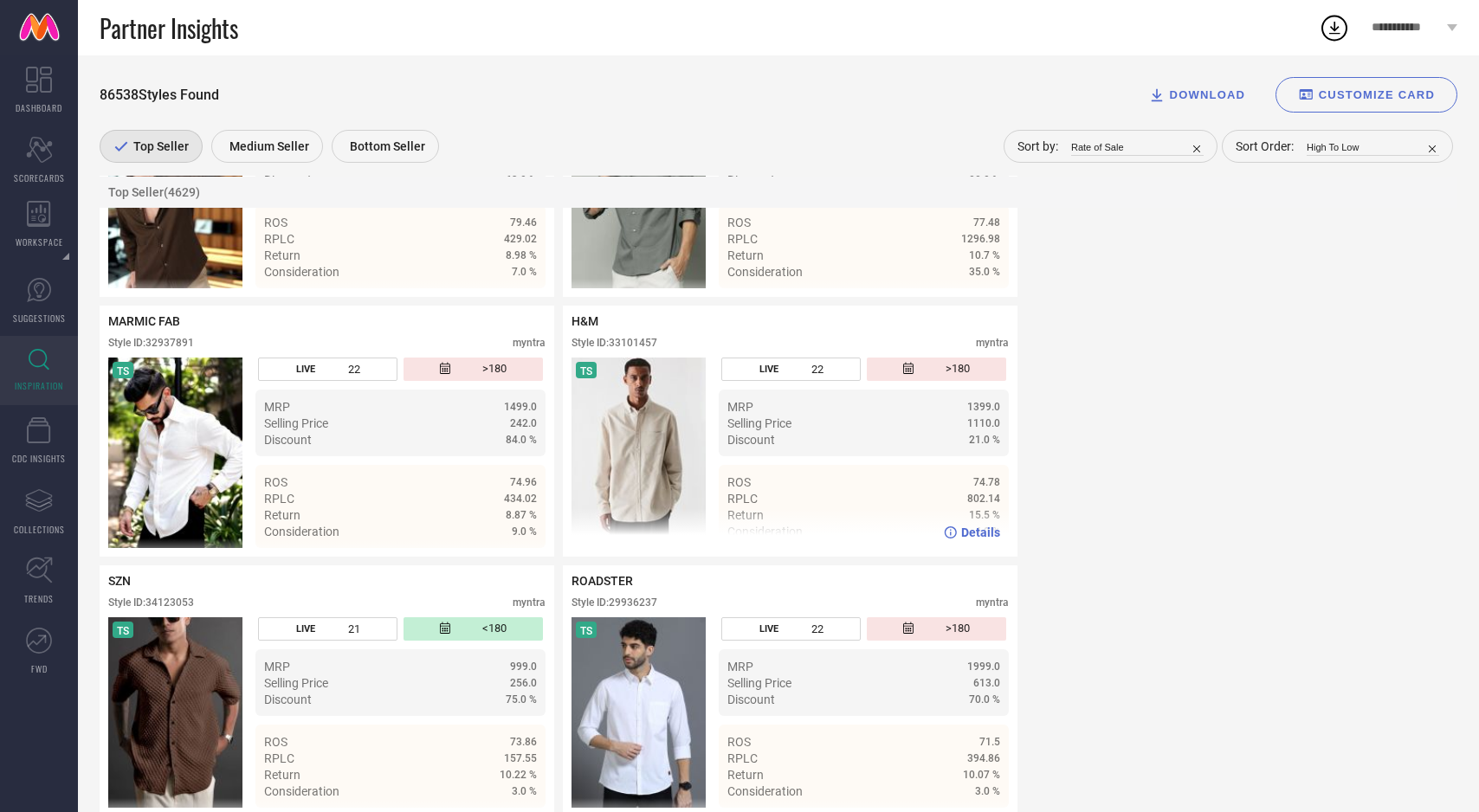
click at [669, 459] on img at bounding box center [638, 453] width 134 height 191
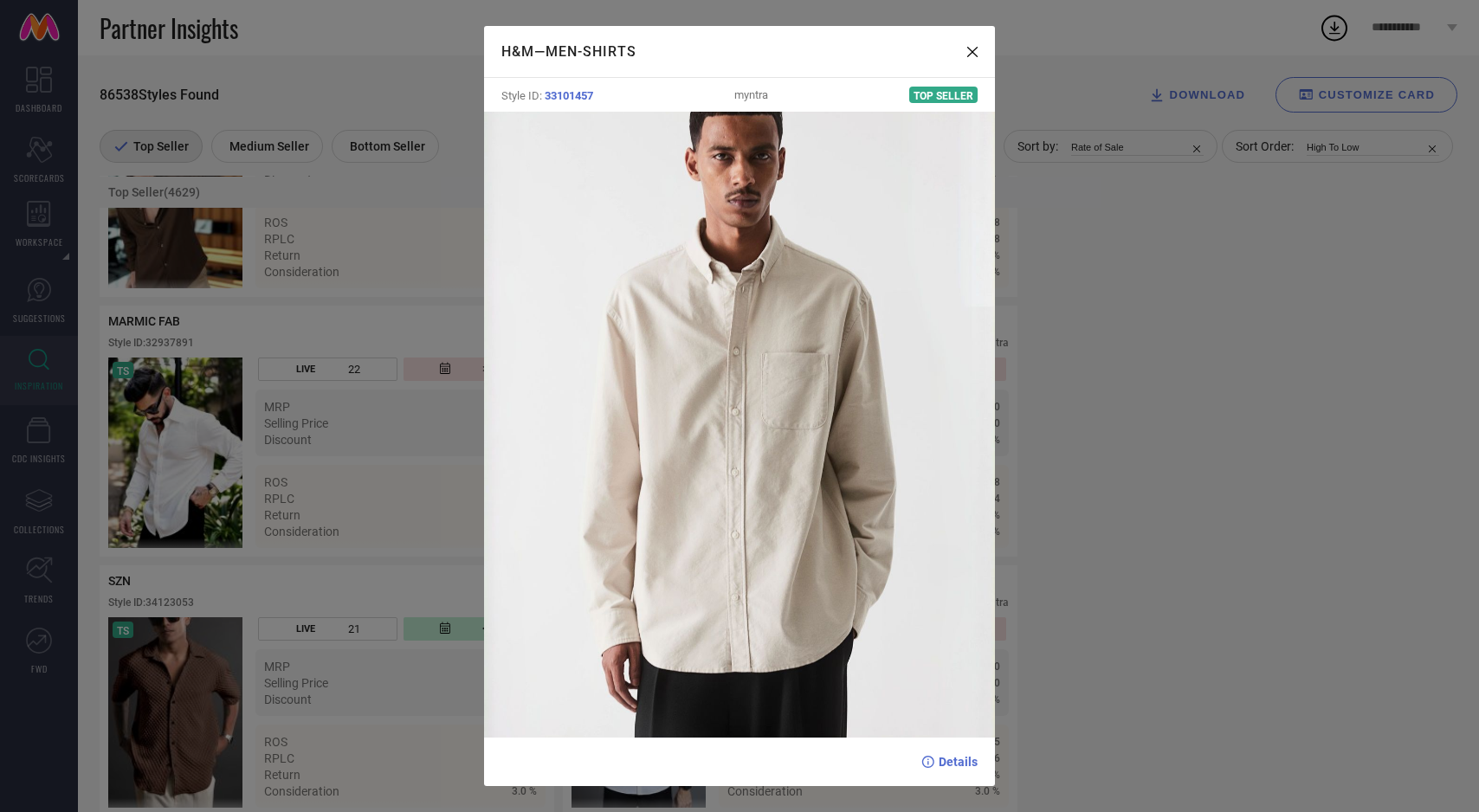
click at [317, 465] on div "H&M — Men-Shirts Style ID: 33101457 myntra Top Seller Details" at bounding box center [739, 406] width 1479 height 812
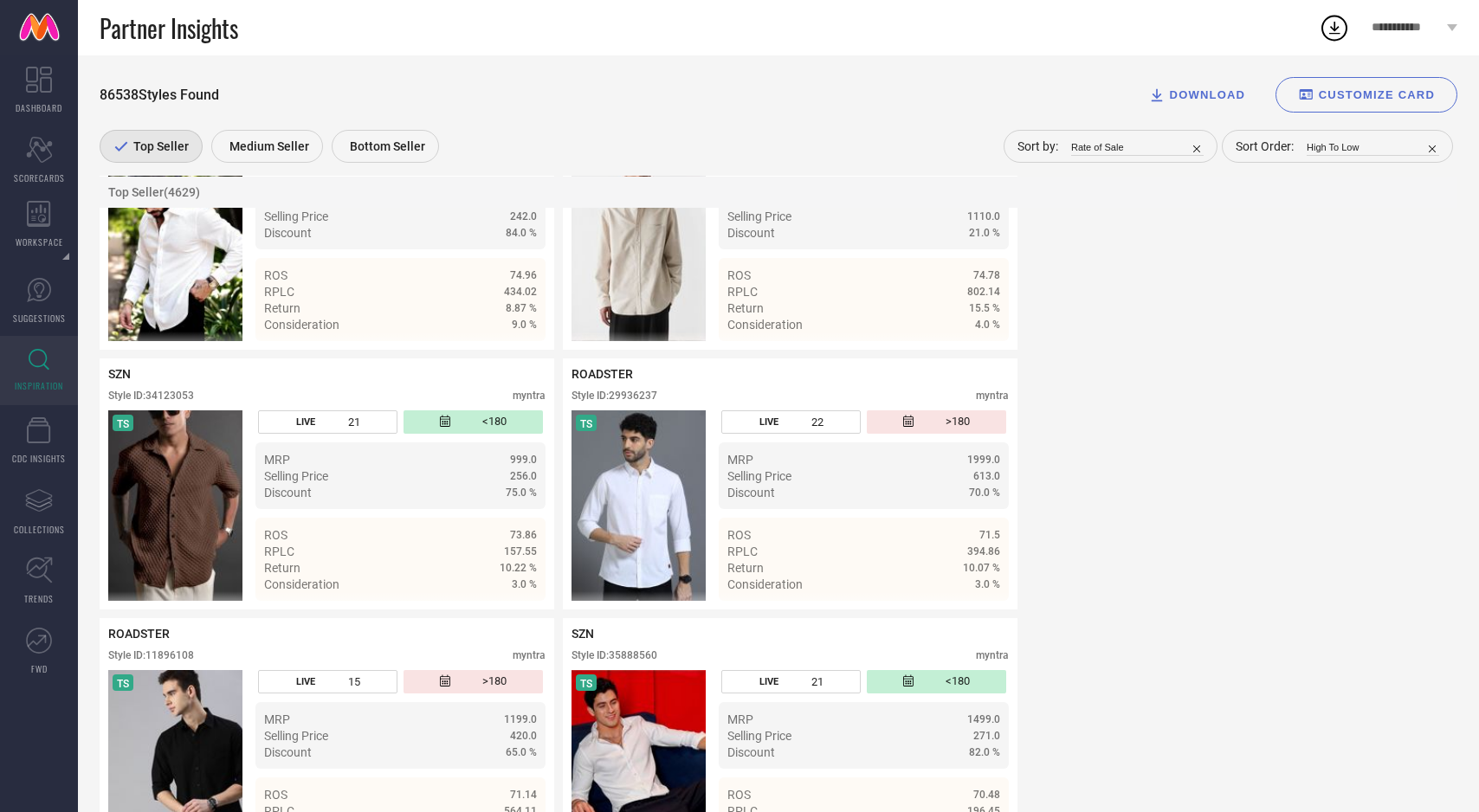
scroll to position [2798, 0]
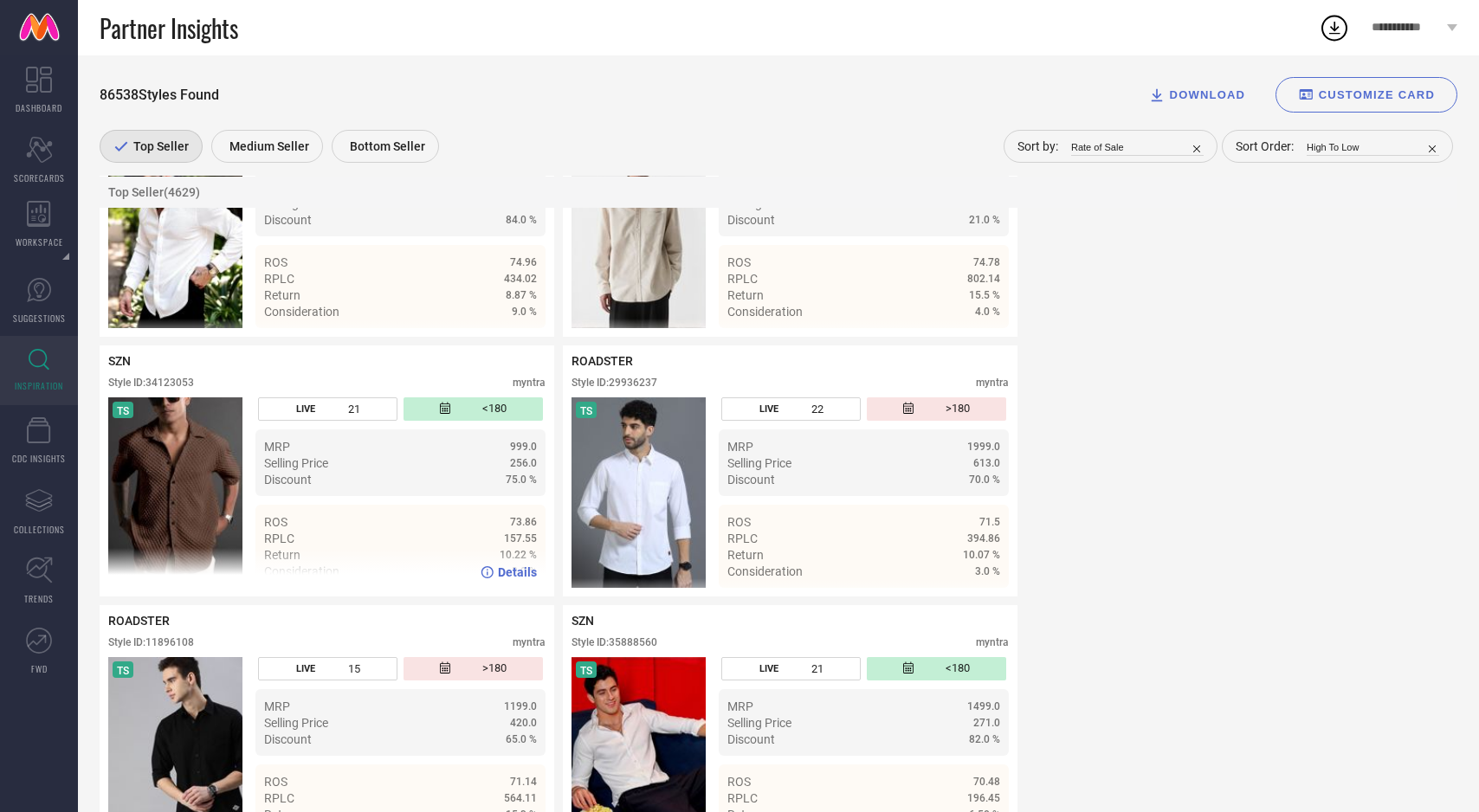
click at [169, 492] on img at bounding box center [175, 492] width 134 height 191
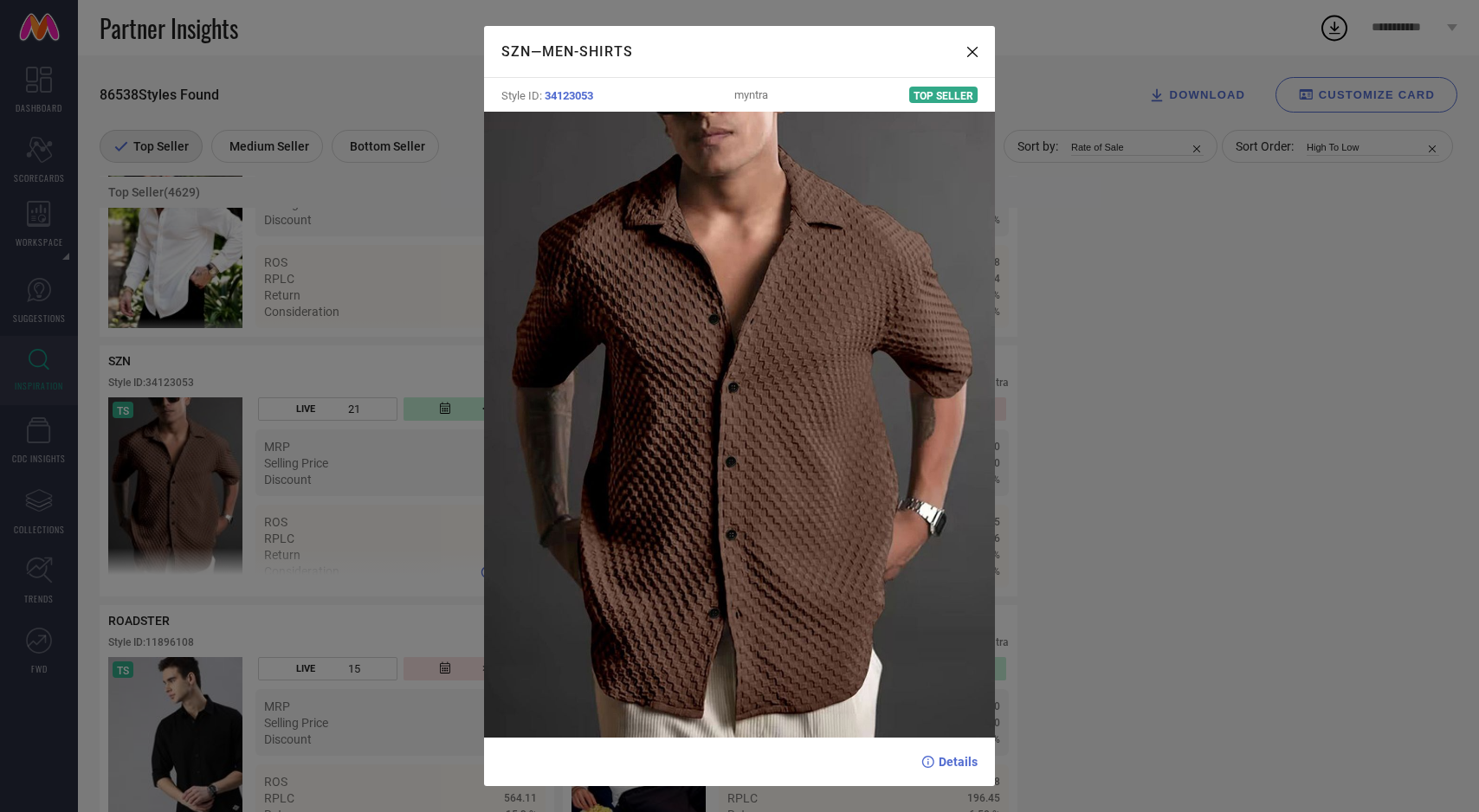
click at [169, 492] on div "SZN — Men-Shirts Style ID: 34123053 myntra Top Seller Details" at bounding box center [739, 406] width 1479 height 812
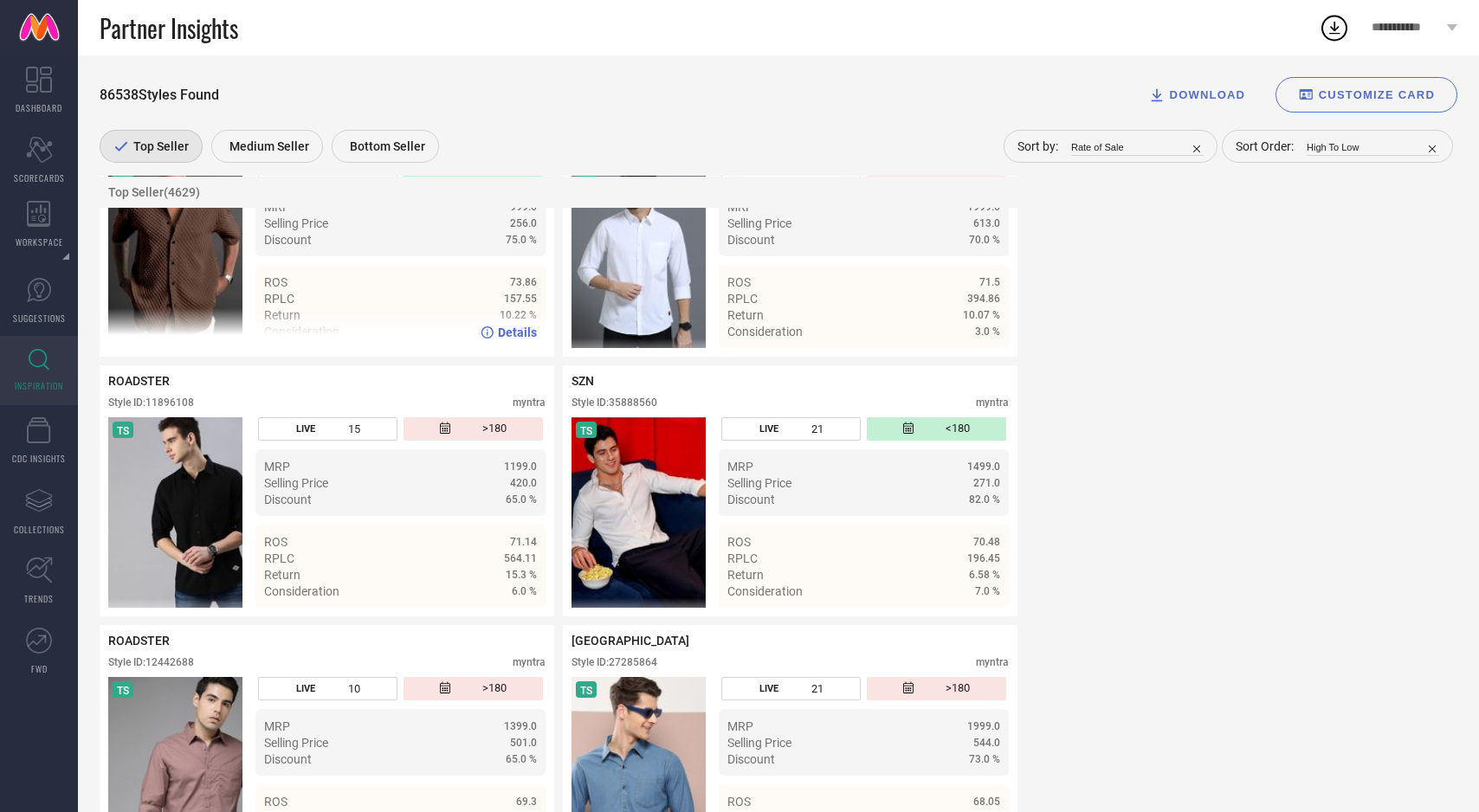
scroll to position [3051, 0]
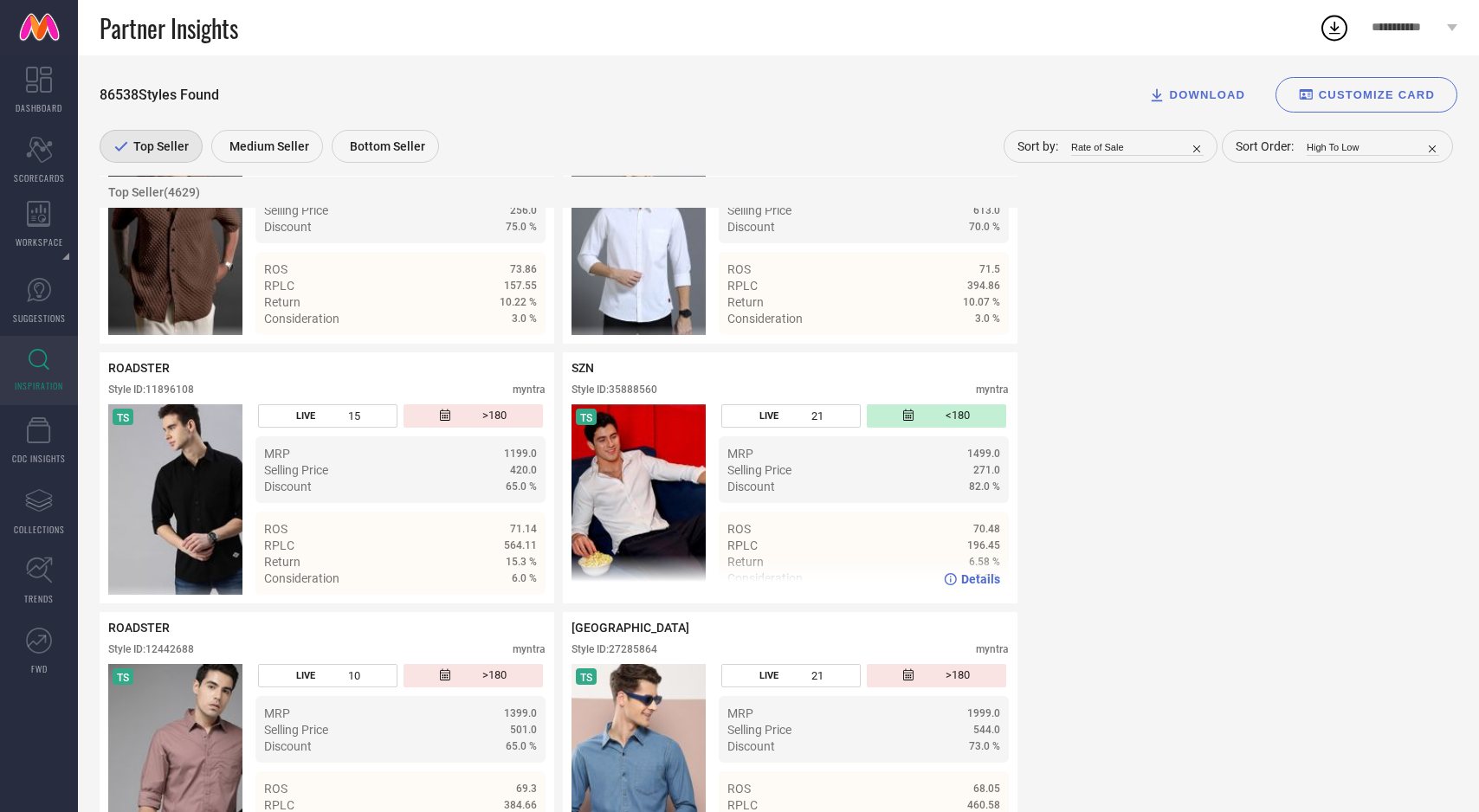
click at [636, 512] on img at bounding box center [638, 500] width 134 height 191
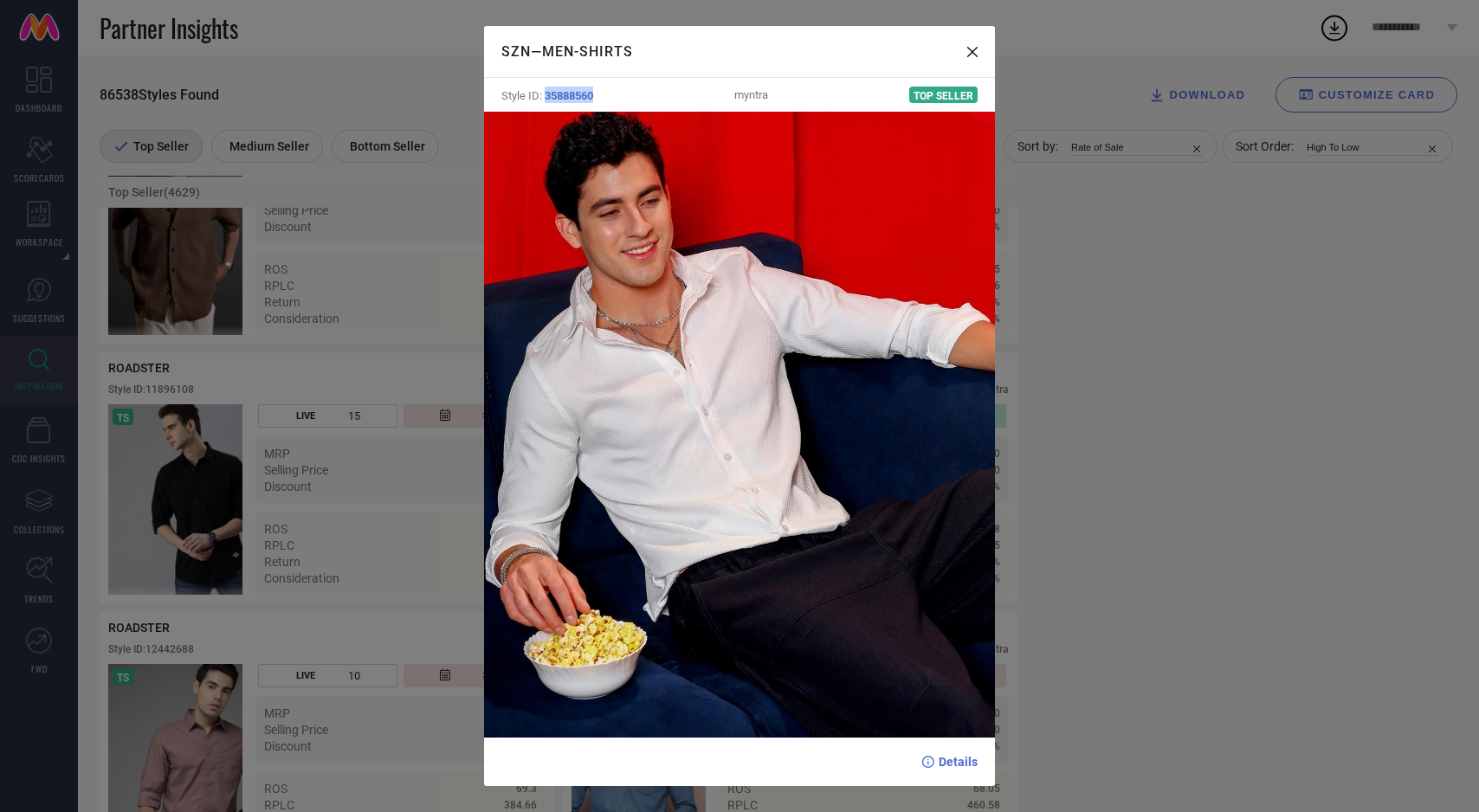
drag, startPoint x: 545, startPoint y: 95, endPoint x: 617, endPoint y: 95, distance: 72.0
click at [617, 95] on div "Style ID: 35888560 myntra Top Seller" at bounding box center [740, 95] width 511 height 34
copy span "35888560"
click at [369, 505] on div "SZN — Men-Shirts Style ID: 35888560 myntra Top Seller Details" at bounding box center [739, 406] width 1479 height 812
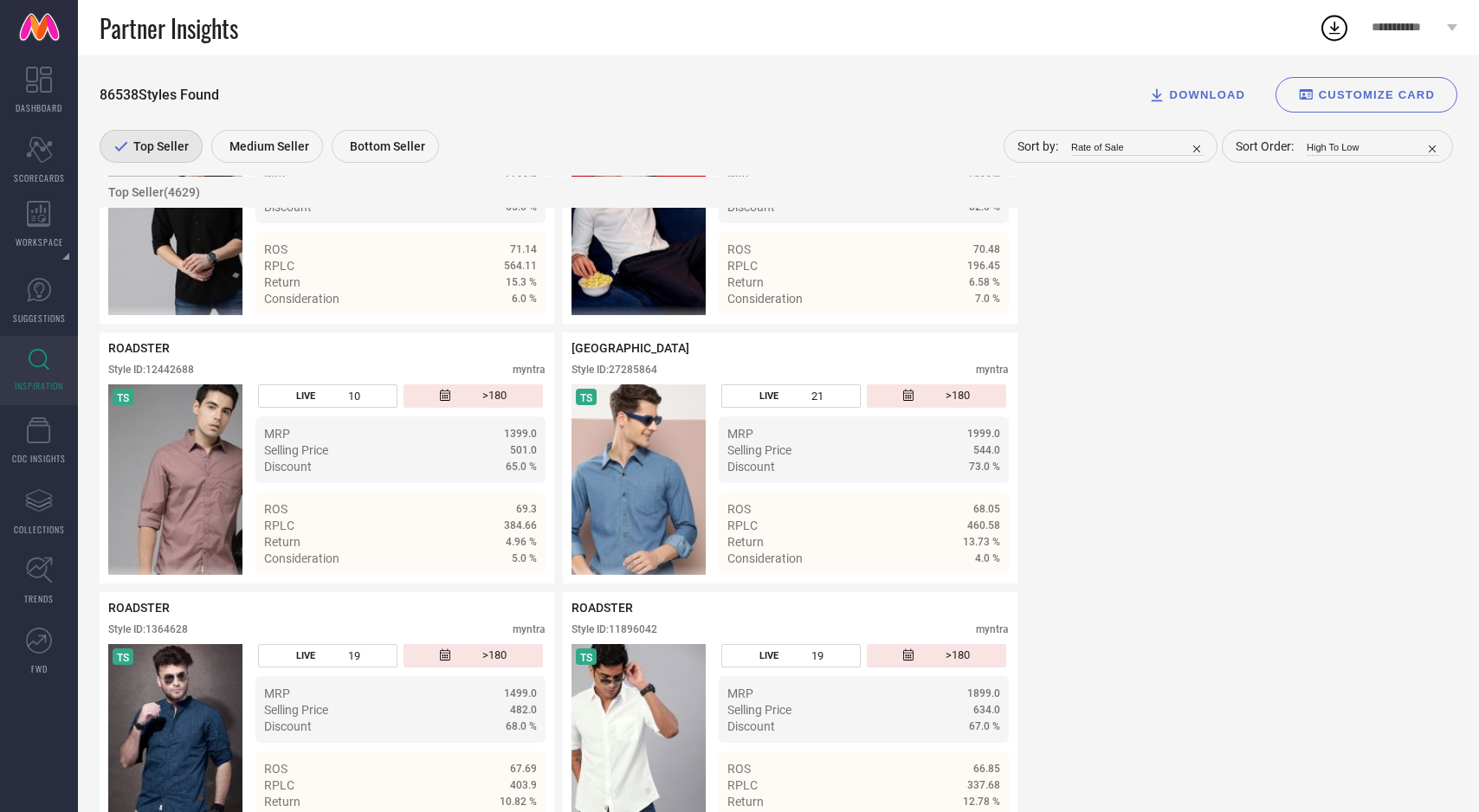
scroll to position [3328, 0]
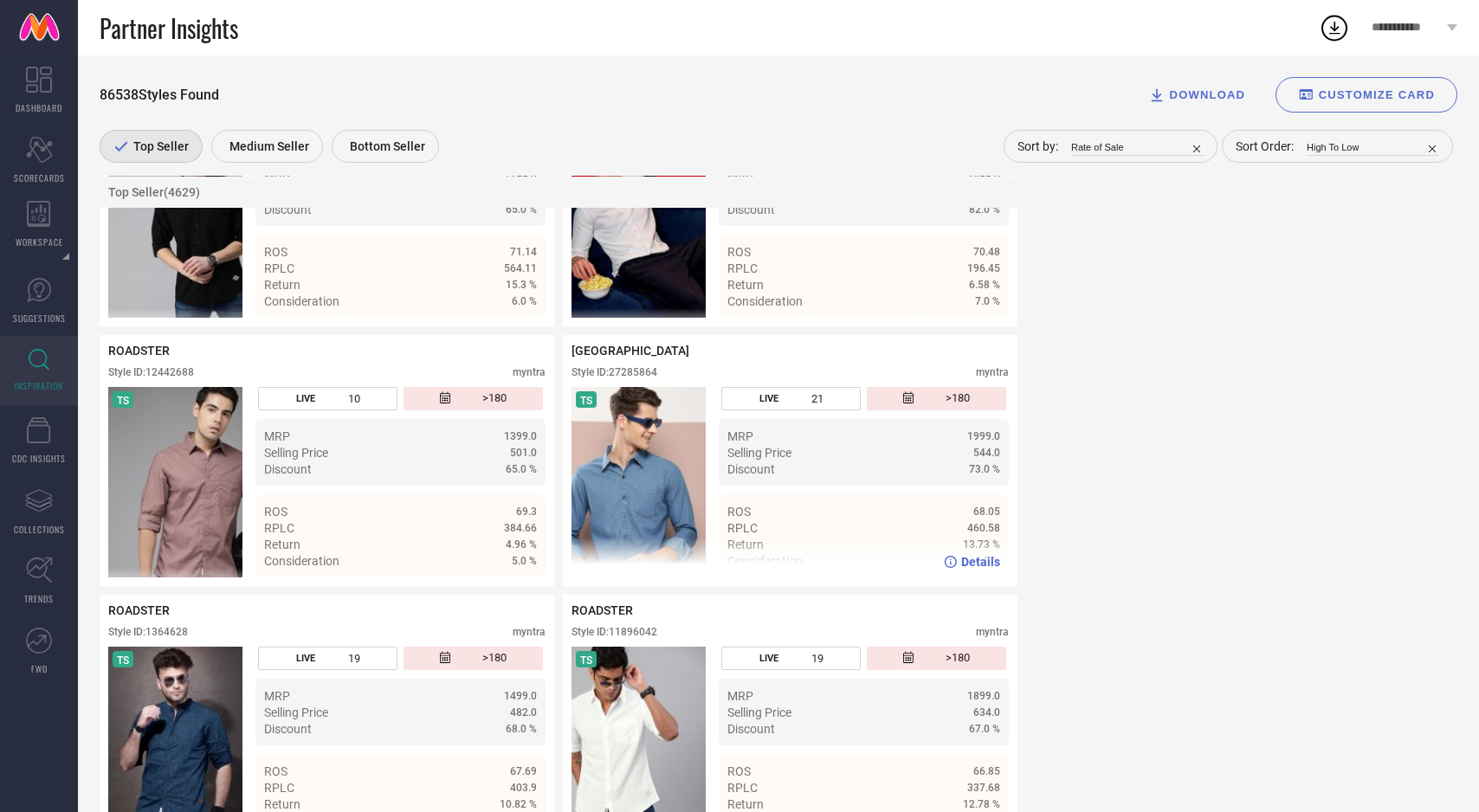
click at [646, 447] on img at bounding box center [638, 483] width 134 height 191
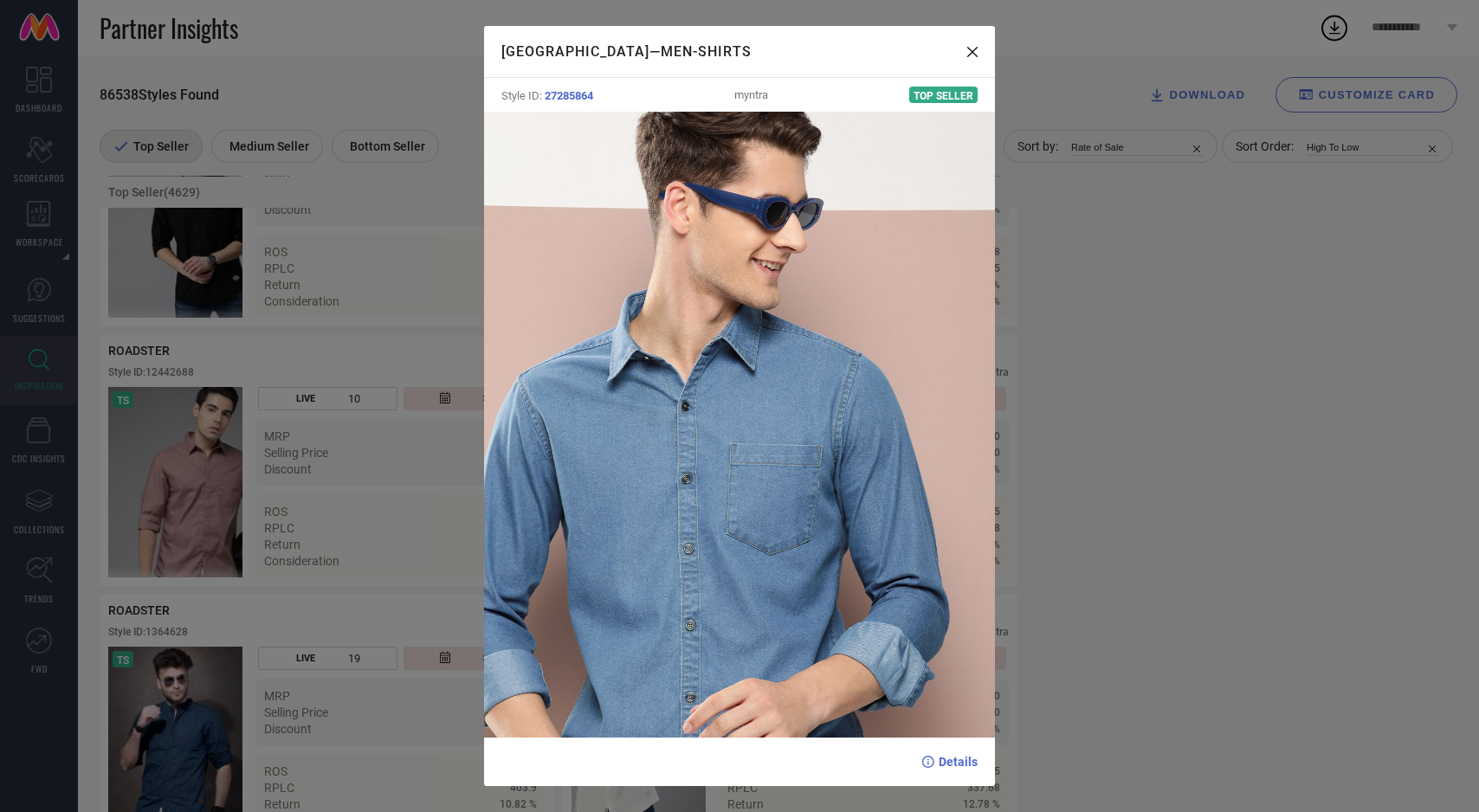
click at [406, 537] on div "HARVARD — Men-Shirts Style ID: 27285864 myntra Top Seller Details" at bounding box center [739, 406] width 1479 height 812
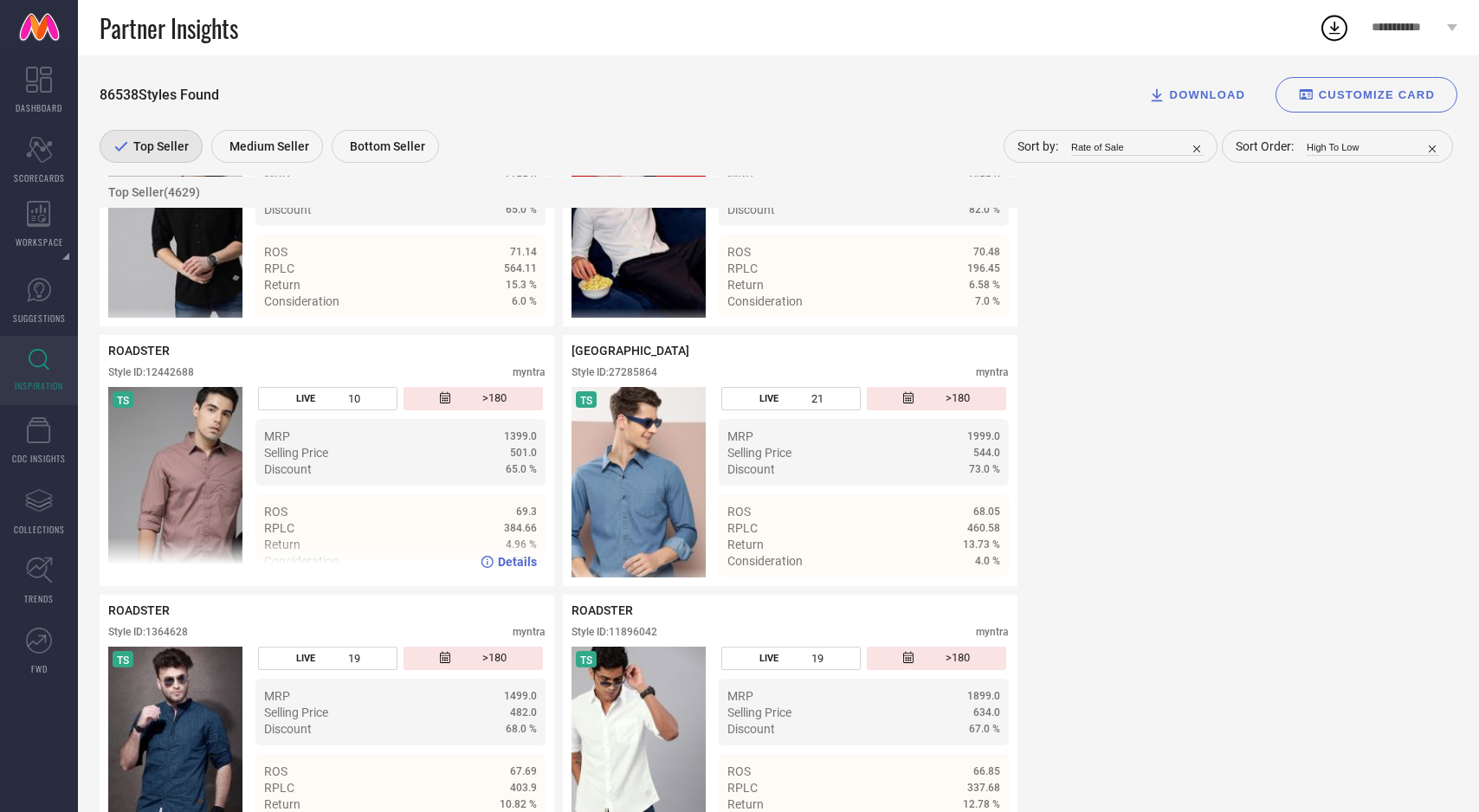
click at [156, 501] on img at bounding box center [175, 483] width 134 height 191
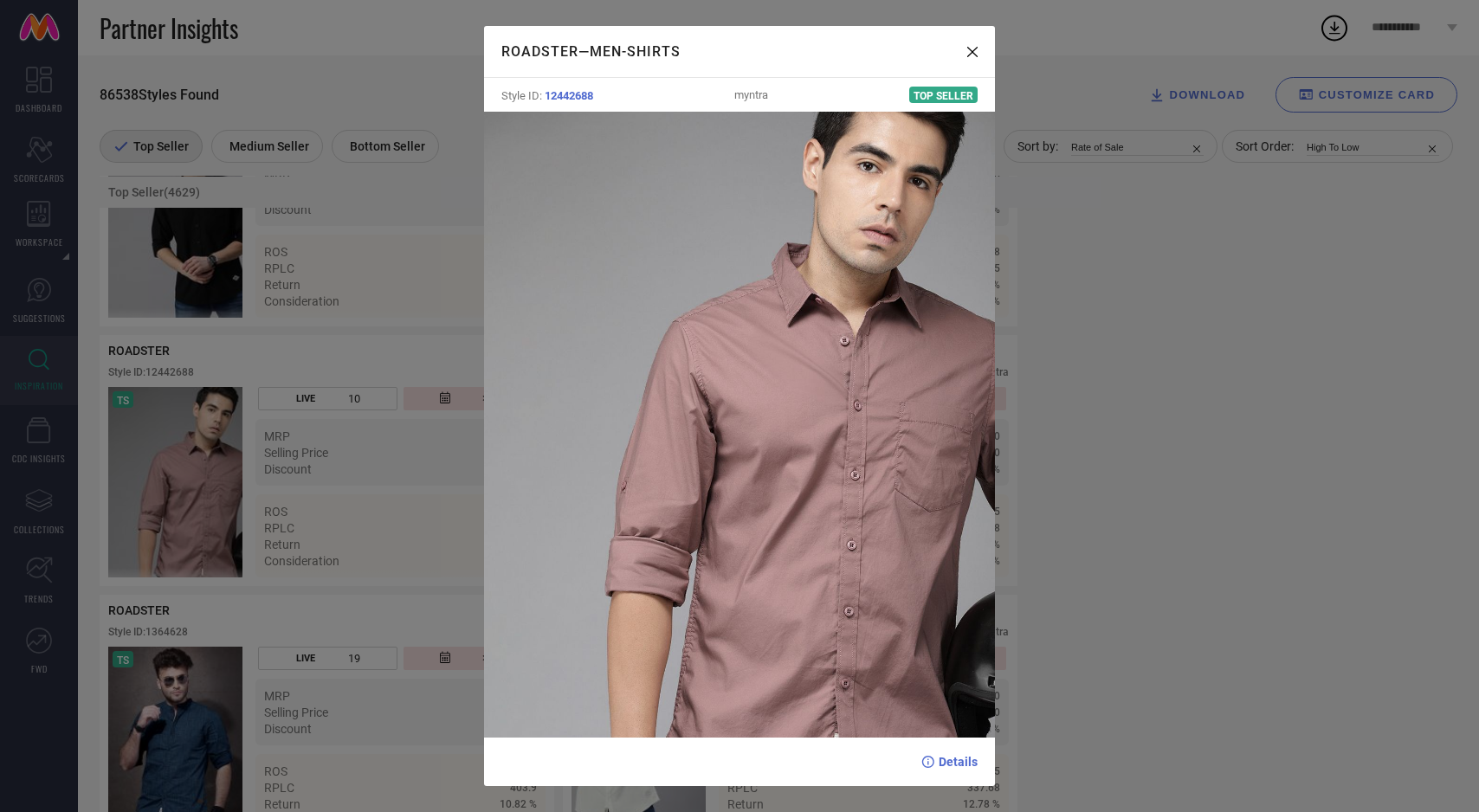
click at [223, 463] on div "ROADSTER — Men-Shirts Style ID: 12442688 myntra Top Seller Details" at bounding box center [739, 406] width 1479 height 812
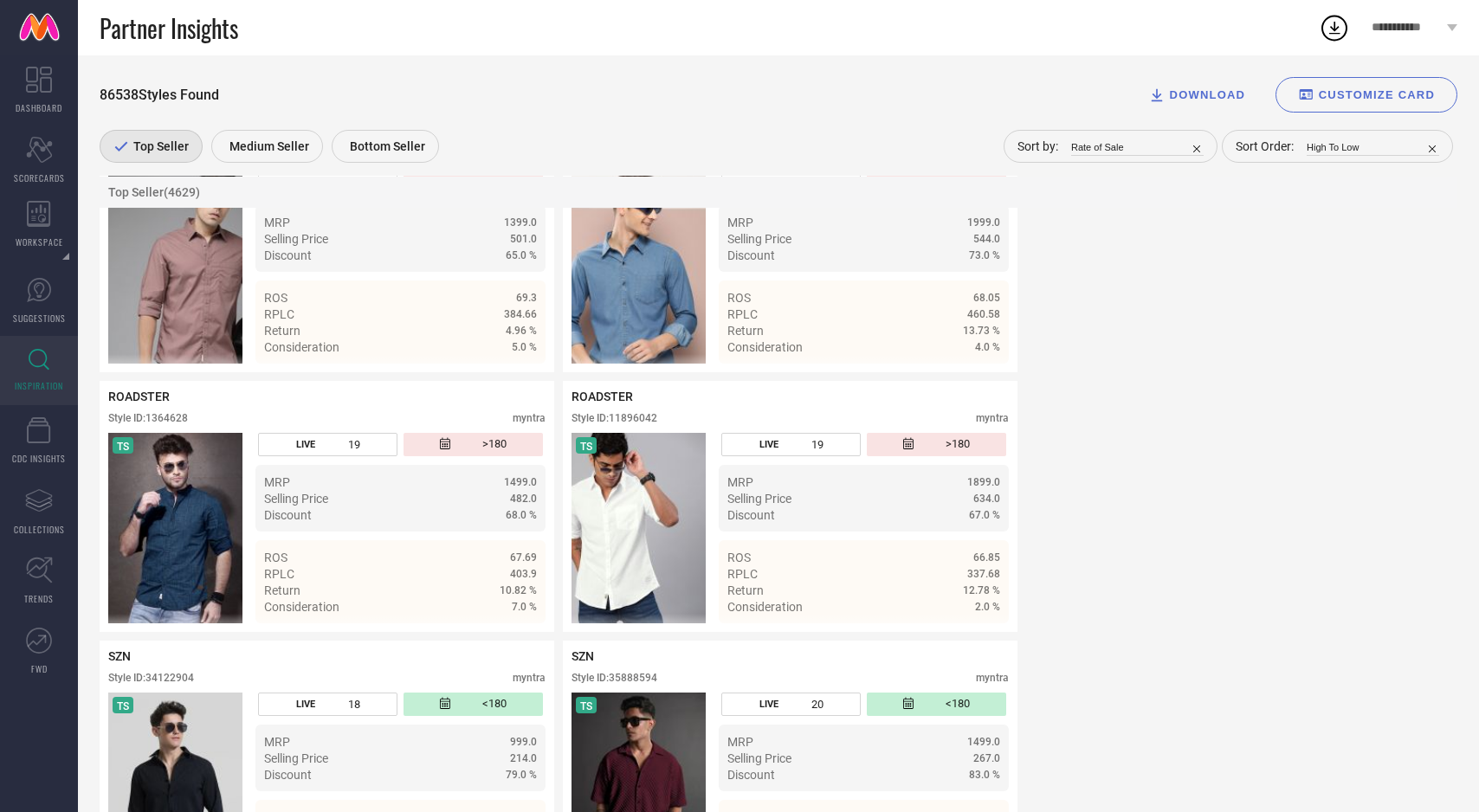
scroll to position [3571, 0]
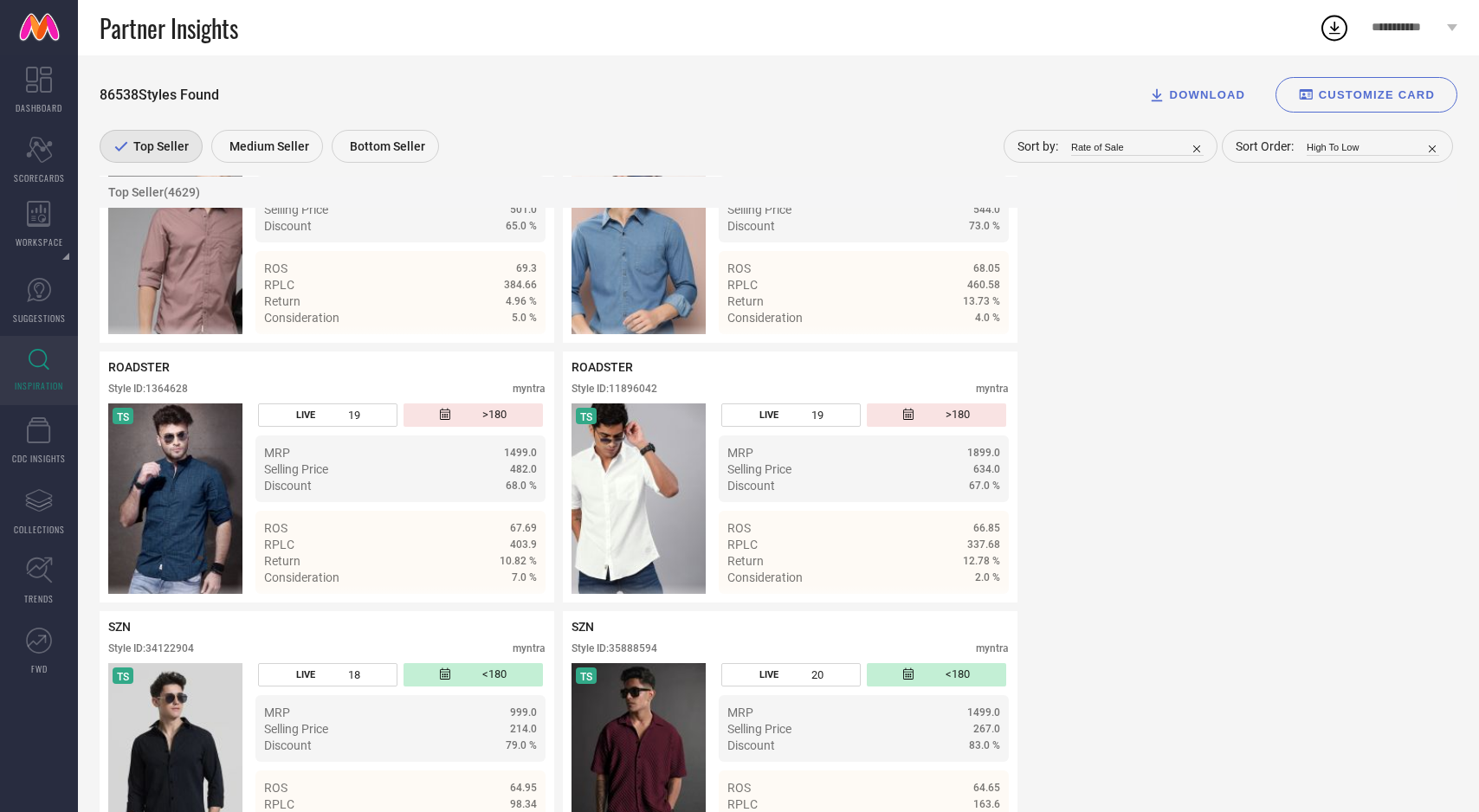
click at [223, 463] on img at bounding box center [175, 499] width 134 height 191
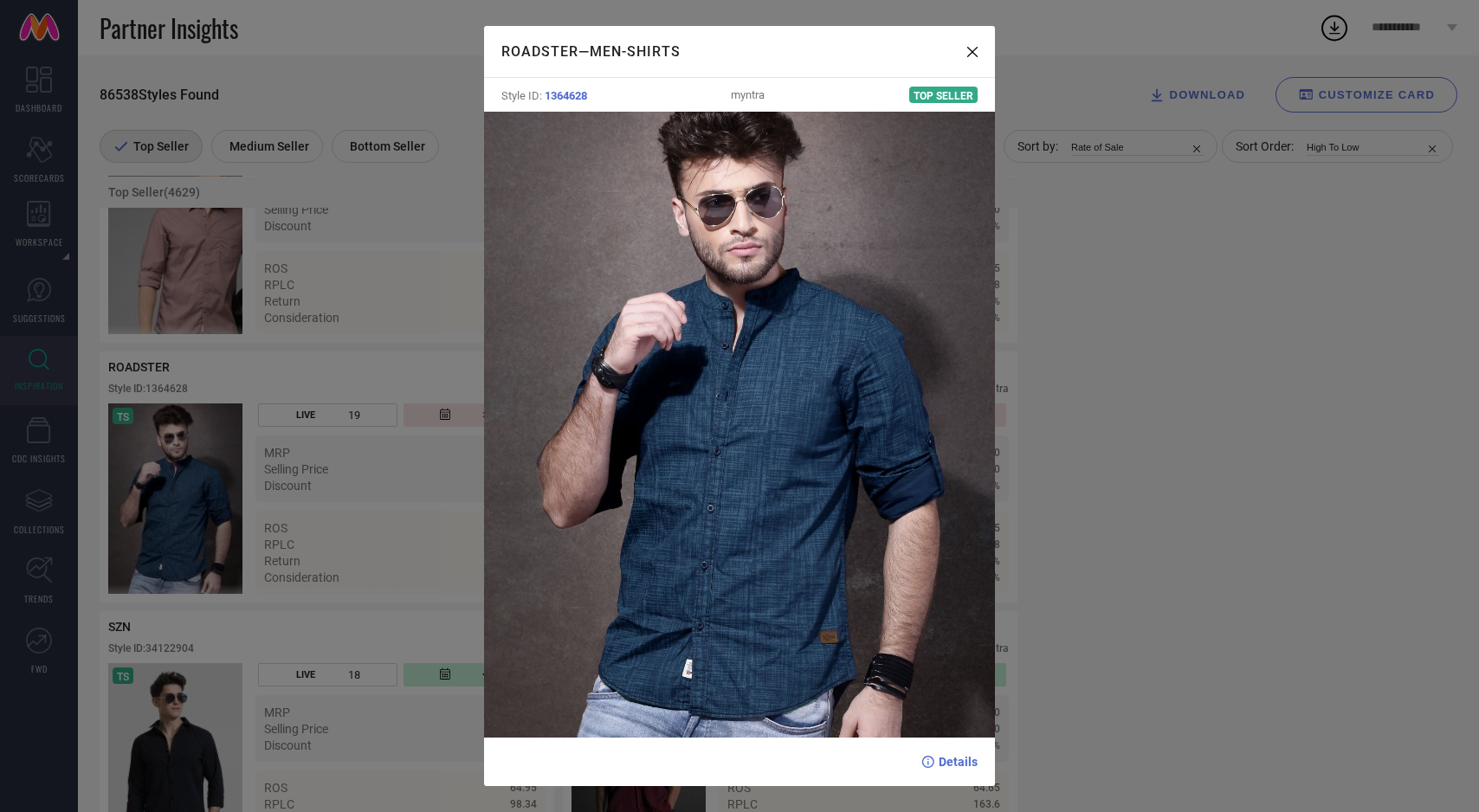
click at [339, 437] on div "ROADSTER — Men-Shirts Style ID: 1364628 myntra Top Seller Details" at bounding box center [739, 406] width 1479 height 812
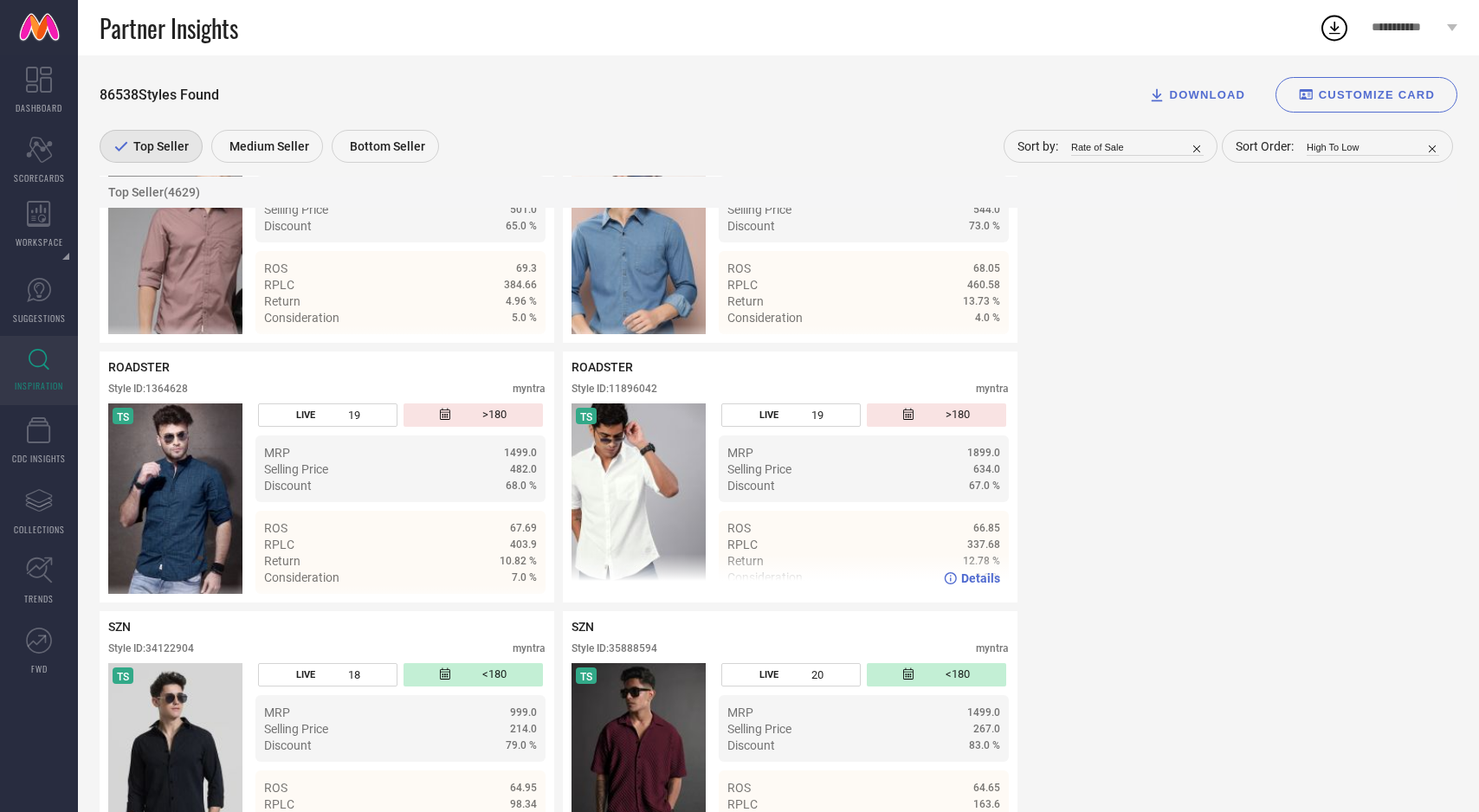
click at [641, 480] on img at bounding box center [638, 499] width 134 height 191
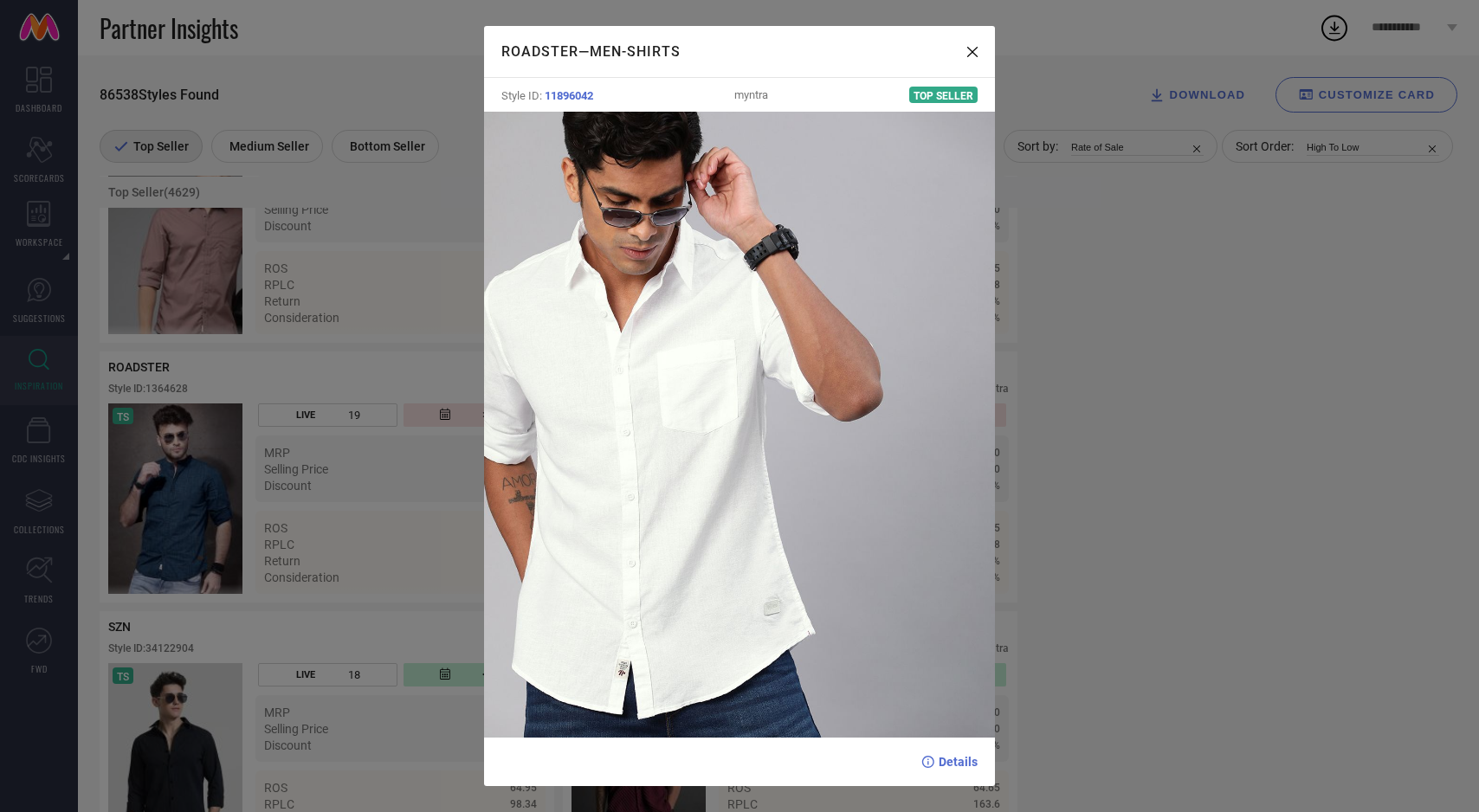
click at [407, 520] on div "ROADSTER — Men-Shirts Style ID: 11896042 myntra Top Seller Details" at bounding box center [739, 406] width 1479 height 812
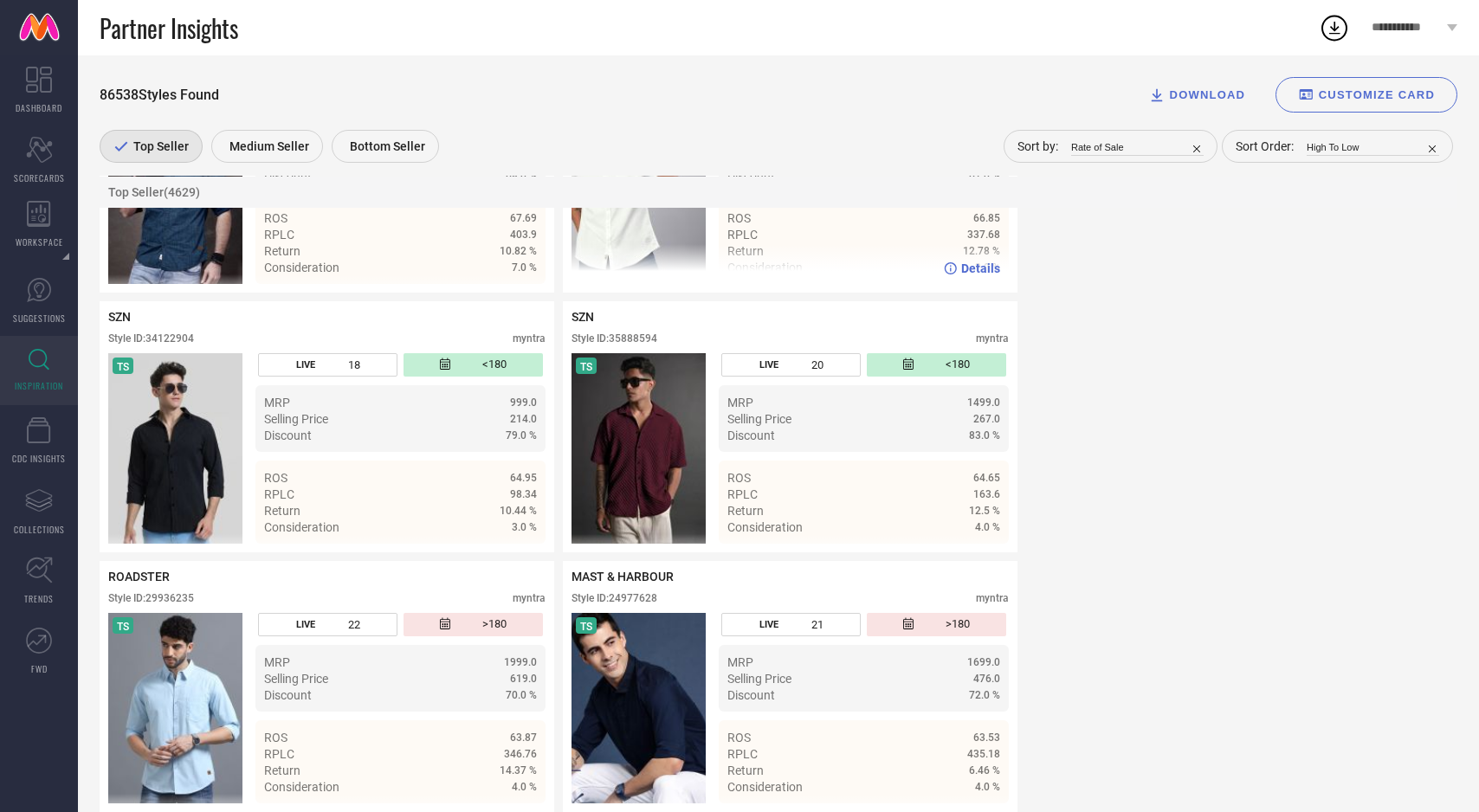
scroll to position [3885, 0]
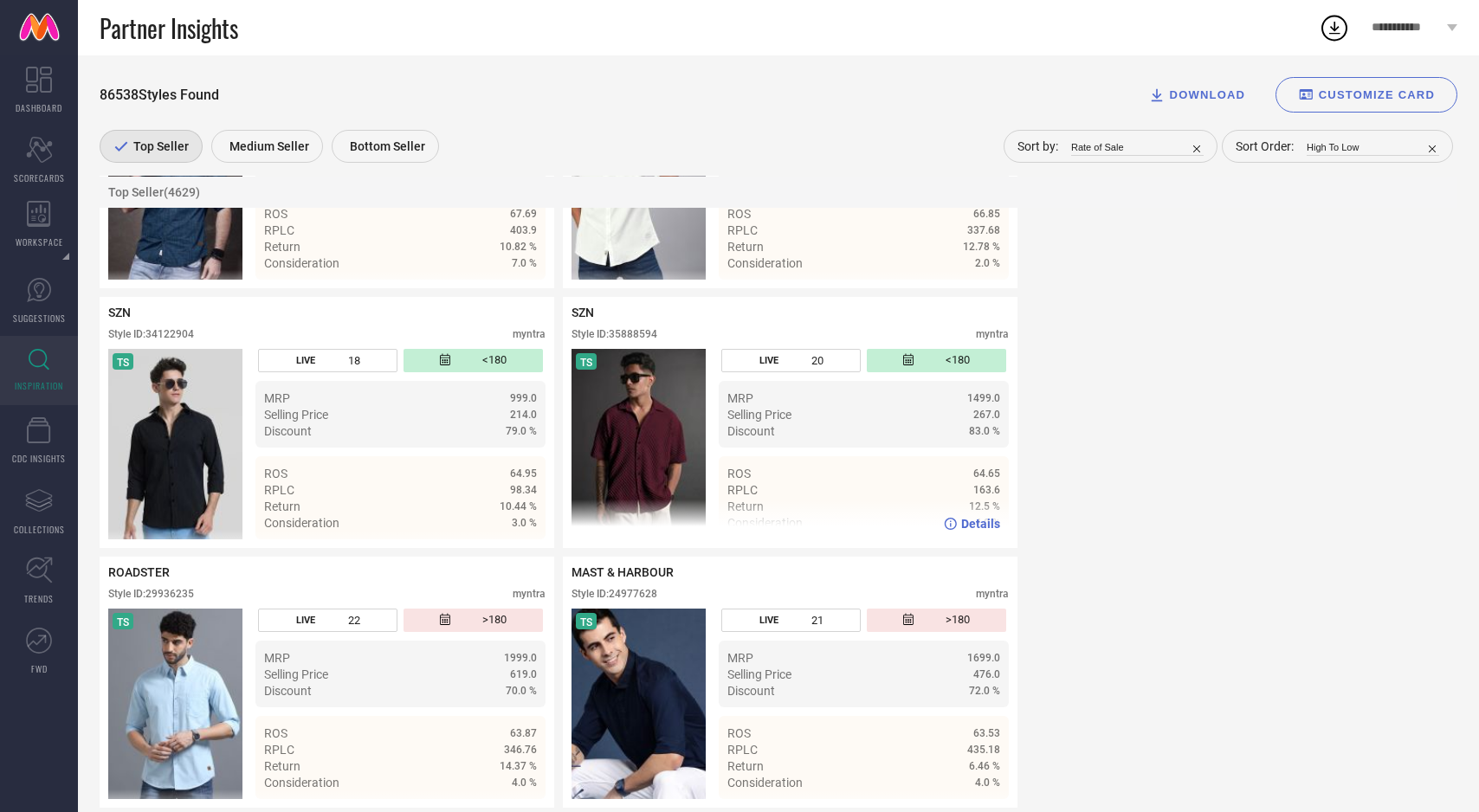
click at [654, 426] on img at bounding box center [638, 445] width 134 height 191
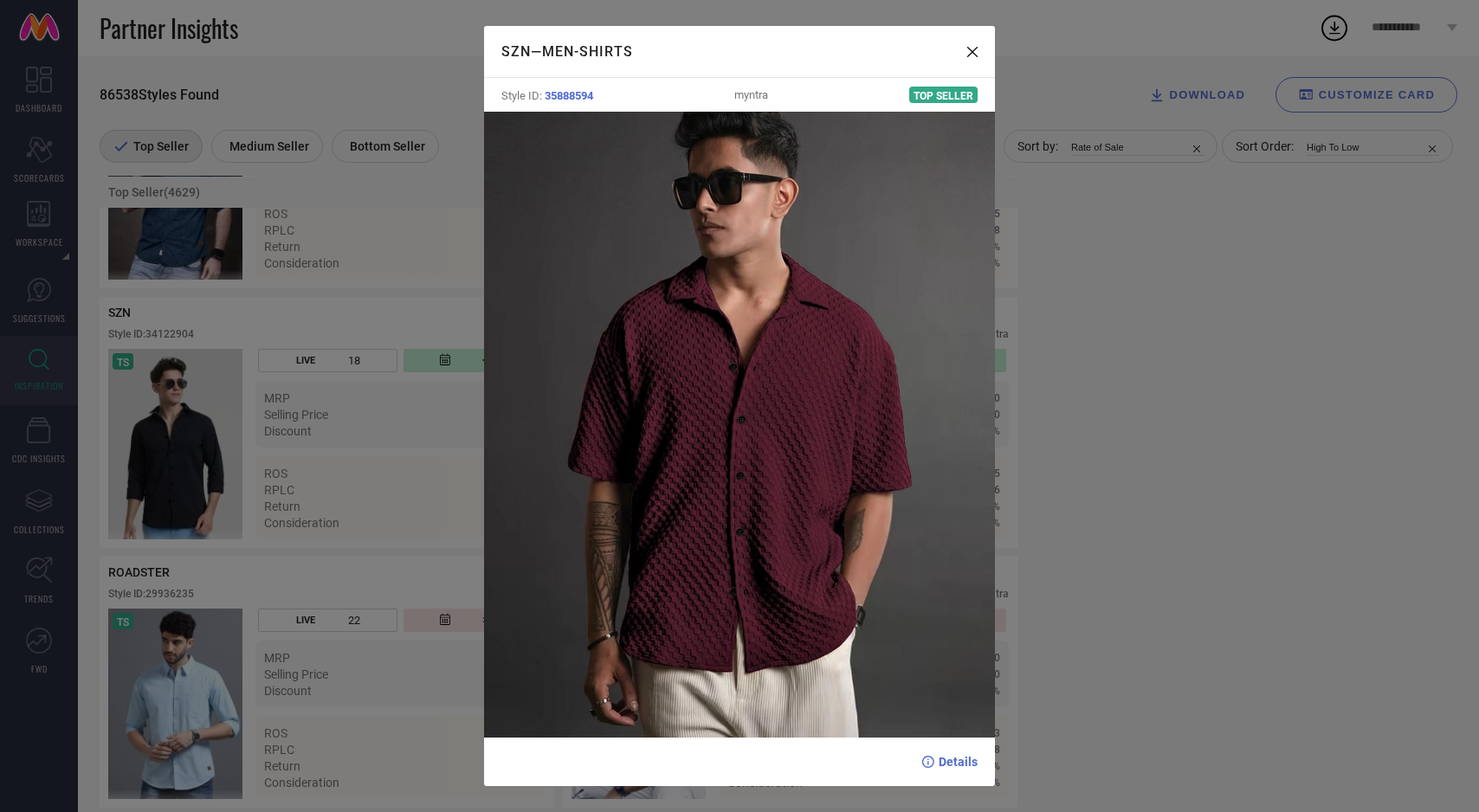
click at [417, 520] on div "SZN — Men-Shirts Style ID: 35888594 myntra Top Seller Details" at bounding box center [739, 406] width 1479 height 812
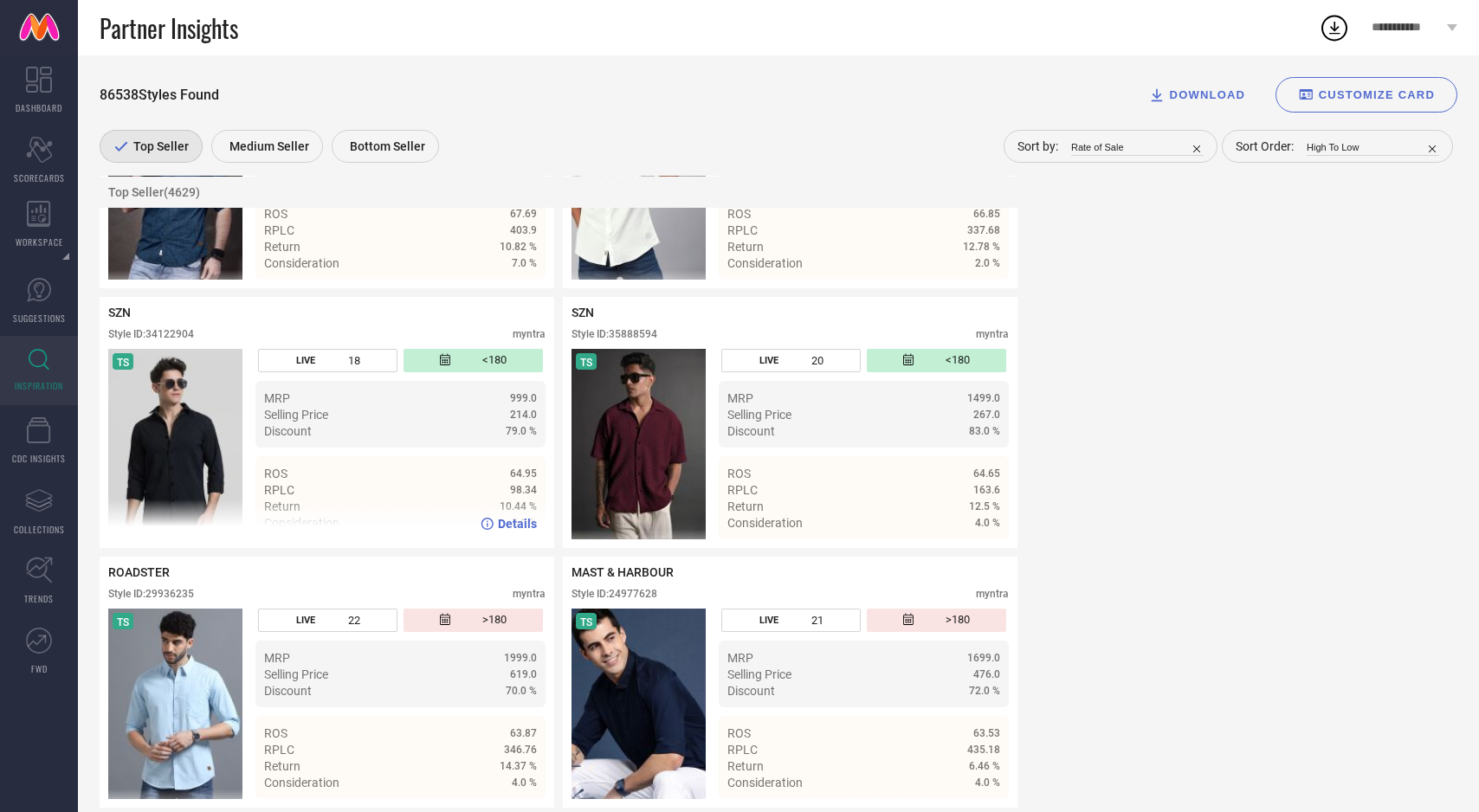
click at [203, 469] on img at bounding box center [175, 445] width 134 height 191
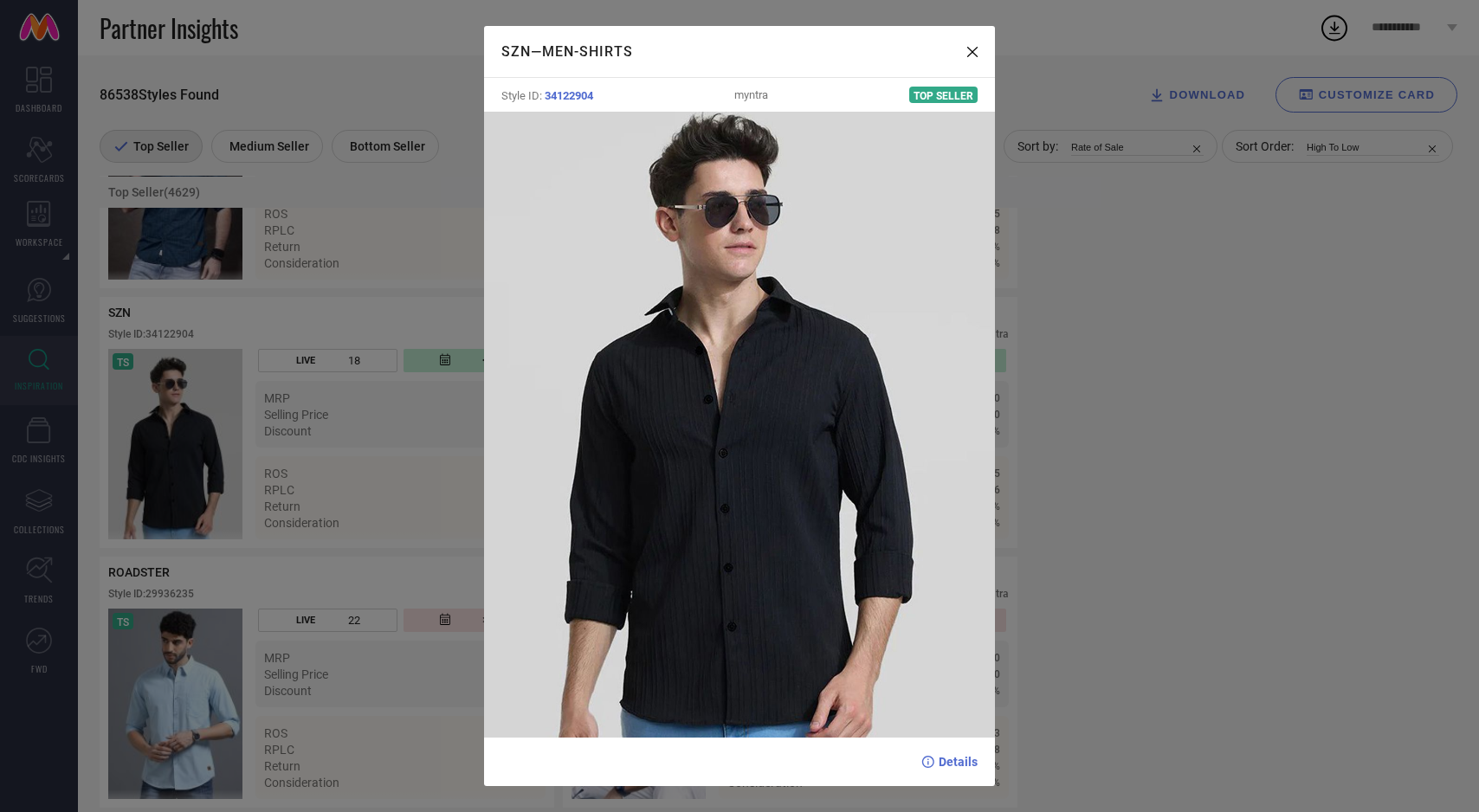
click at [403, 435] on div "SZN — Men-Shirts Style ID: 34122904 myntra Top Seller Details" at bounding box center [739, 406] width 1479 height 812
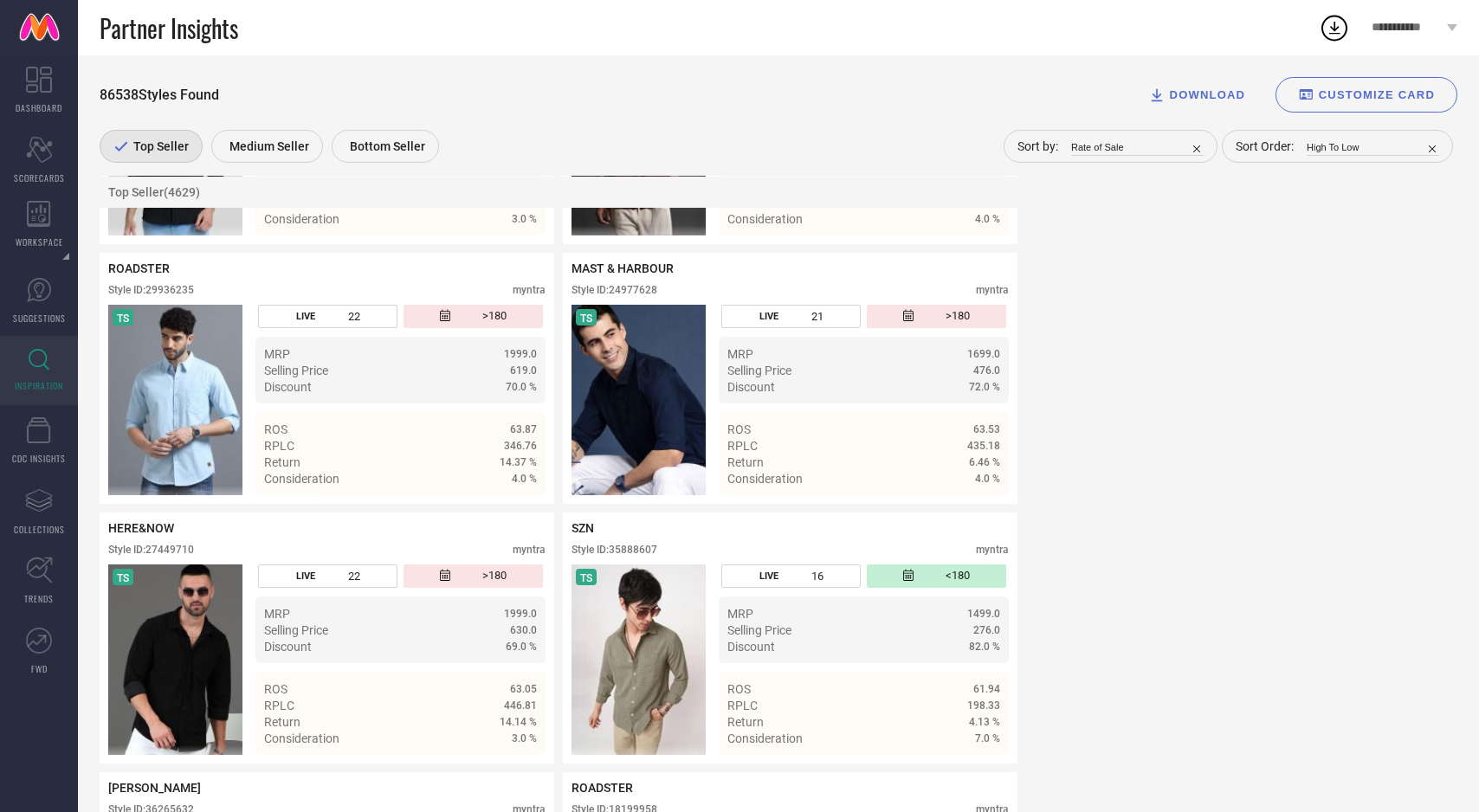
scroll to position [4195, 0]
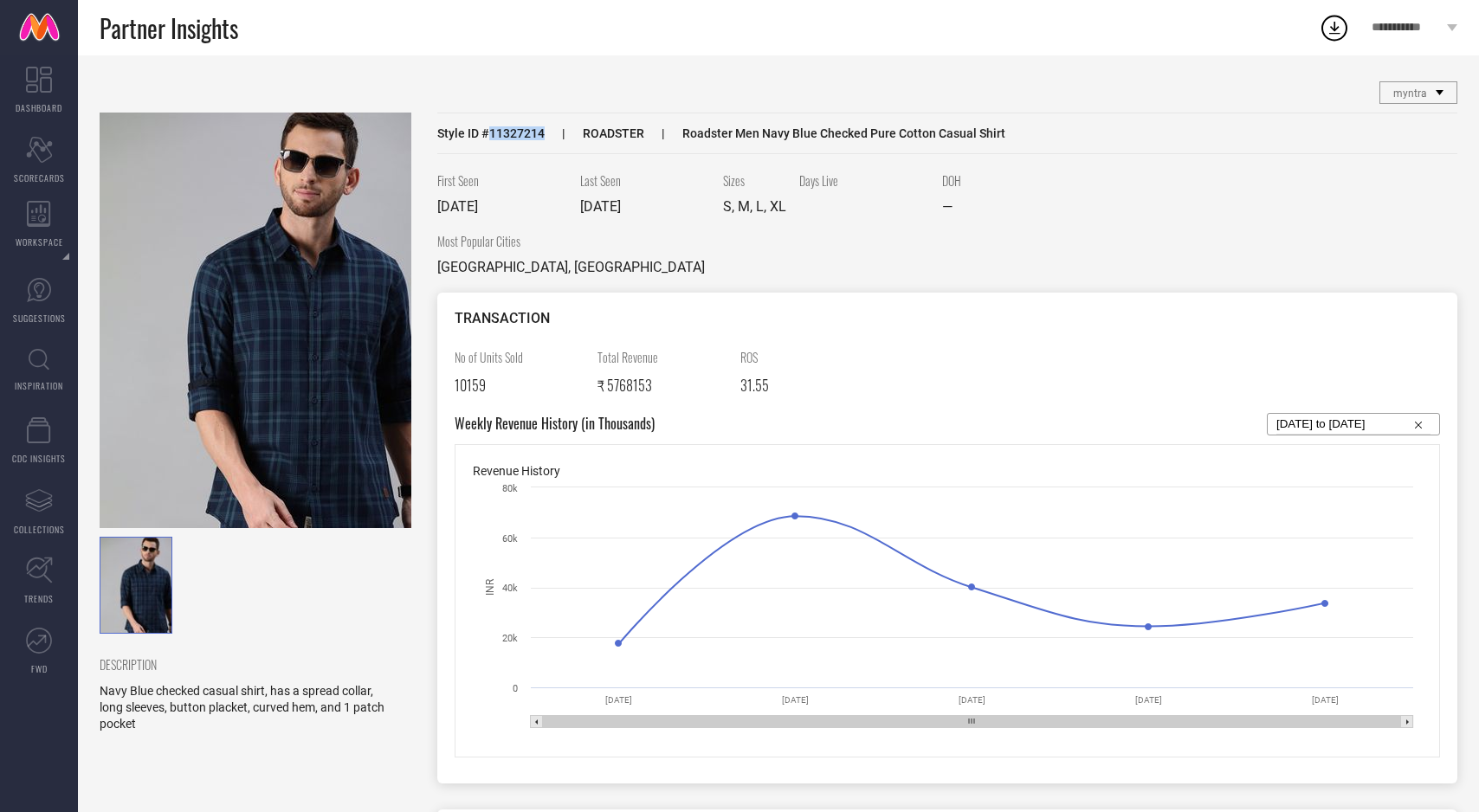
drag, startPoint x: 491, startPoint y: 134, endPoint x: 540, endPoint y: 138, distance: 49.2
click at [540, 138] on span "Style ID # 11327214" at bounding box center [491, 132] width 107 height 14
copy span "11327214"
